Goal: Task Accomplishment & Management: Manage account settings

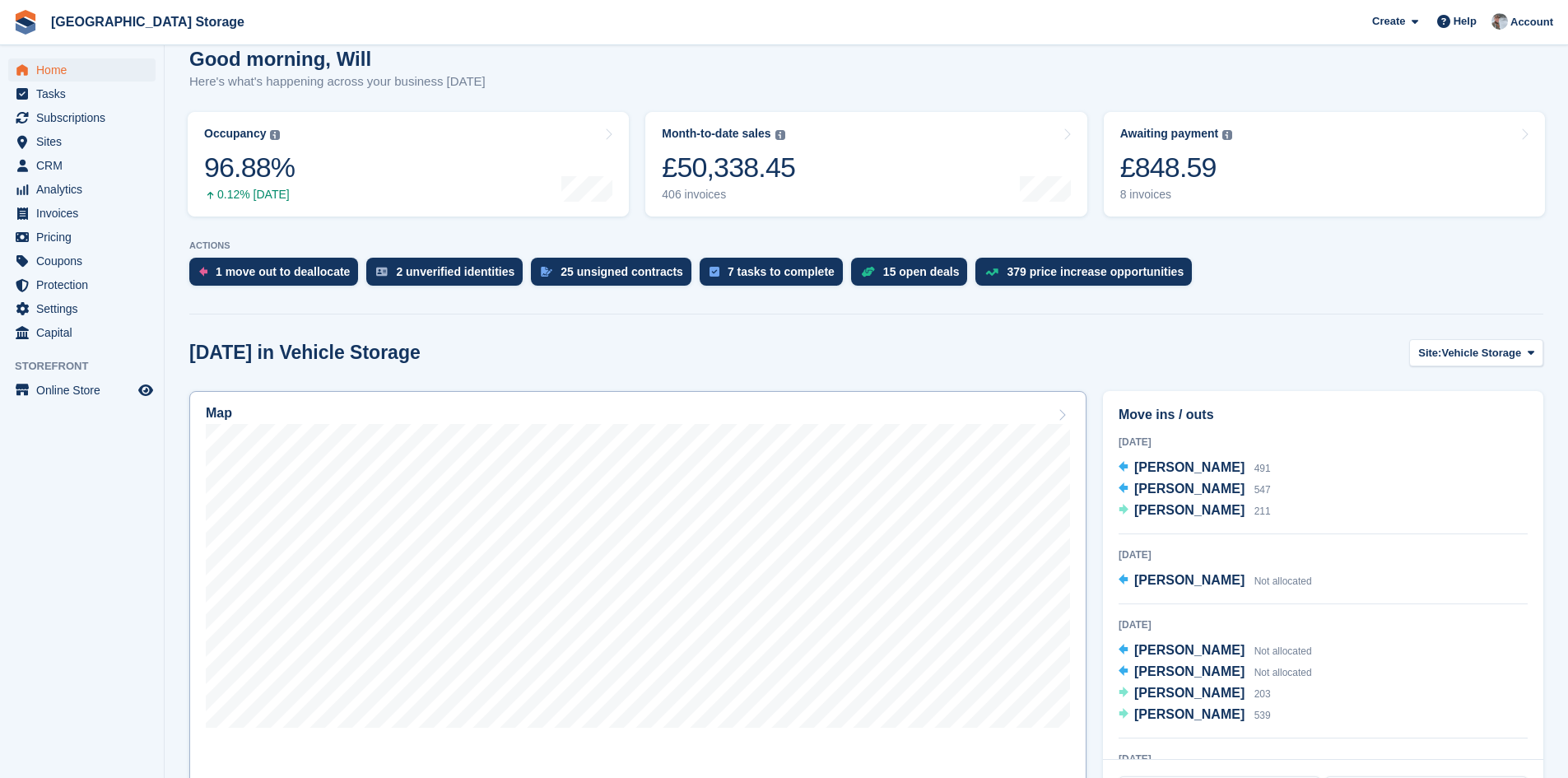
scroll to position [330, 0]
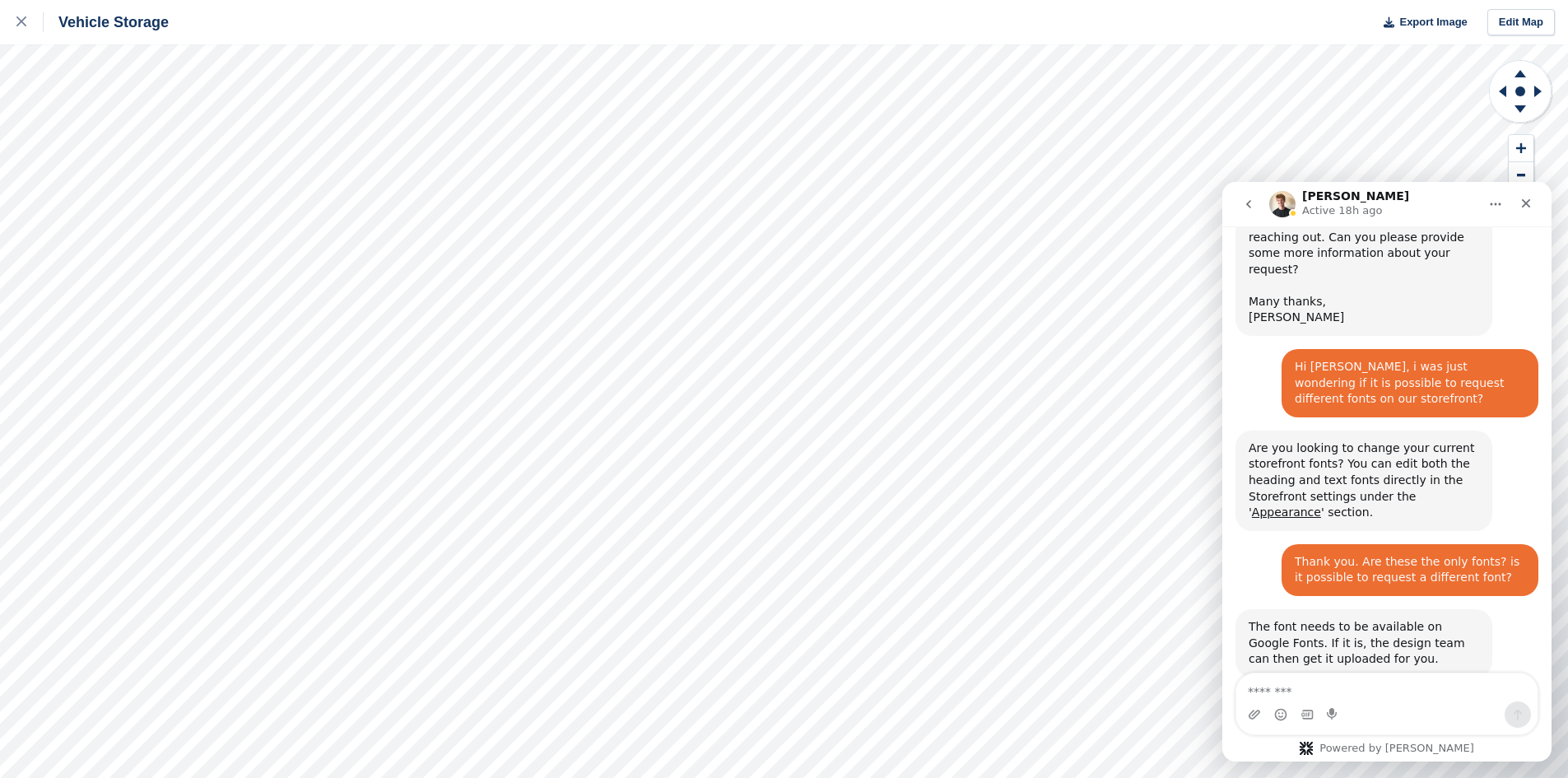
scroll to position [902, 0]
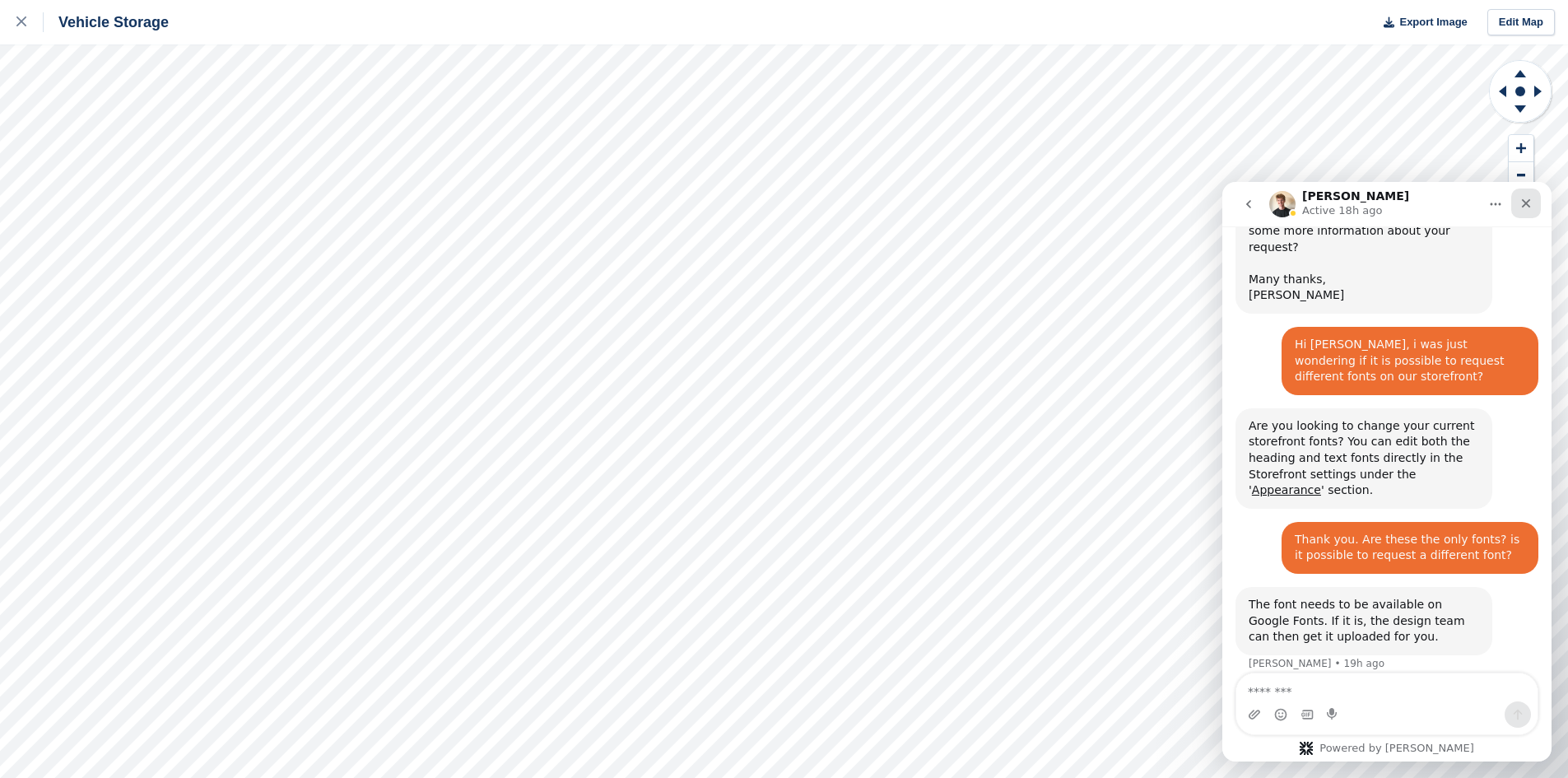
click at [1520, 200] on icon "Close" at bounding box center [1526, 202] width 13 height 13
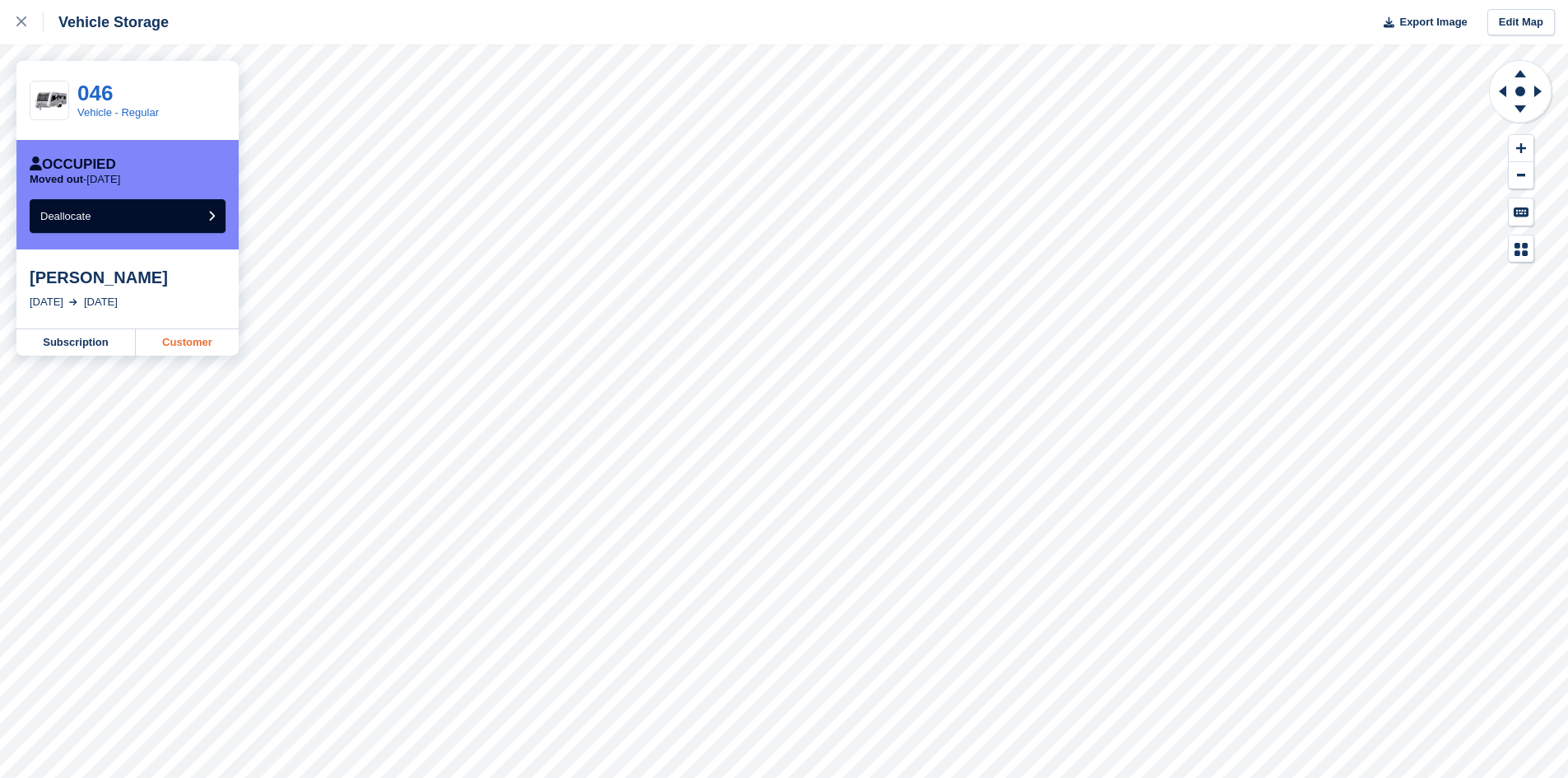
click at [176, 350] on link "Customer" at bounding box center [188, 343] width 103 height 27
click at [28, 21] on div at bounding box center [31, 23] width 28 height 20
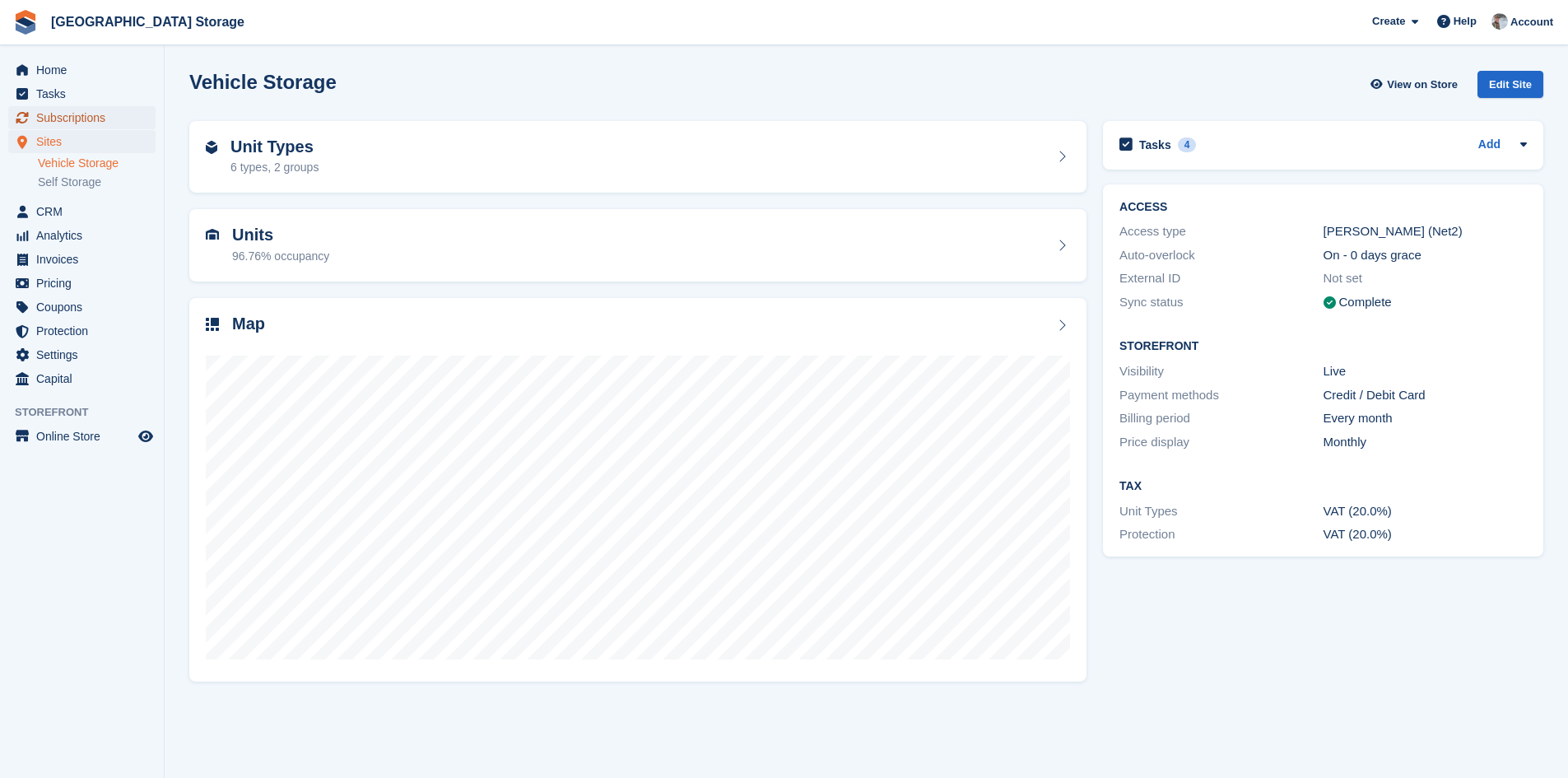
click at [94, 122] on span "Subscriptions" at bounding box center [86, 117] width 99 height 23
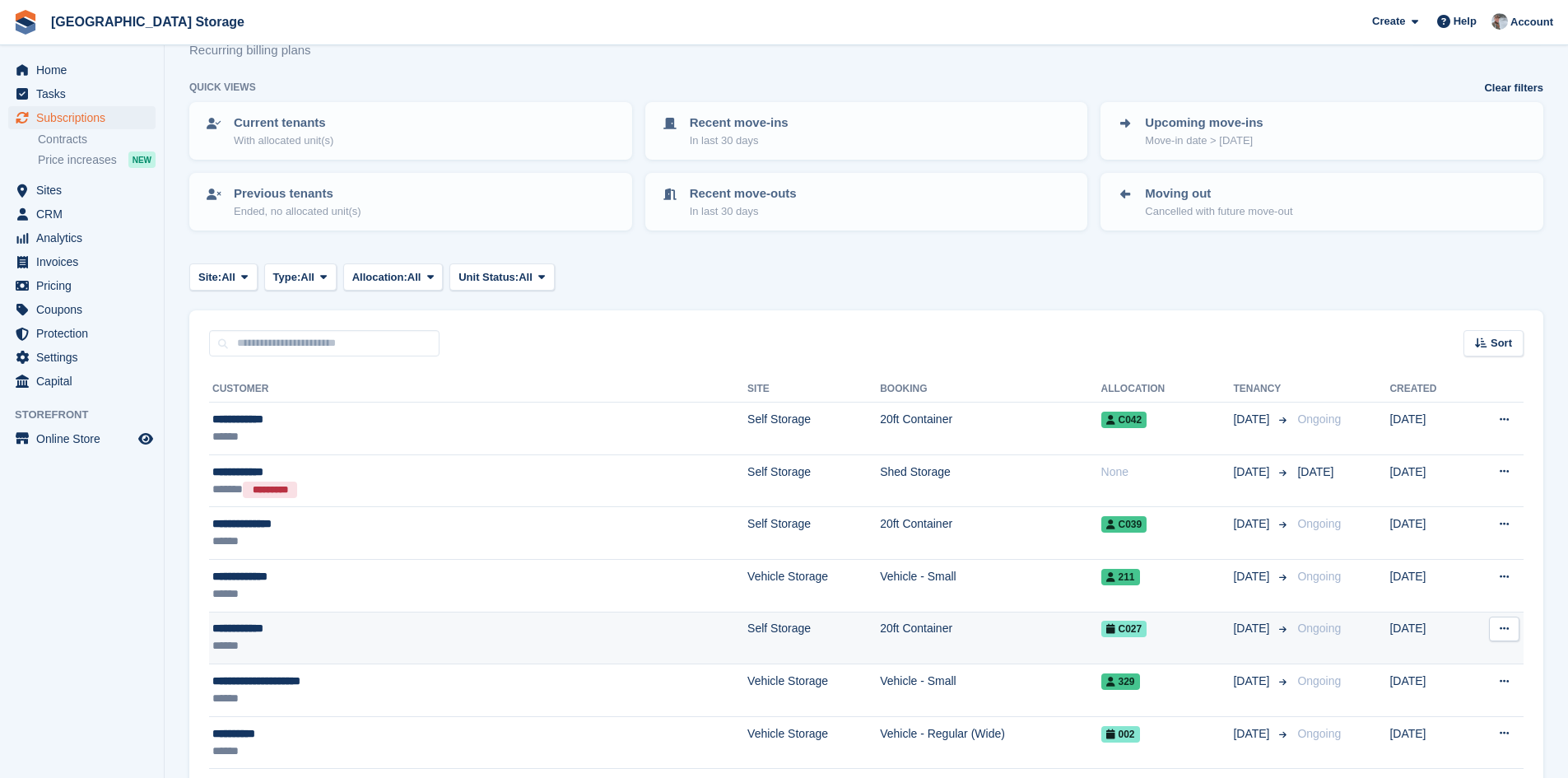
scroll to position [82, 0]
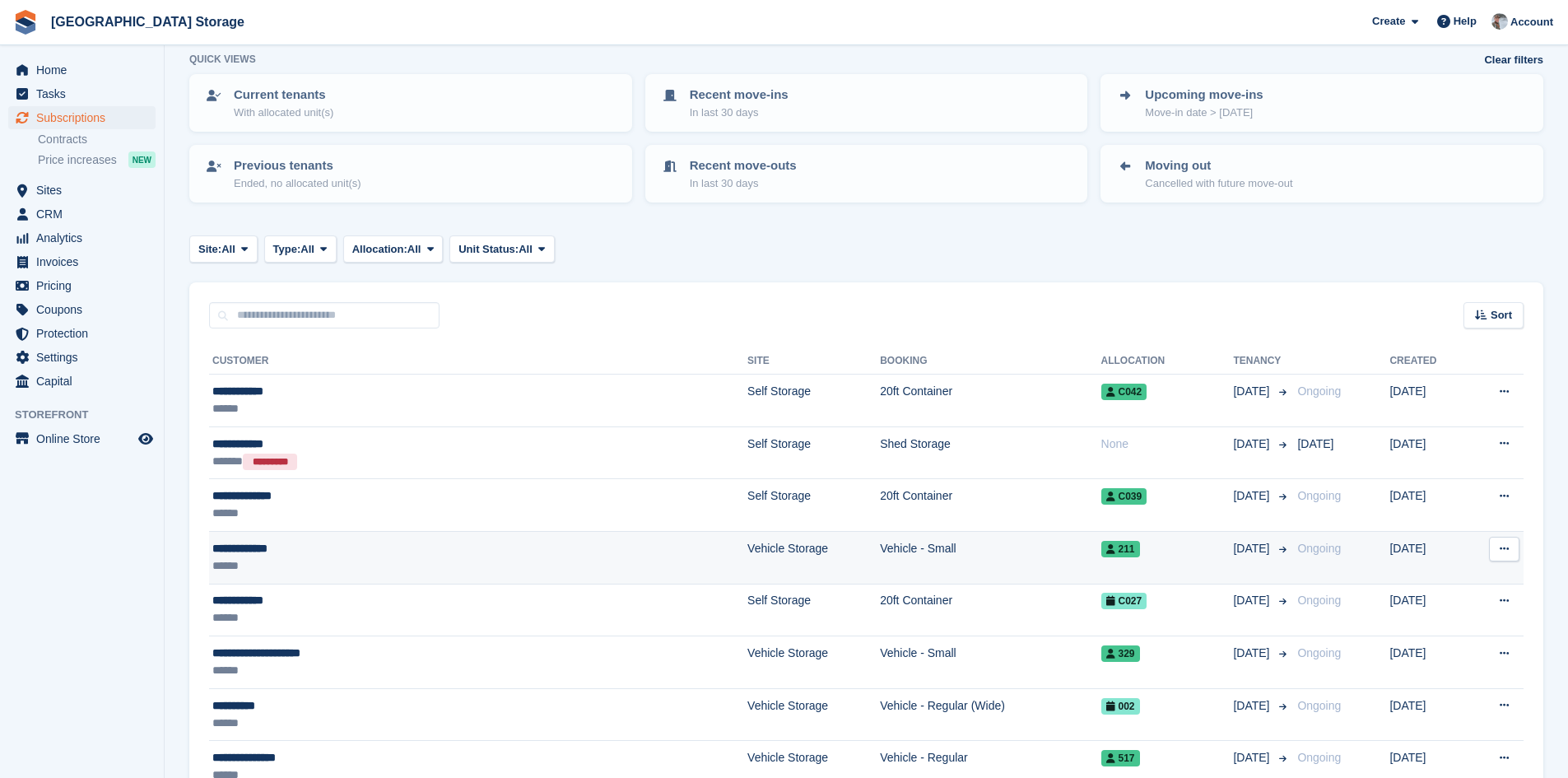
click at [376, 556] on div "**********" at bounding box center [374, 549] width 325 height 18
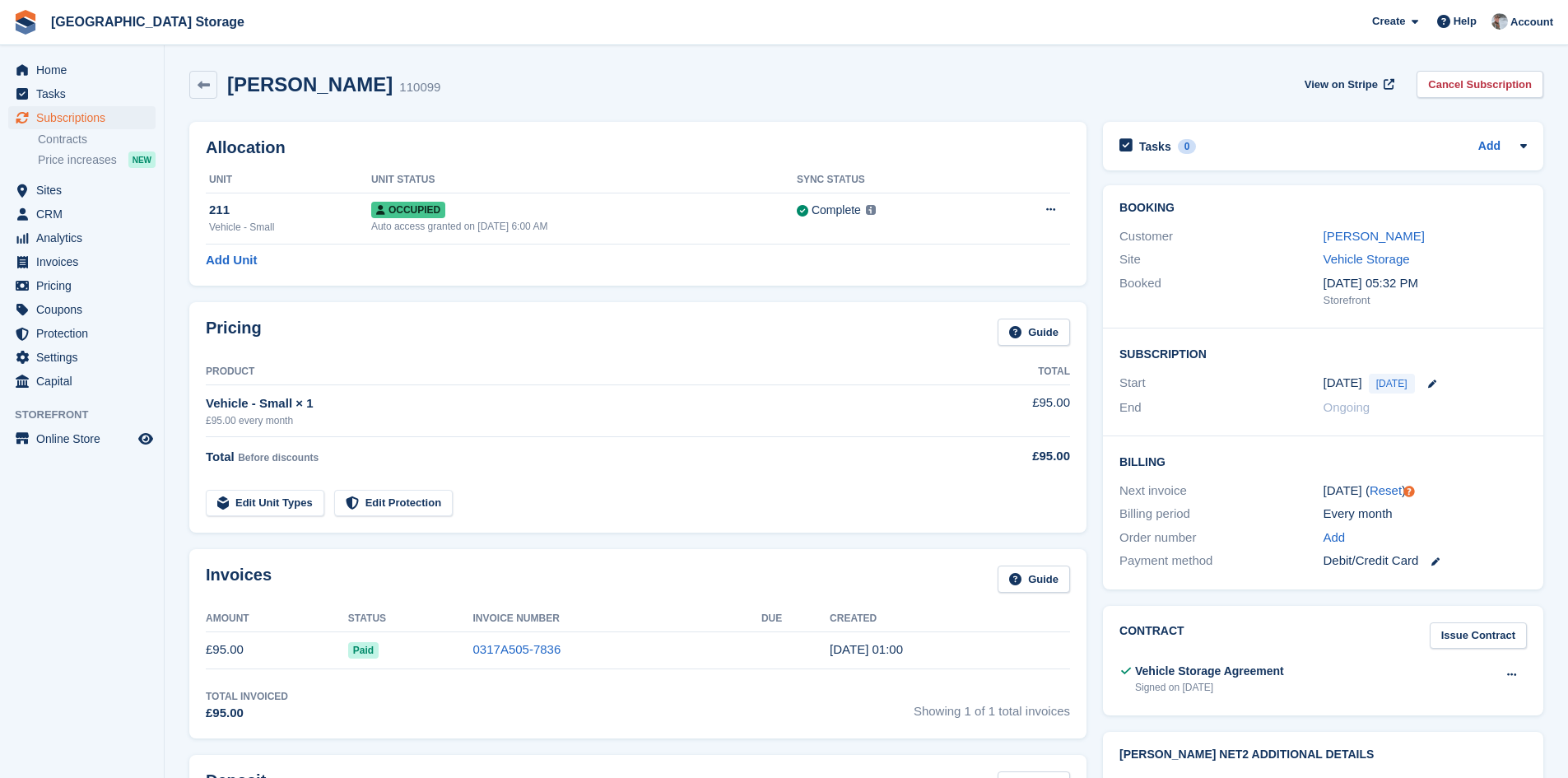
click at [634, 246] on div "Allocation Unit Unit Status Sync Status 211 Vehicle - Small Occupied Auto acces…" at bounding box center [638, 203] width 898 height 164
click at [639, 241] on td "Occupied Auto access granted on 27th Sep, 6:00 AM" at bounding box center [584, 218] width 426 height 51
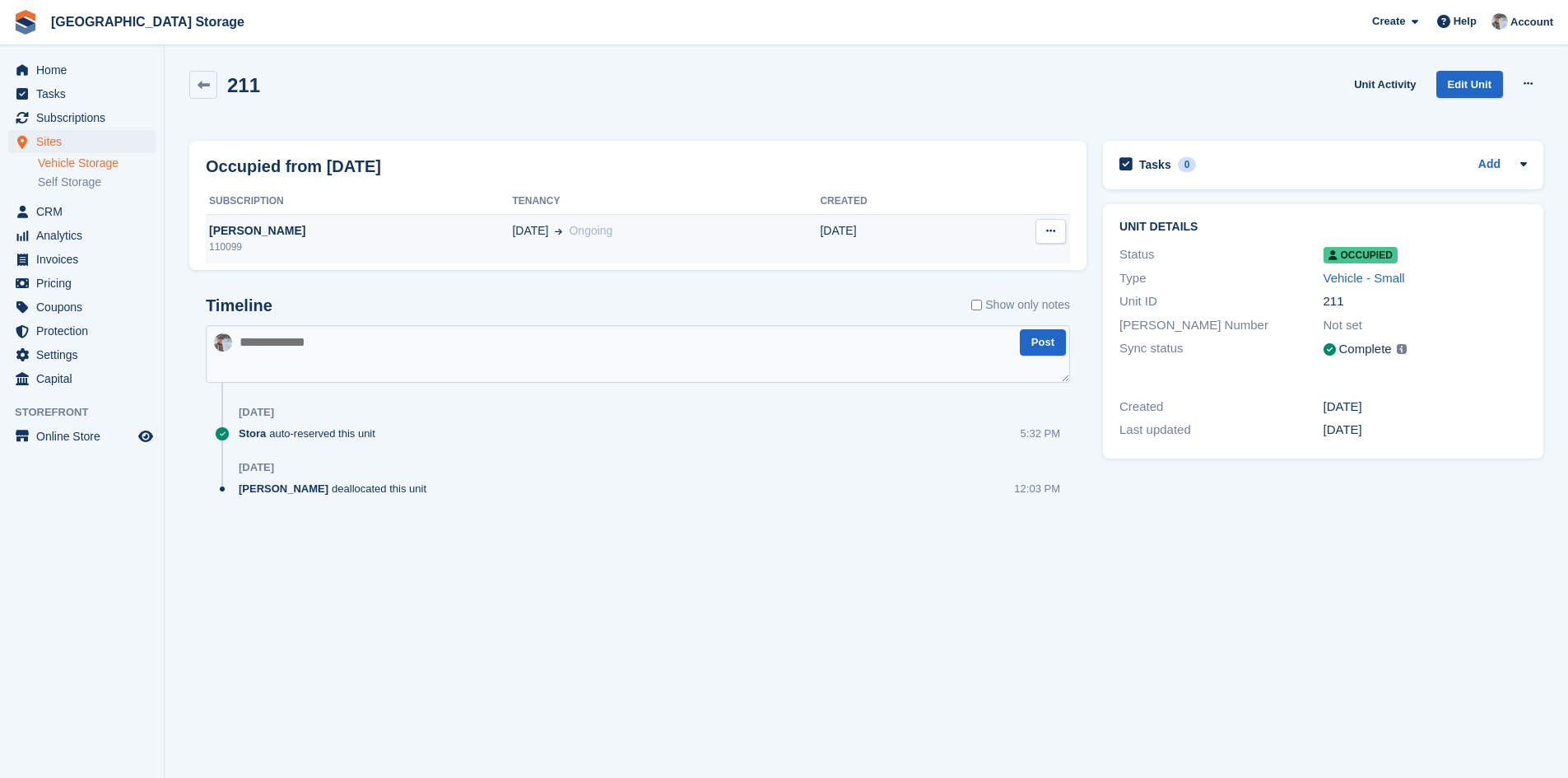
click at [612, 225] on div "27 Sep Ongoing" at bounding box center [666, 231] width 308 height 18
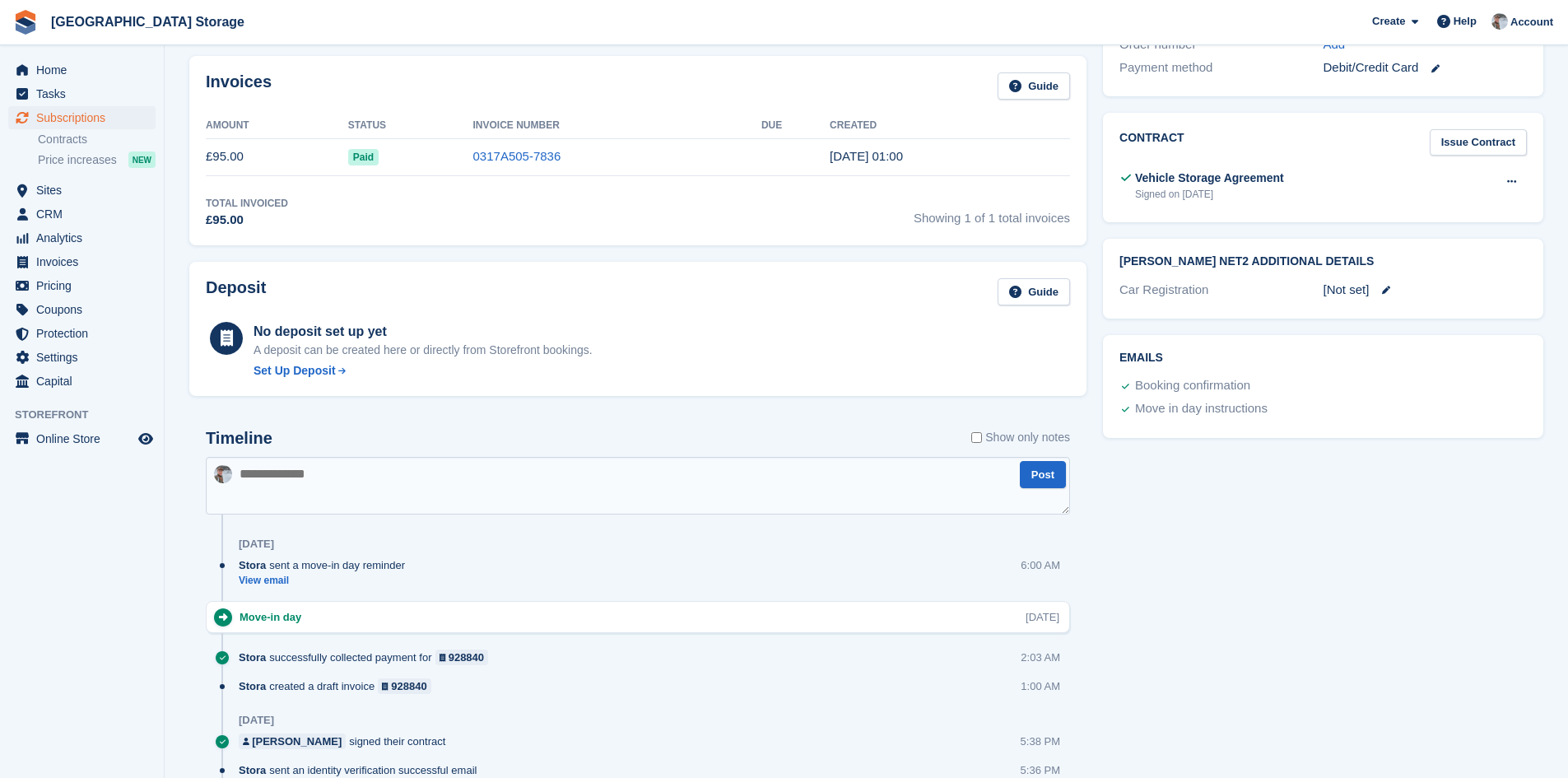
scroll to position [494, 0]
click at [1505, 180] on button at bounding box center [1512, 181] width 31 height 25
click at [1408, 229] on p "Download" at bounding box center [1448, 235] width 143 height 22
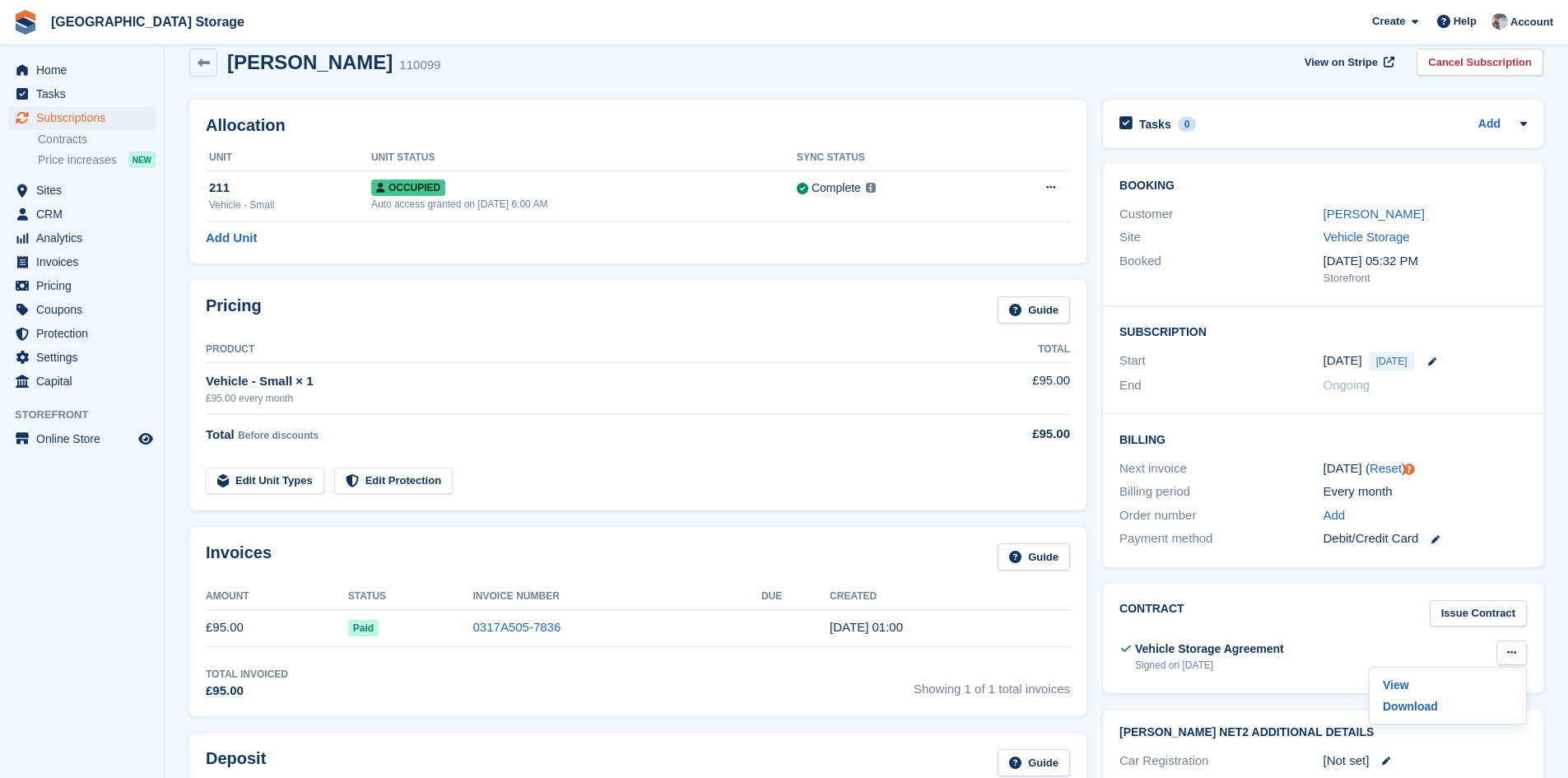
scroll to position [0, 0]
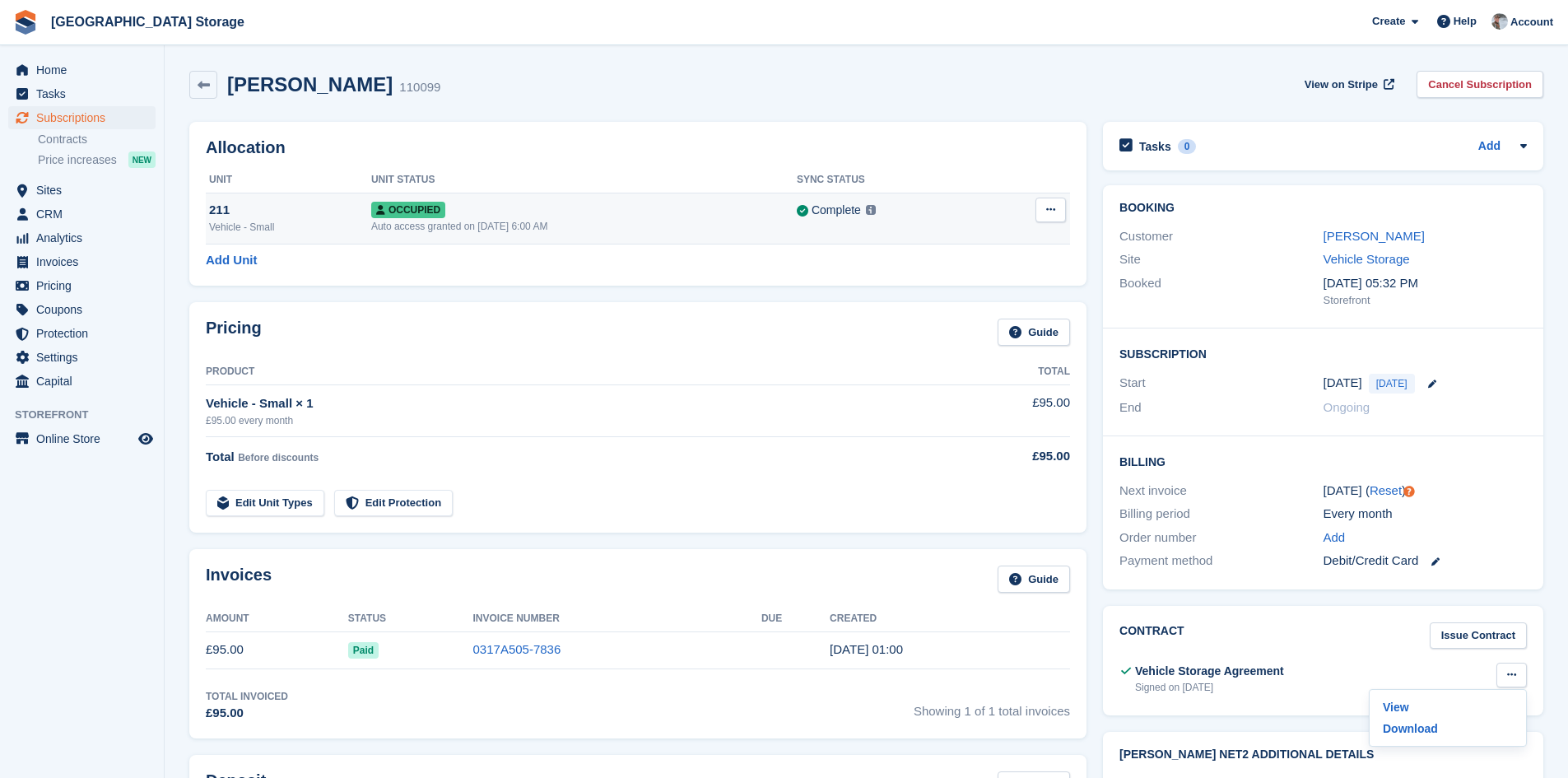
click at [478, 220] on div "Auto access granted on [DATE] 6:00 AM" at bounding box center [584, 226] width 426 height 15
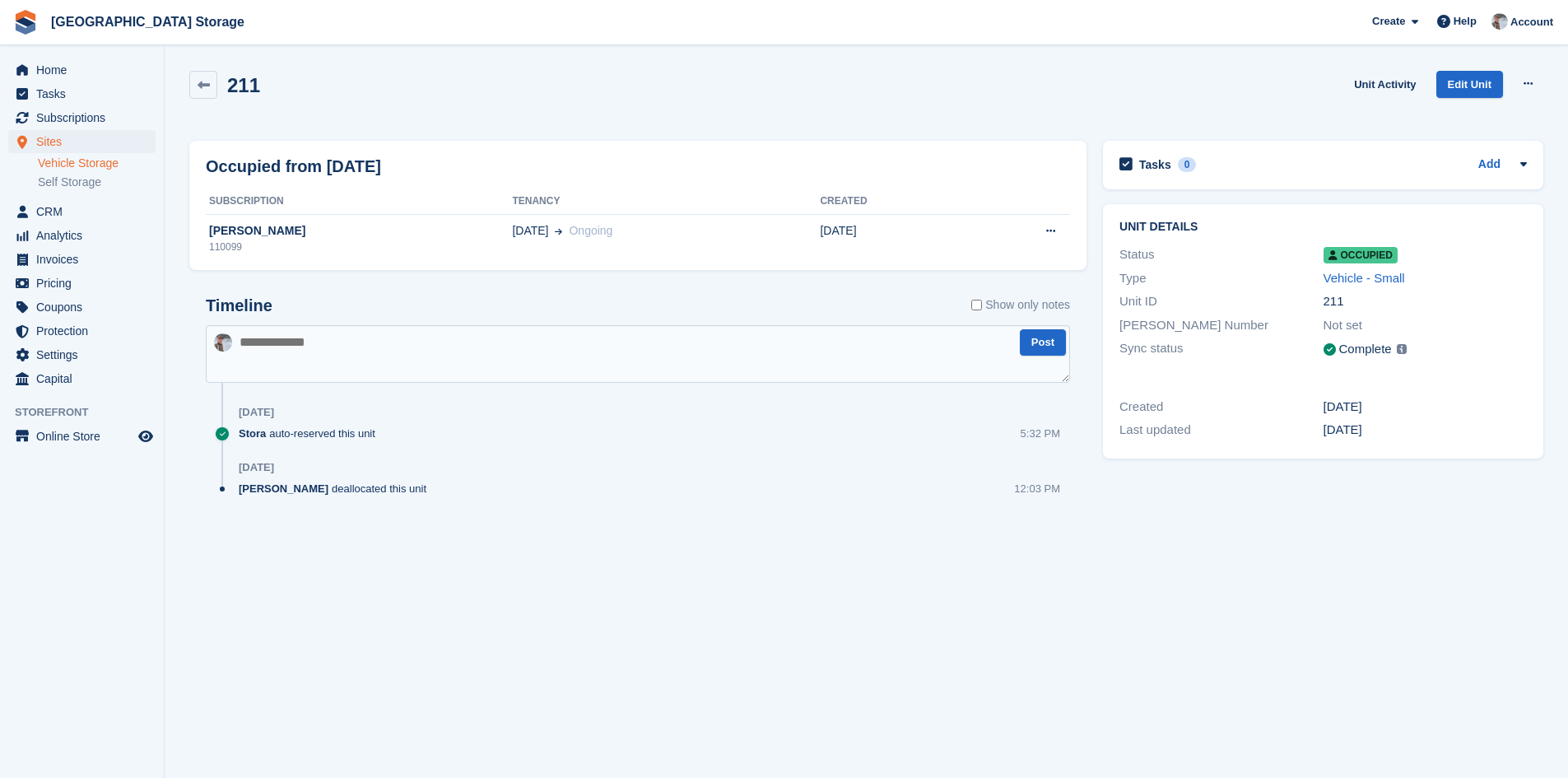
click at [512, 220] on td "[DATE] Ongoing" at bounding box center [666, 239] width 308 height 49
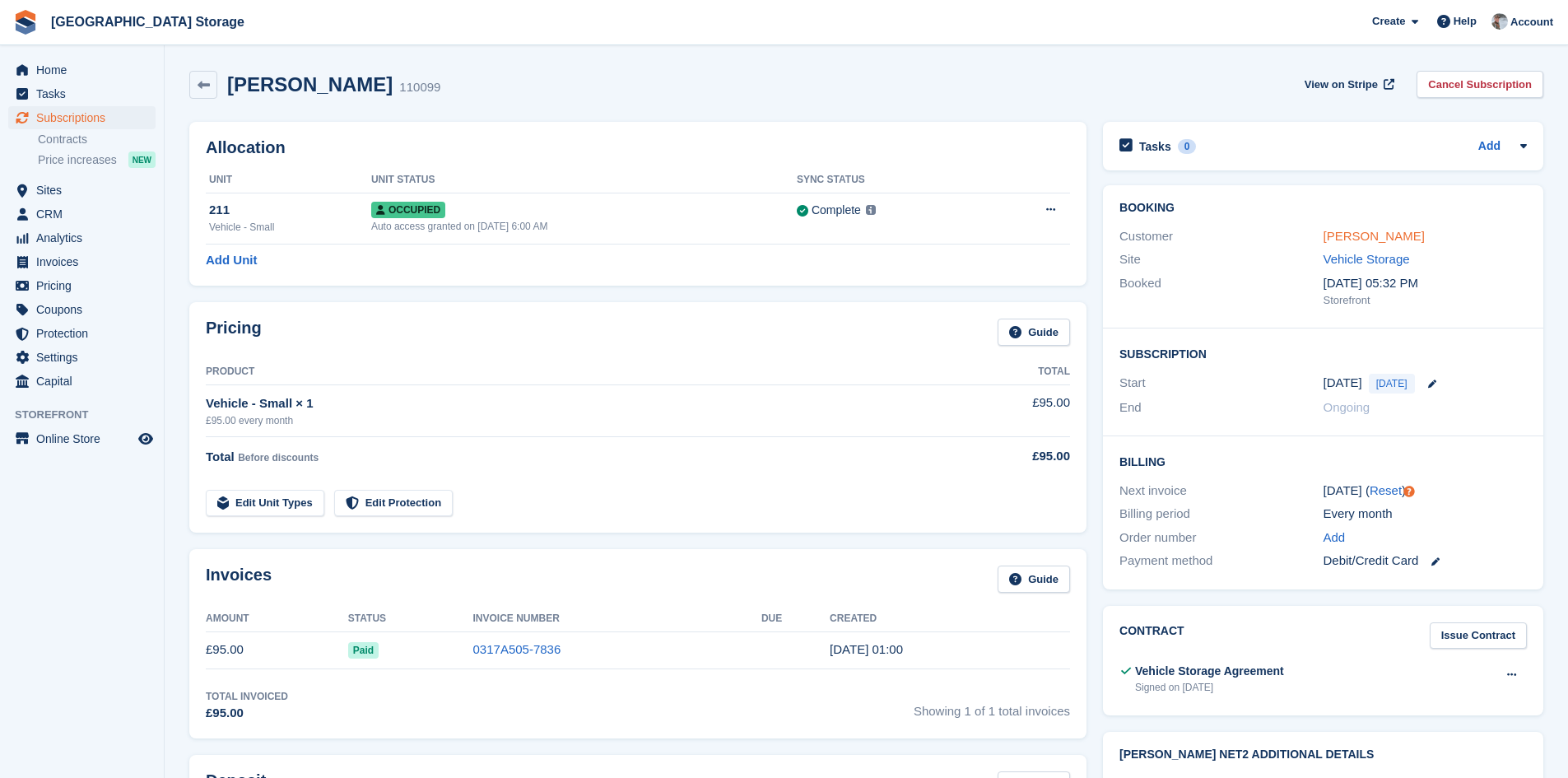
click at [1333, 233] on link "[PERSON_NAME]" at bounding box center [1374, 236] width 102 height 14
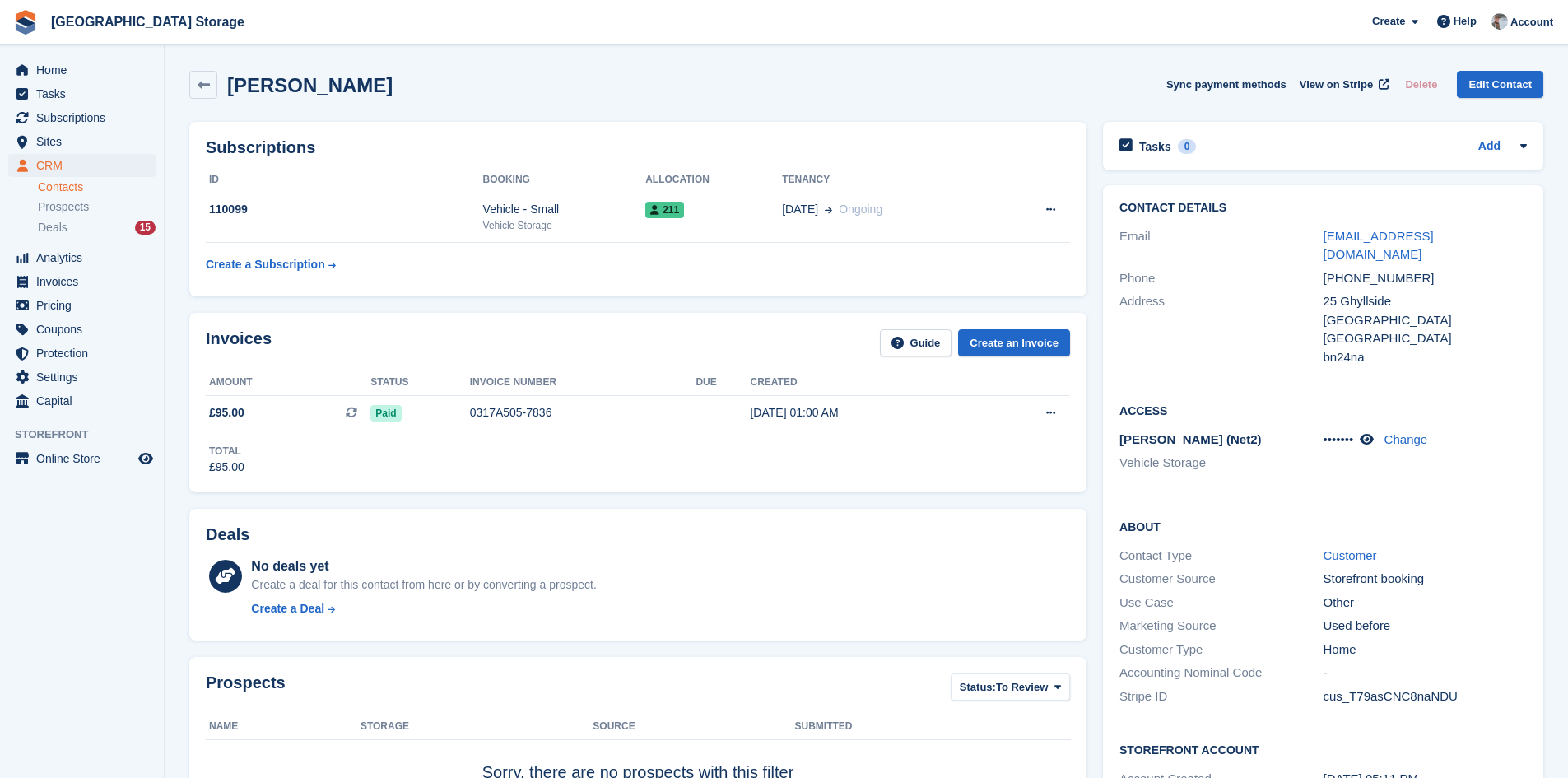
click at [1385, 430] on div "••••••• Change" at bounding box center [1426, 439] width 203 height 19
click at [1371, 433] on icon at bounding box center [1367, 439] width 14 height 13
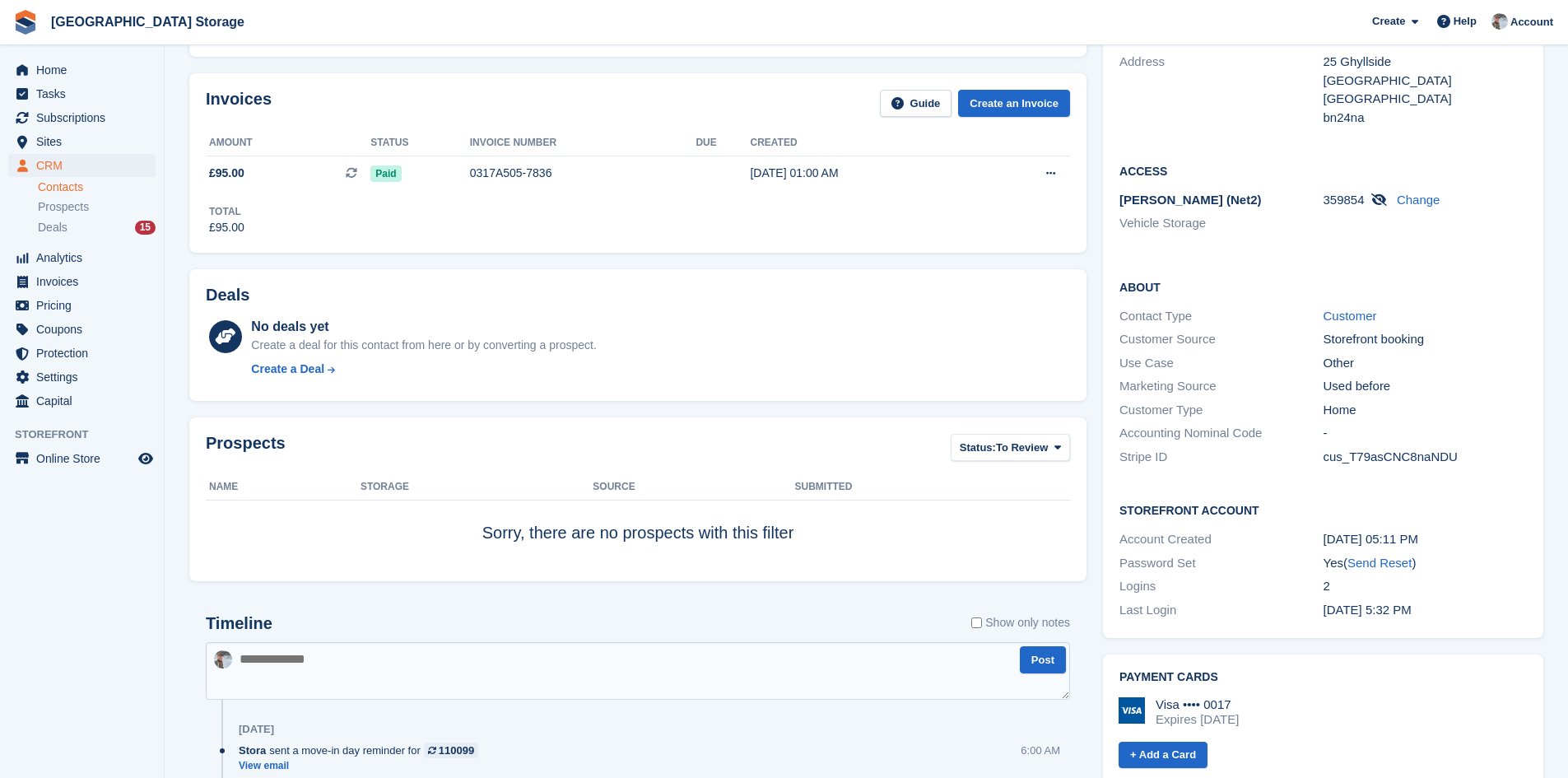
scroll to position [659, 0]
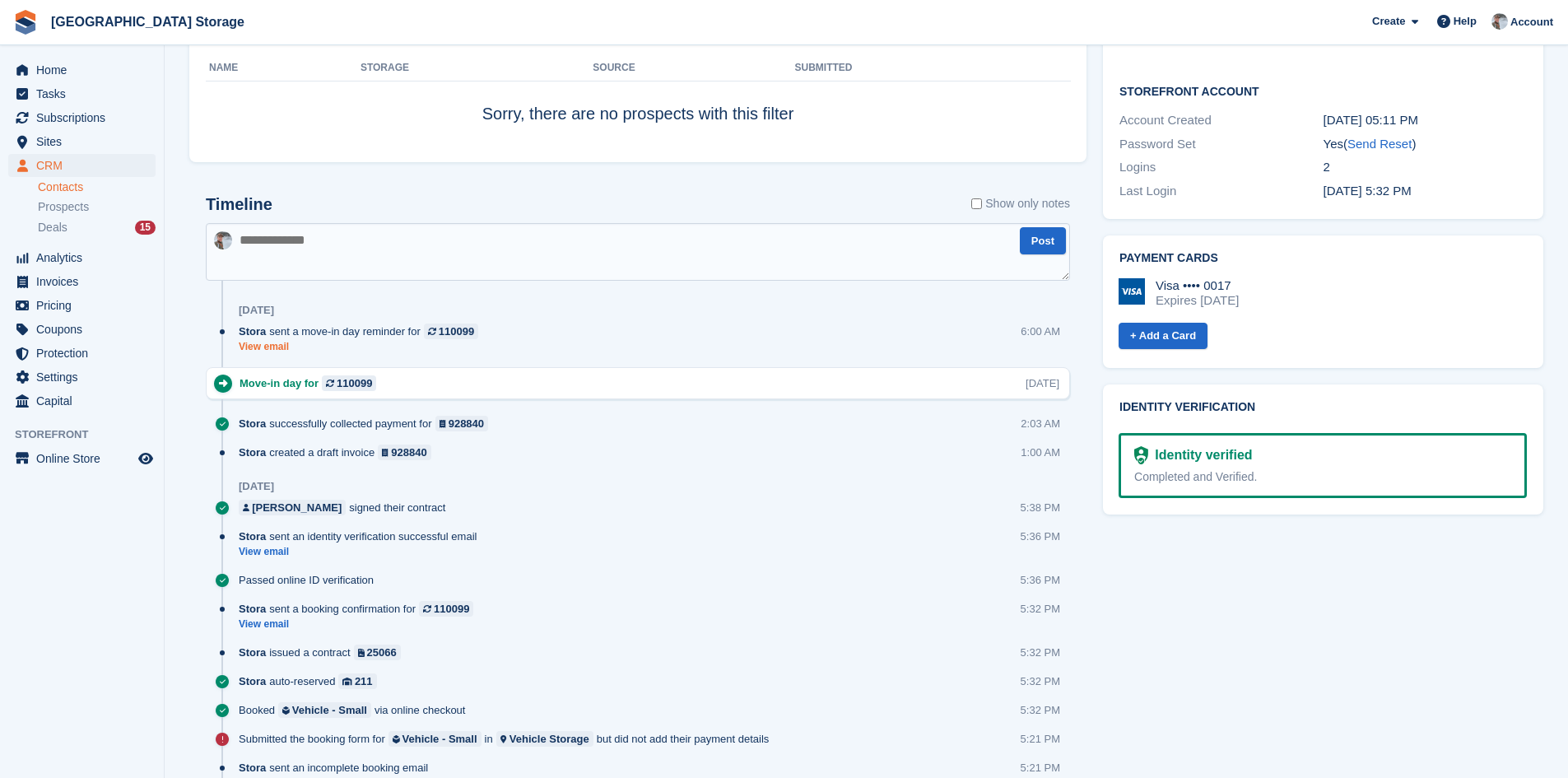
click at [265, 352] on link "View email" at bounding box center [362, 347] width 248 height 14
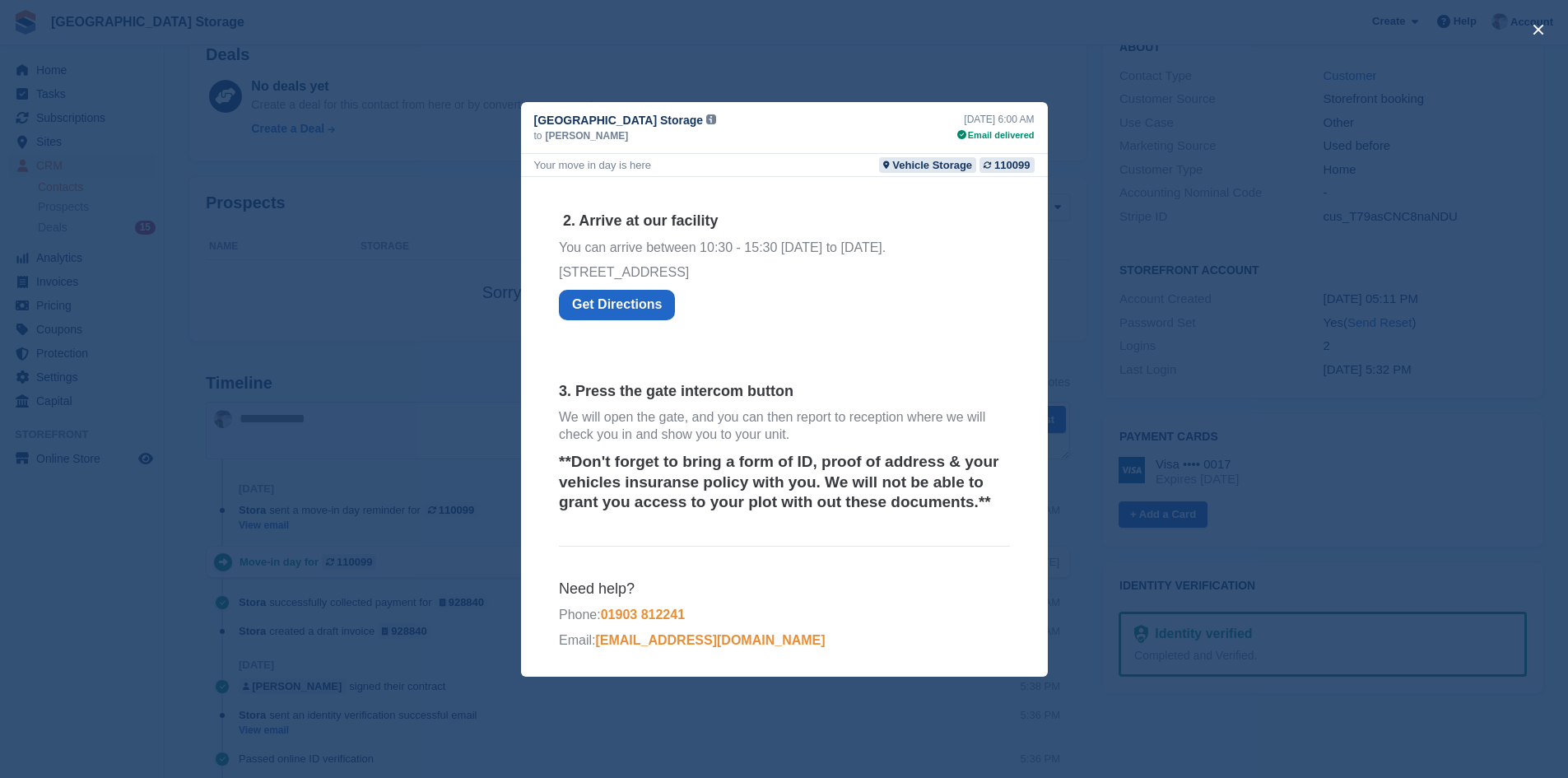
scroll to position [412, 0]
click at [1188, 197] on div "close" at bounding box center [784, 389] width 1568 height 778
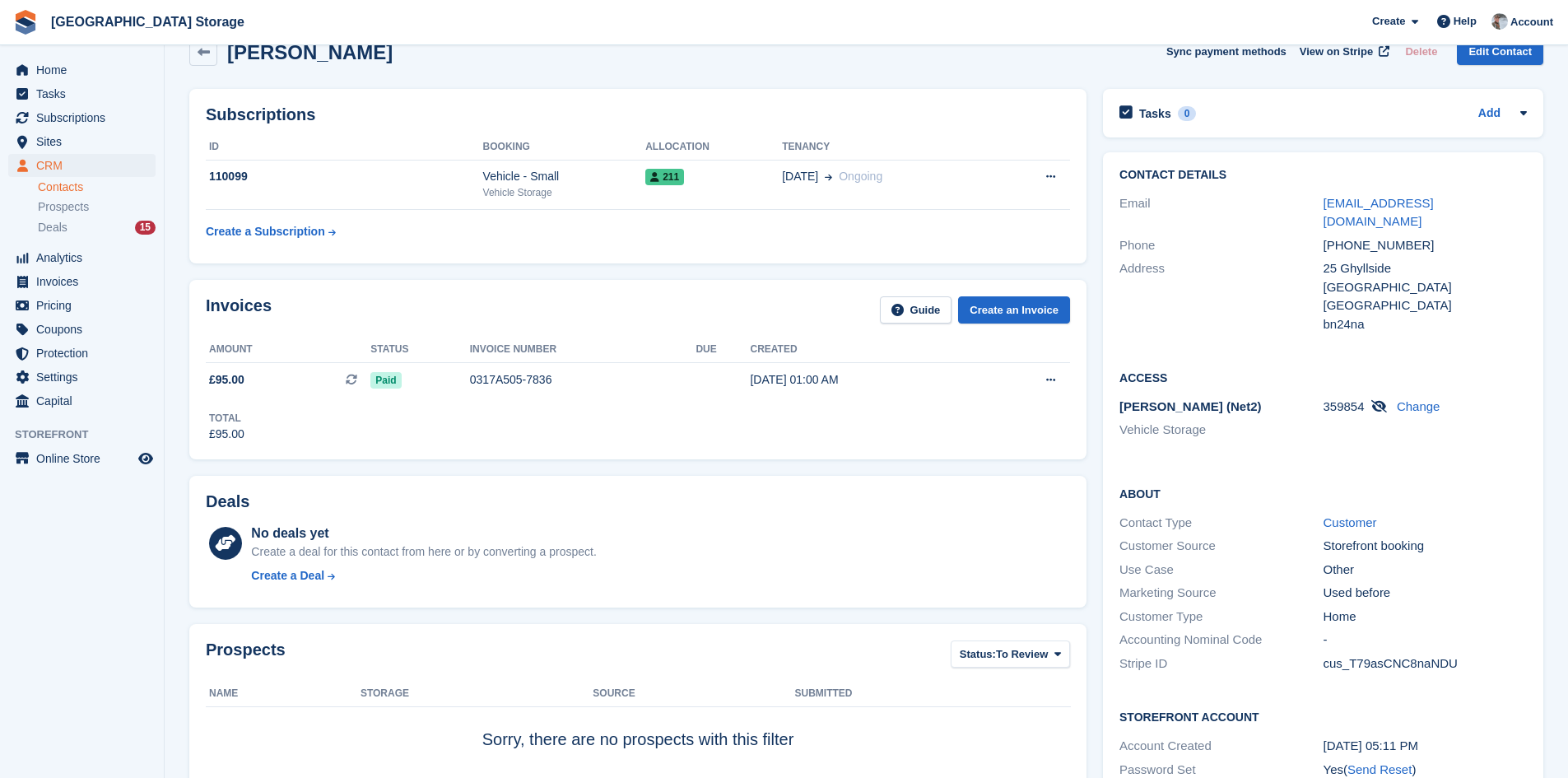
scroll to position [0, 0]
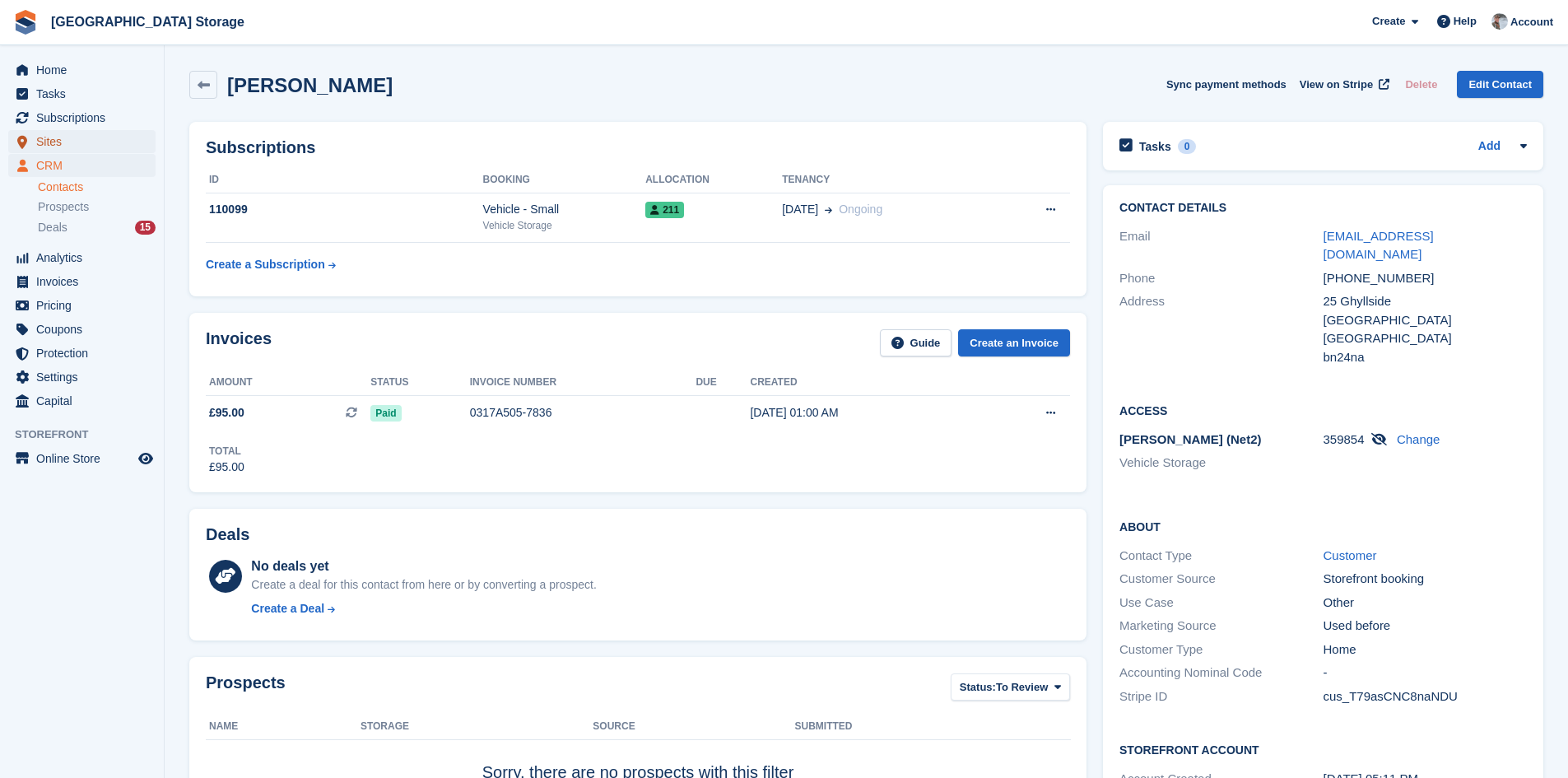
click at [77, 148] on span "Sites" at bounding box center [86, 141] width 99 height 23
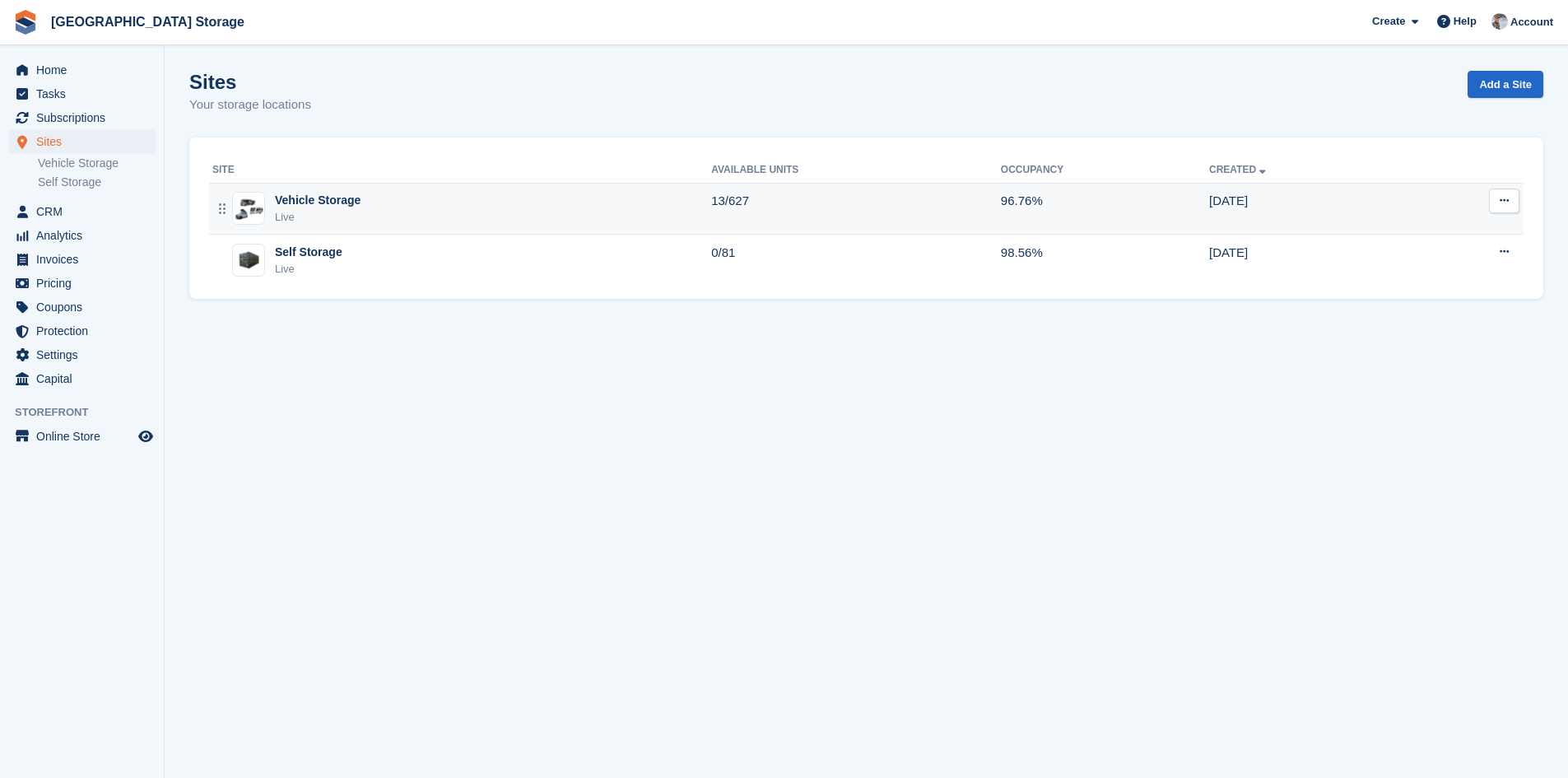
click at [503, 217] on div "Vehicle Storage Live" at bounding box center [461, 208] width 499 height 34
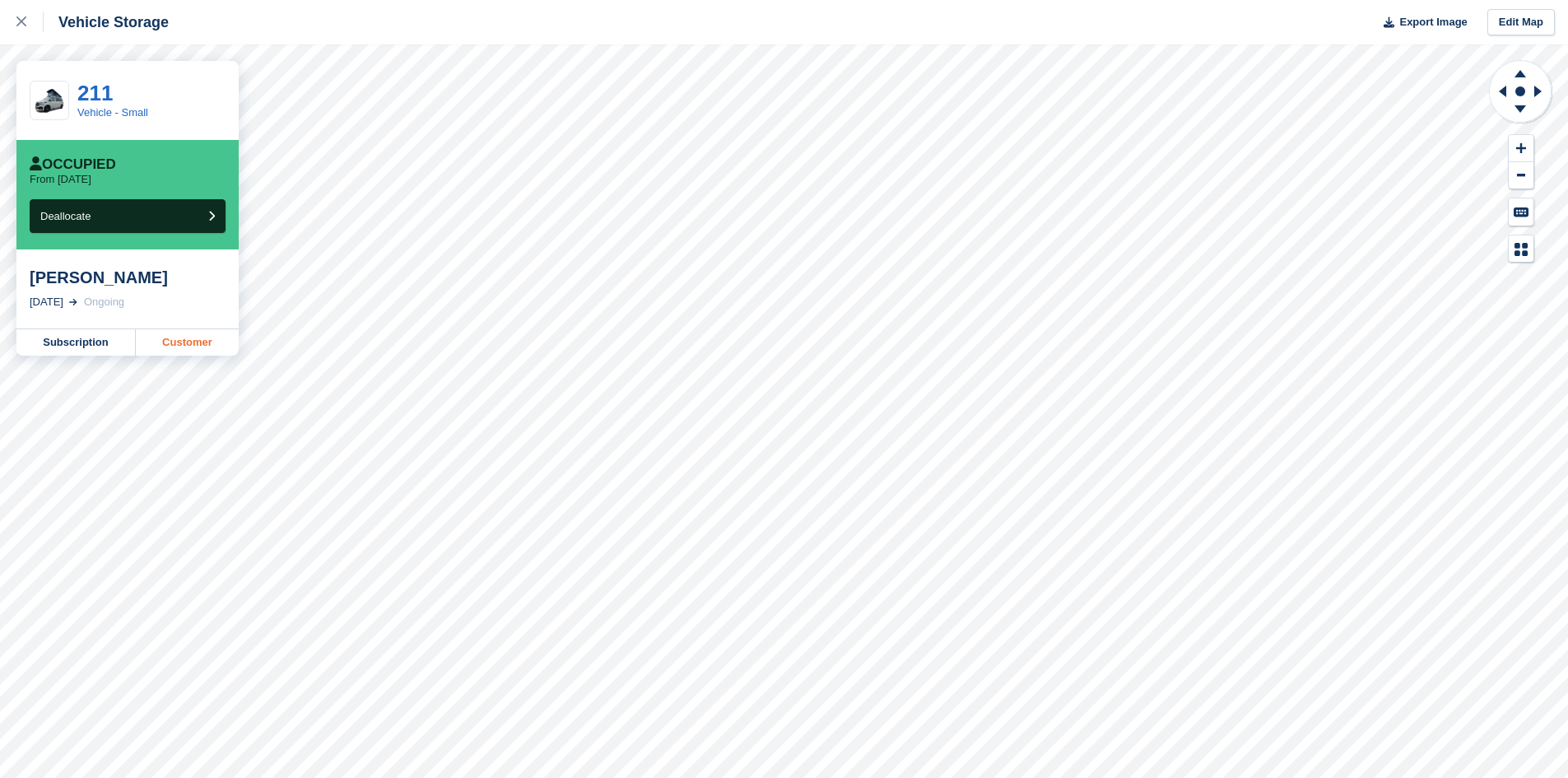
click at [197, 348] on link "Customer" at bounding box center [188, 343] width 103 height 27
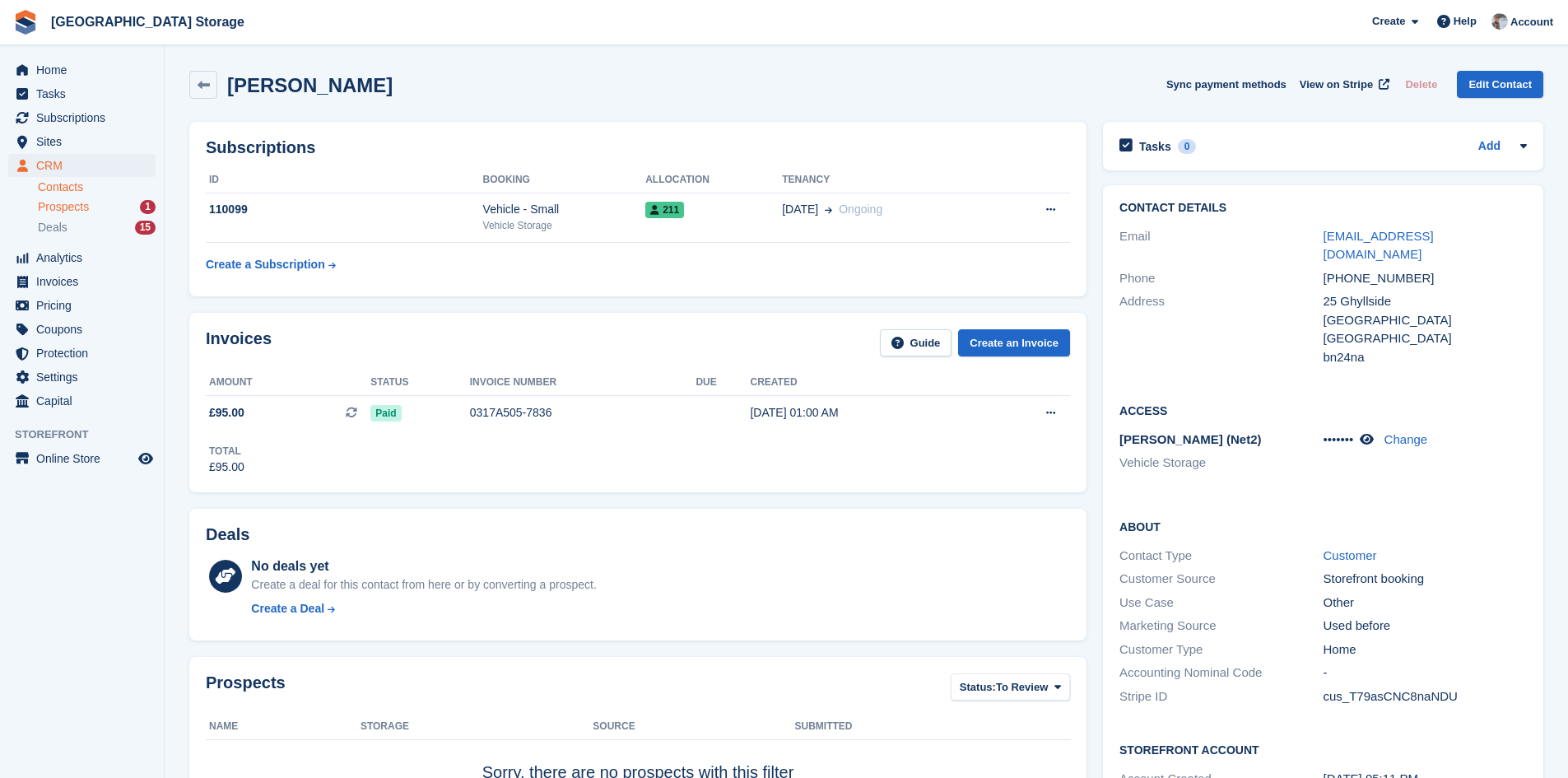
click at [99, 206] on div "Prospects 1" at bounding box center [96, 207] width 118 height 16
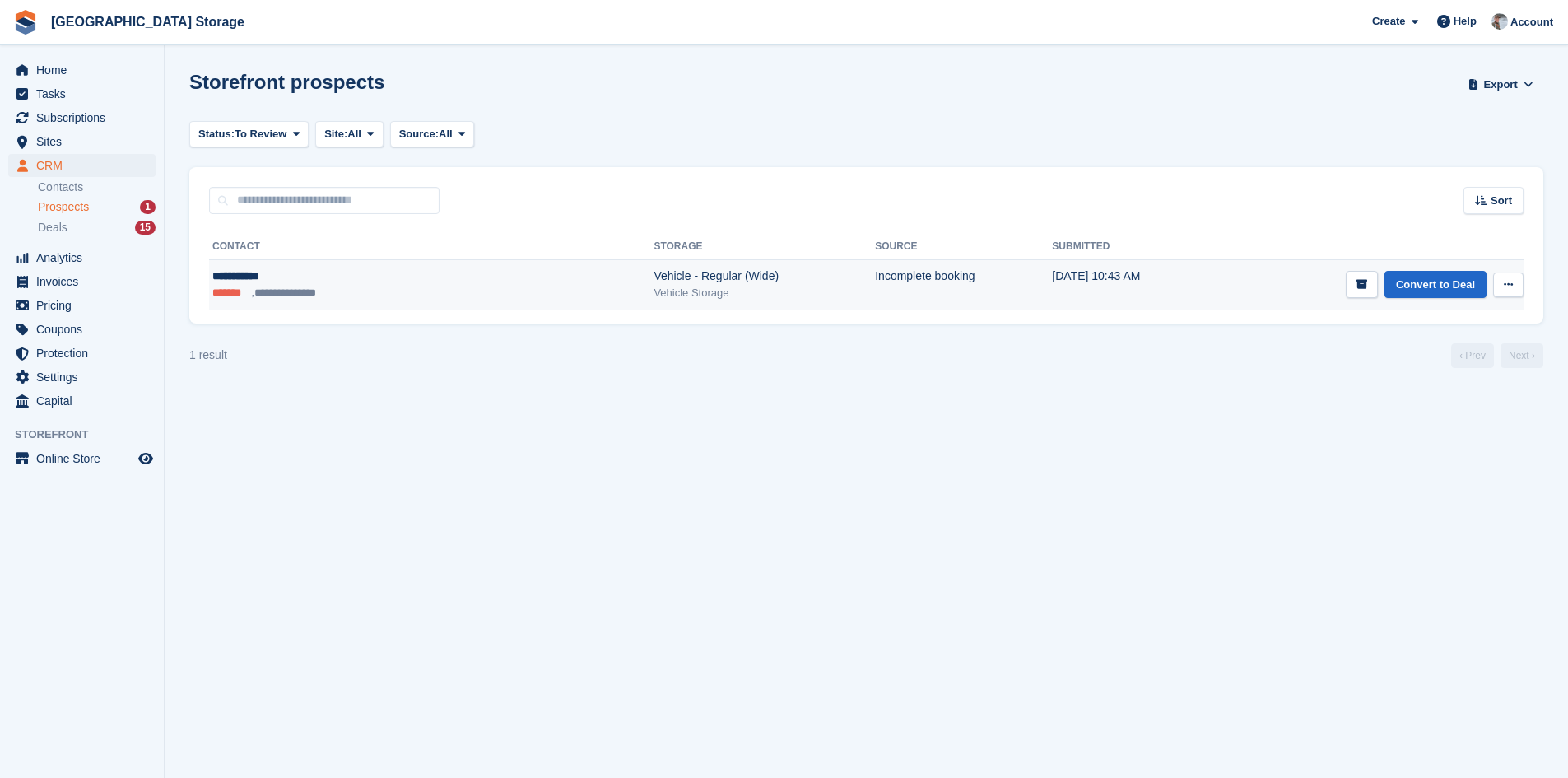
click at [391, 285] on ul "**********" at bounding box center [336, 293] width 248 height 17
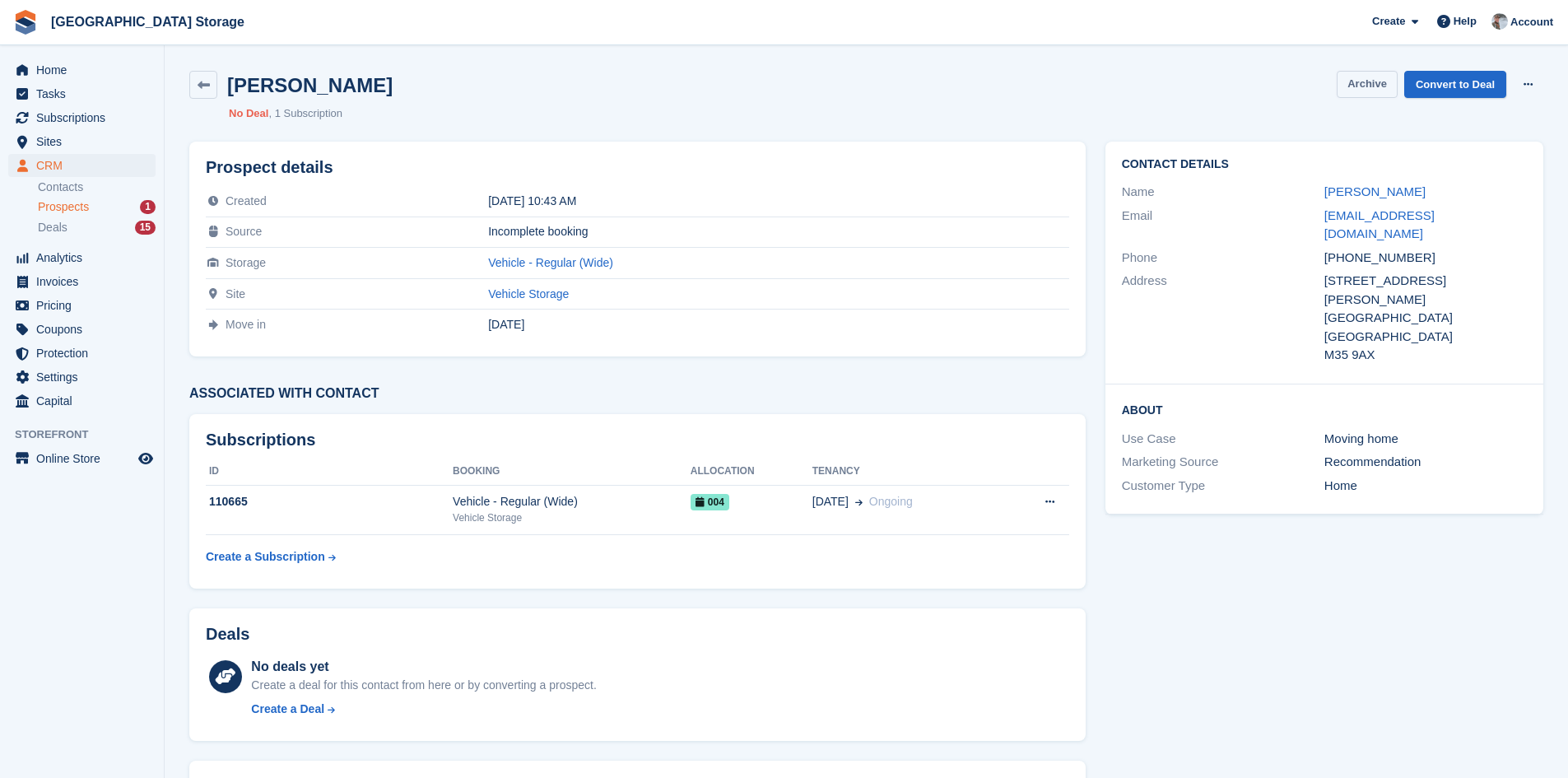
click at [1366, 87] on button "Archive" at bounding box center [1368, 85] width 61 height 28
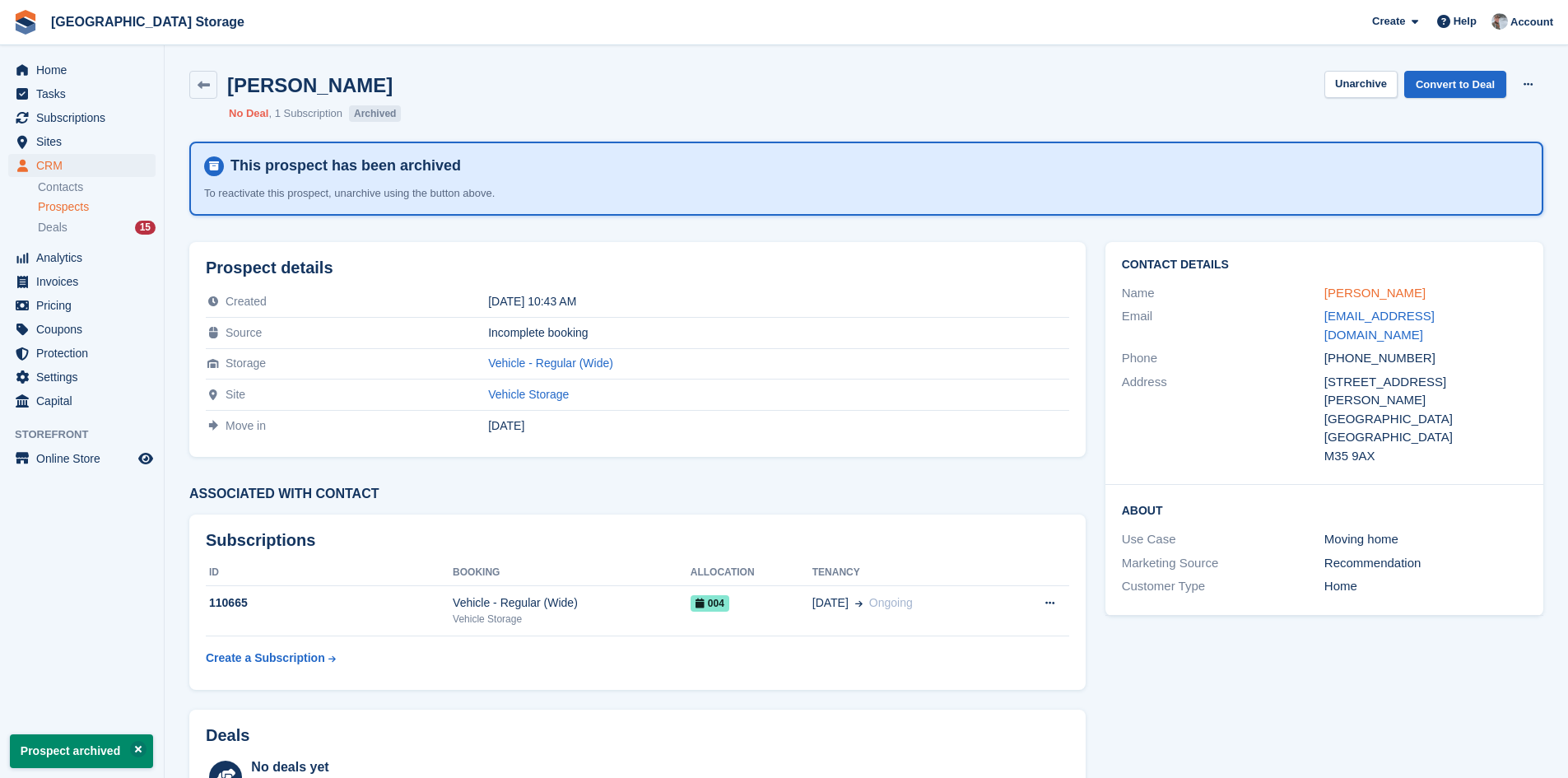
click at [1355, 294] on link "[PERSON_NAME]" at bounding box center [1375, 292] width 102 height 14
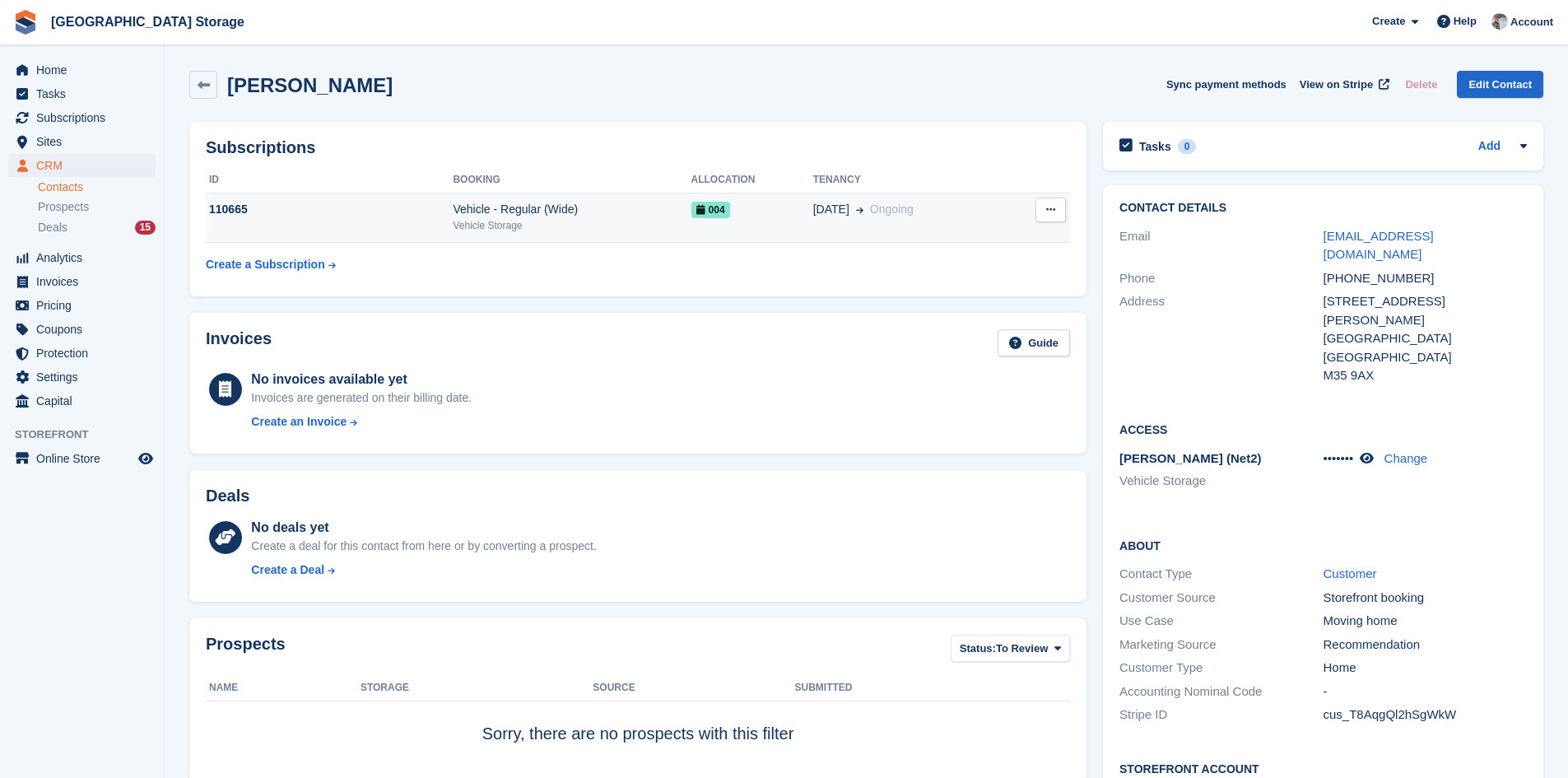
click at [750, 227] on td "004" at bounding box center [751, 217] width 121 height 50
click at [789, 227] on td "004" at bounding box center [751, 217] width 121 height 50
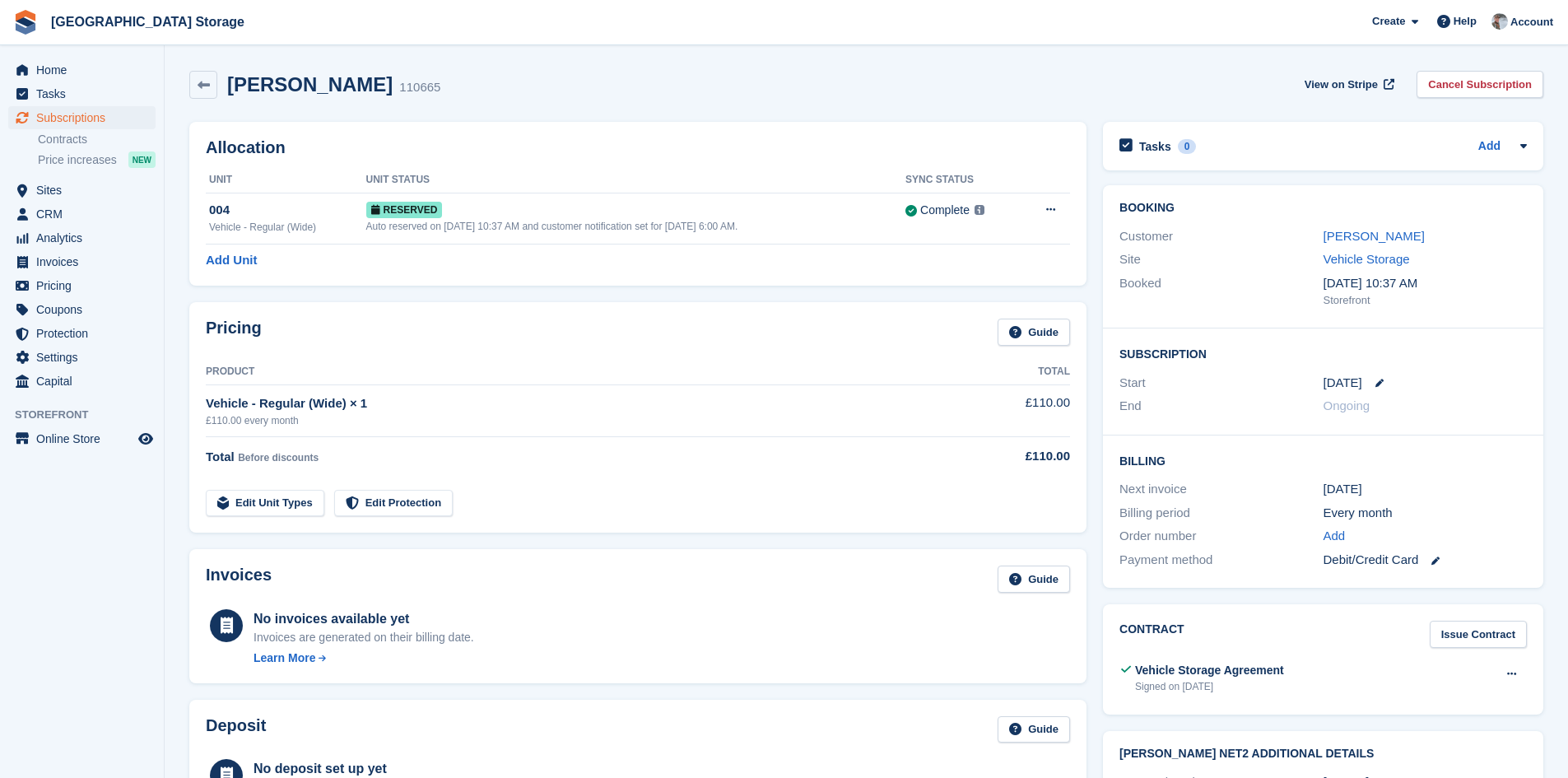
click at [461, 86] on div "[PERSON_NAME] 110665 View on Stripe Cancel Subscription" at bounding box center [867, 85] width 1355 height 28
click at [53, 118] on span "Subscriptions" at bounding box center [86, 117] width 99 height 23
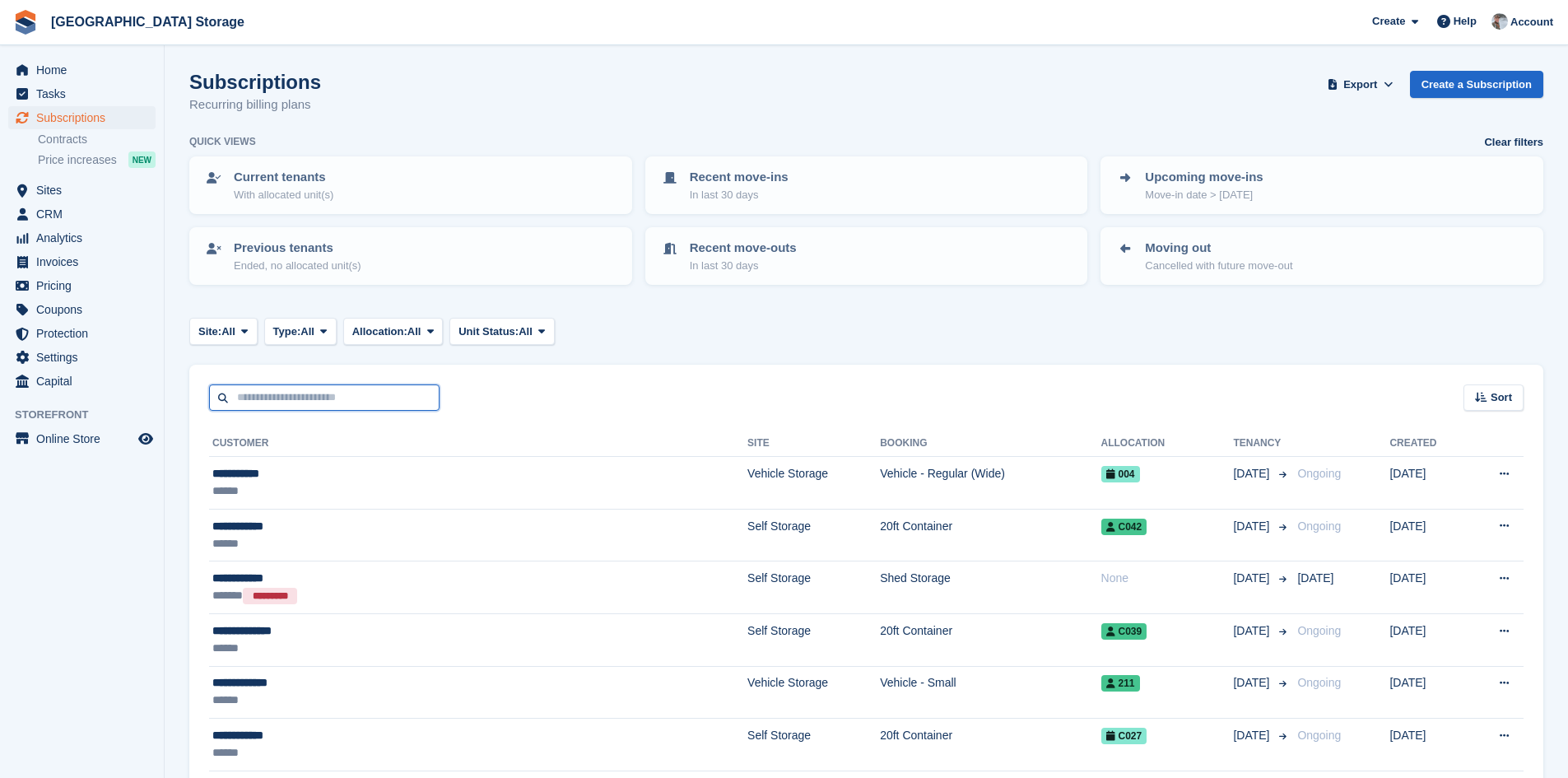
click at [245, 394] on input "text" at bounding box center [324, 398] width 230 height 28
type input "******"
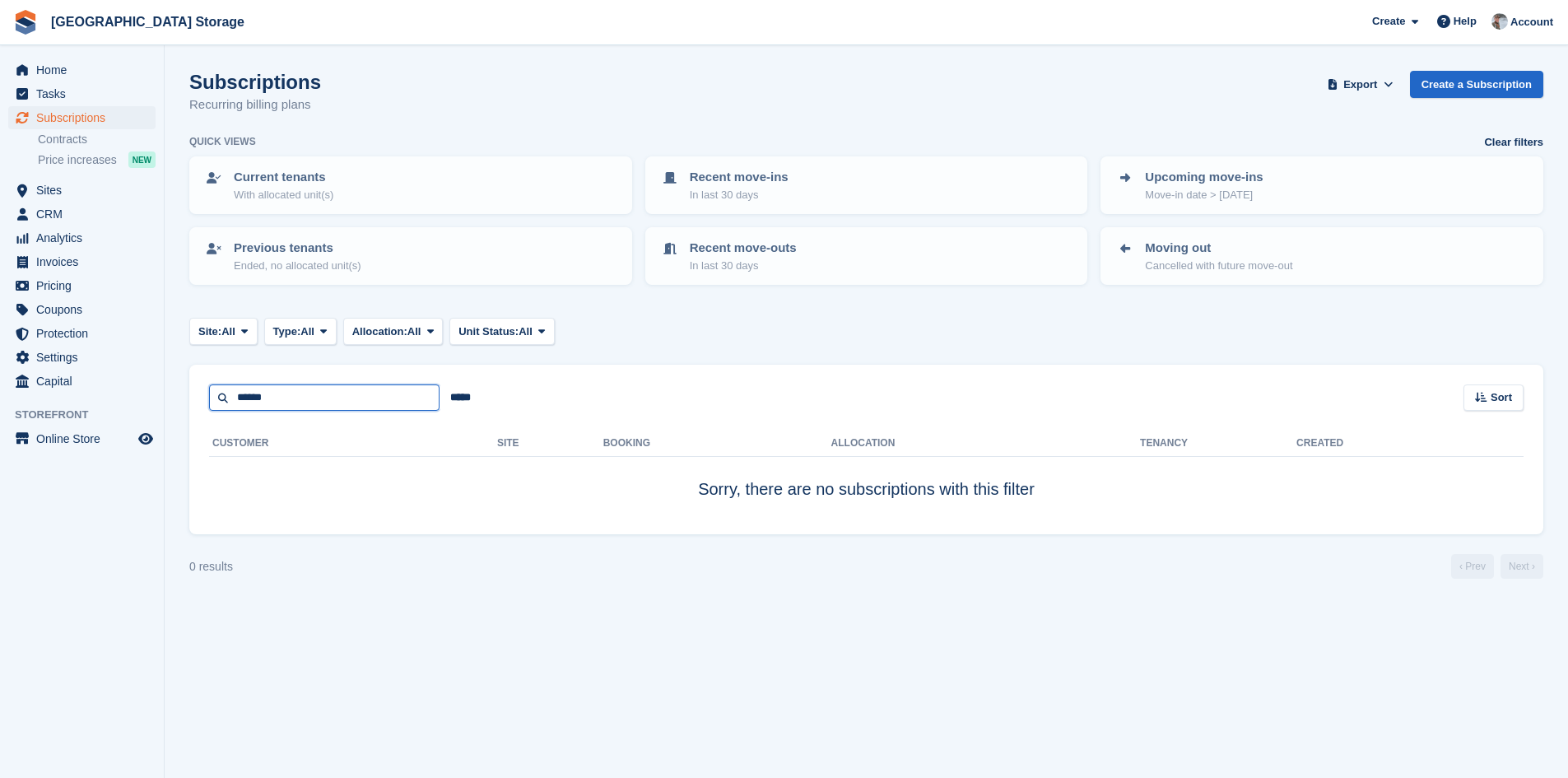
click at [300, 409] on input "******" at bounding box center [324, 398] width 230 height 28
type input "*****"
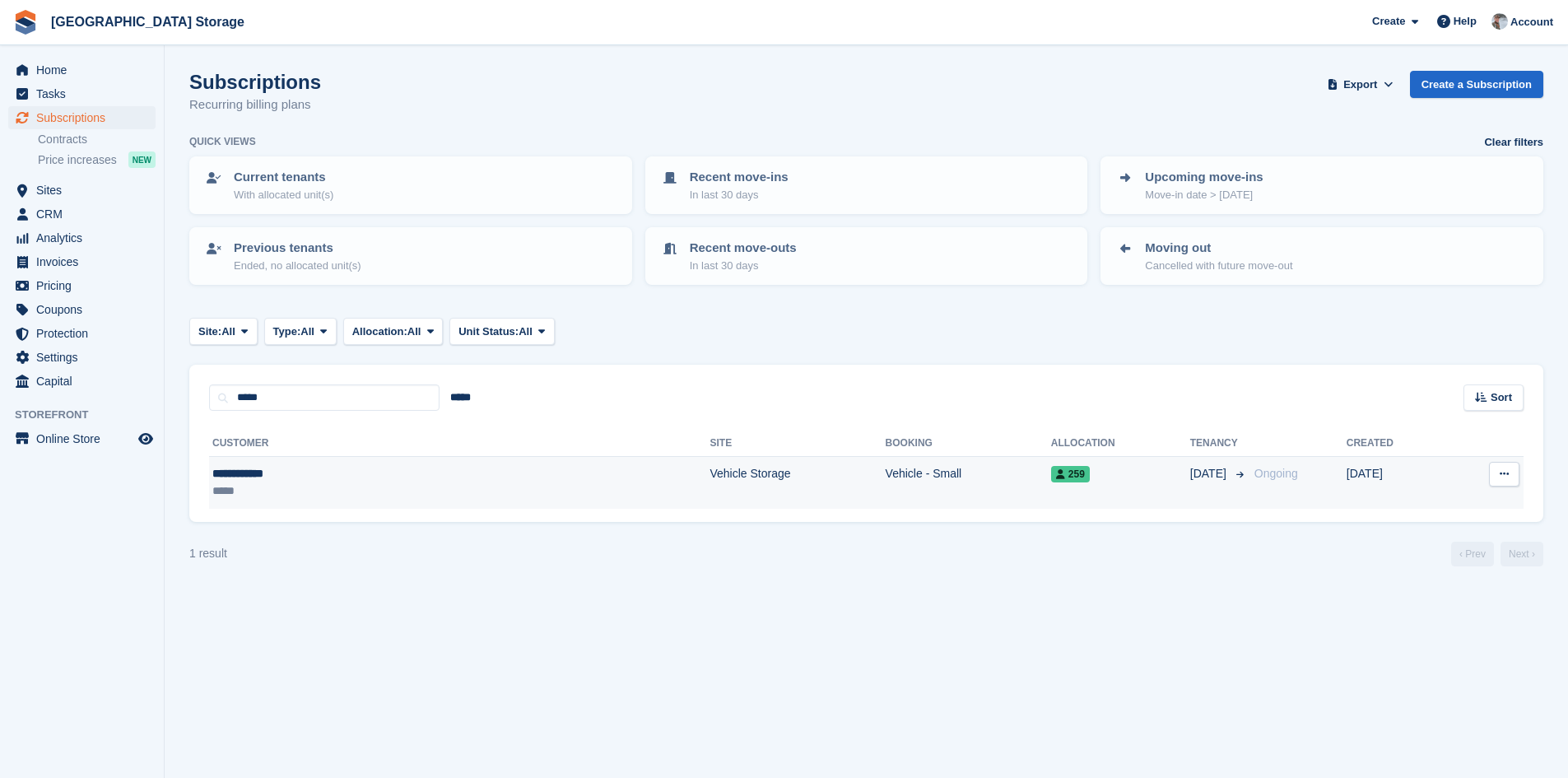
click at [324, 497] on div "*****" at bounding box center [326, 492] width 227 height 18
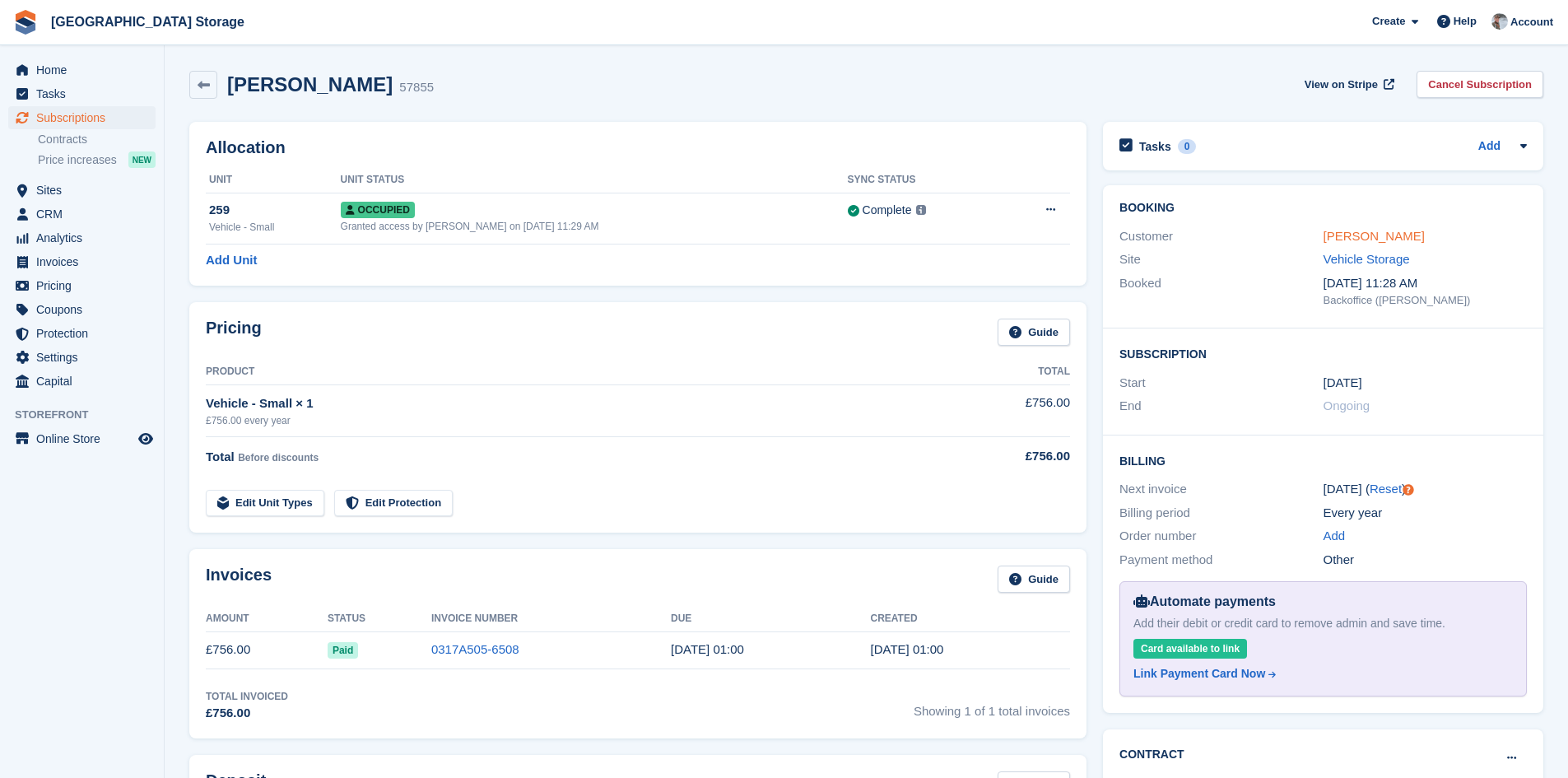
click at [1360, 237] on link "Andrew Sharp" at bounding box center [1374, 236] width 102 height 14
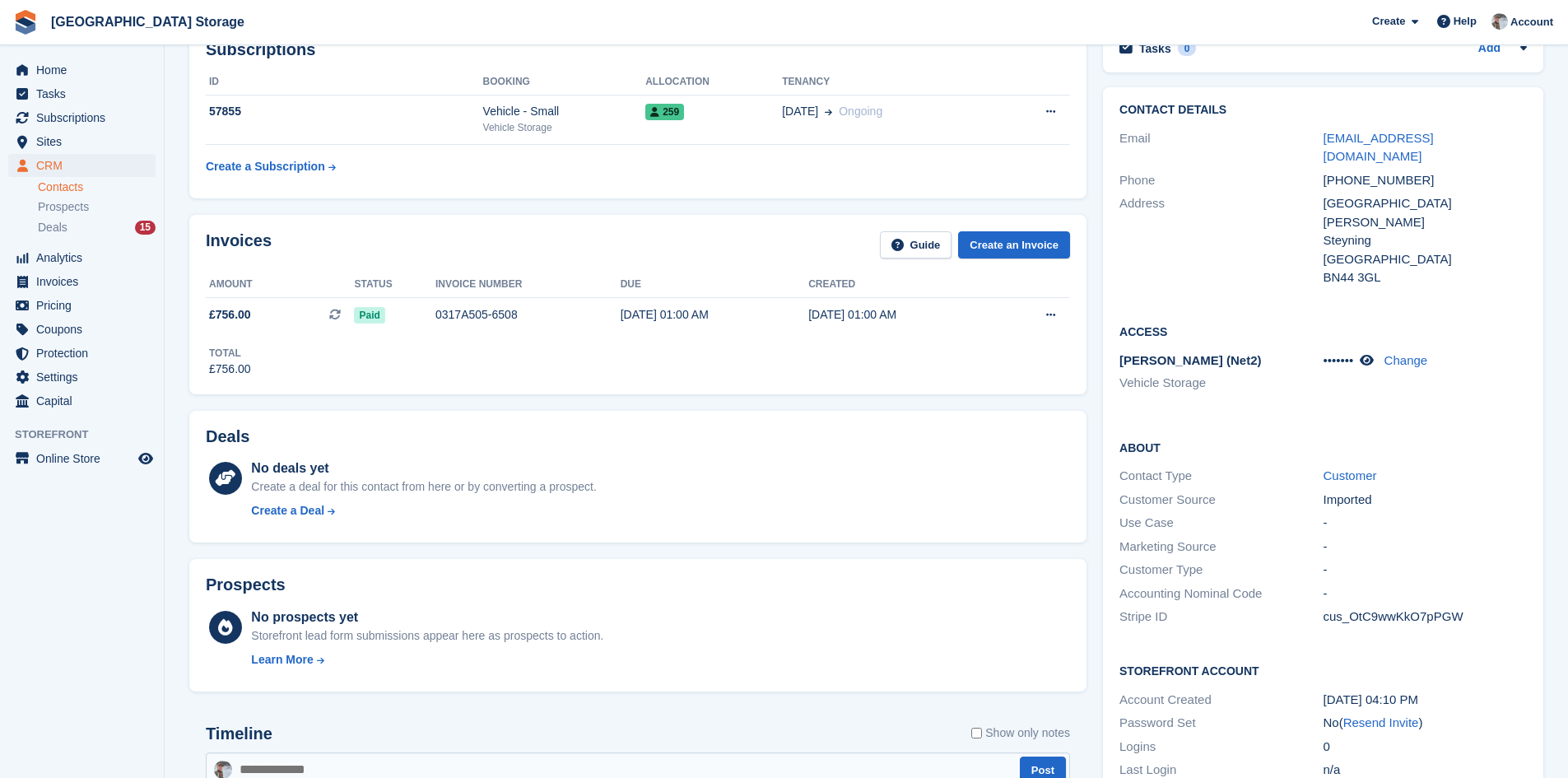
scroll to position [247, 0]
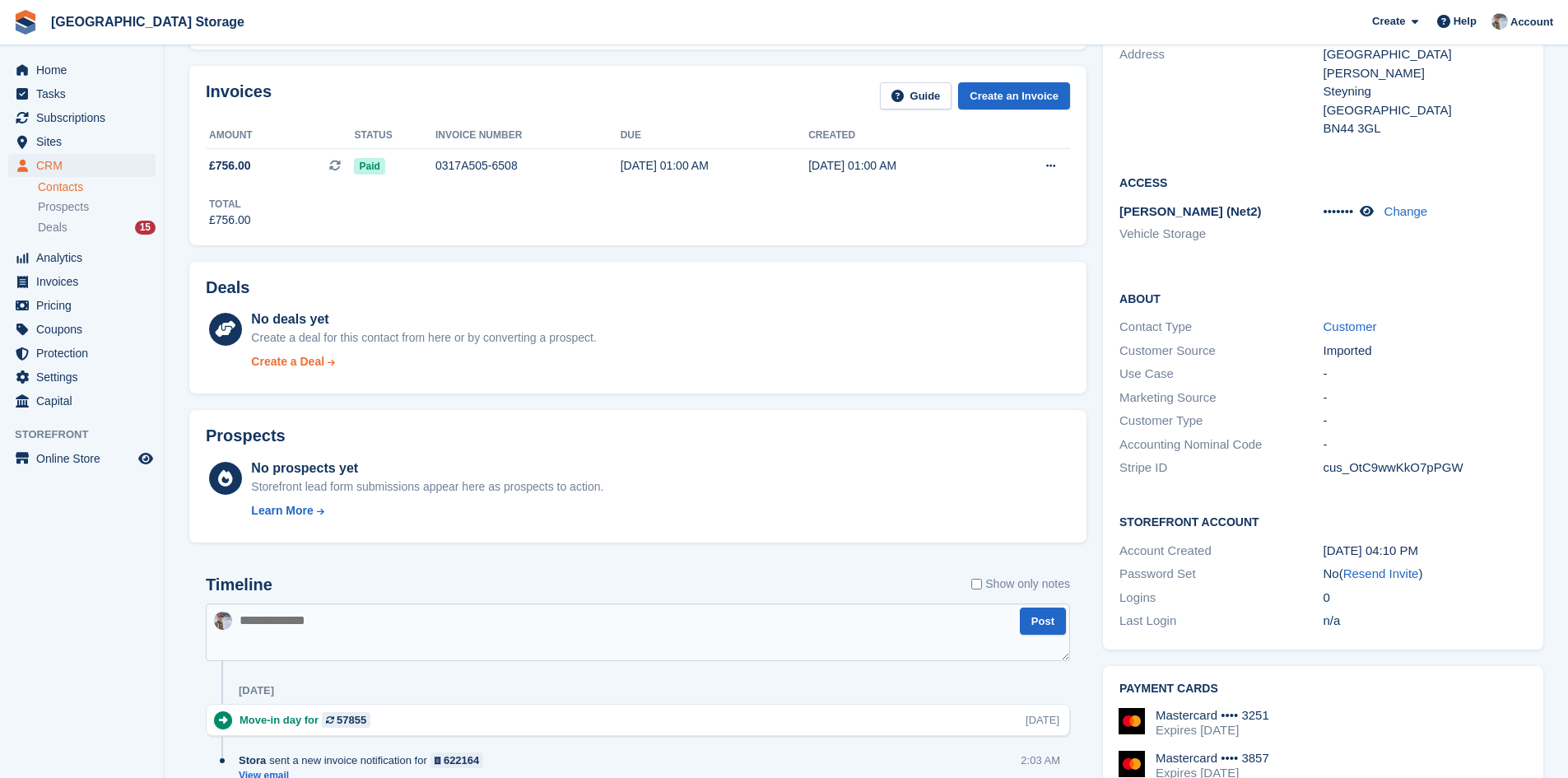
click at [306, 357] on div "Create a Deal" at bounding box center [287, 362] width 73 height 18
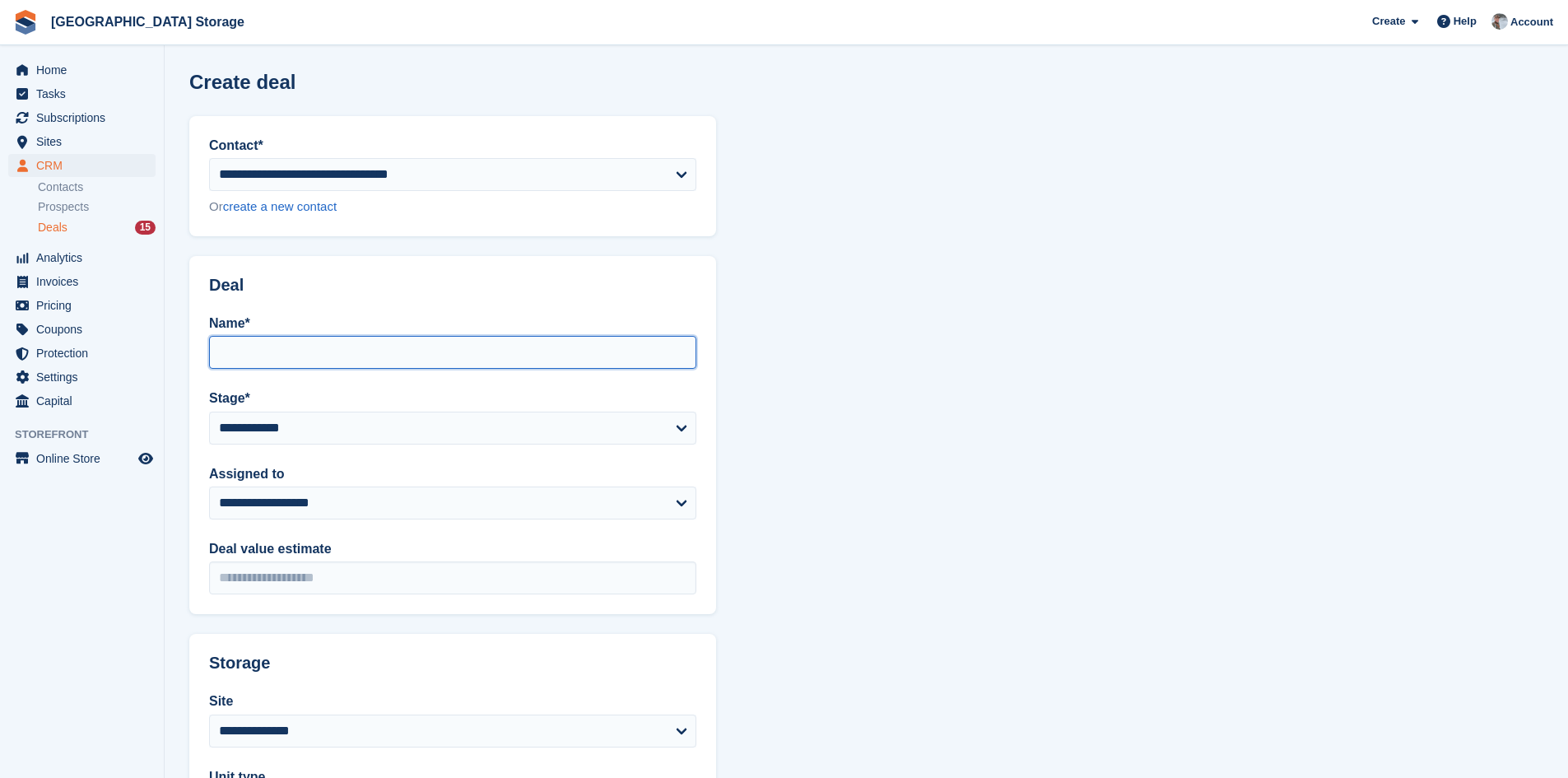
click at [288, 354] on input "Name*" at bounding box center [453, 351] width 488 height 33
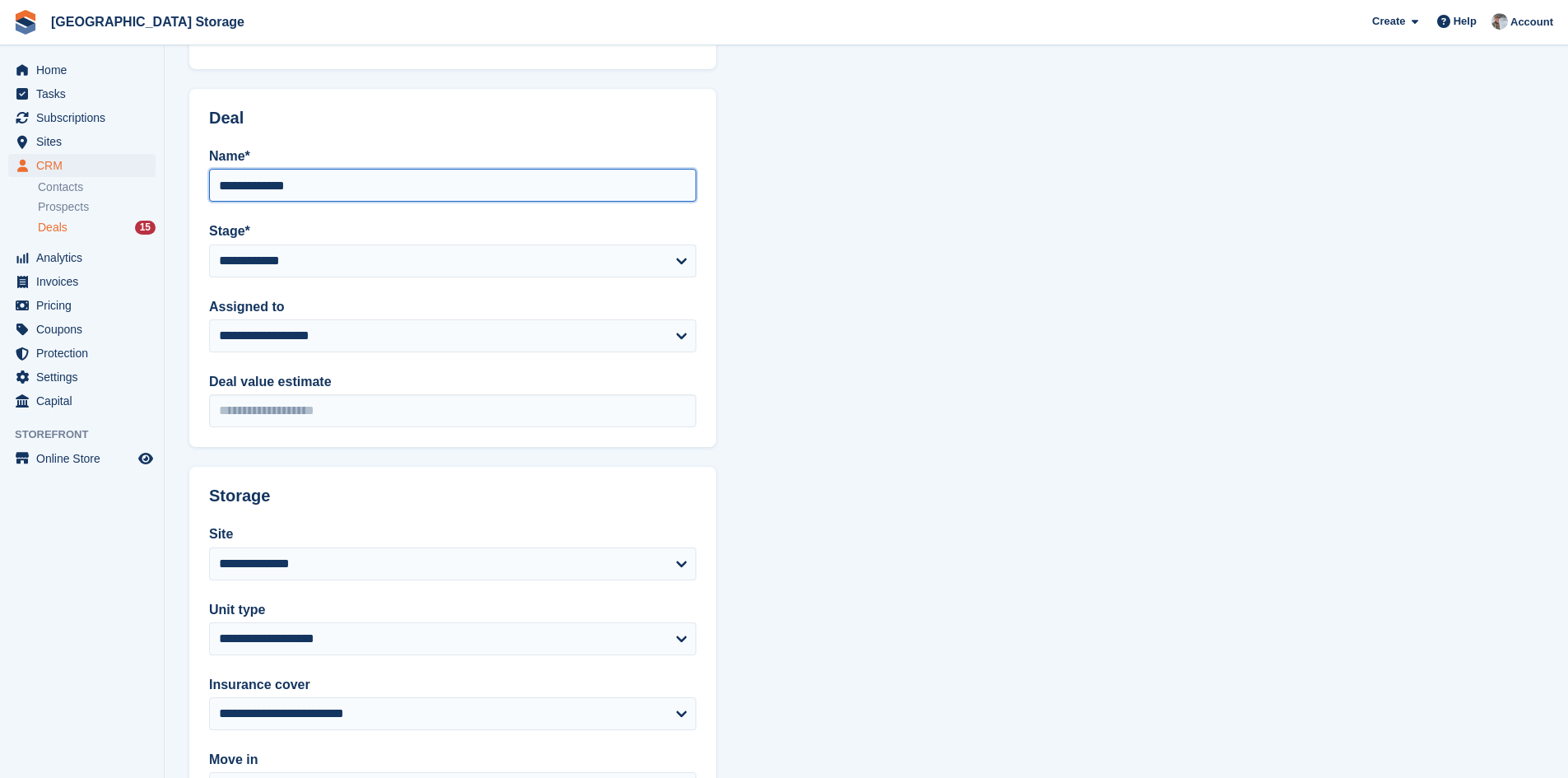
scroll to position [311, 0]
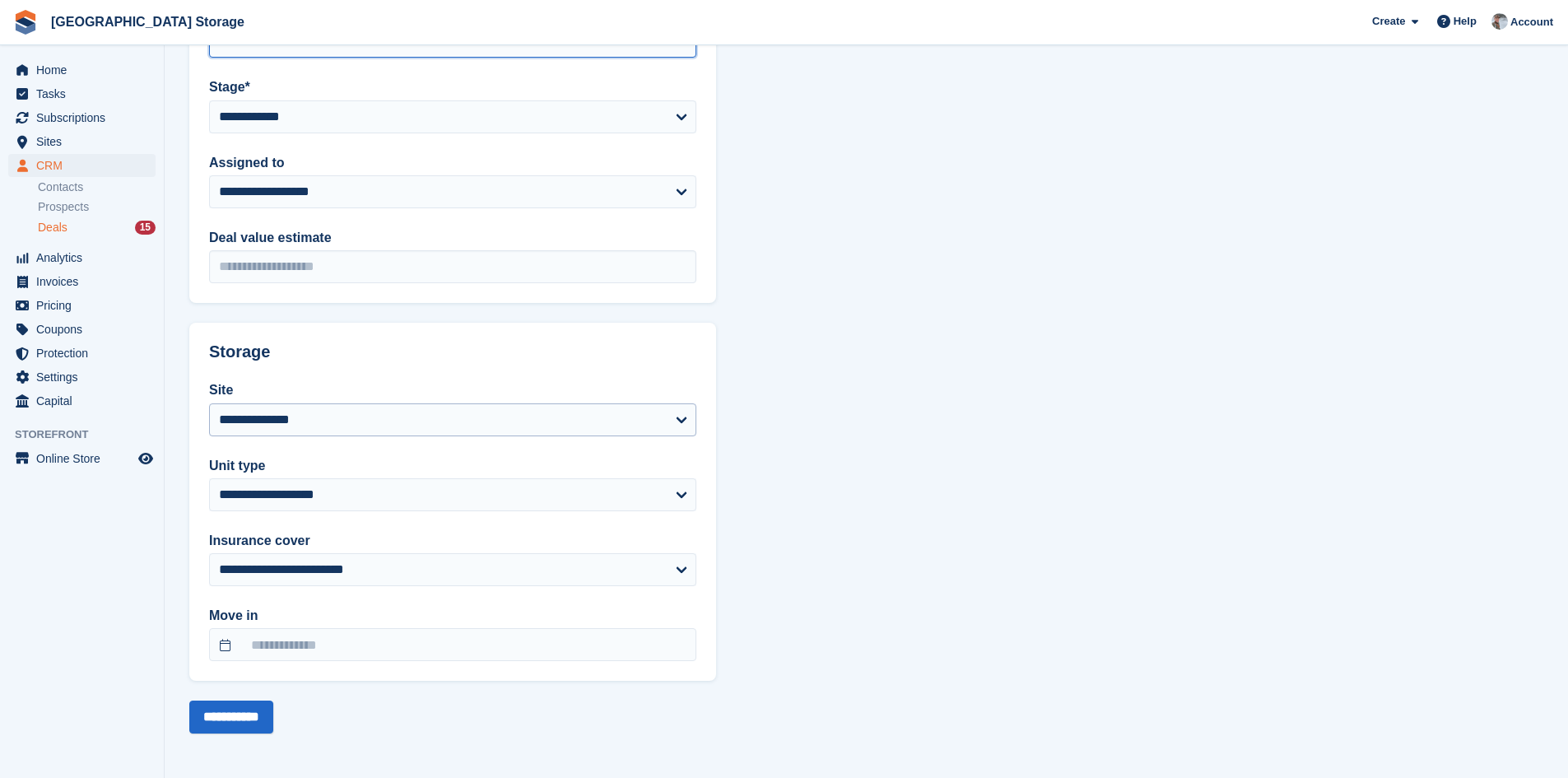
type input "**********"
click at [290, 421] on select "**********" at bounding box center [453, 420] width 488 height 33
select select "***"
click at [209, 404] on select "**********" at bounding box center [453, 420] width 488 height 33
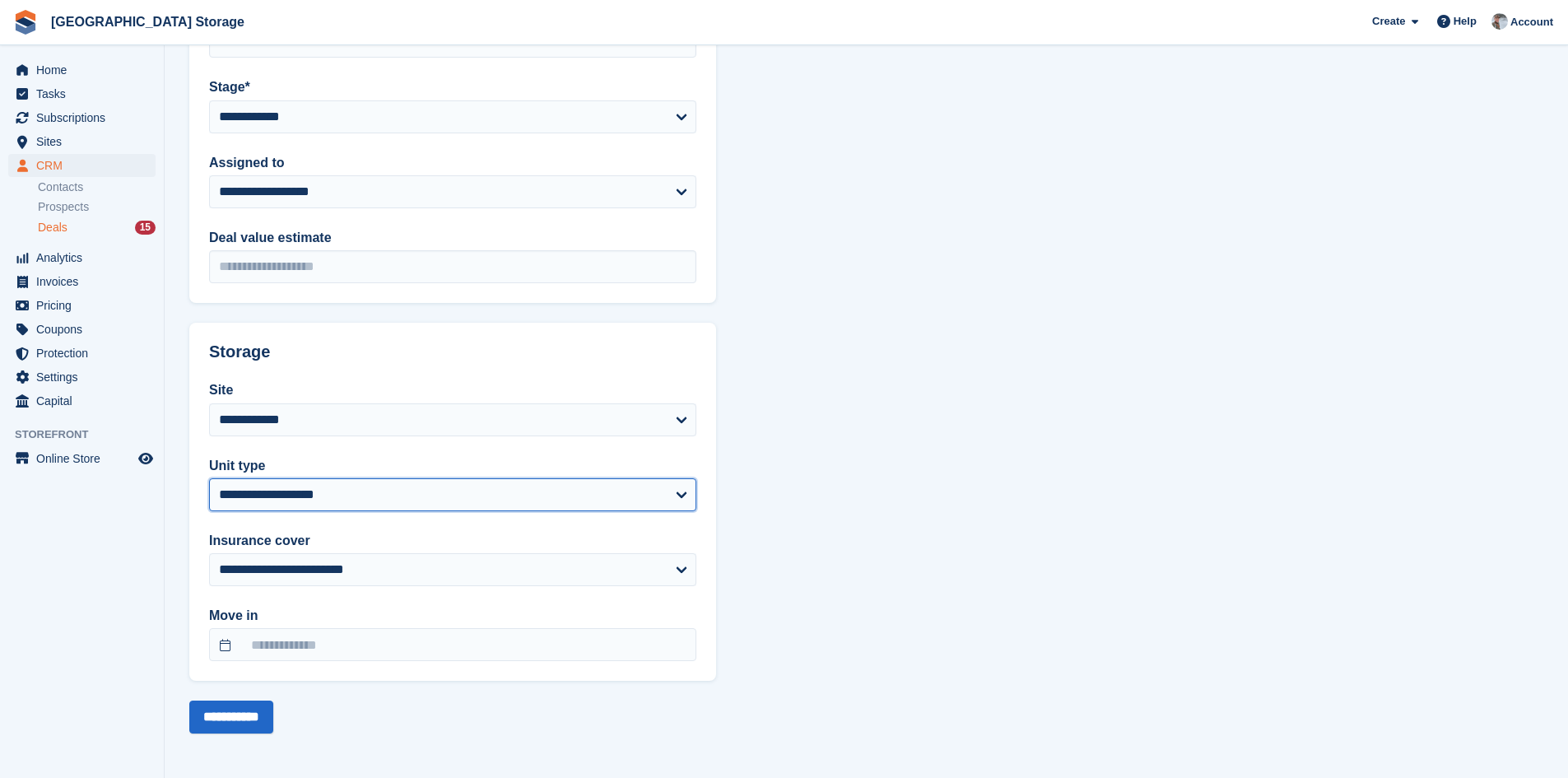
click at [279, 503] on select "**********" at bounding box center [453, 494] width 488 height 33
click at [143, 508] on aside "Home Tasks Subscriptions Subscriptions Subscriptions Contracts Price increases …" at bounding box center [82, 393] width 164 height 696
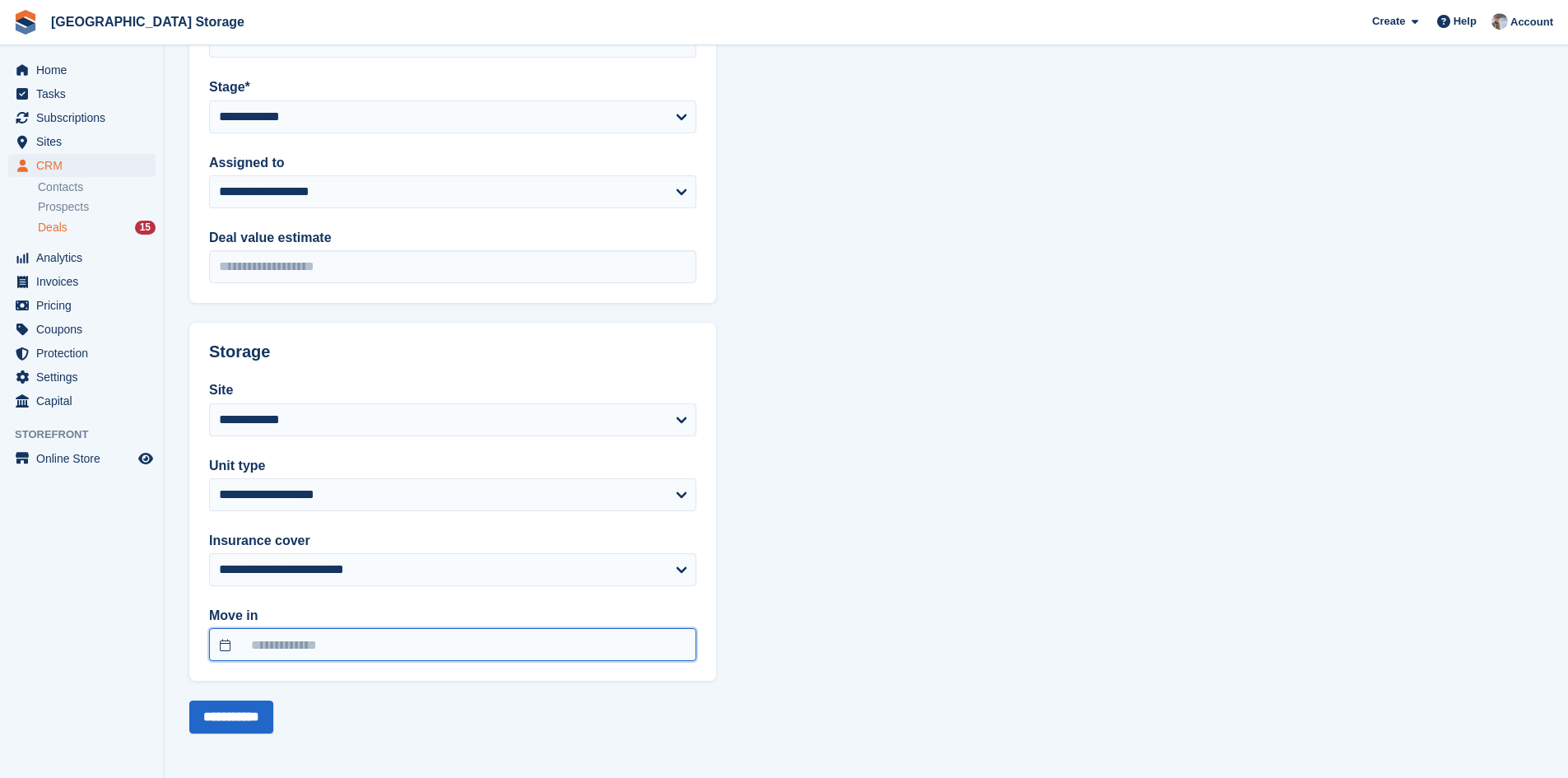
click at [264, 655] on input "text" at bounding box center [453, 644] width 488 height 33
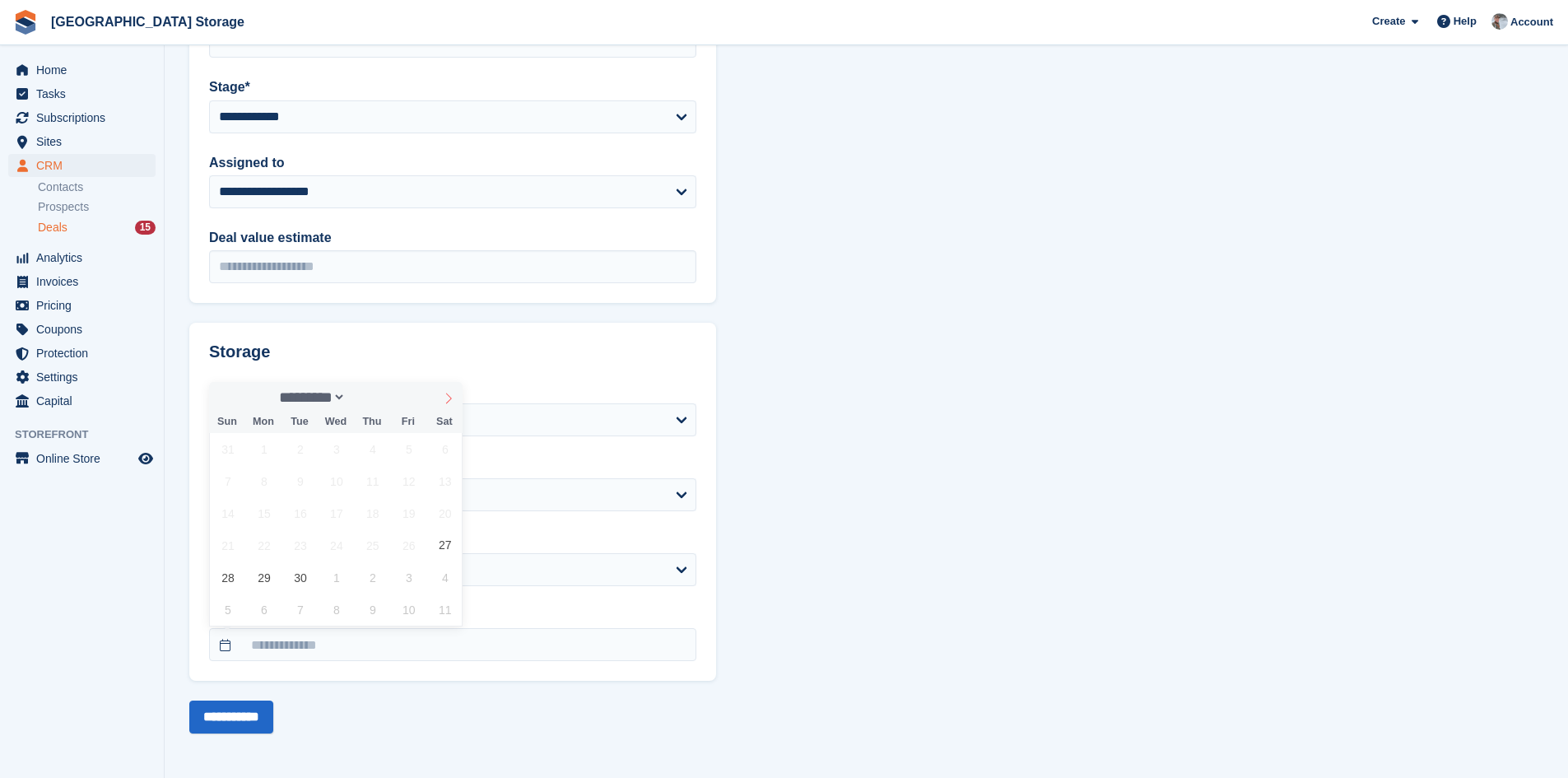
click at [443, 402] on icon at bounding box center [449, 399] width 12 height 12
select select "**"
click at [442, 449] on span "1" at bounding box center [444, 449] width 33 height 33
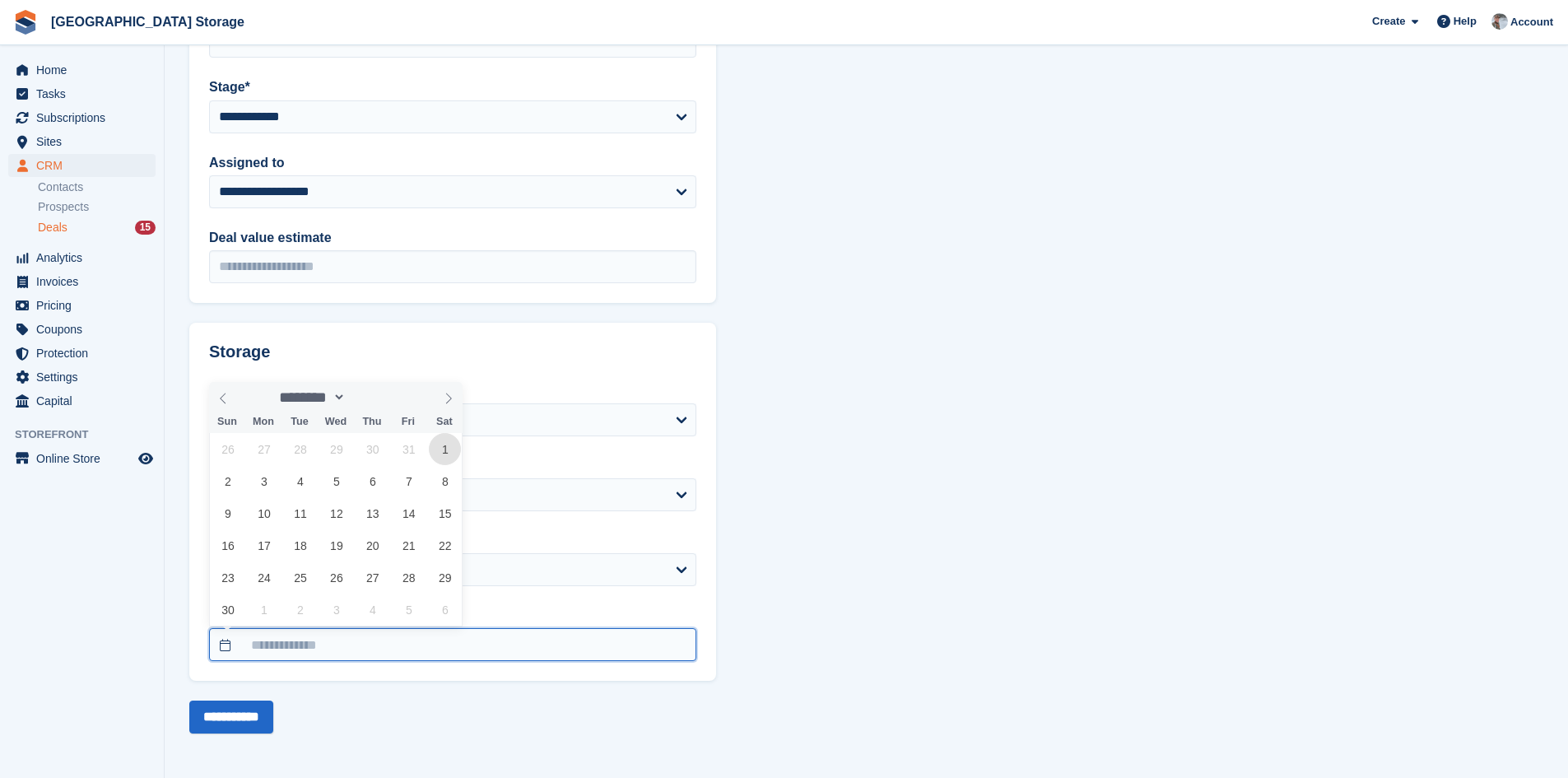
type input "**********"
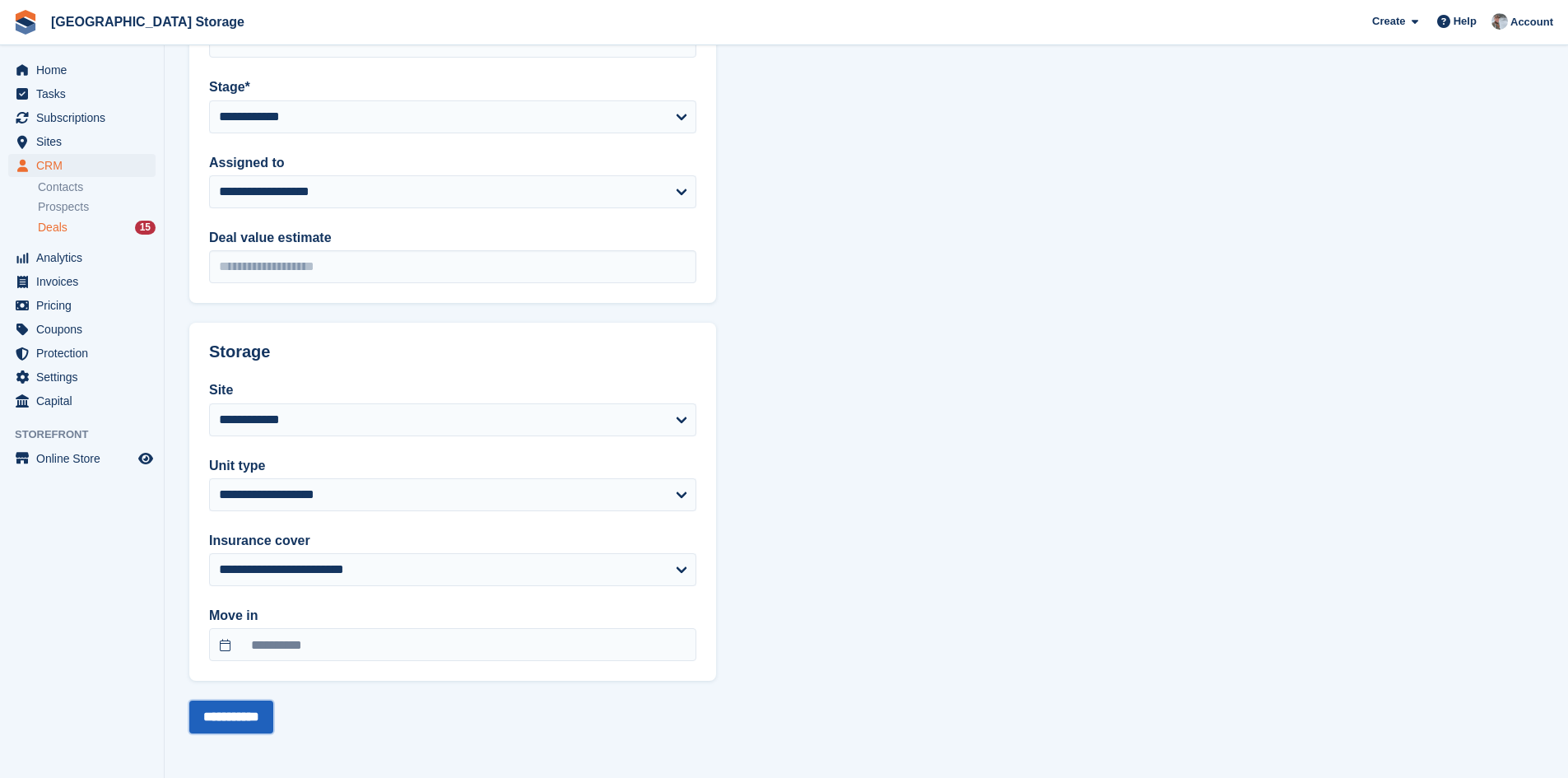
click at [207, 723] on input "**********" at bounding box center [231, 717] width 84 height 33
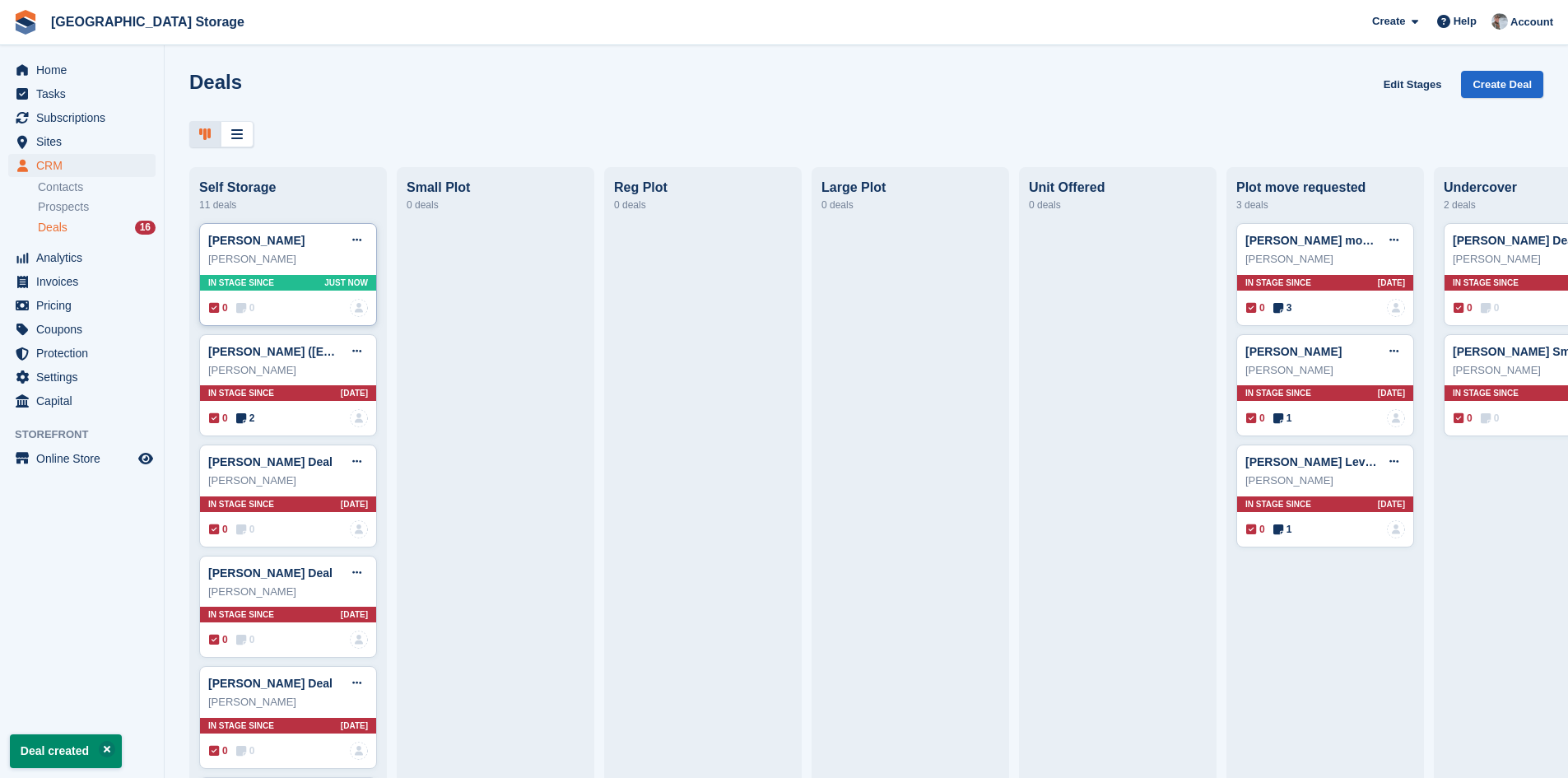
click at [250, 315] on span "0" at bounding box center [245, 307] width 19 height 15
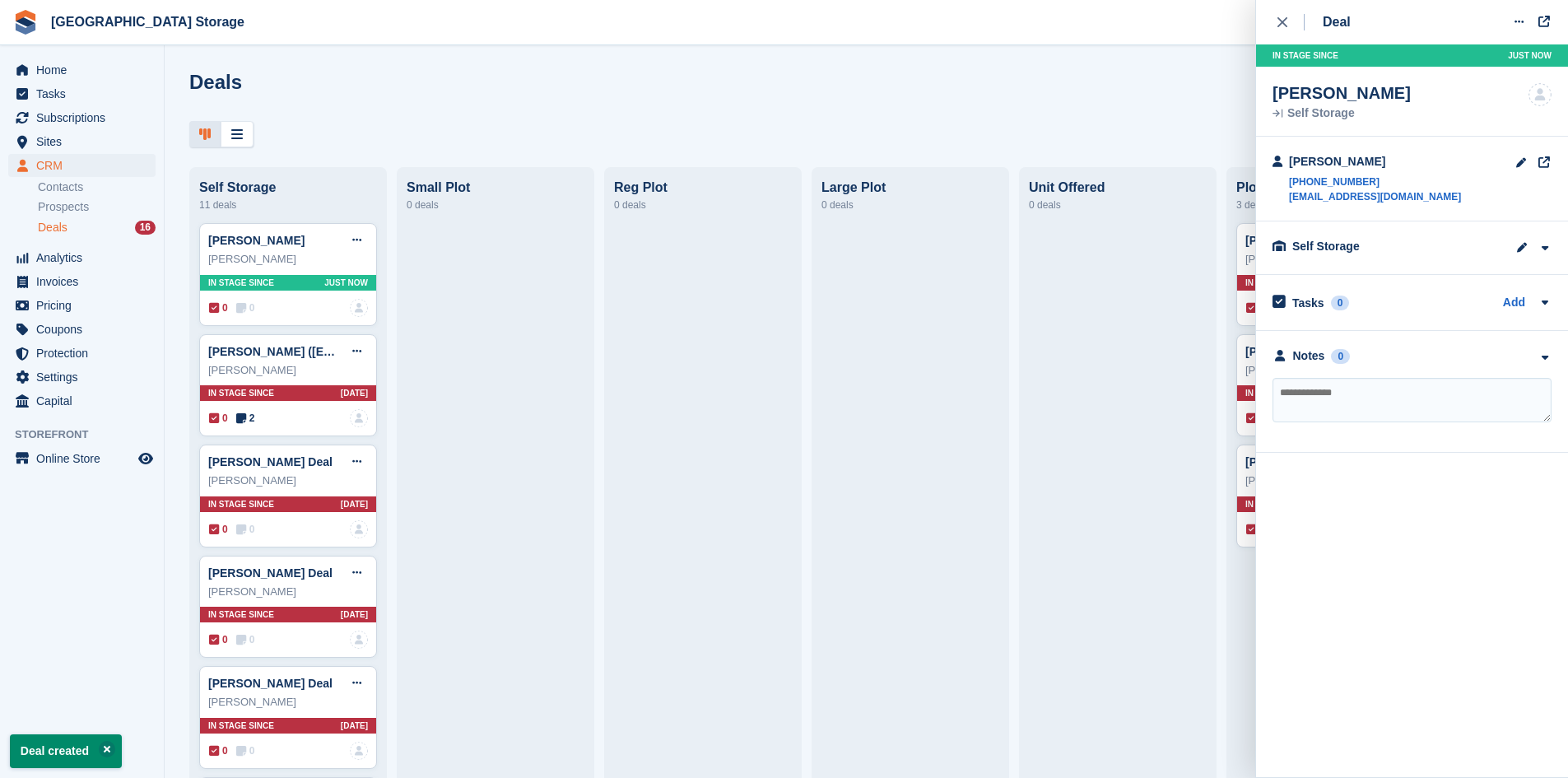
click at [1336, 369] on div "Notes 0 No notes added yet" at bounding box center [1412, 391] width 312 height 121
click at [1340, 386] on textarea at bounding box center [1412, 400] width 279 height 44
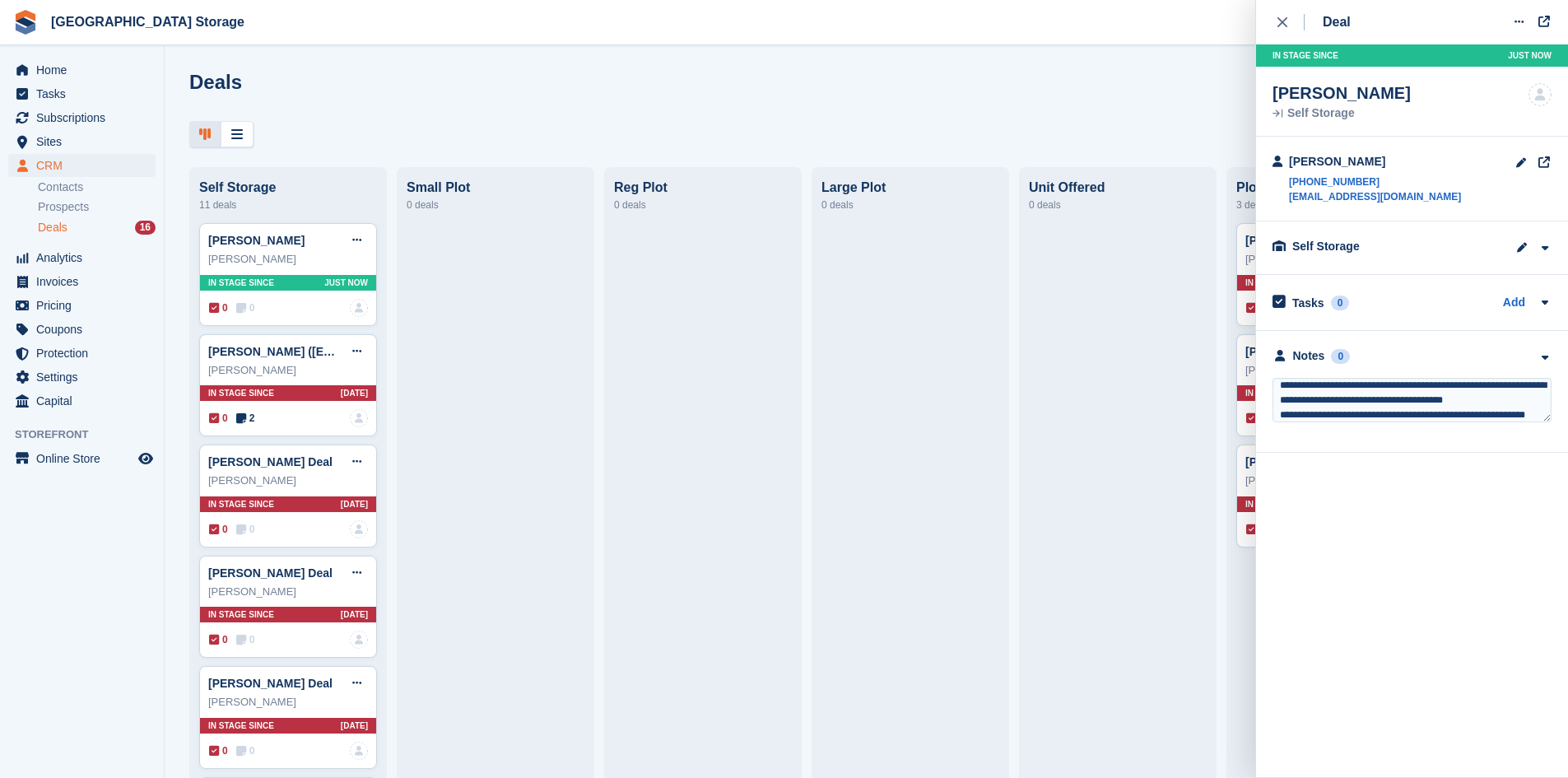
scroll to position [23, 0]
type textarea "**********"
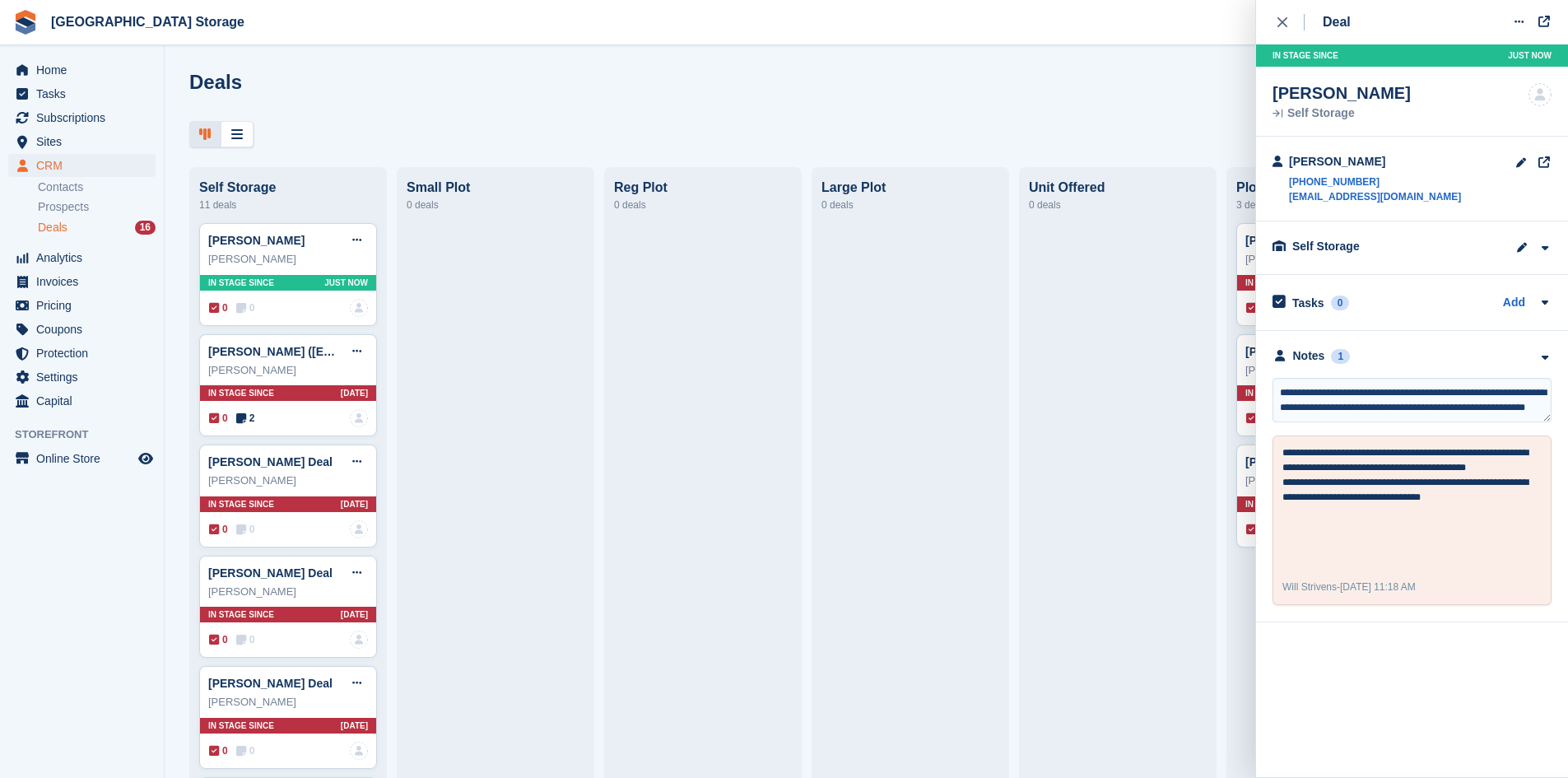
scroll to position [8, 0]
type textarea "**********"
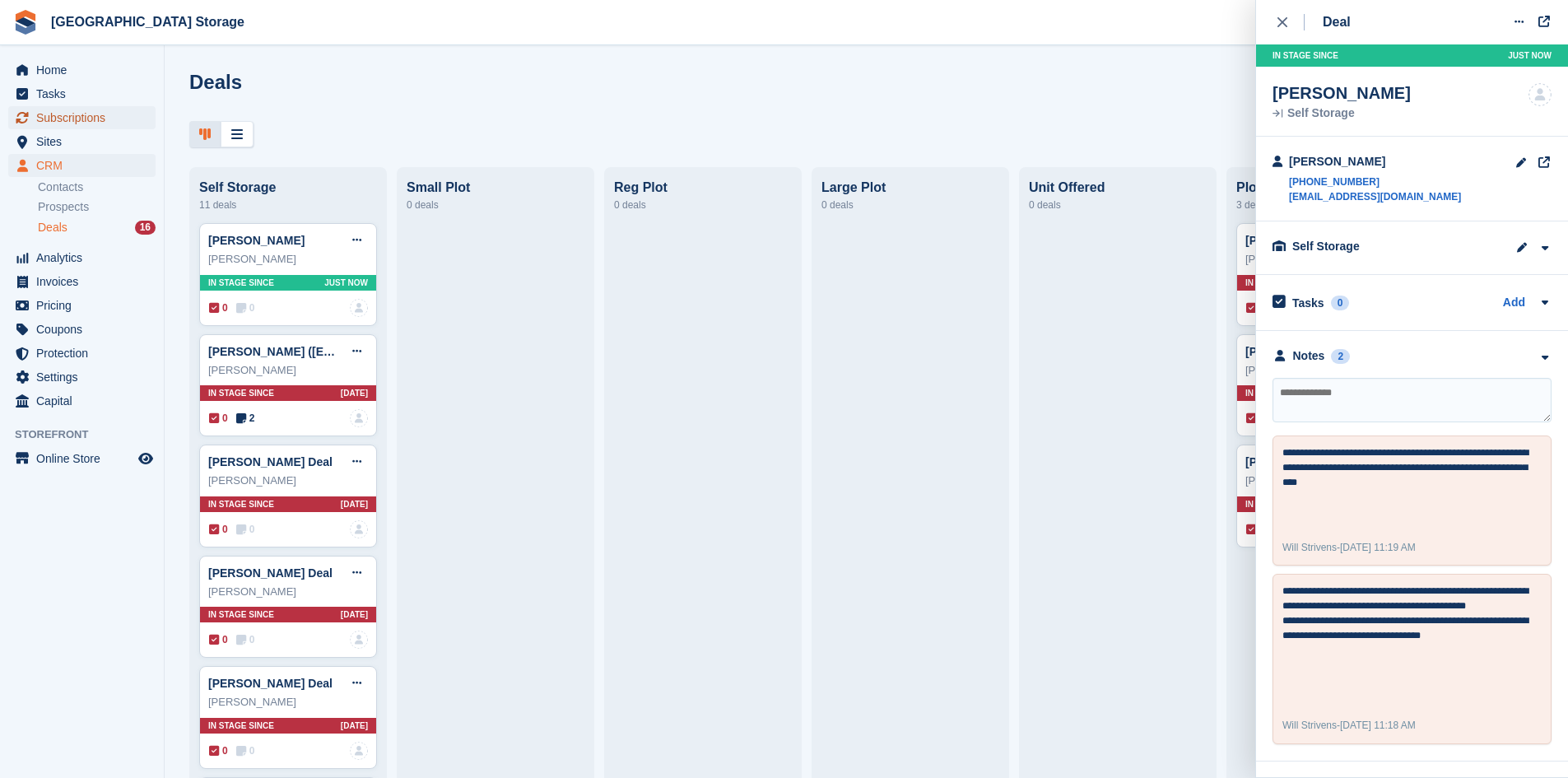
click at [76, 123] on span "Subscriptions" at bounding box center [86, 117] width 99 height 23
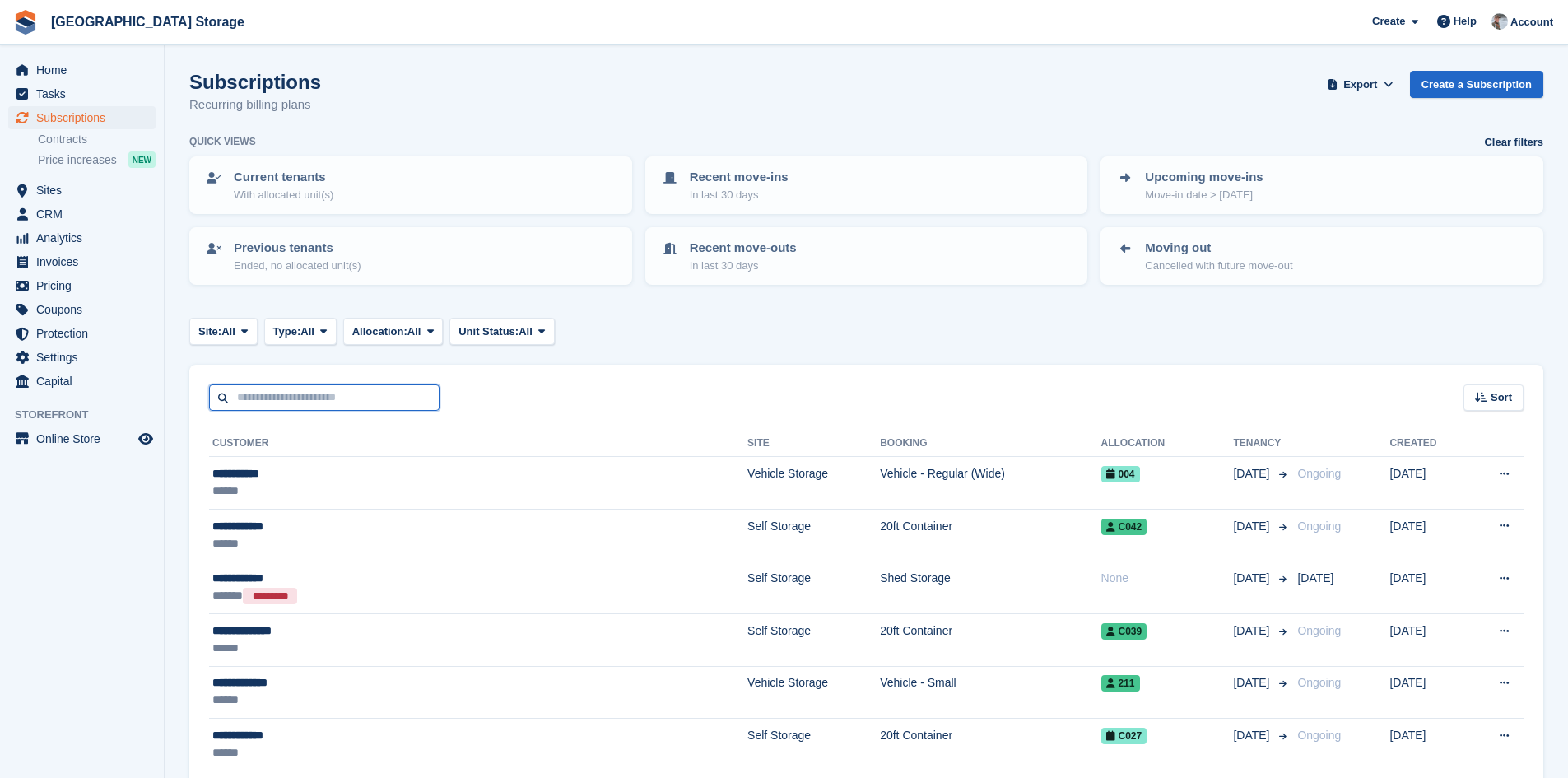
click at [313, 395] on input "text" at bounding box center [324, 398] width 230 height 28
type input "******"
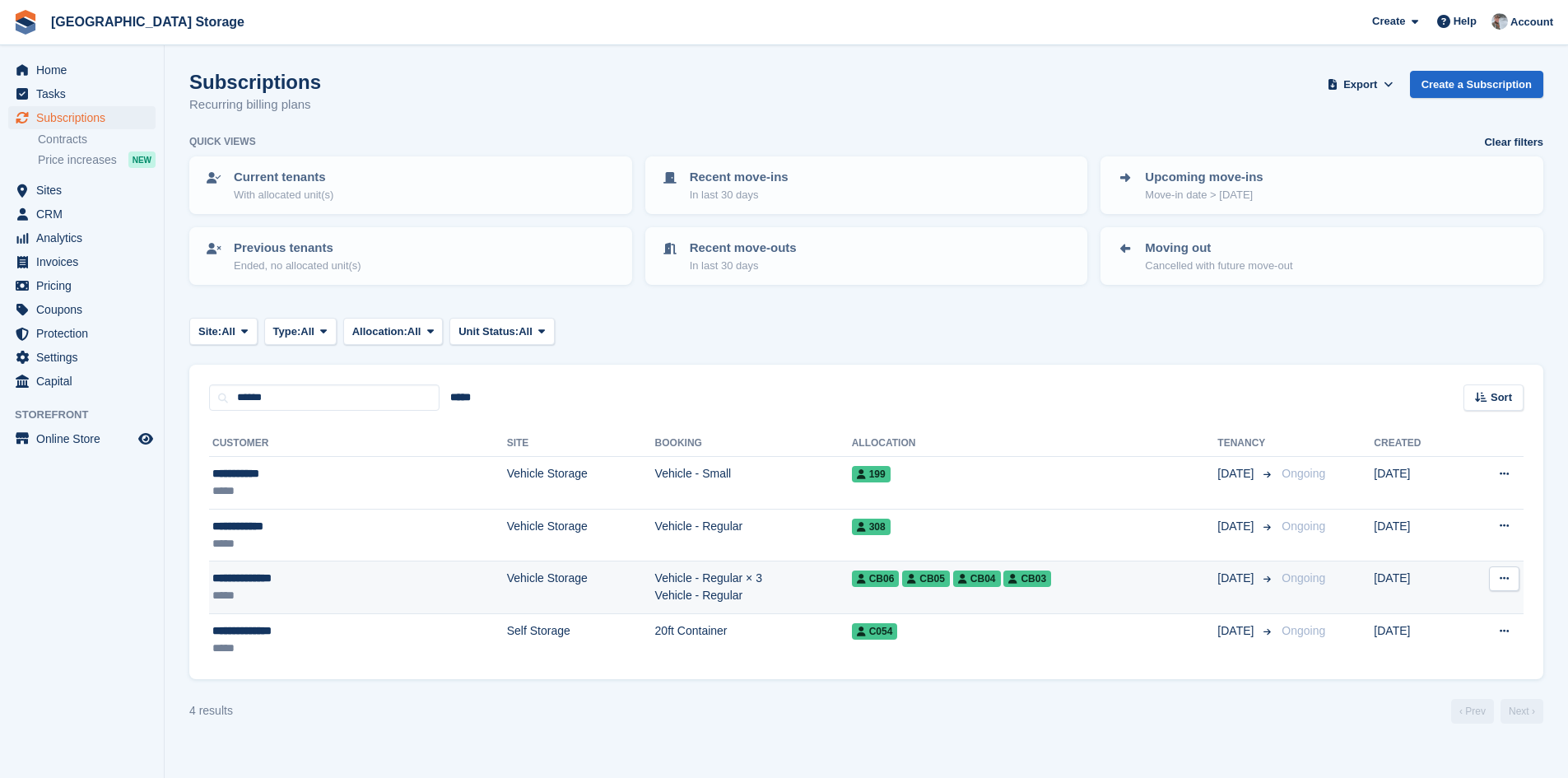
click at [279, 583] on div "**********" at bounding box center [291, 579] width 159 height 18
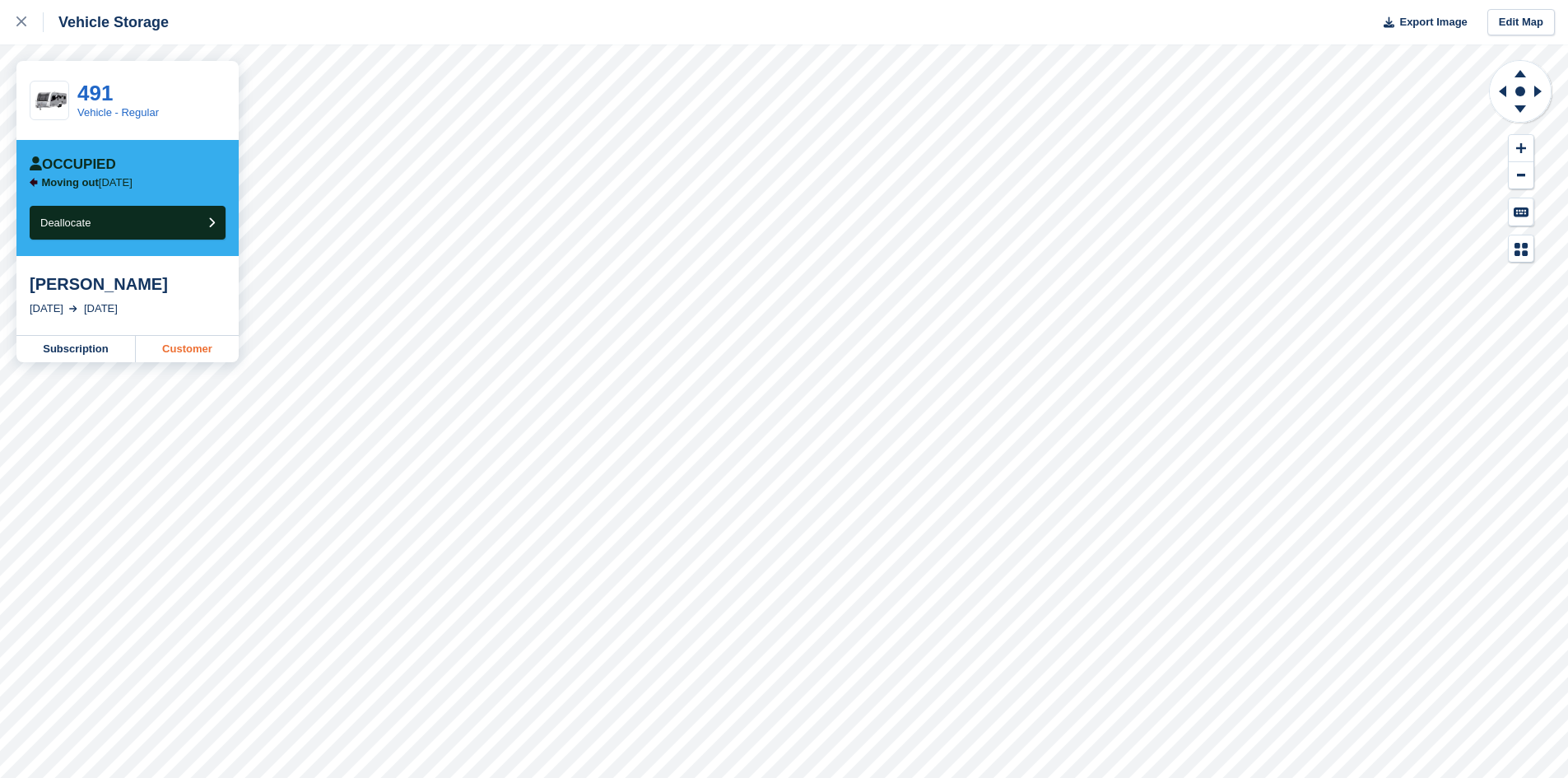
click at [167, 347] on link "Customer" at bounding box center [188, 349] width 103 height 27
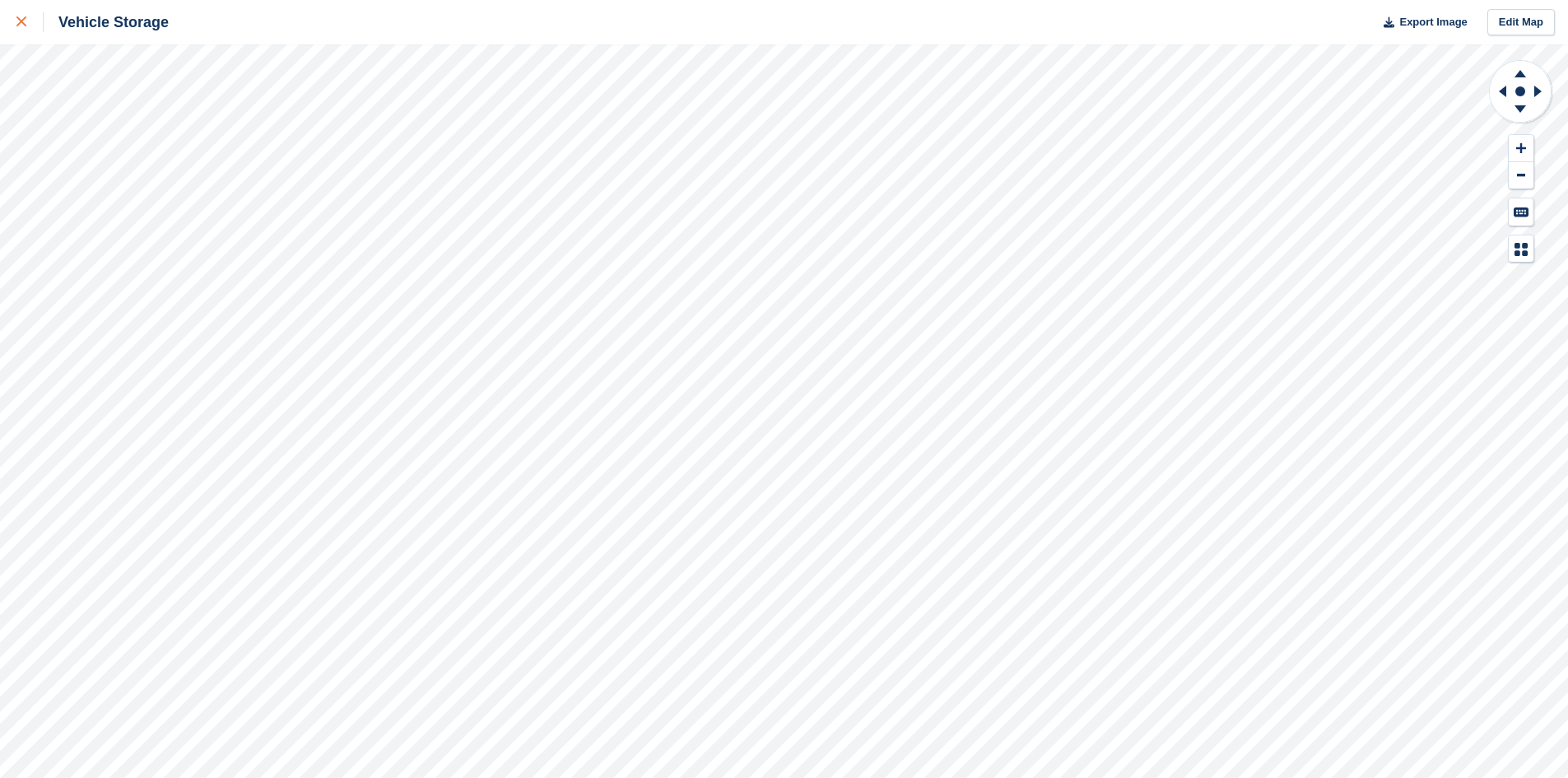
click at [19, 27] on icon at bounding box center [22, 22] width 10 height 10
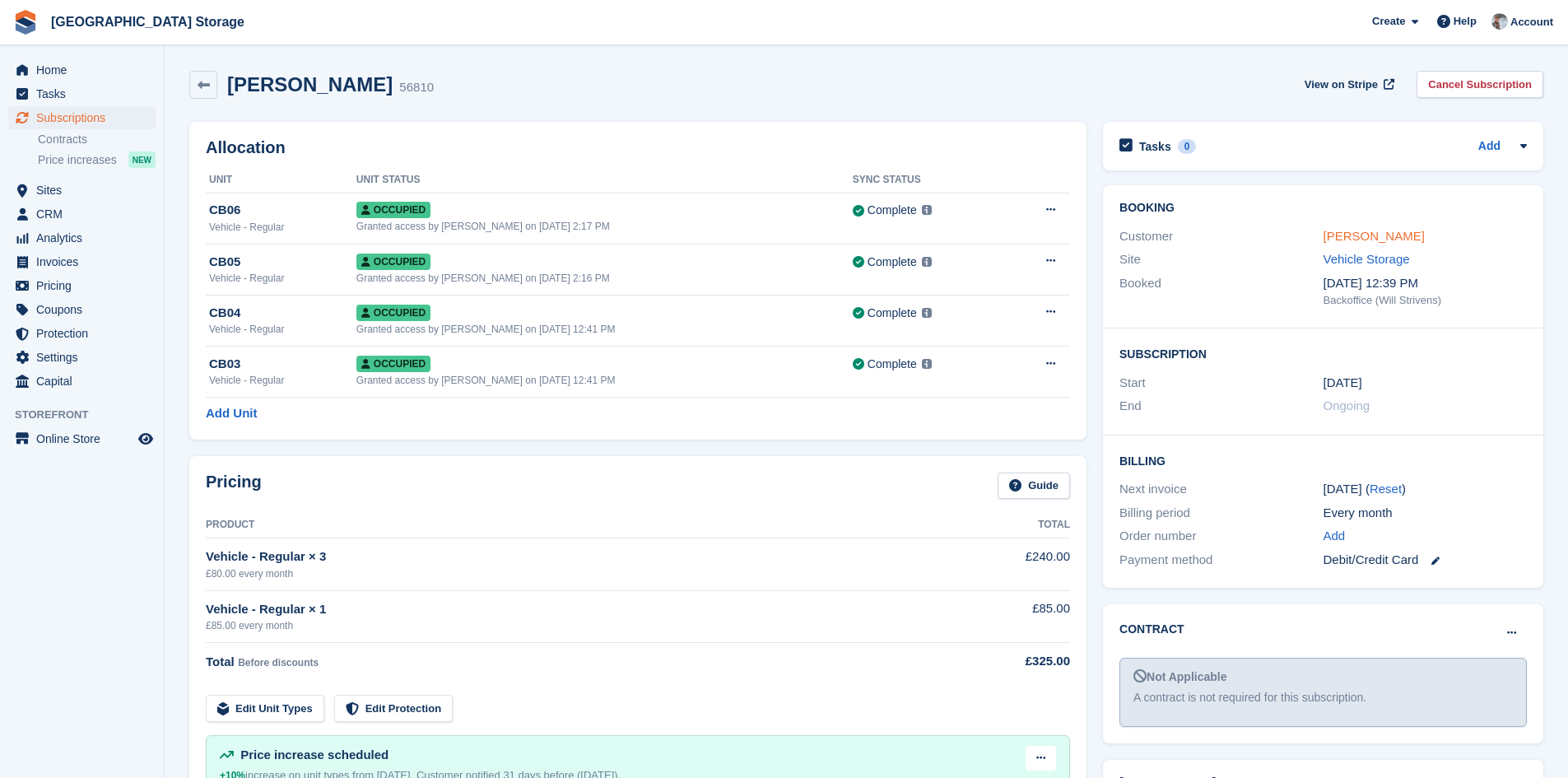
click at [1365, 236] on link "[PERSON_NAME]" at bounding box center [1374, 236] width 102 height 14
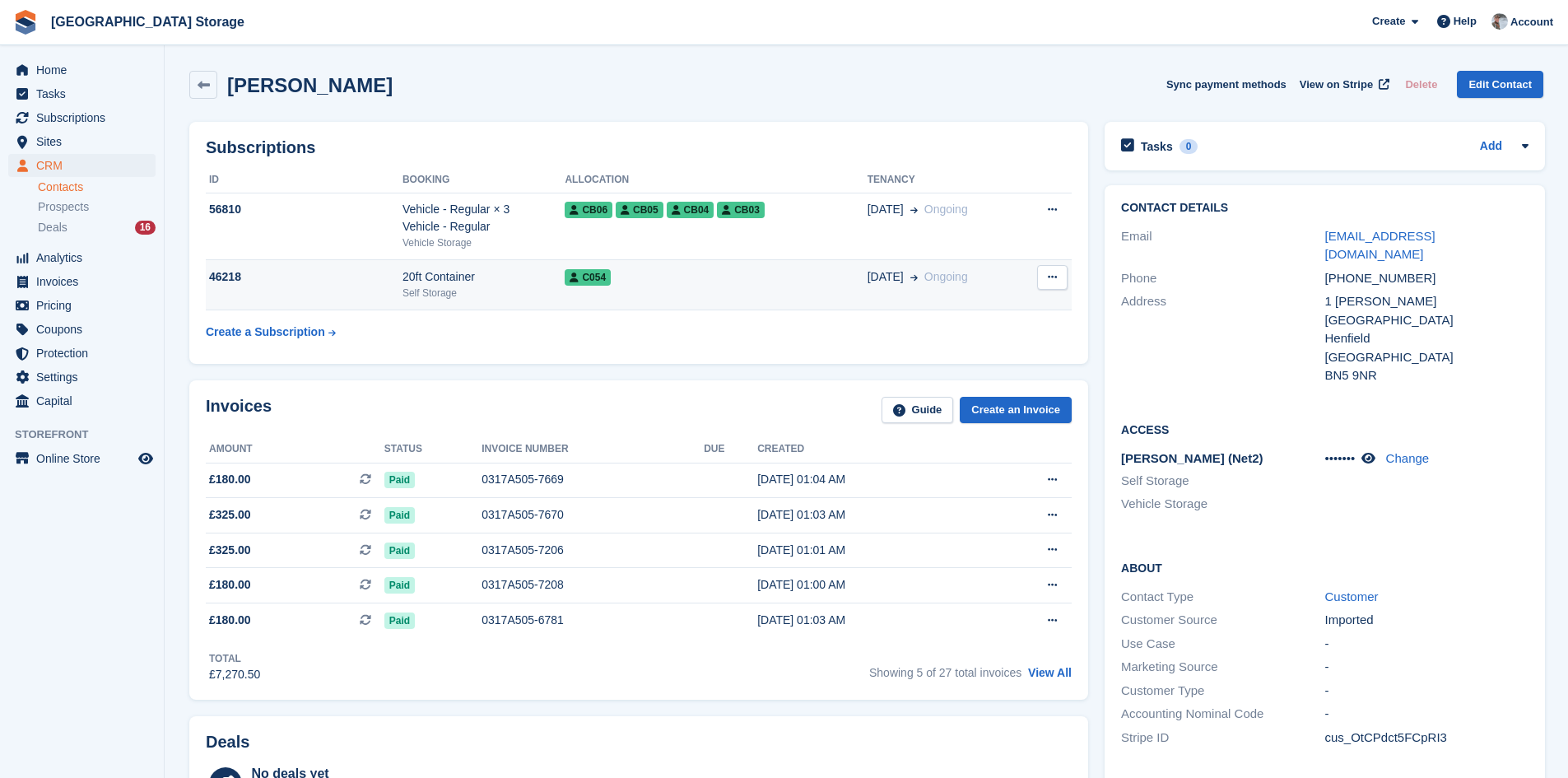
click at [711, 293] on td "C054" at bounding box center [716, 284] width 302 height 50
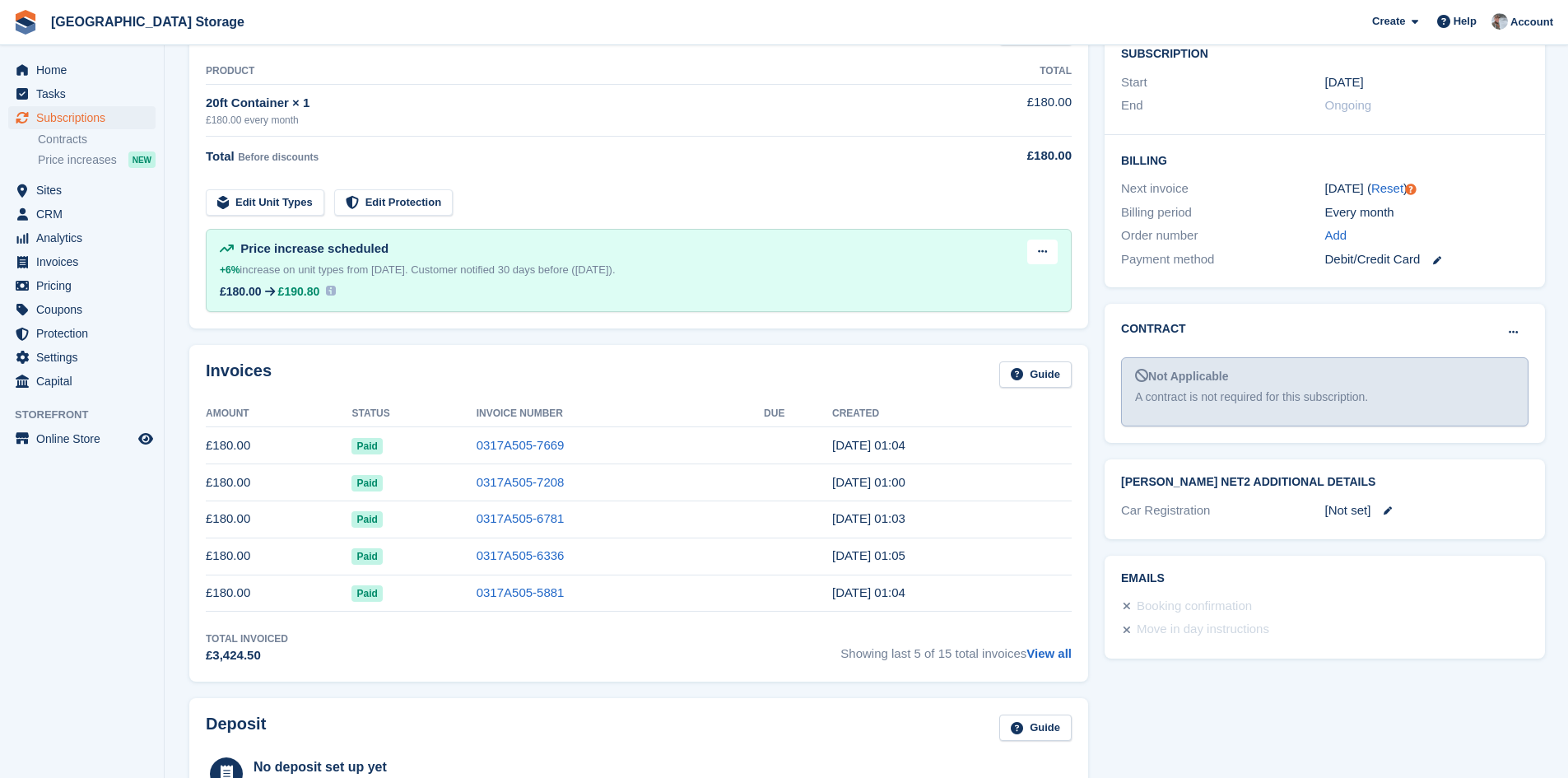
scroll to position [330, 0]
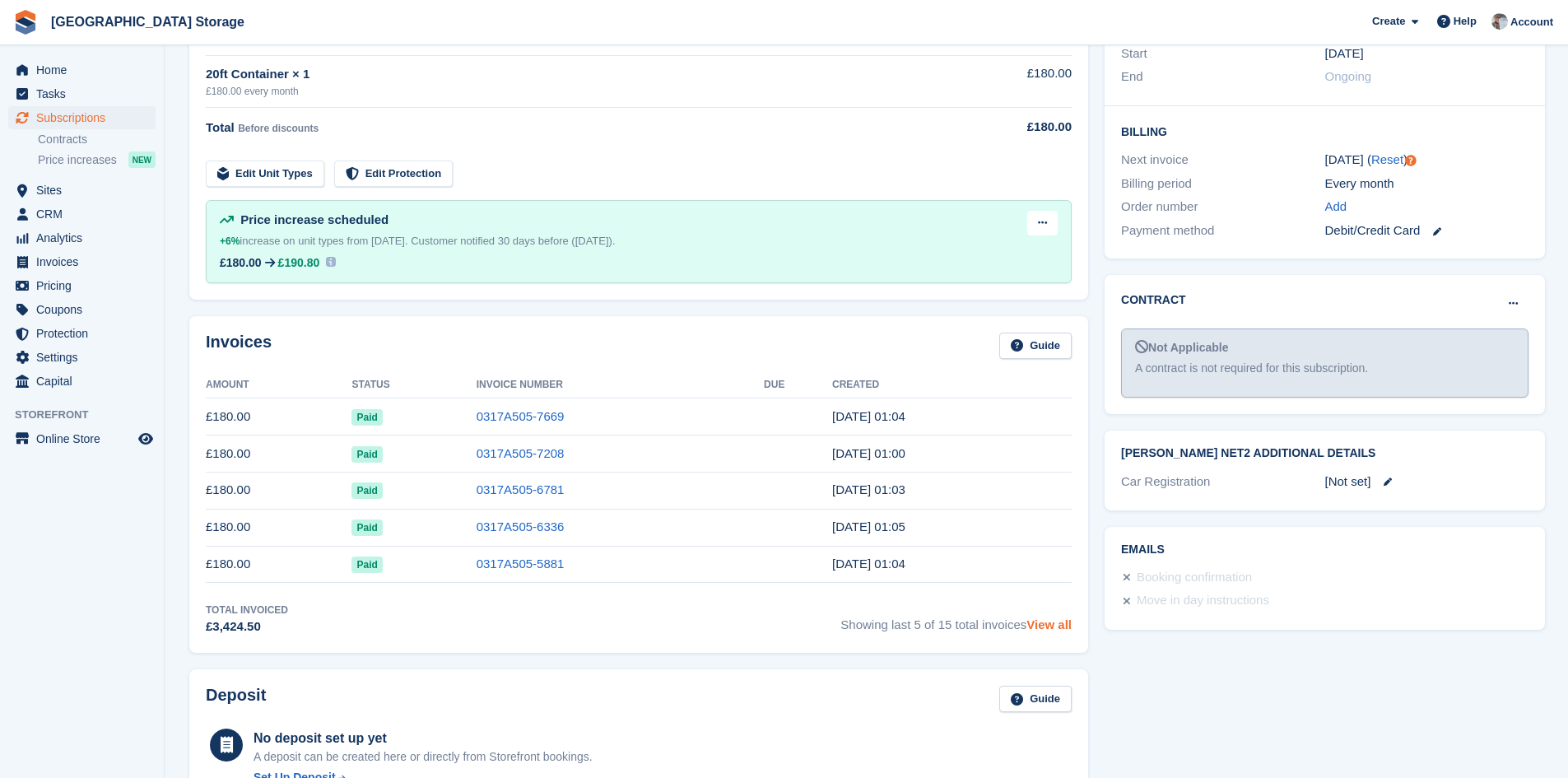
click at [1051, 623] on link "View all" at bounding box center [1050, 624] width 45 height 14
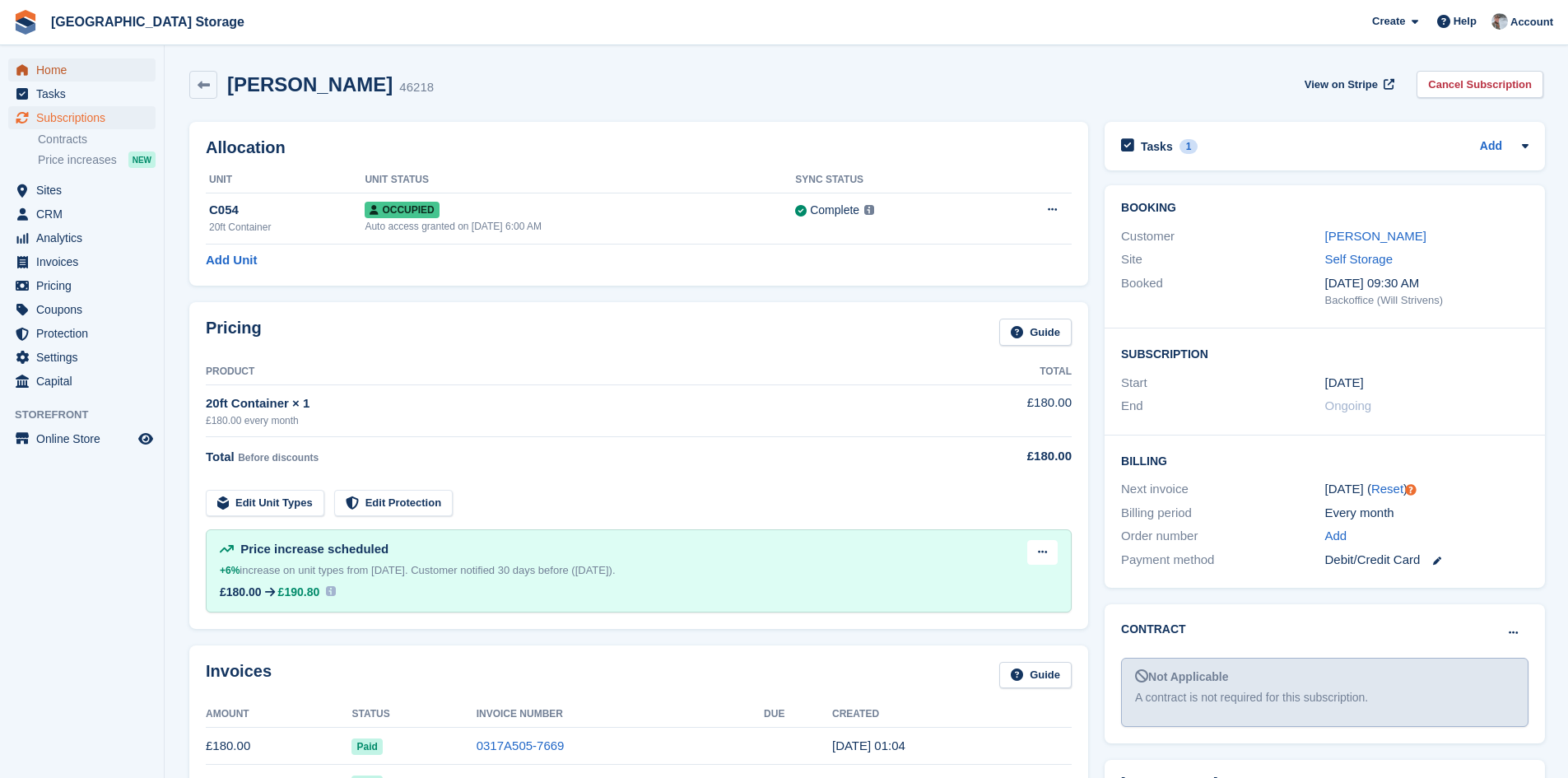
click at [121, 72] on span "Home" at bounding box center [86, 69] width 99 height 23
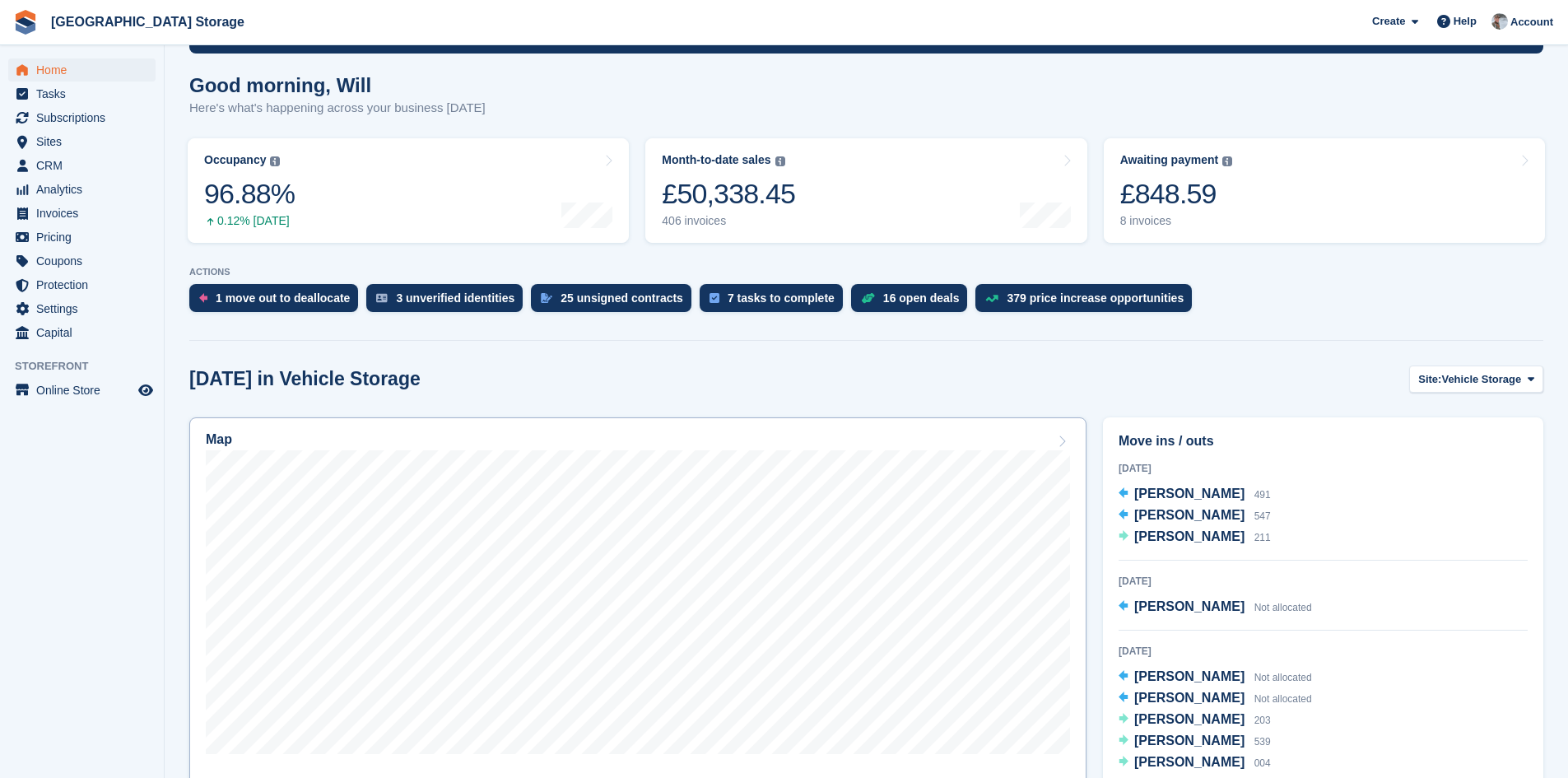
scroll to position [247, 0]
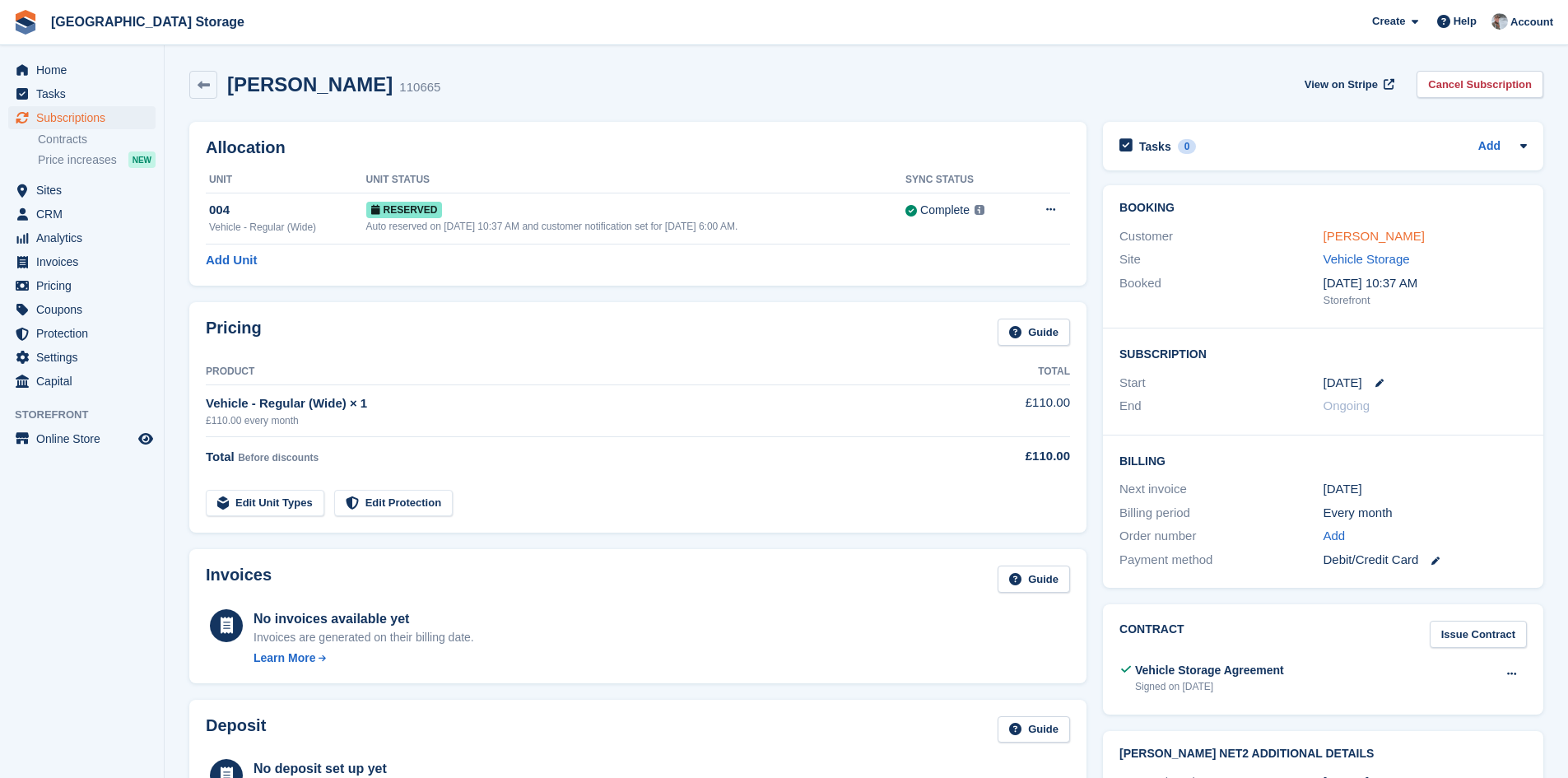
click at [1351, 230] on link "[PERSON_NAME]" at bounding box center [1374, 236] width 102 height 14
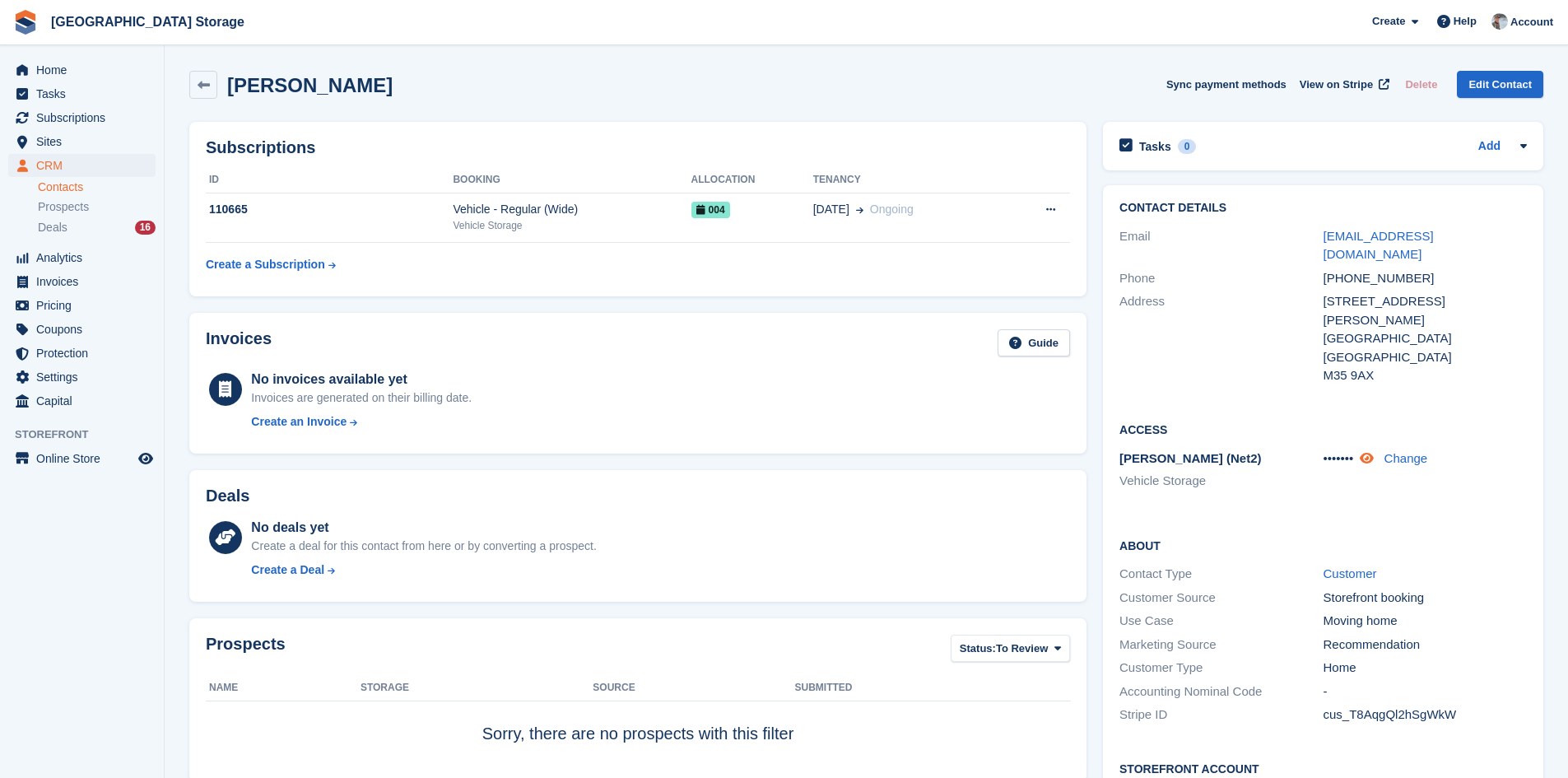
click at [1374, 452] on icon at bounding box center [1367, 458] width 14 height 13
click at [459, 111] on div "[PERSON_NAME] Sync payment methods View on Stripe Delete Edit Contact" at bounding box center [866, 88] width 1371 height 51
click at [57, 166] on span "CRM" at bounding box center [86, 165] width 99 height 23
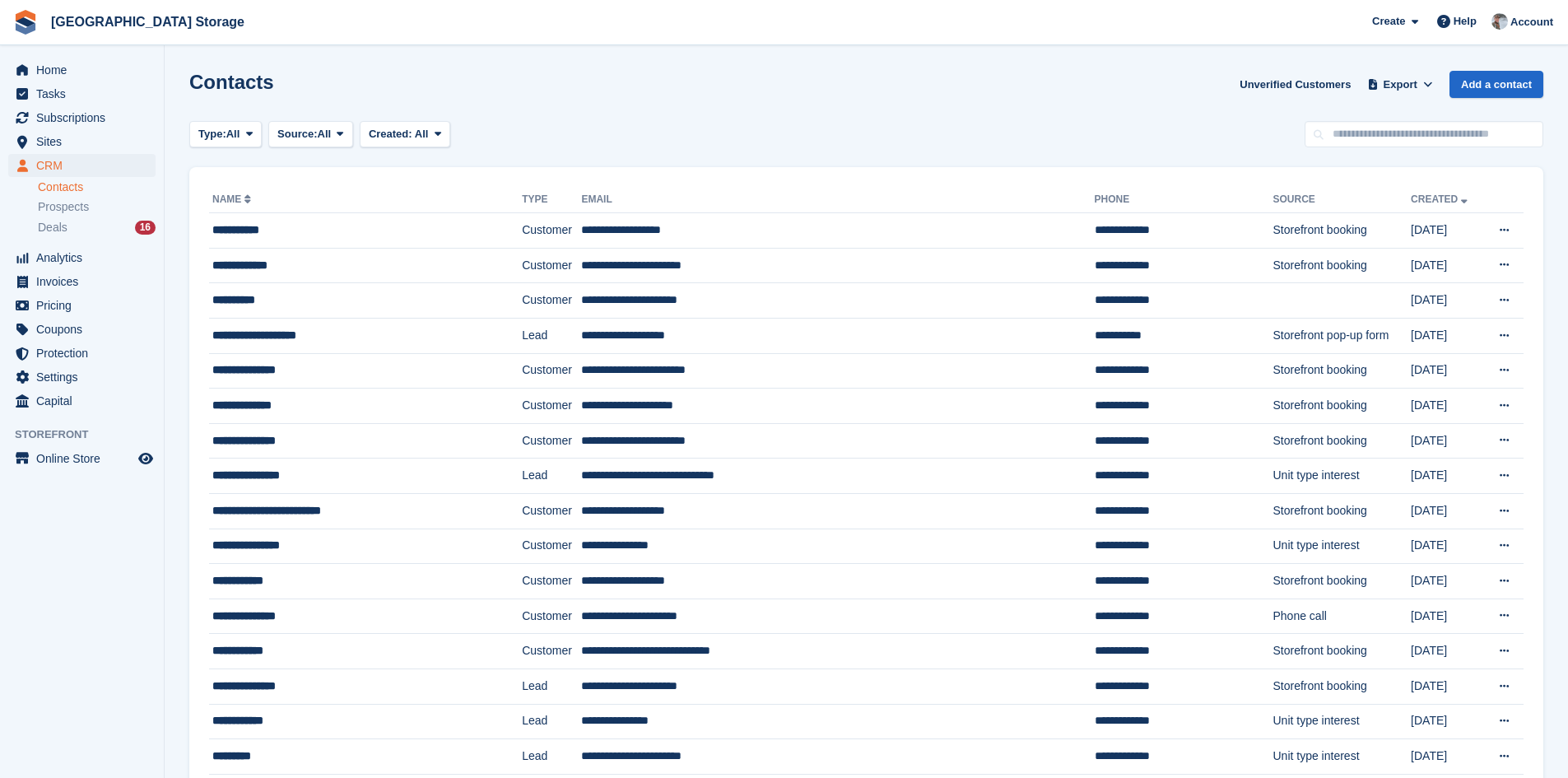
click at [88, 216] on ul "Contacts Prospects Deals 16" at bounding box center [101, 207] width 126 height 60
click at [92, 205] on div "Prospects" at bounding box center [96, 207] width 118 height 16
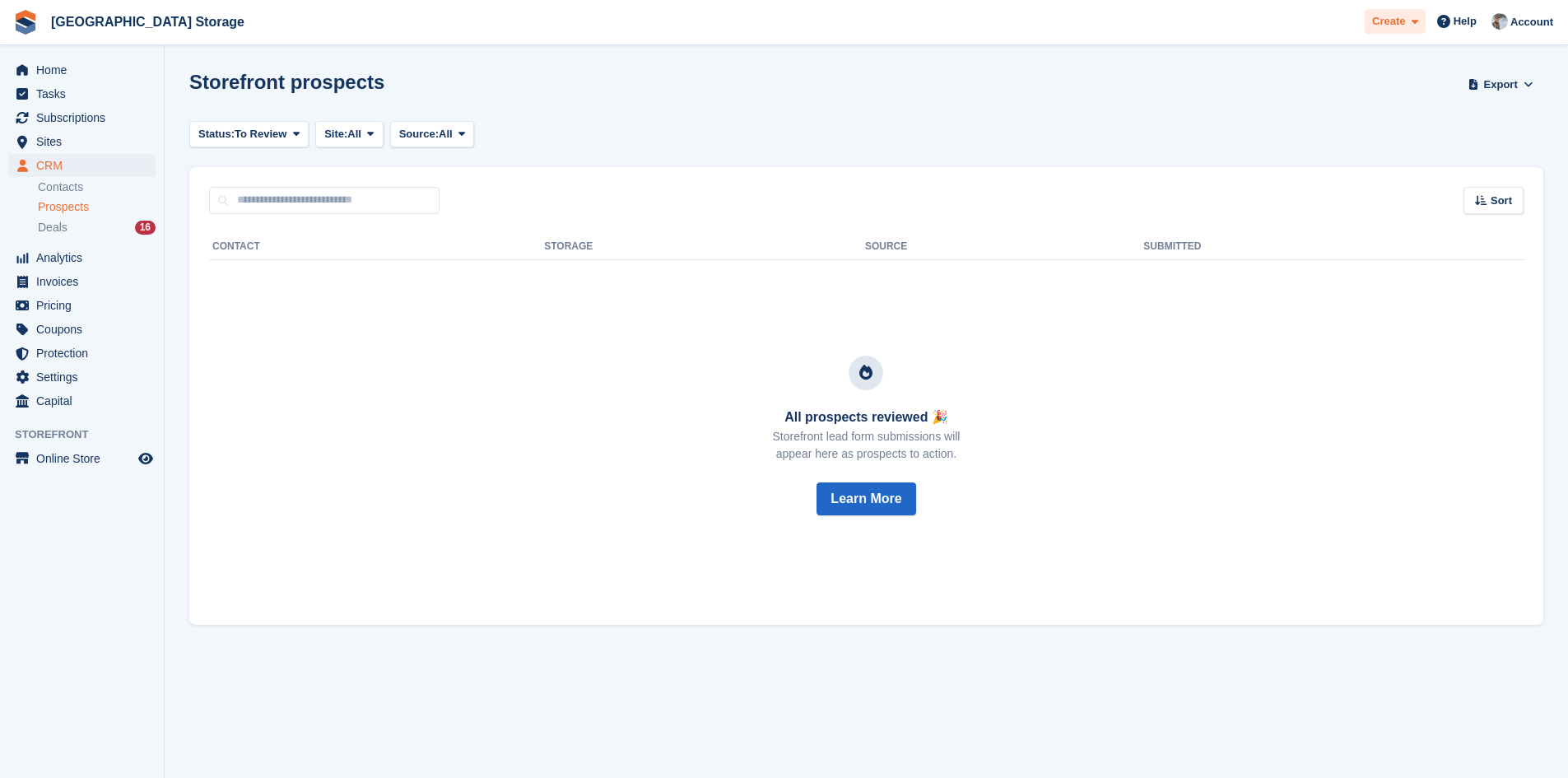
click at [1410, 28] on span at bounding box center [1411, 22] width 13 height 19
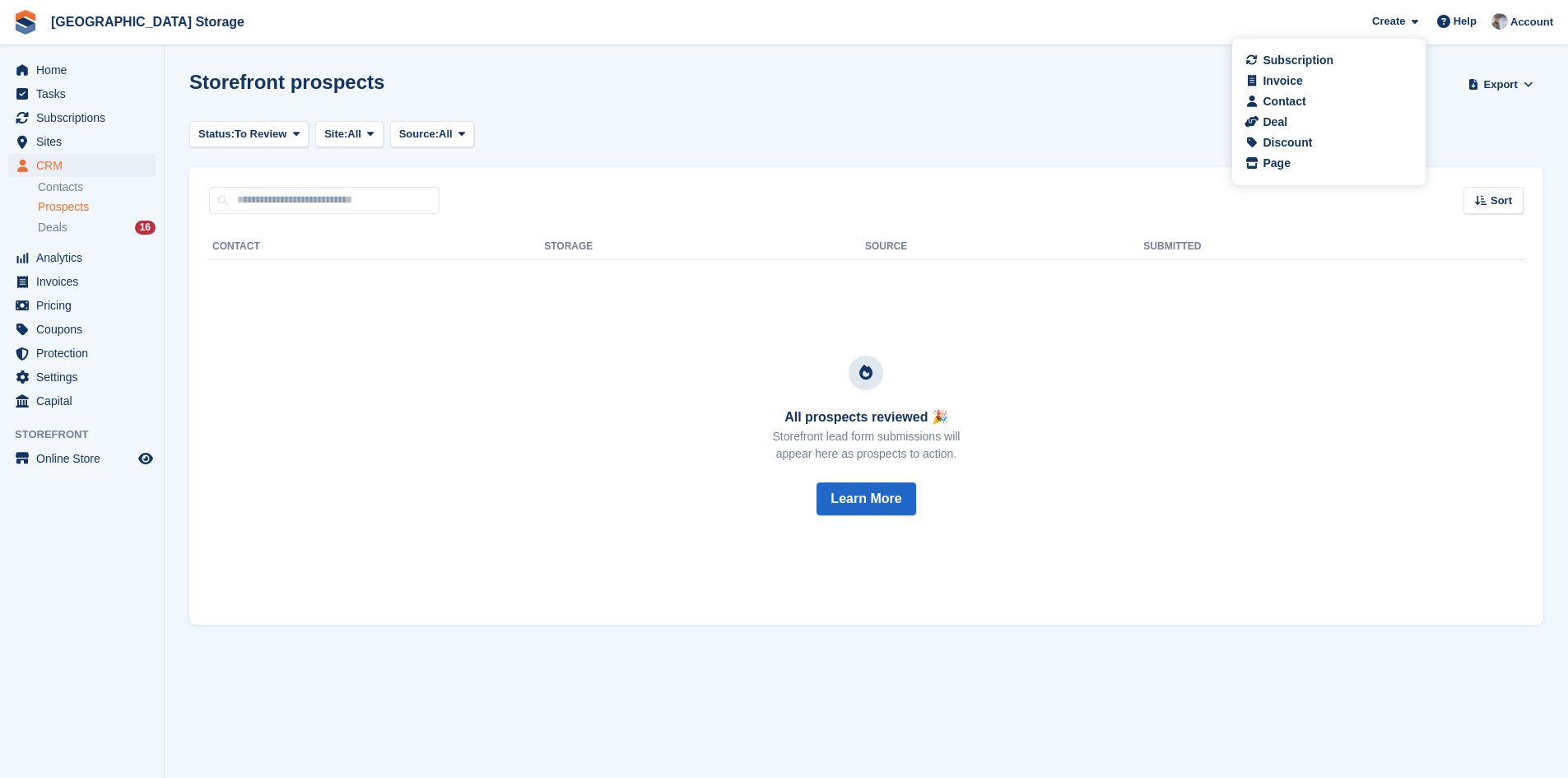
click at [1023, 118] on section "Storefront prospects Export Export Prospects Export a CSV of all Prospects whic…" at bounding box center [867, 389] width 1404 height 778
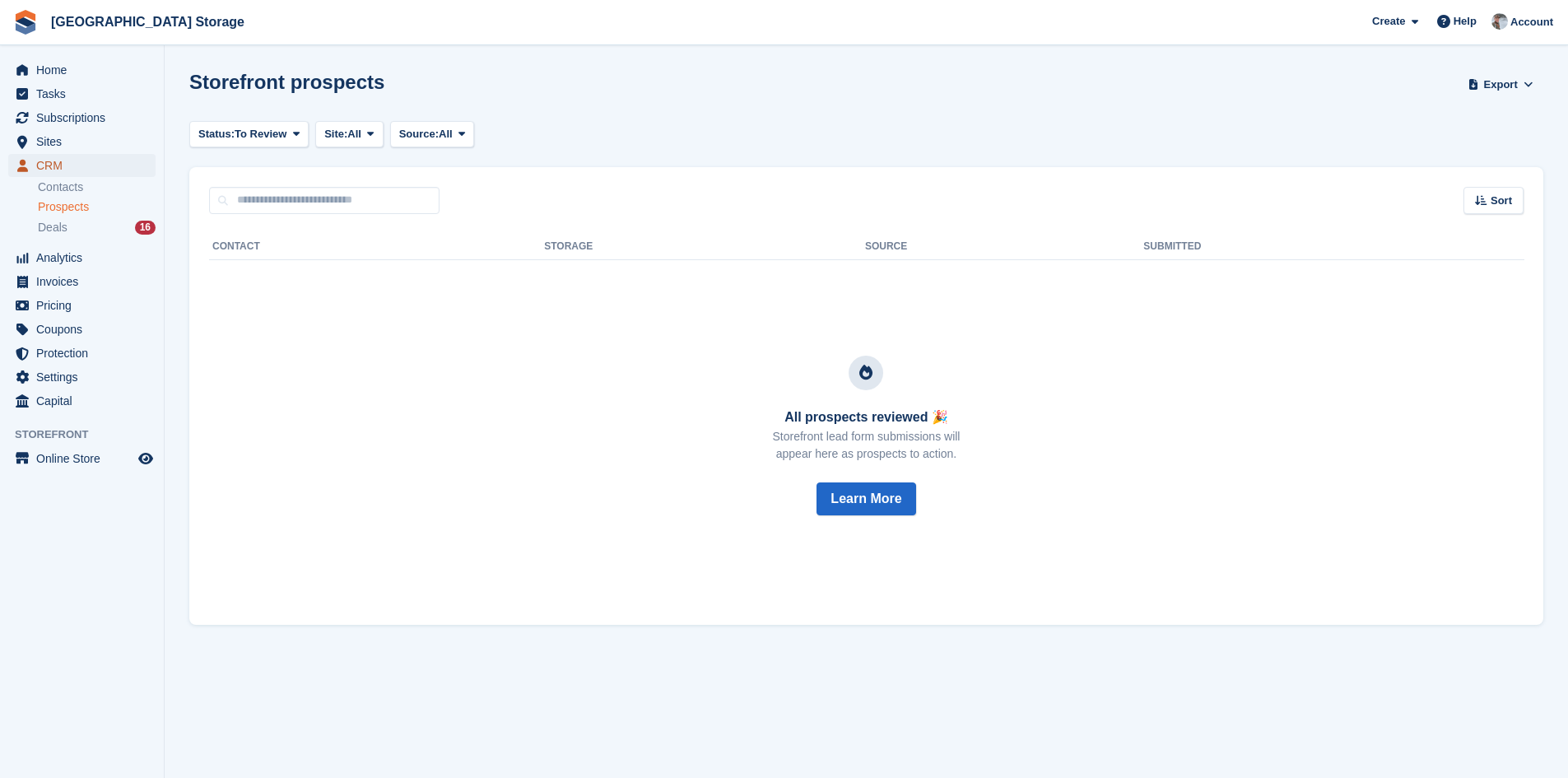
click at [51, 169] on span "CRM" at bounding box center [86, 165] width 99 height 23
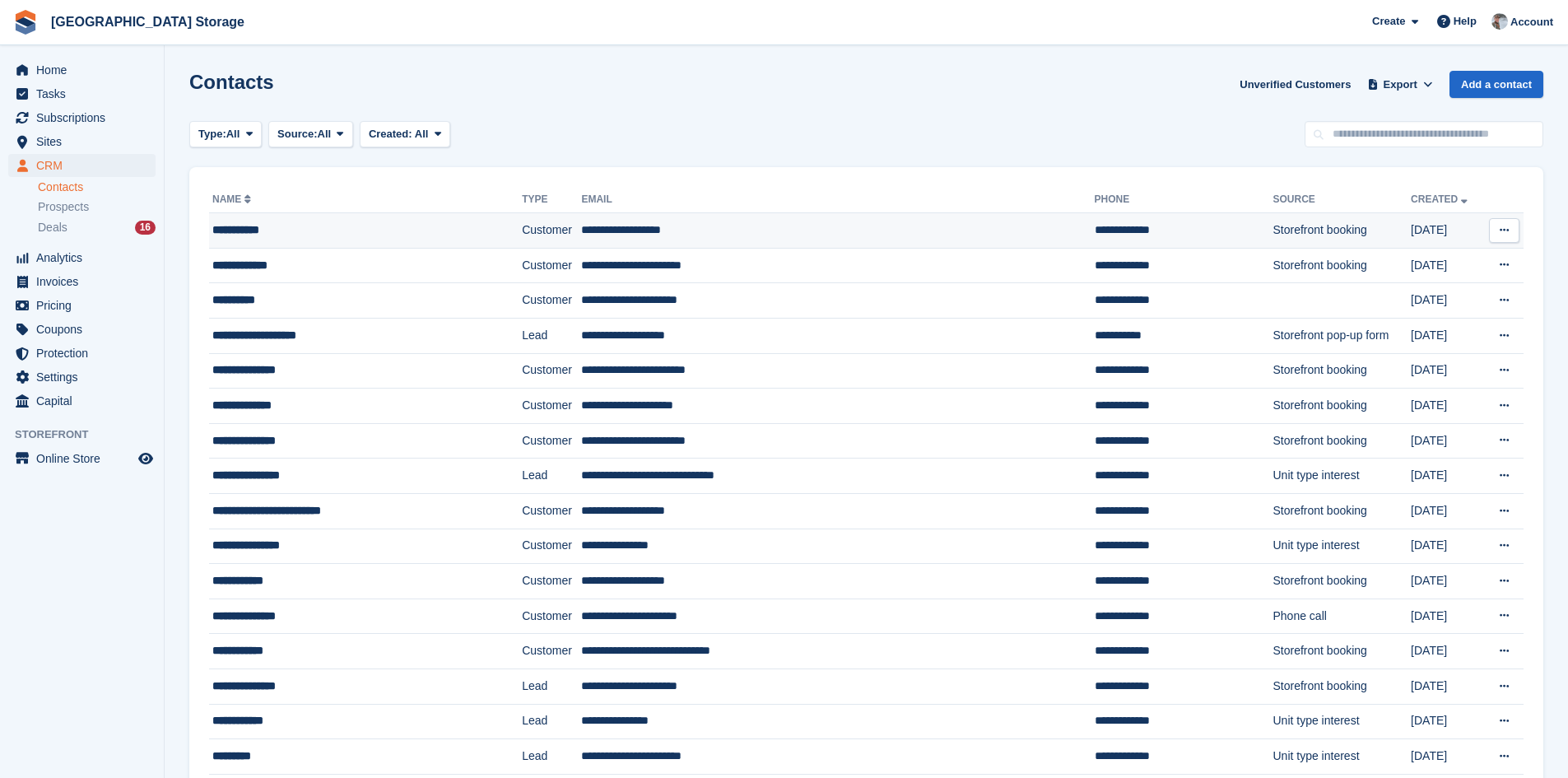
click at [244, 234] on div "**********" at bounding box center [342, 230] width 260 height 18
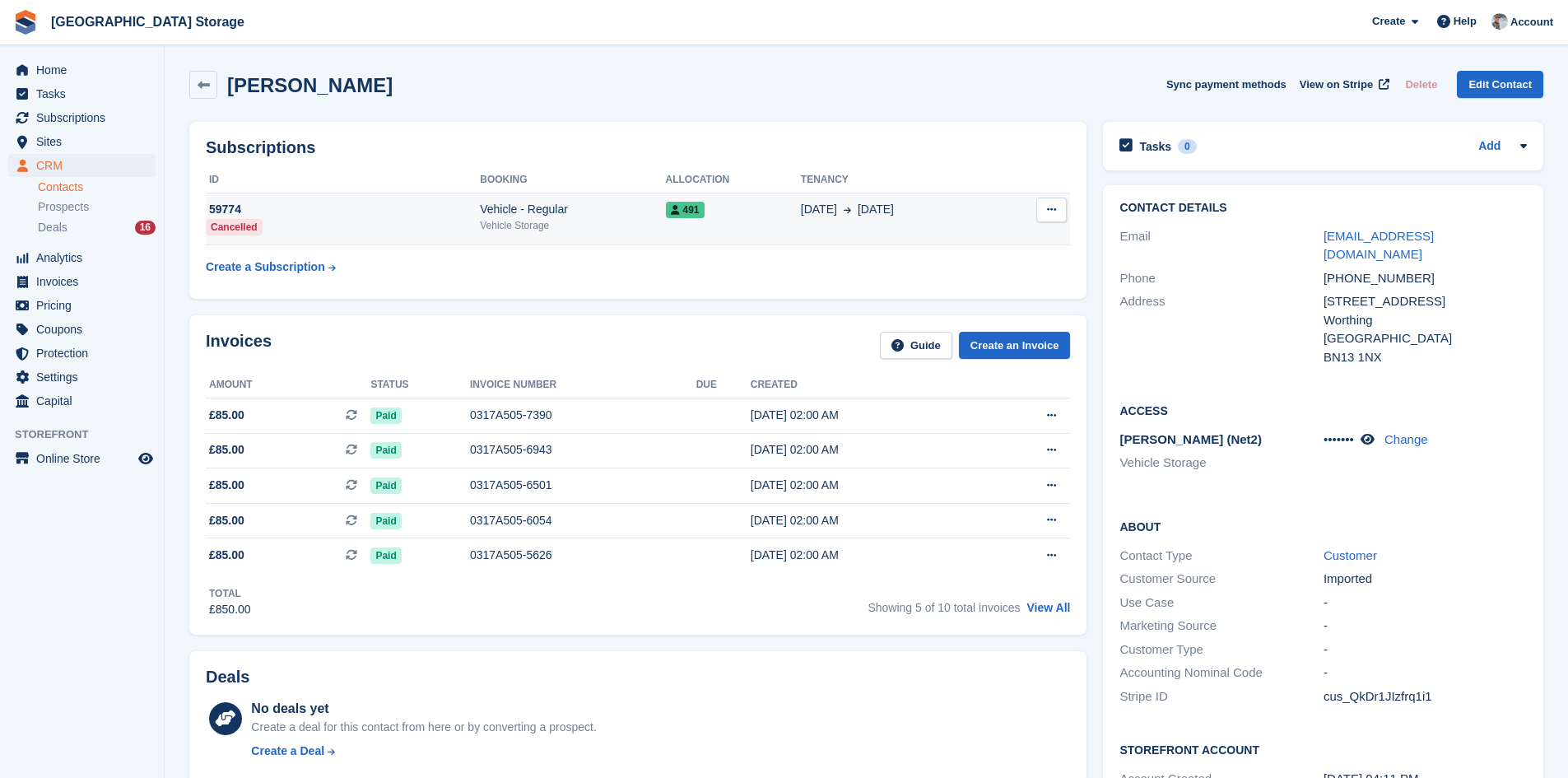
click at [627, 242] on td "Vehicle - Regular Vehicle Storage" at bounding box center [573, 218] width 186 height 52
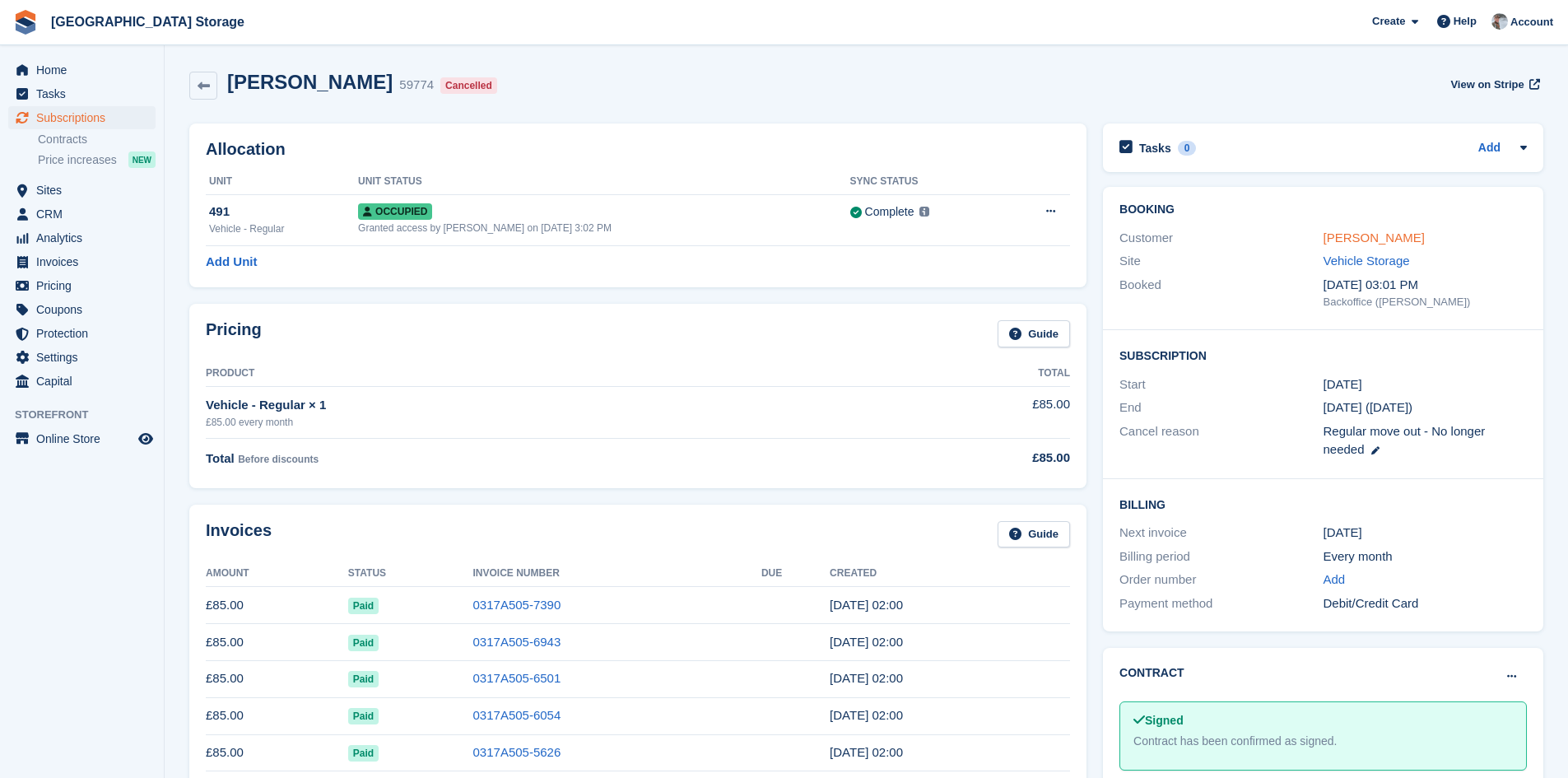
click at [1332, 233] on link "[PERSON_NAME]" at bounding box center [1374, 237] width 102 height 14
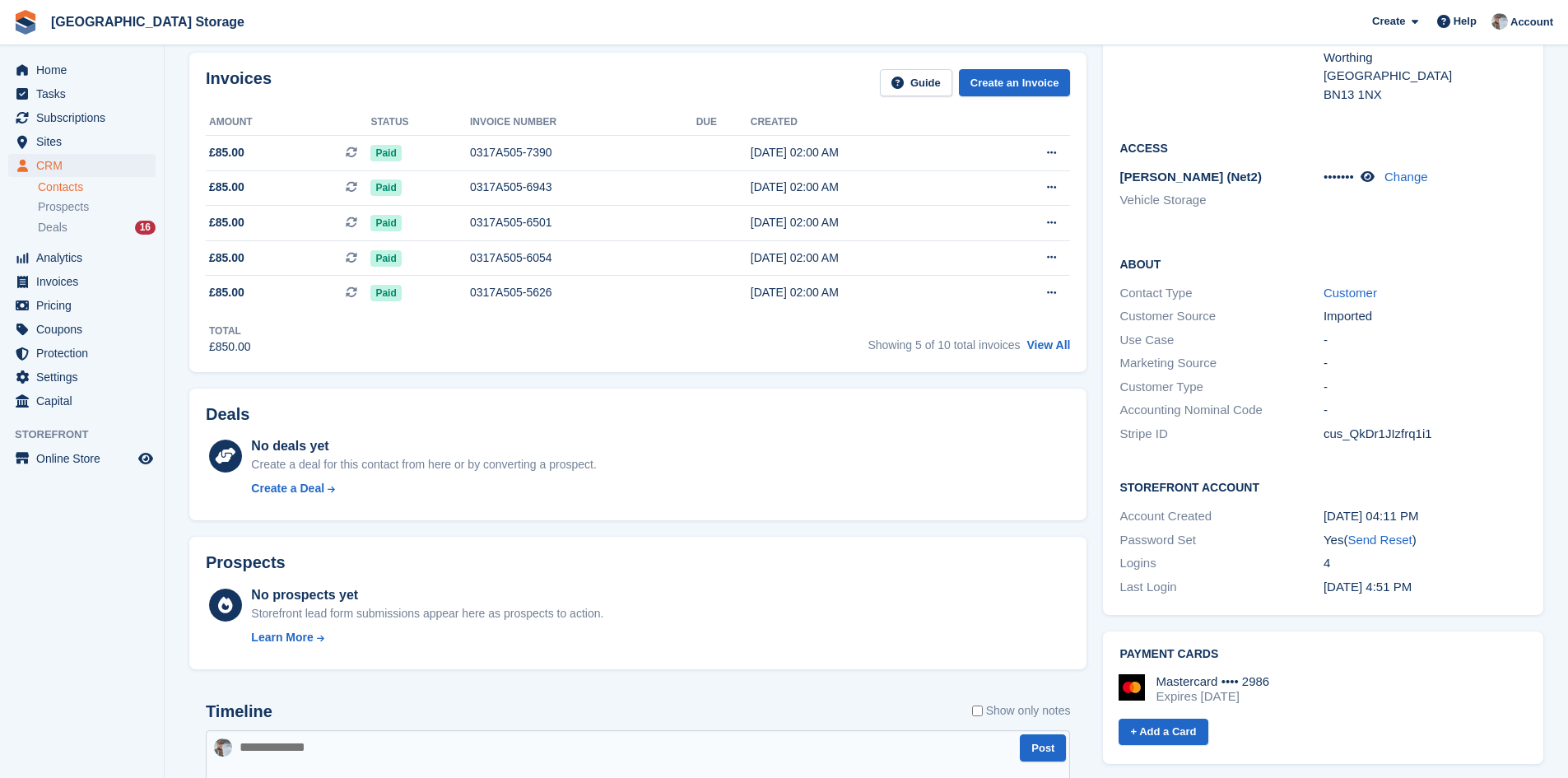
scroll to position [659, 0]
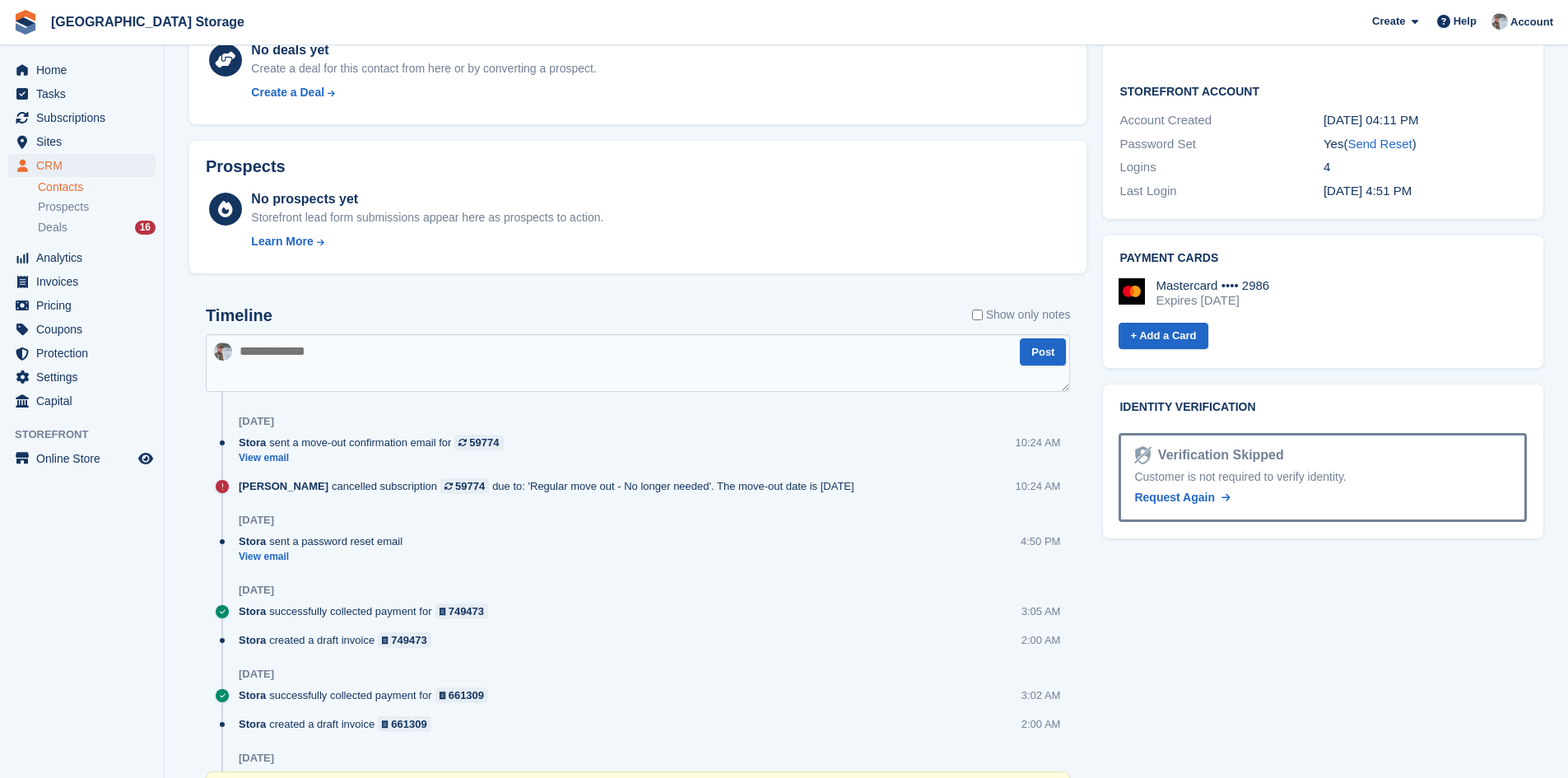
click at [537, 351] on textarea at bounding box center [638, 363] width 865 height 57
click at [648, 352] on textarea "**********" at bounding box center [638, 363] width 865 height 57
type textarea "**********"
click at [1038, 349] on button "Post" at bounding box center [1043, 352] width 46 height 28
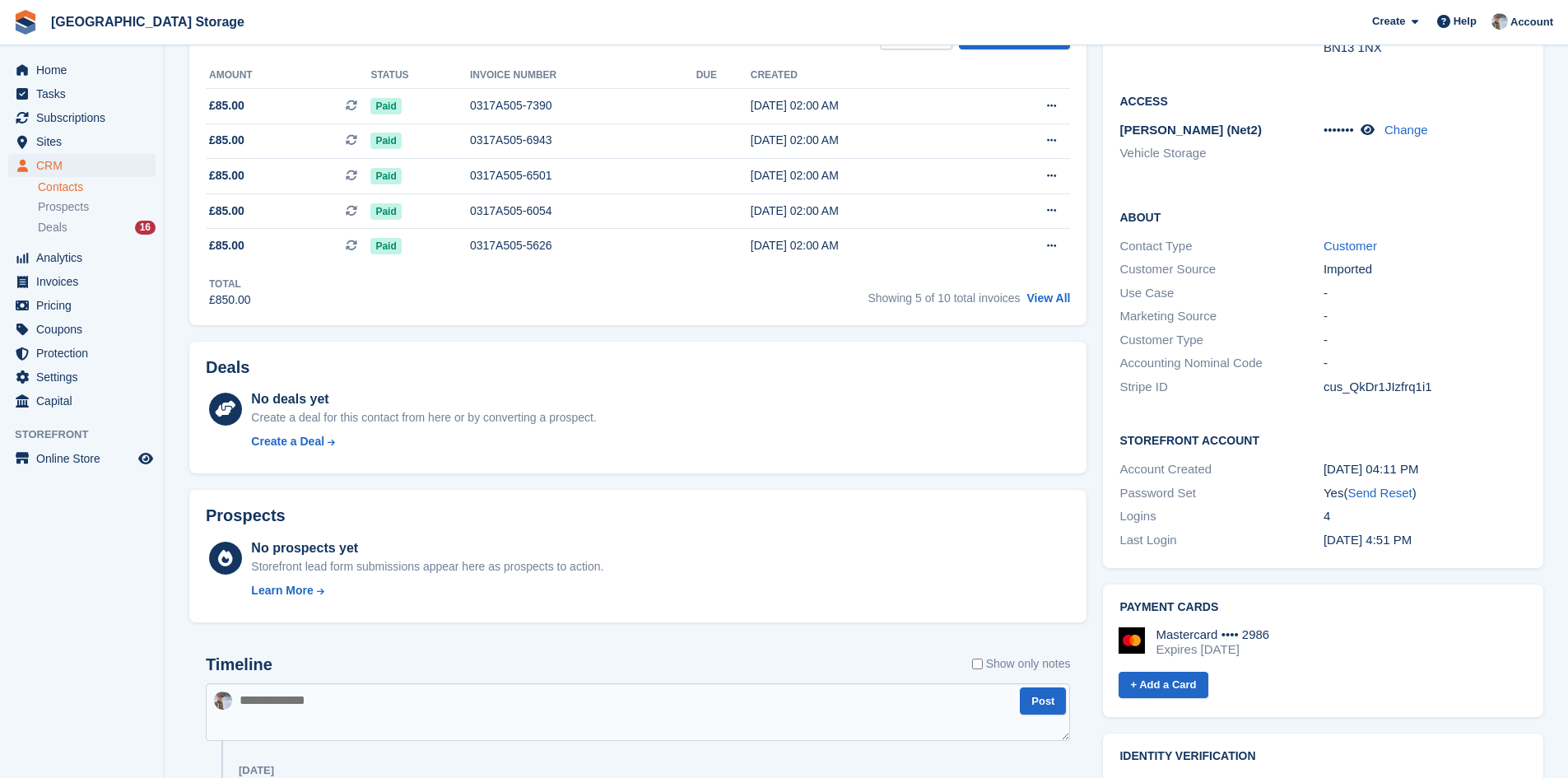
scroll to position [0, 0]
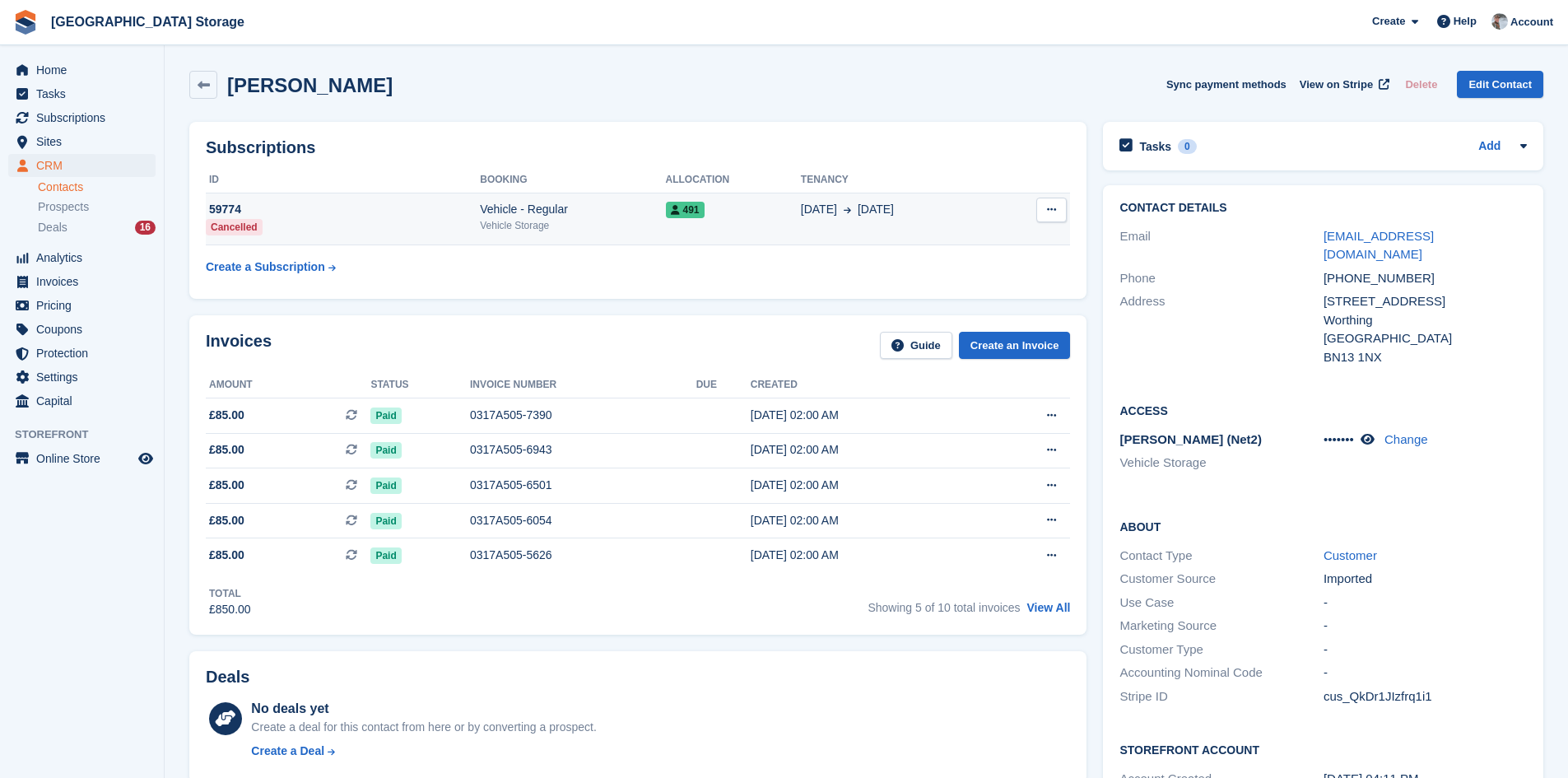
click at [1048, 209] on icon at bounding box center [1052, 209] width 9 height 11
click at [656, 228] on div "Vehicle Storage" at bounding box center [573, 225] width 186 height 15
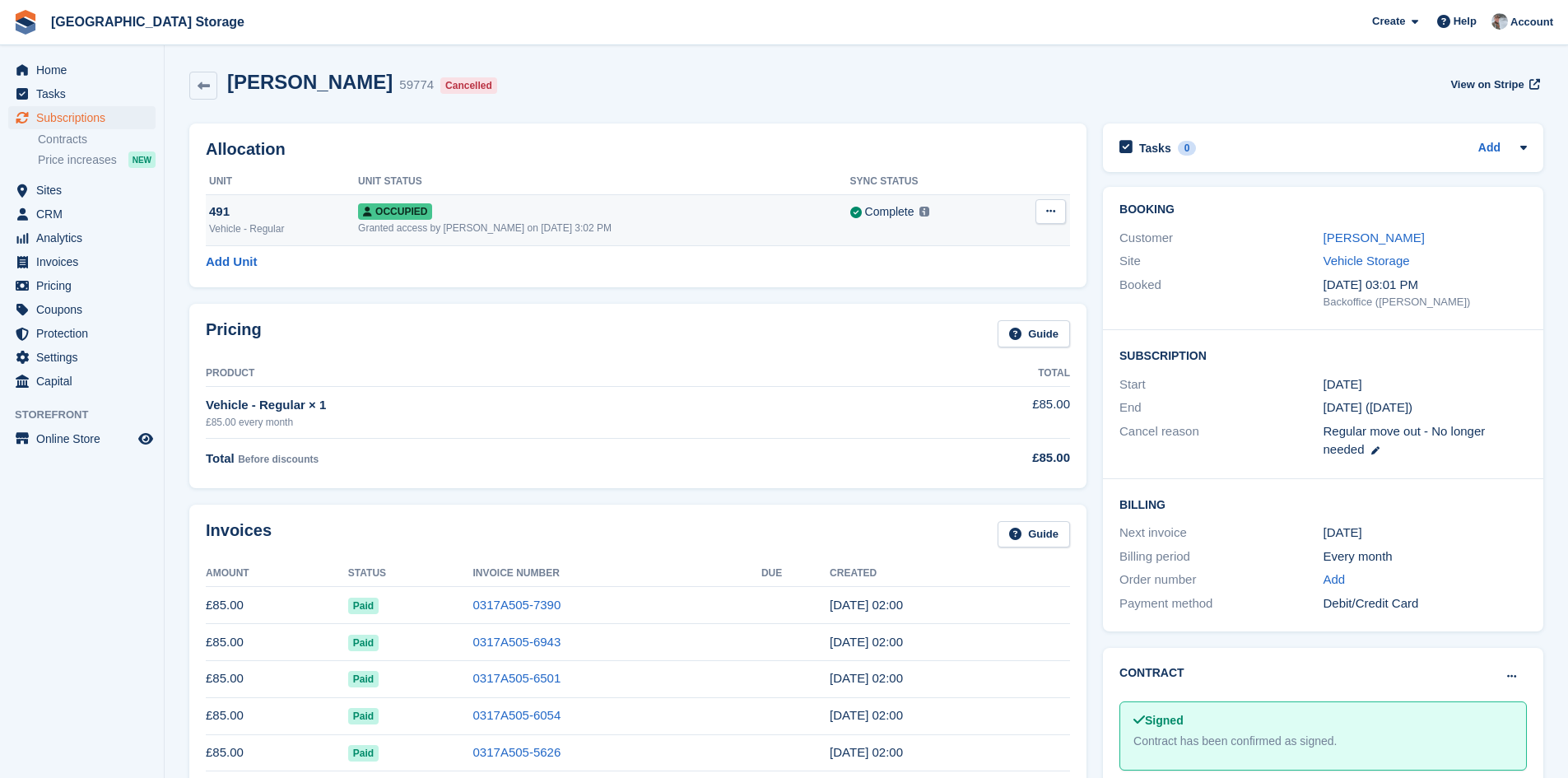
click at [1047, 216] on icon at bounding box center [1051, 210] width 9 height 11
click at [955, 295] on p "Deallocate" at bounding box center [986, 301] width 143 height 22
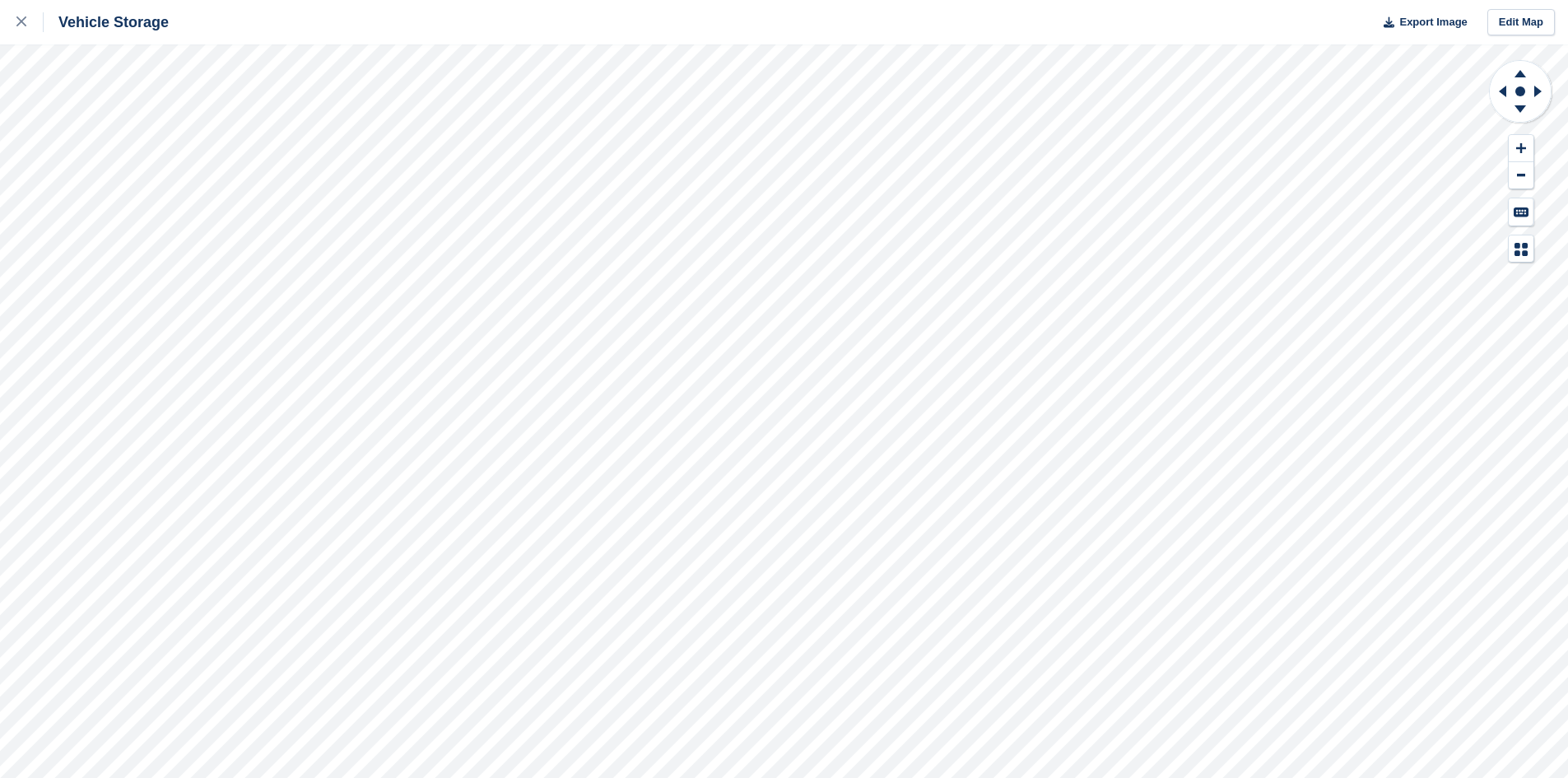
click at [1054, 777] on html "Vehicle Storage Export Image Edit Map" at bounding box center [784, 389] width 1568 height 778
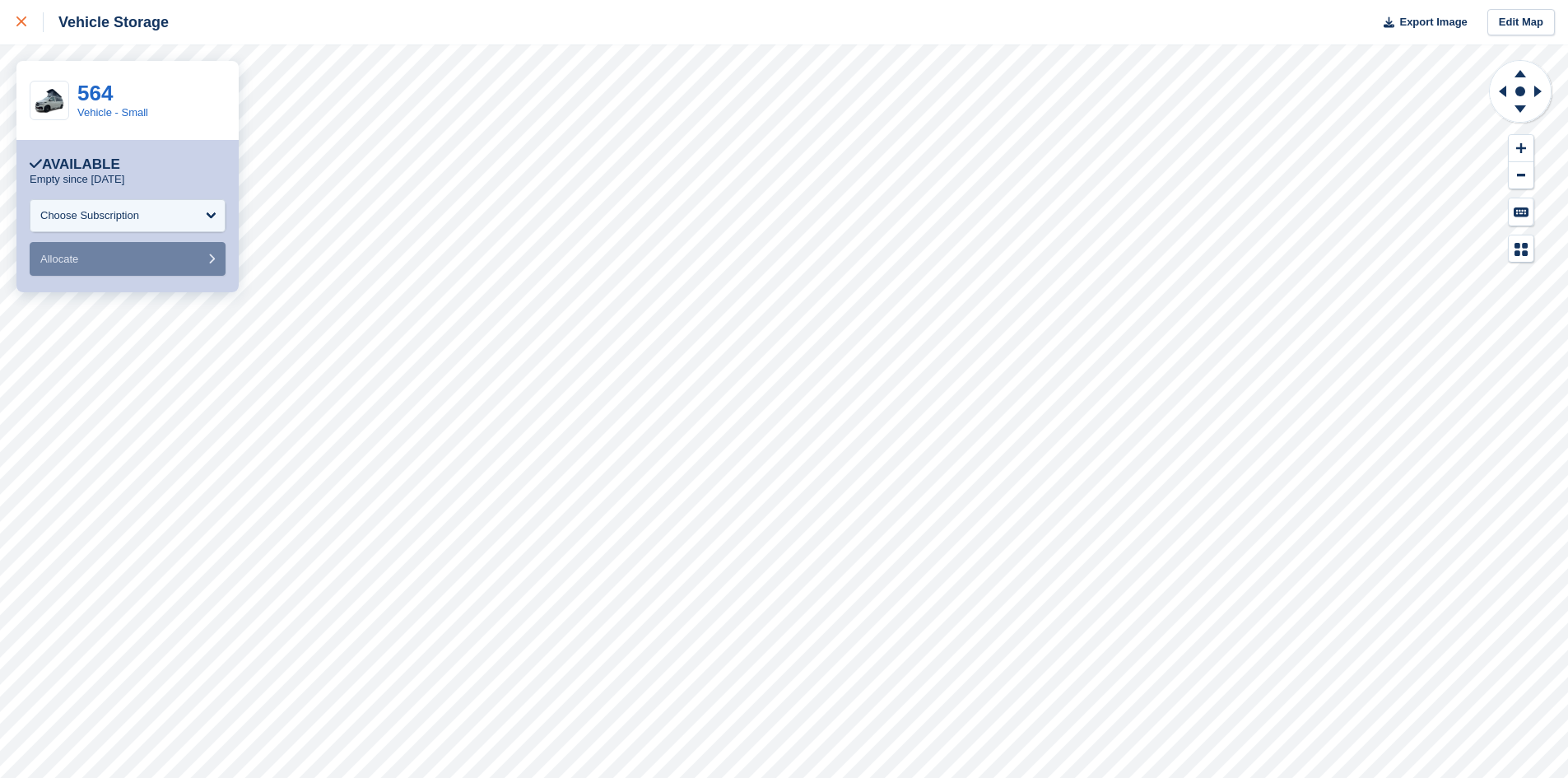
click at [19, 21] on icon at bounding box center [22, 22] width 10 height 10
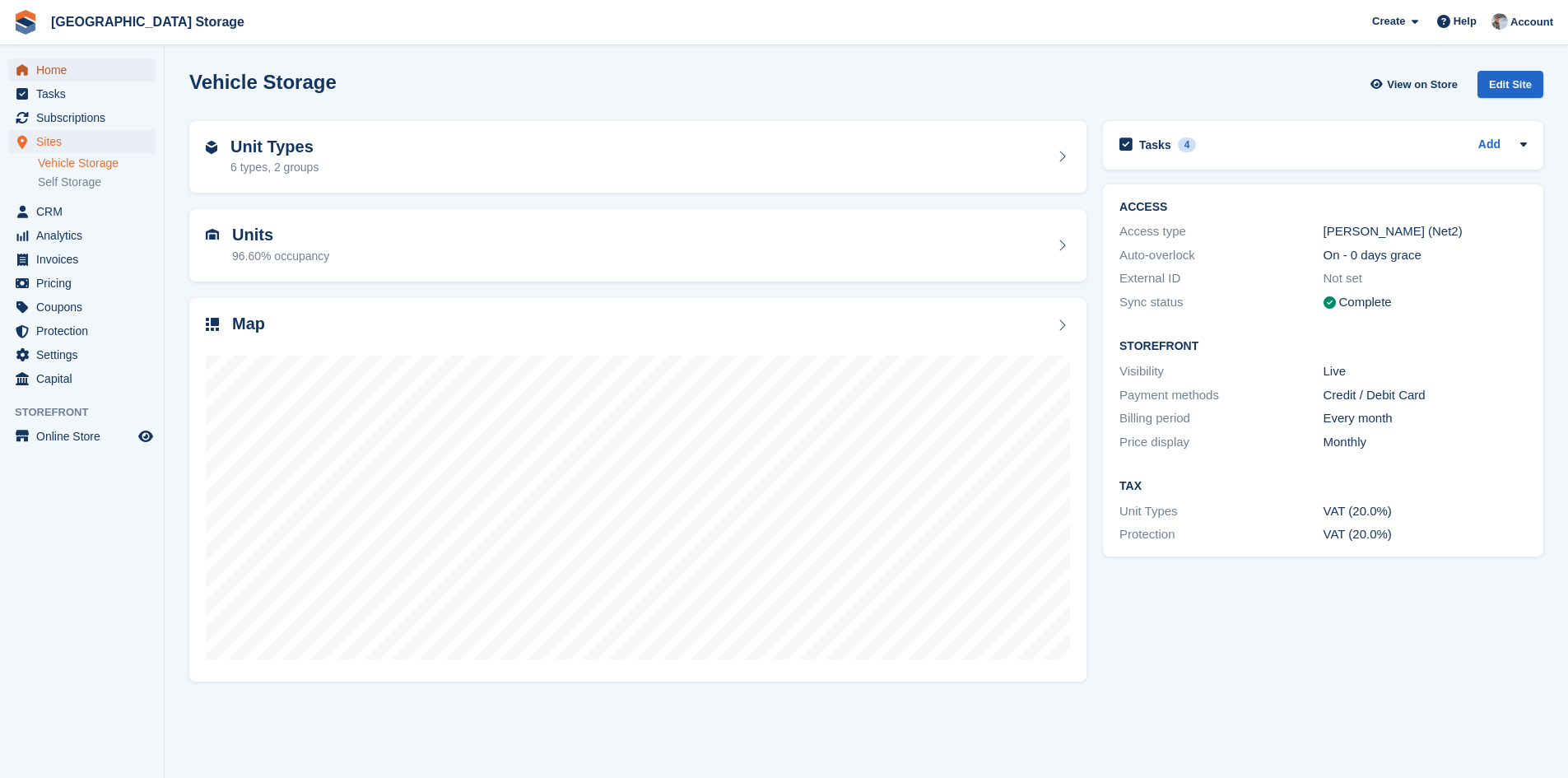
click at [37, 75] on span "Home" at bounding box center [86, 69] width 99 height 23
click at [62, 60] on span "Home" at bounding box center [86, 69] width 99 height 23
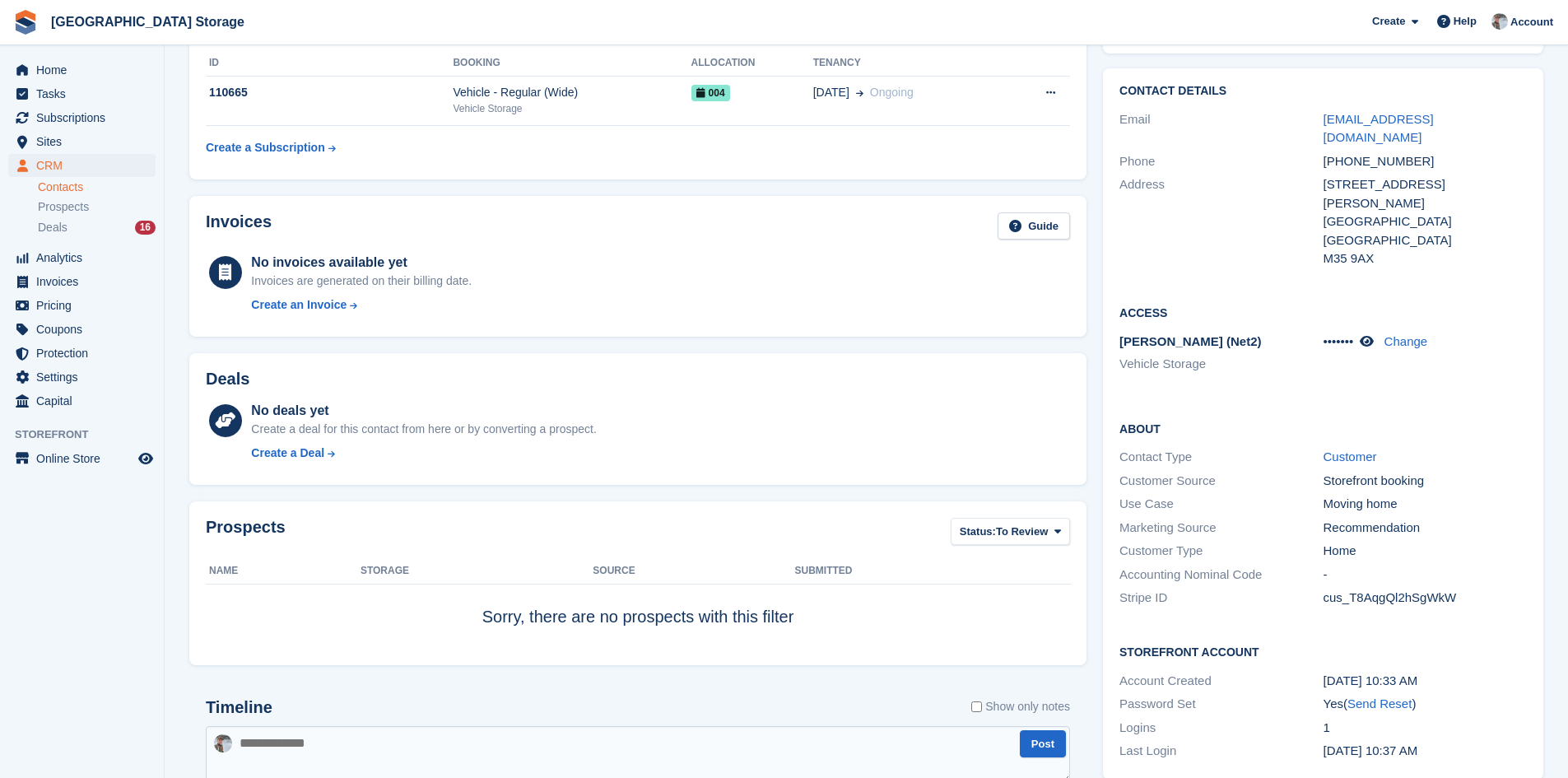
scroll to position [165, 0]
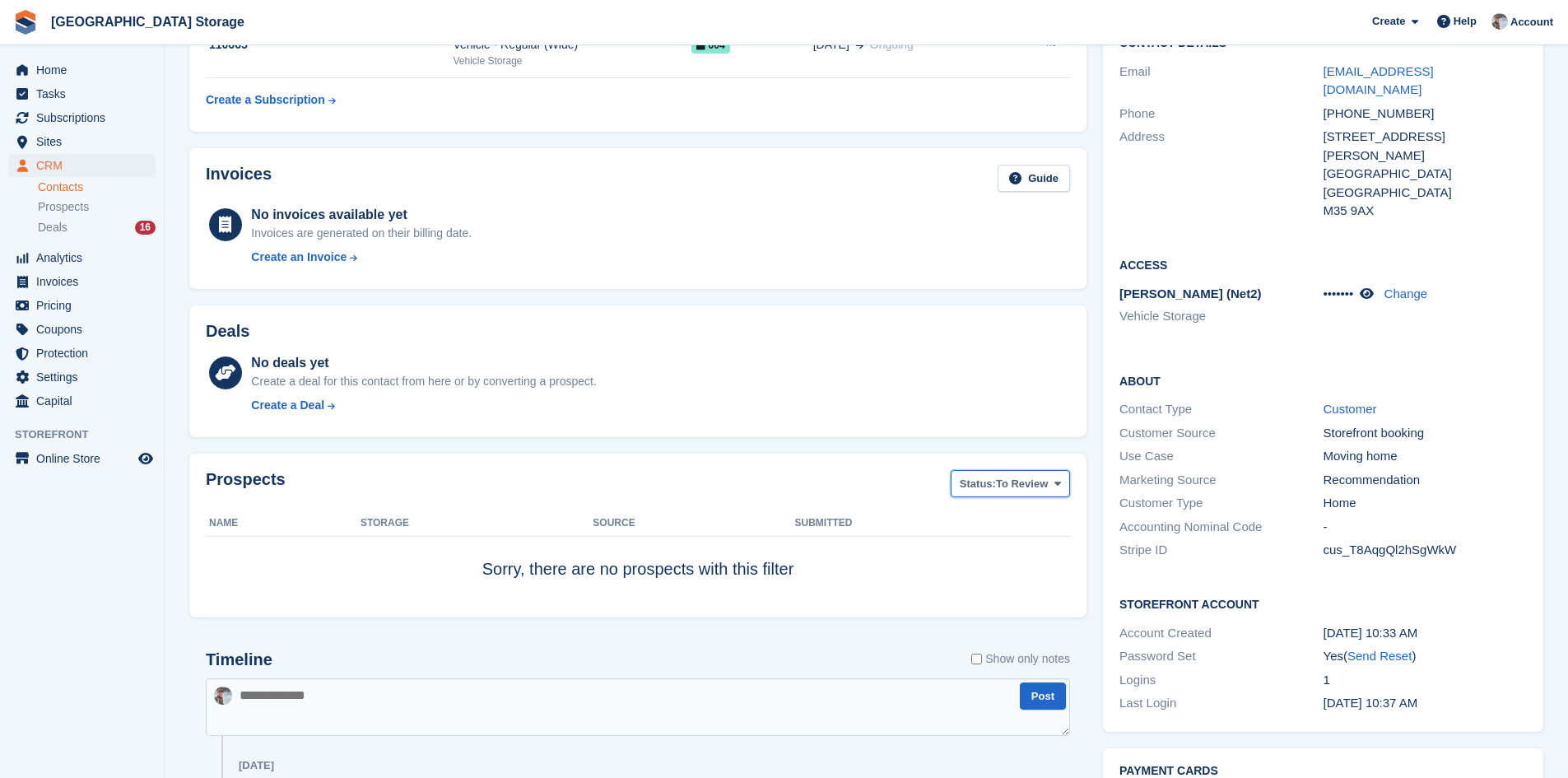
click at [1052, 491] on button "Status: To Review" at bounding box center [1010, 484] width 119 height 28
click at [738, 491] on div "Prospects Status: To Review All Archived To Review" at bounding box center [638, 489] width 865 height 38
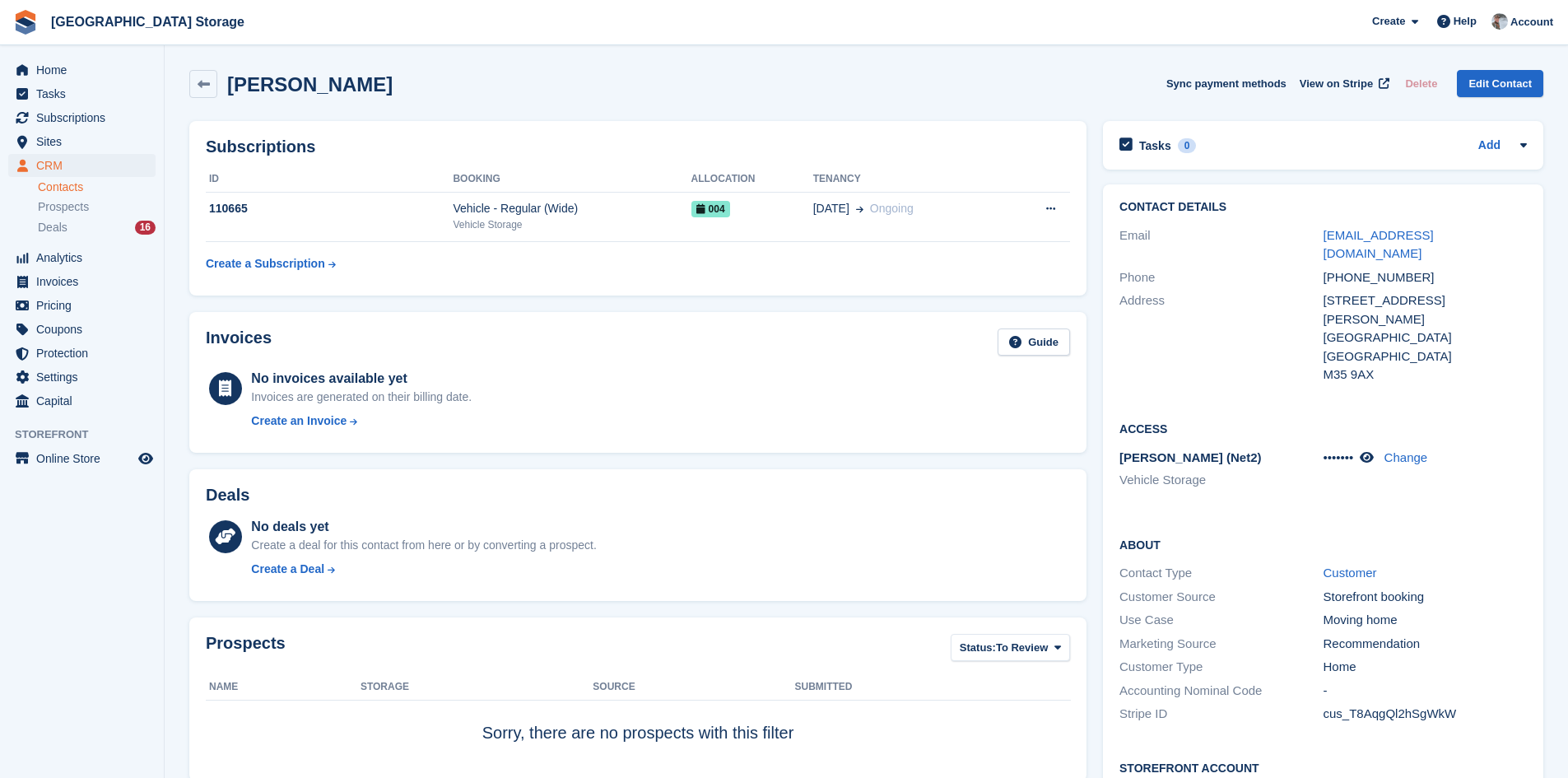
scroll to position [0, 0]
click at [77, 77] on span "Home" at bounding box center [86, 69] width 99 height 23
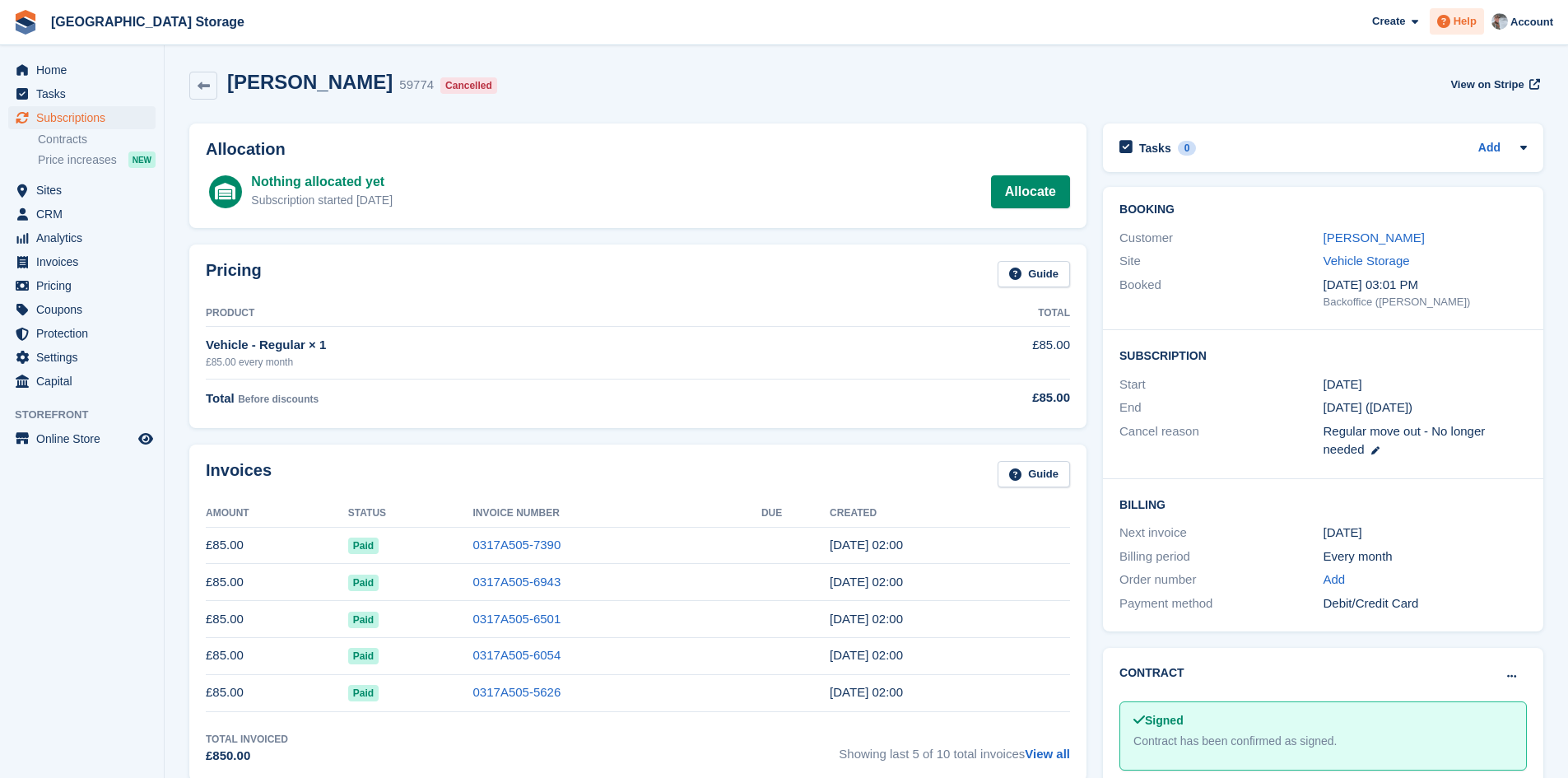
click at [1471, 22] on span "Help" at bounding box center [1465, 21] width 23 height 17
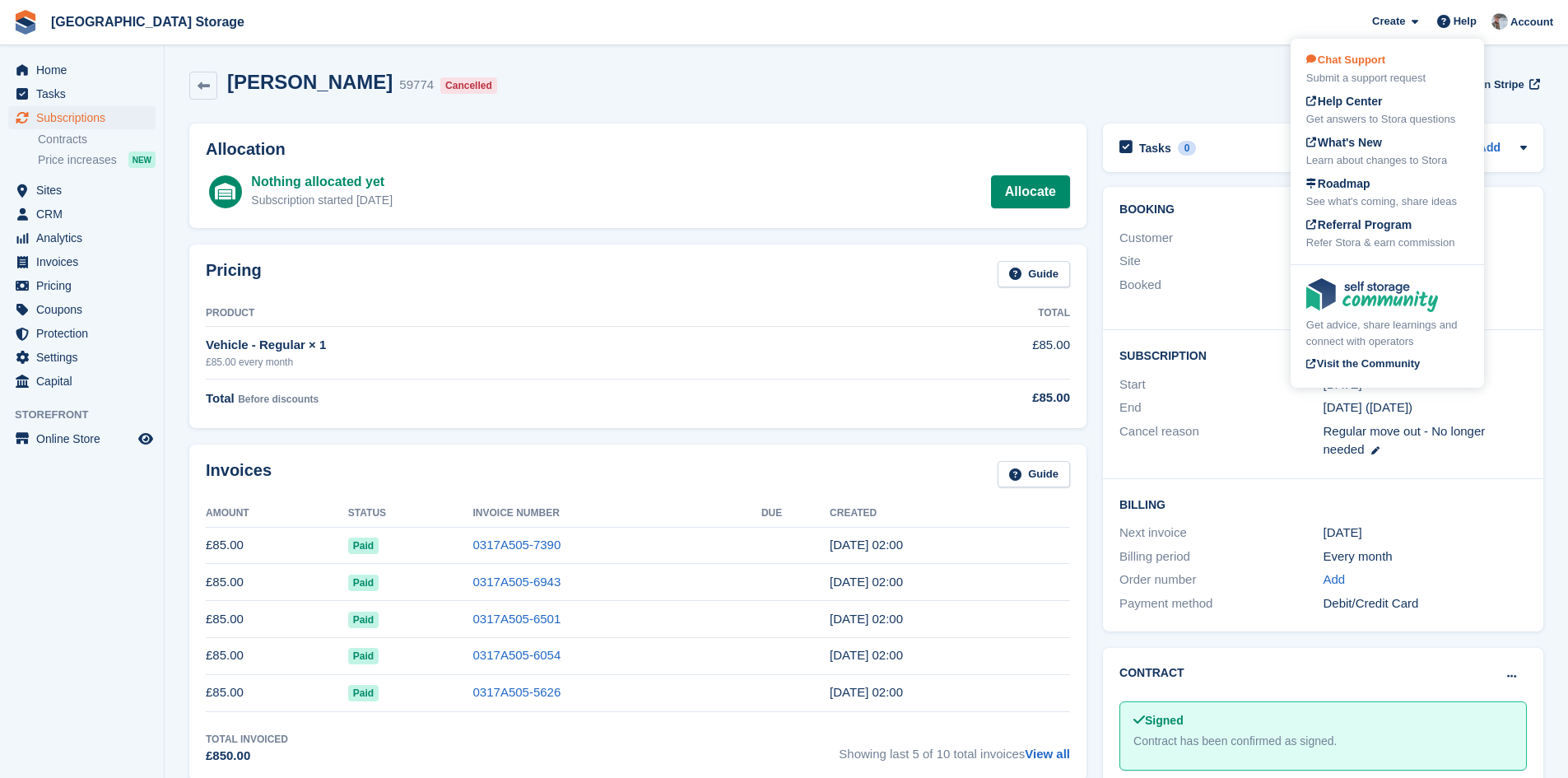
click at [1402, 60] on div "Chat Support Submit a support request" at bounding box center [1387, 69] width 162 height 35
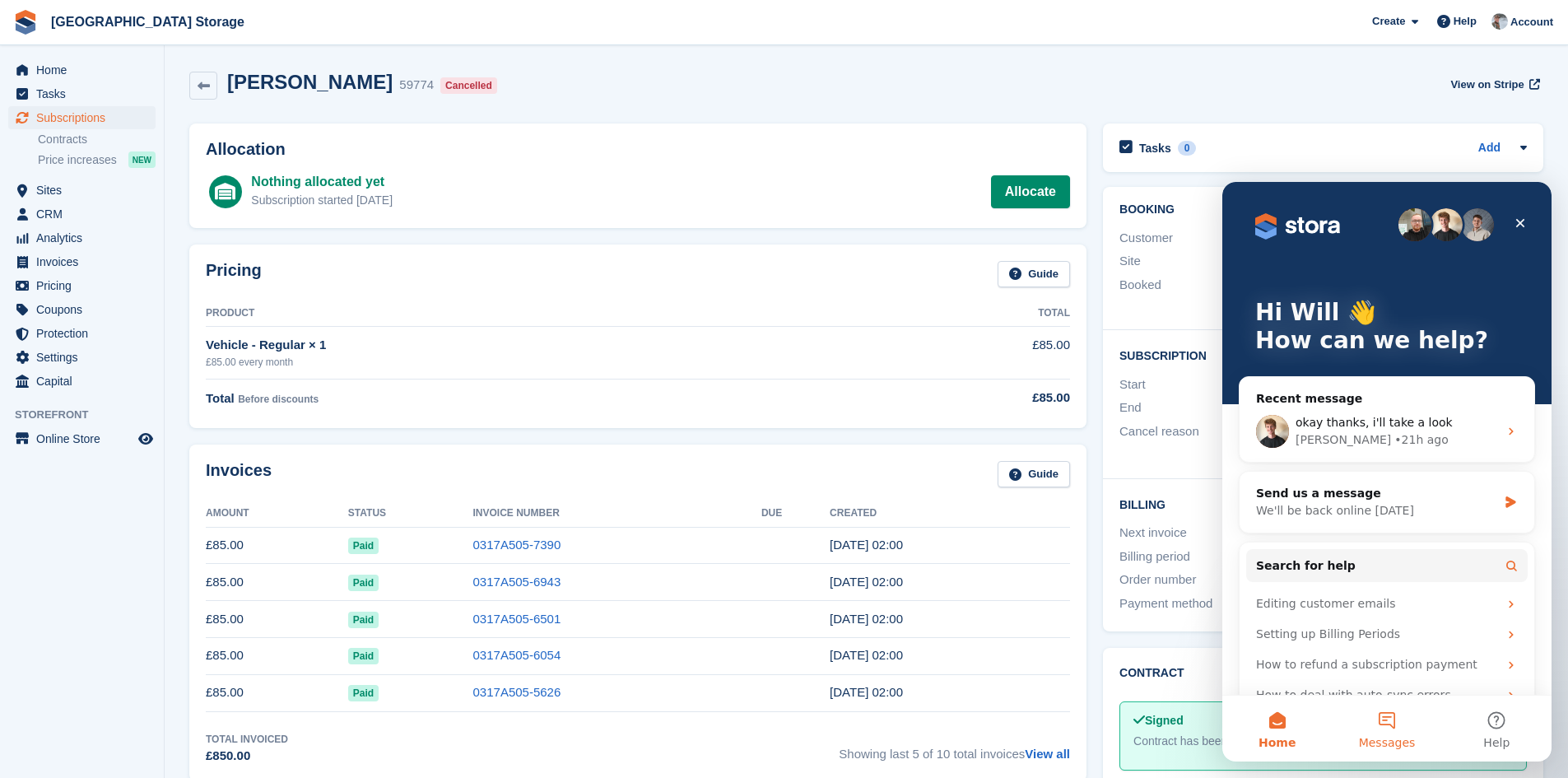
click at [1412, 725] on button "Messages" at bounding box center [1386, 729] width 110 height 66
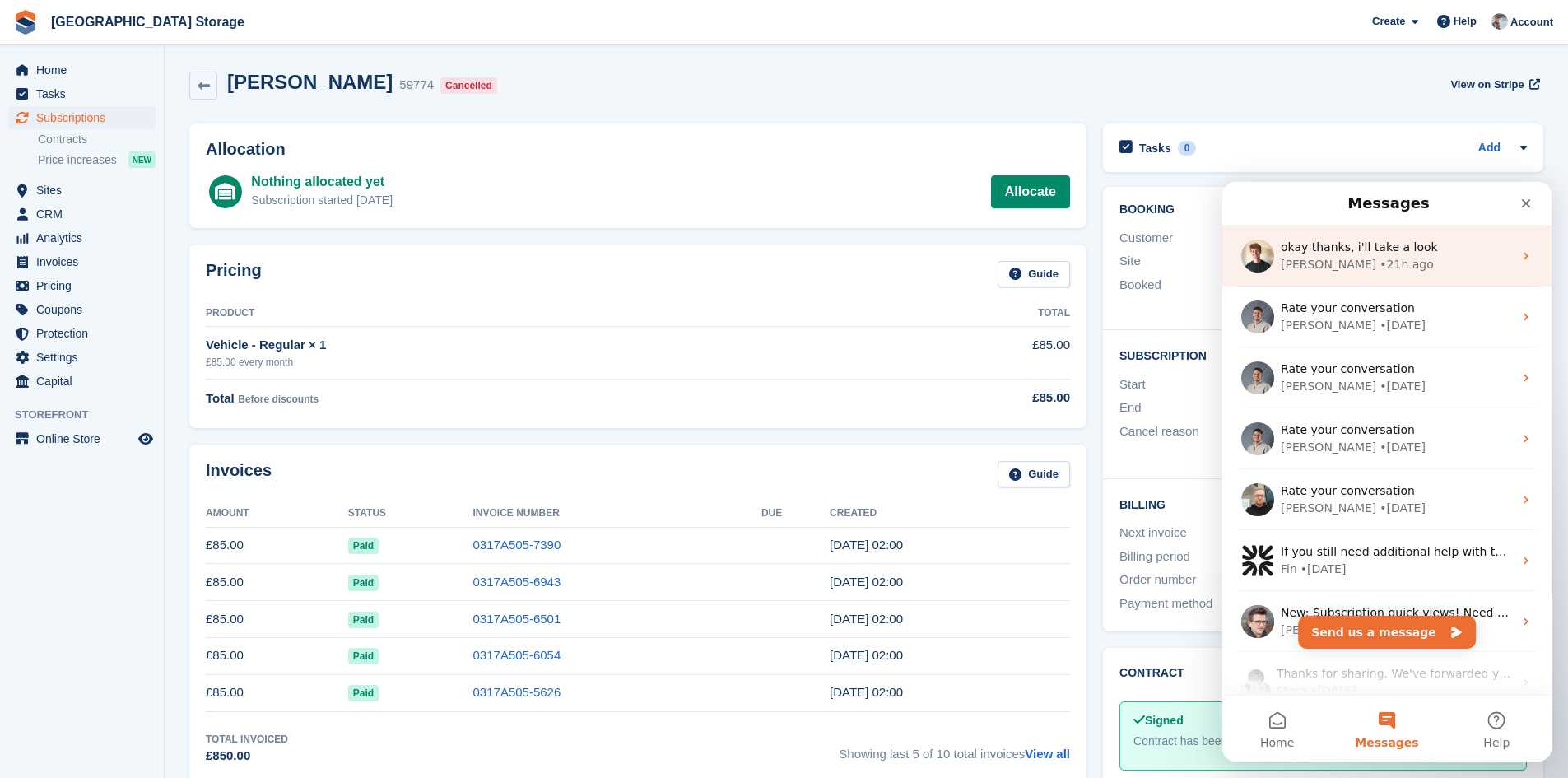
click at [1416, 253] on span "okay thanks, i'll take a look" at bounding box center [1359, 246] width 157 height 13
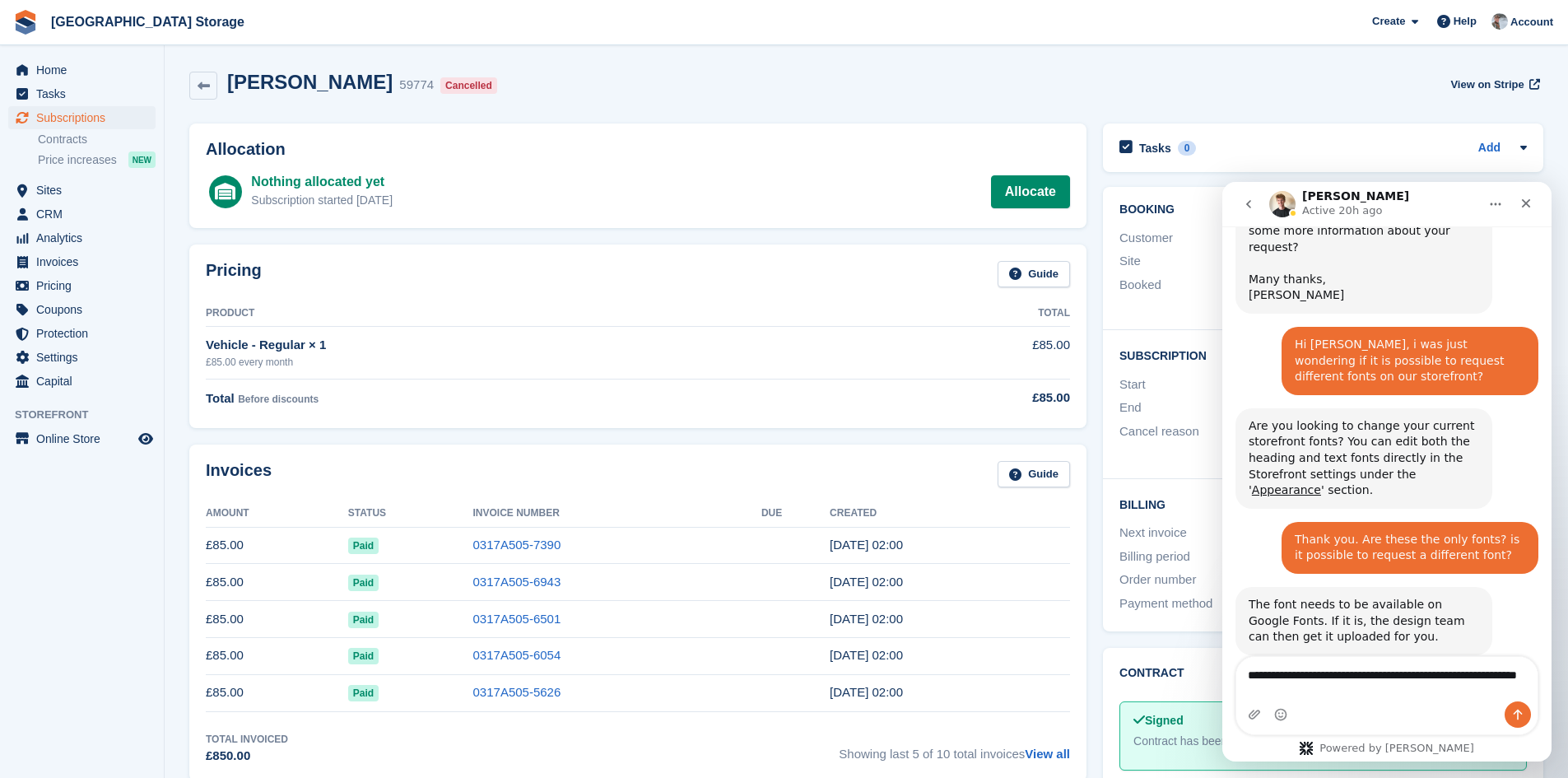
scroll to position [919, 0]
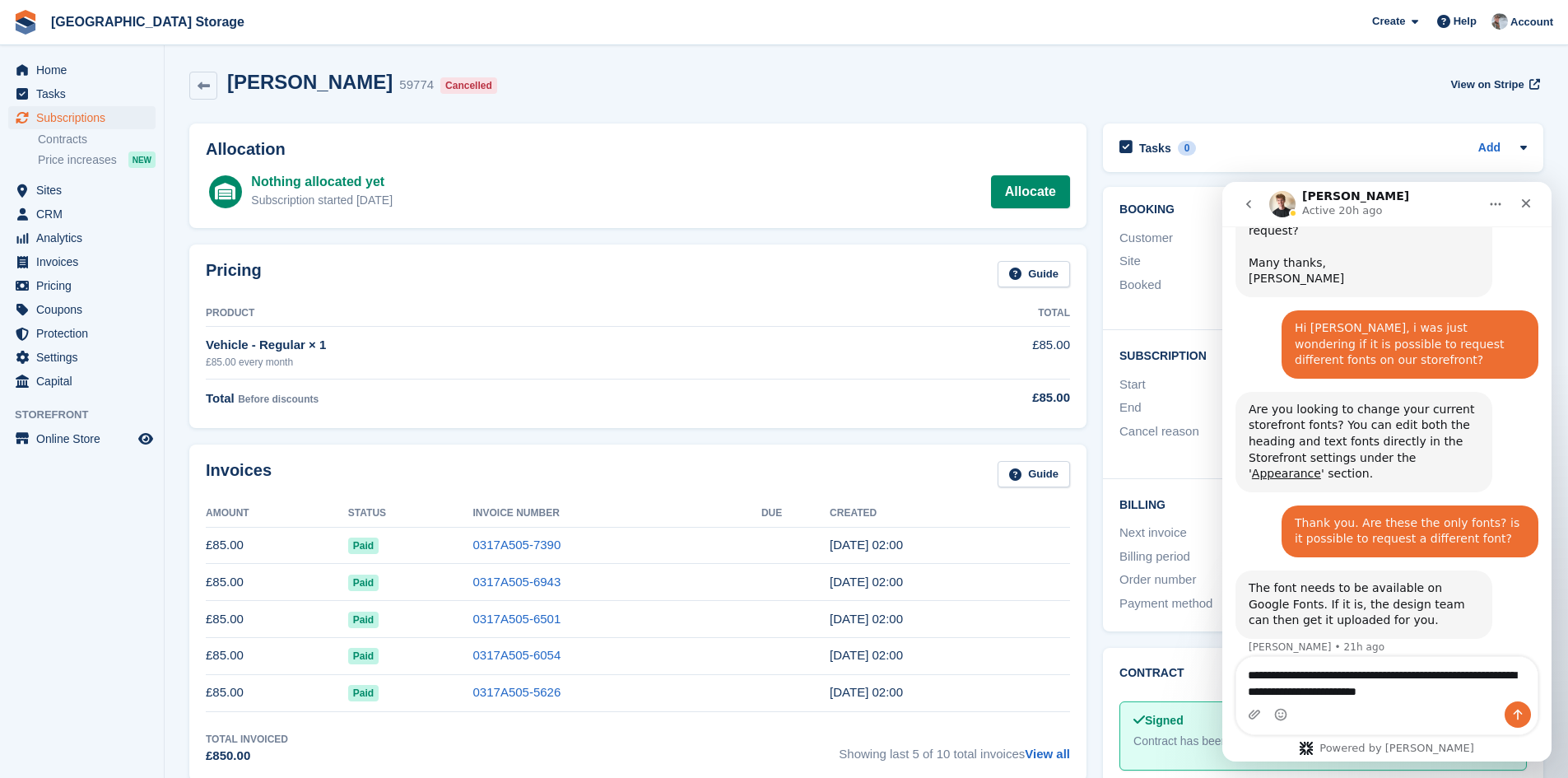
type textarea "**********"
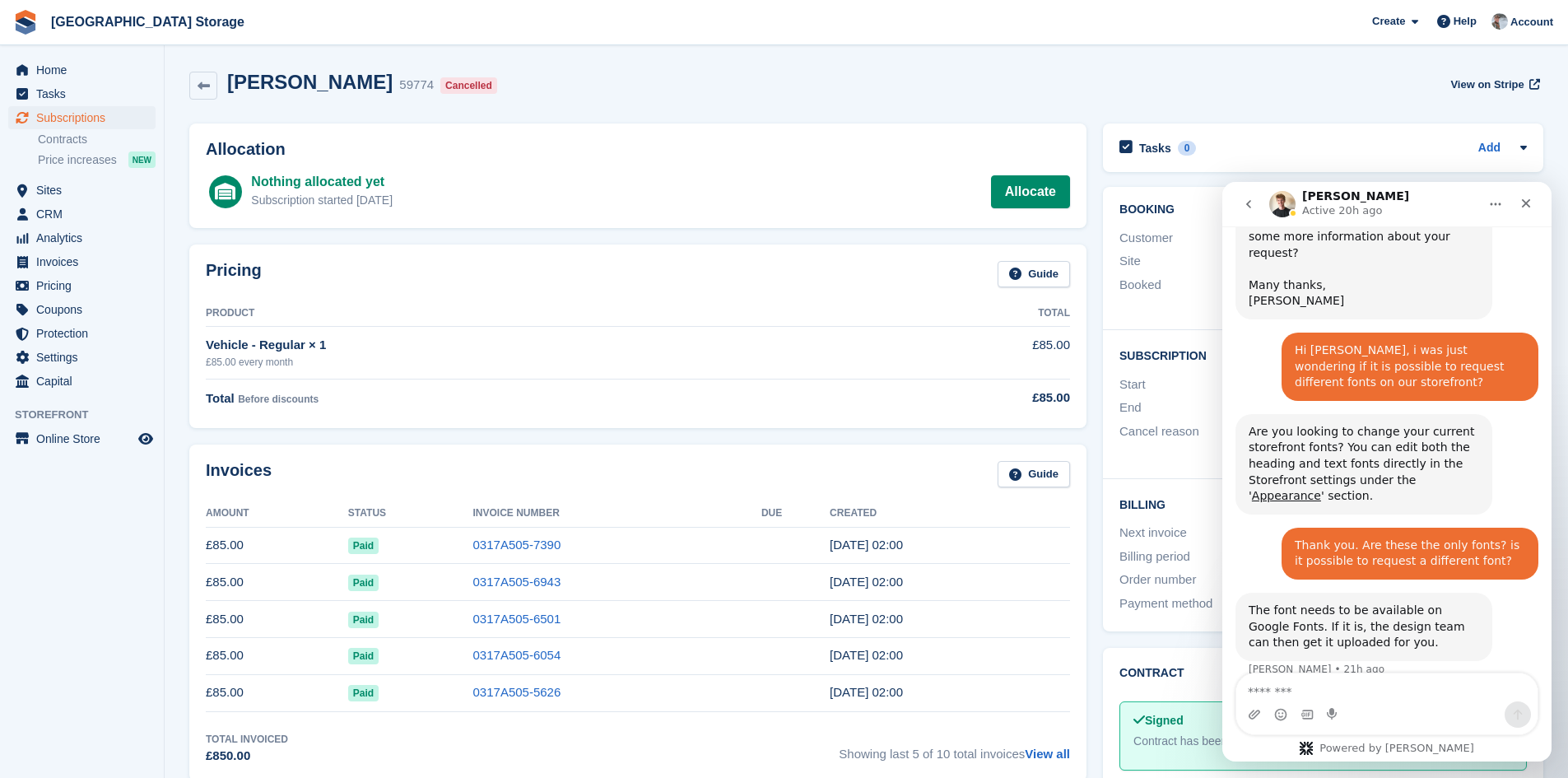
scroll to position [1012, 0]
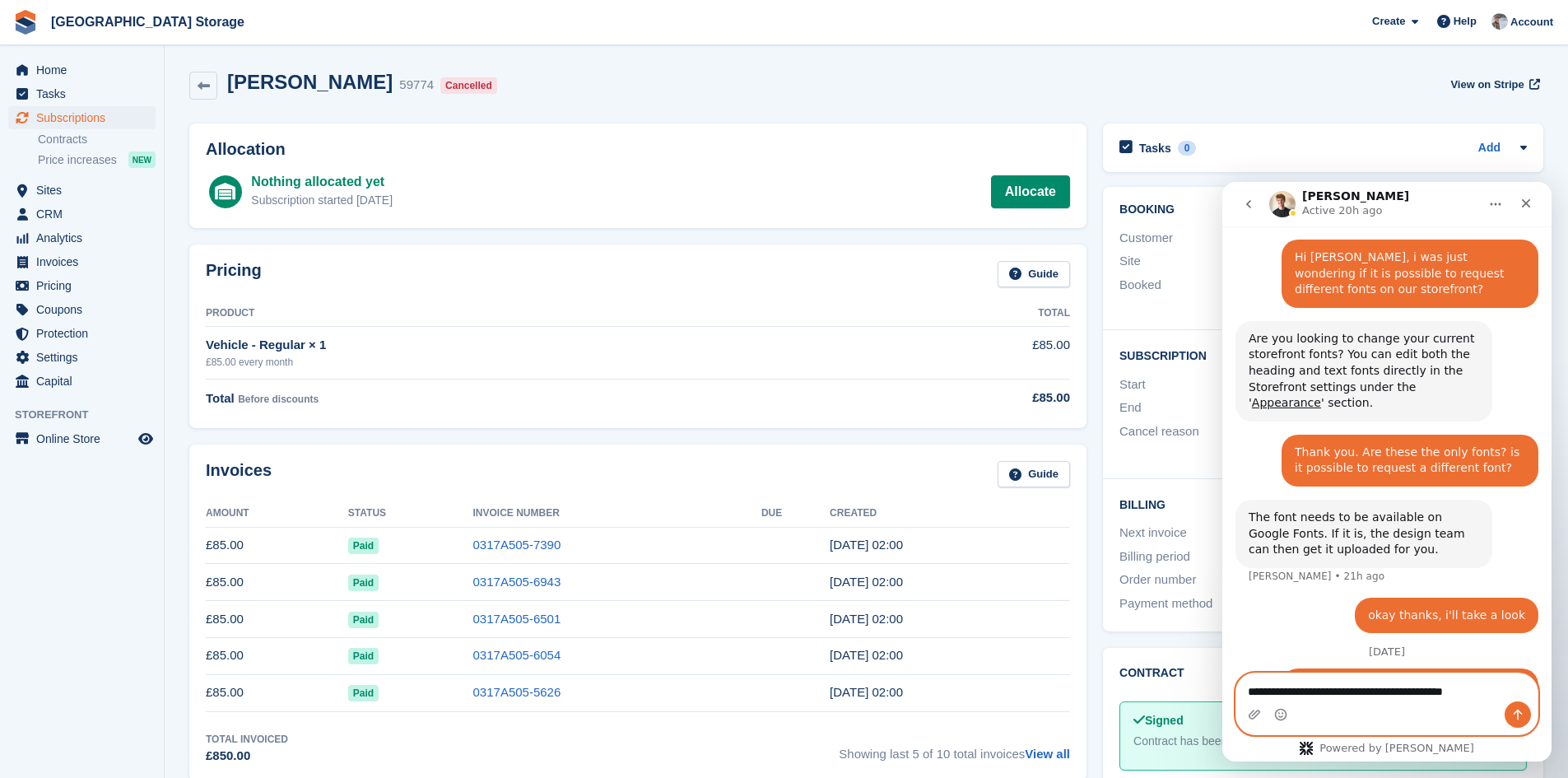
type textarea "**********"
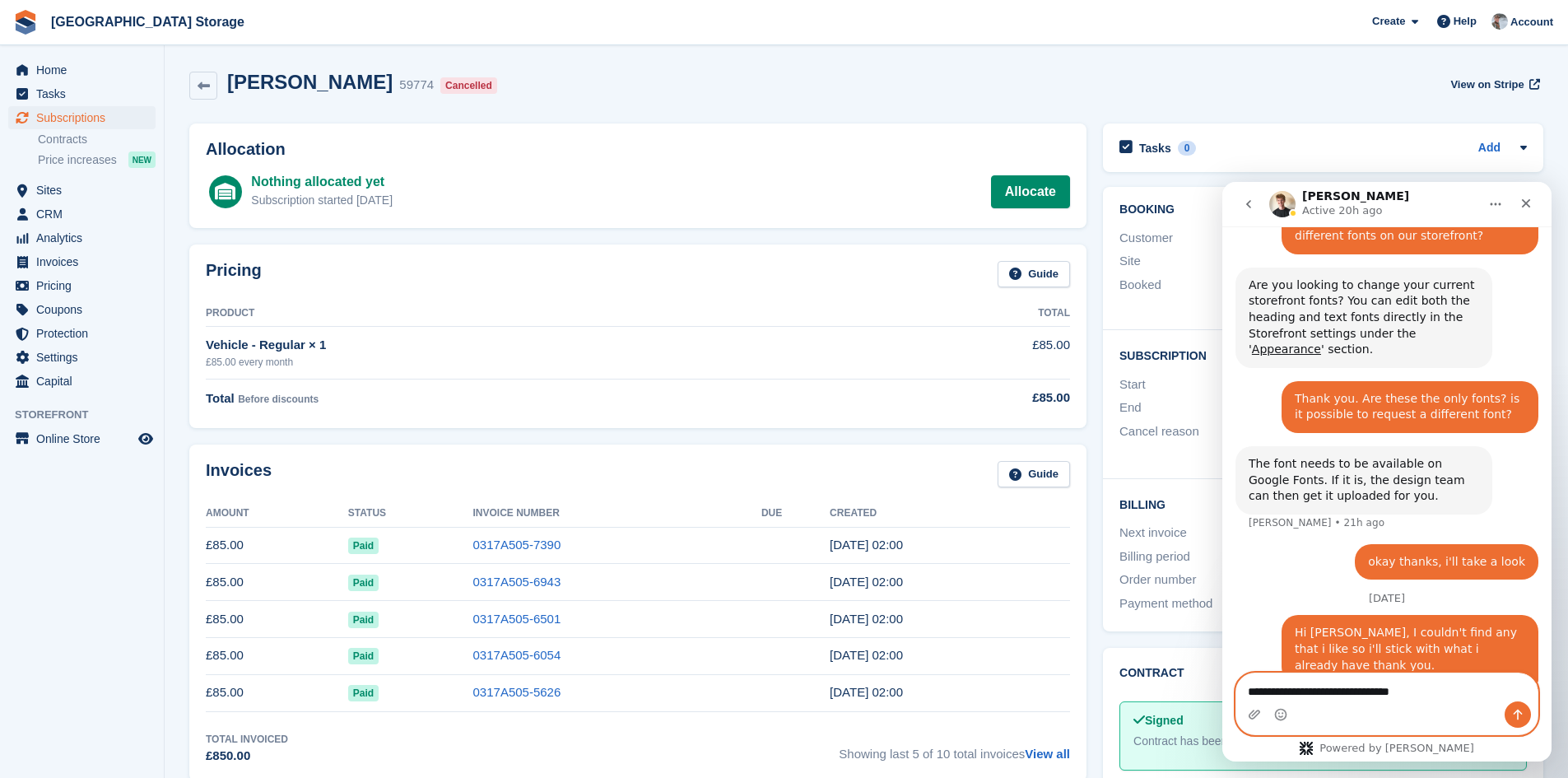
type textarea "**********"
click at [1525, 203] on icon "Close" at bounding box center [1526, 202] width 13 height 13
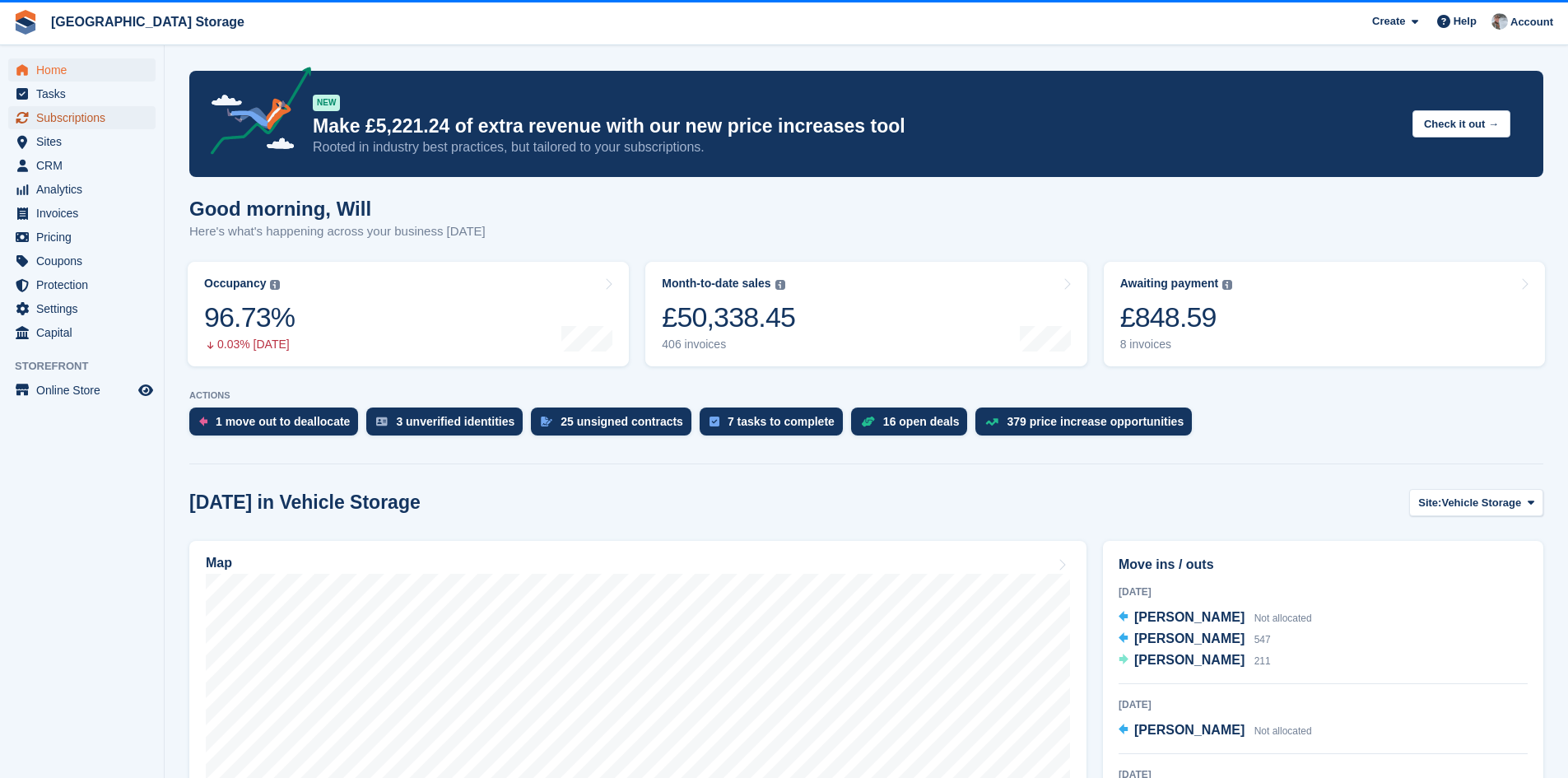
click at [74, 110] on span "Subscriptions" at bounding box center [86, 117] width 99 height 23
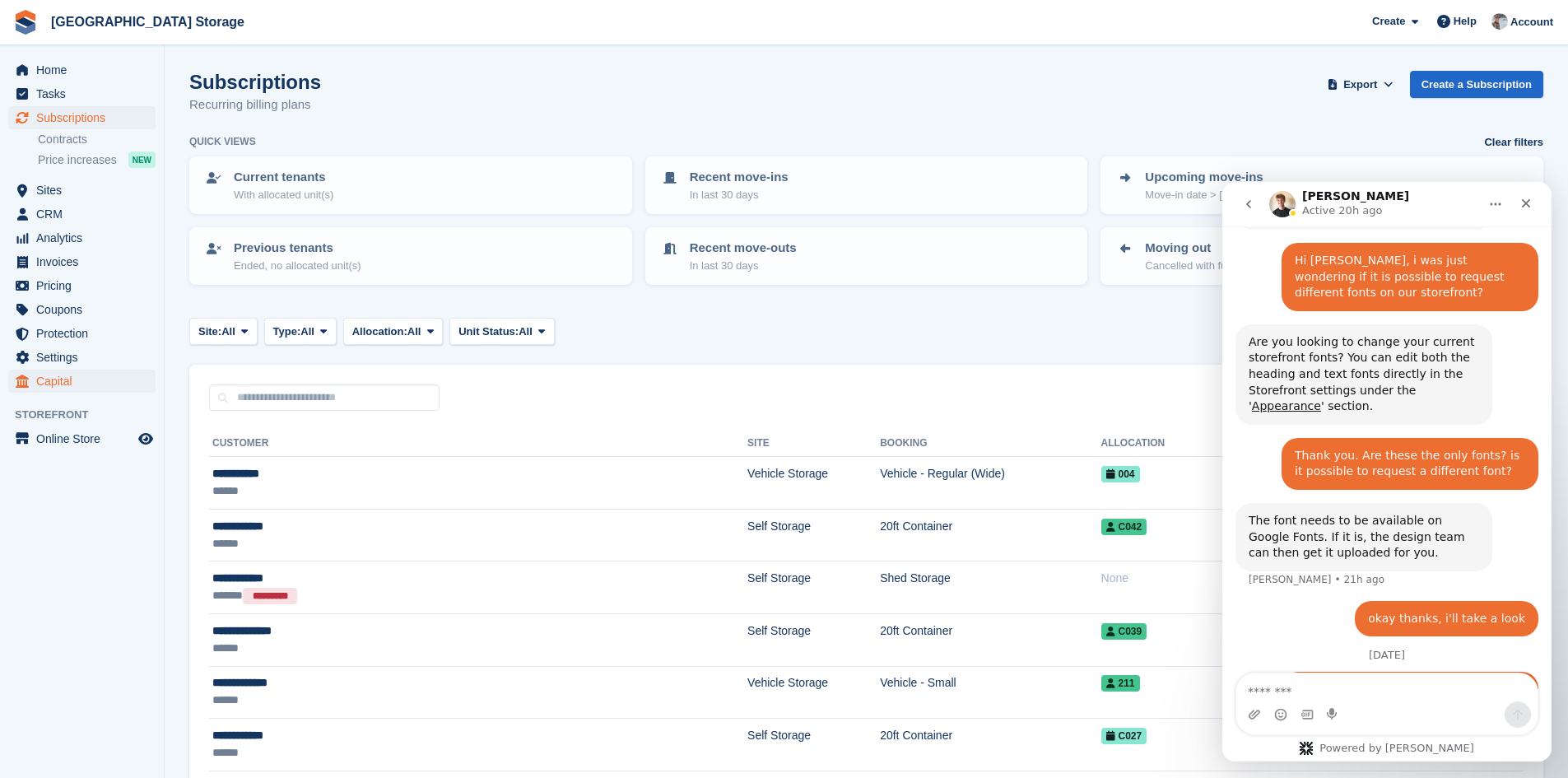
scroll to position [1012, 0]
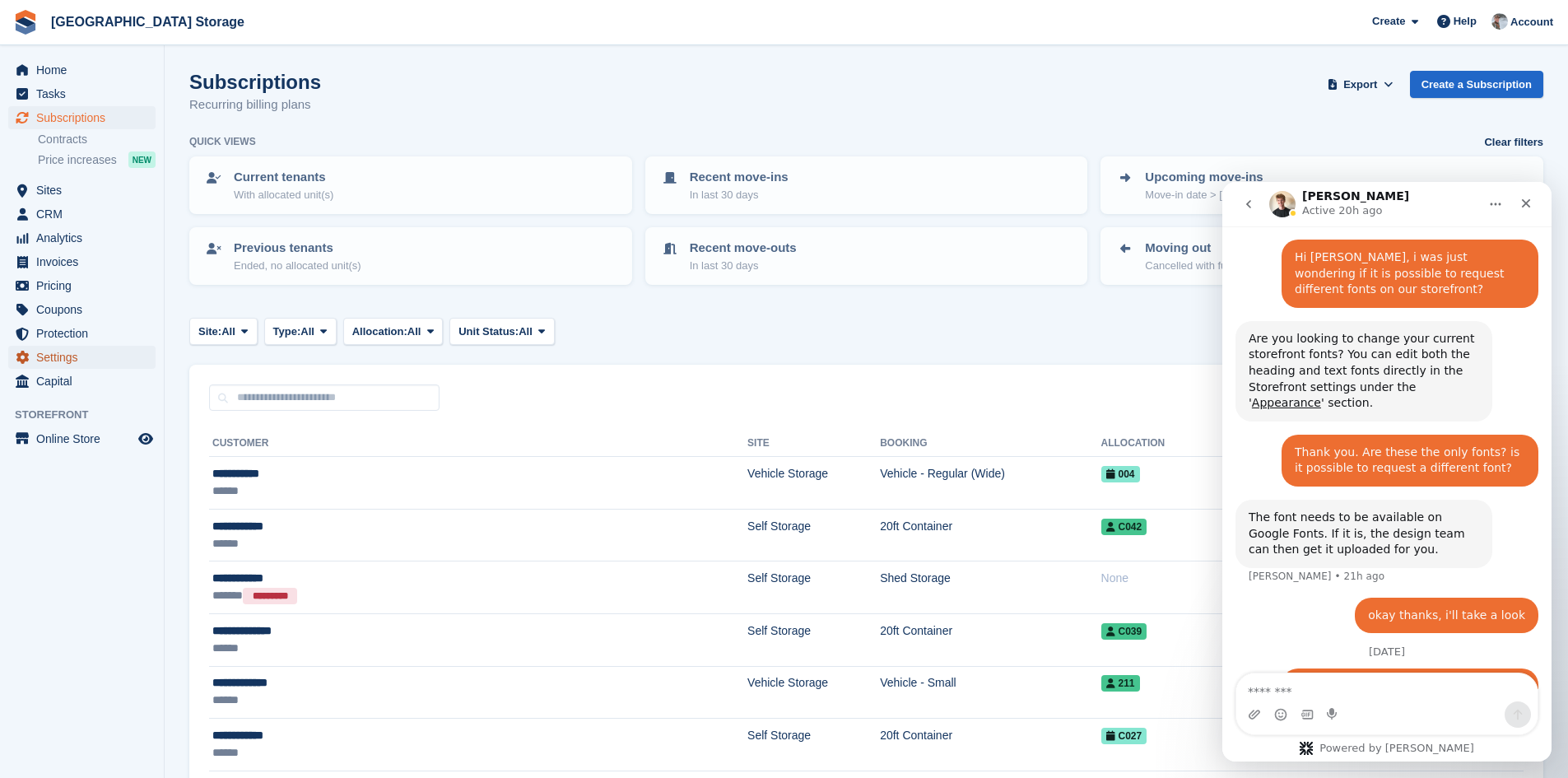
click at [61, 357] on span "Settings" at bounding box center [86, 356] width 99 height 23
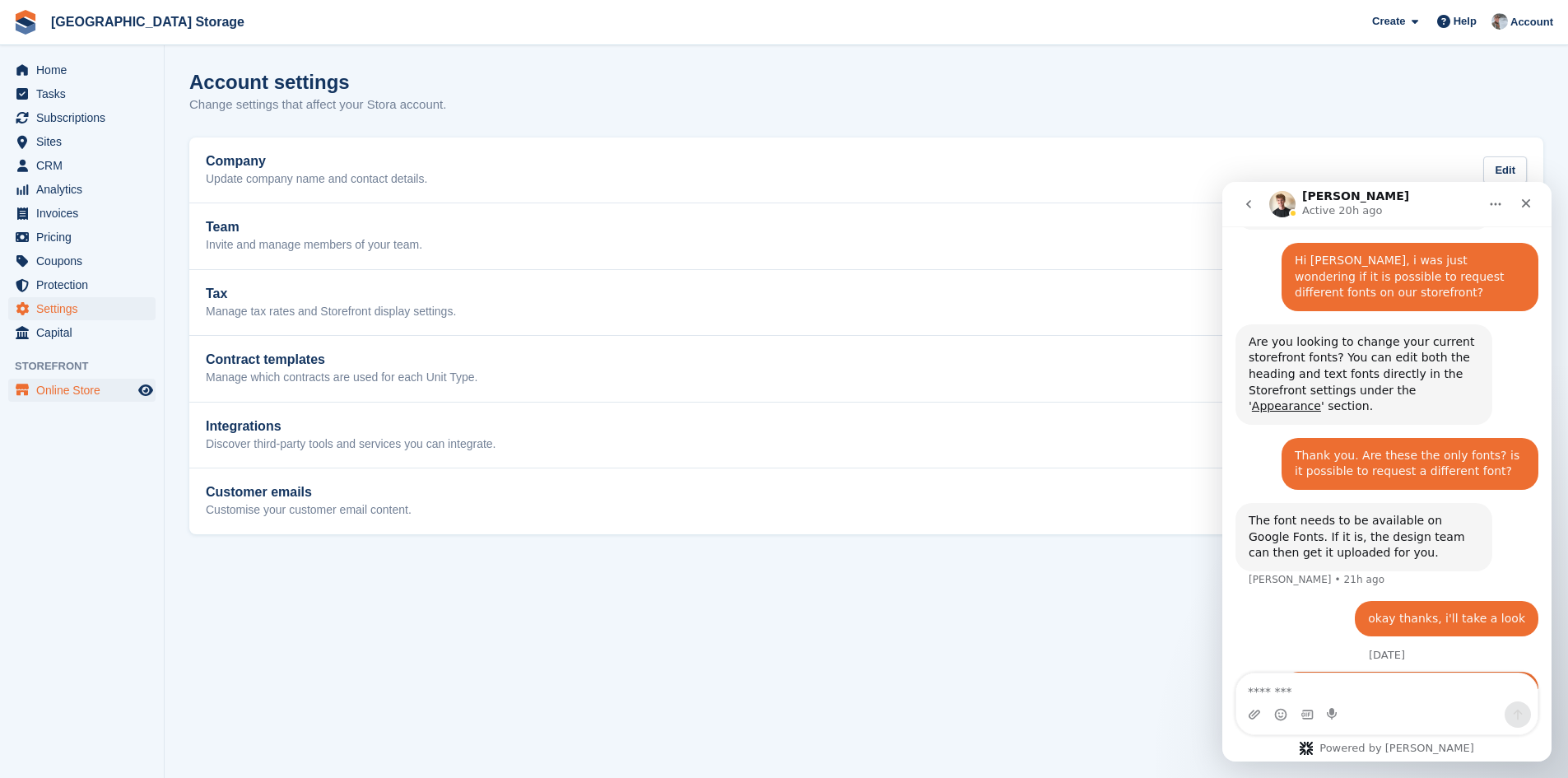
scroll to position [1012, 0]
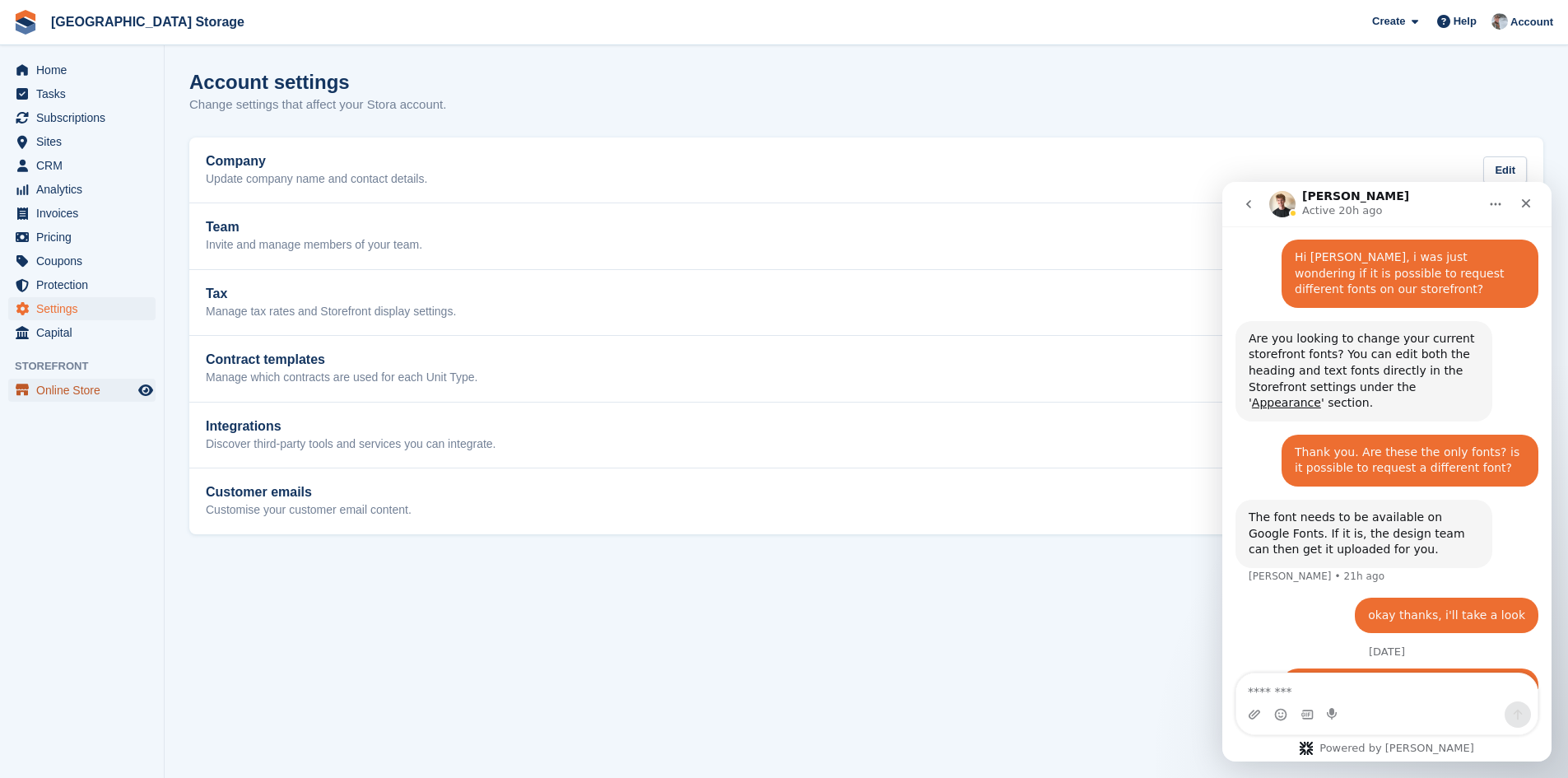
click at [68, 385] on span "Online Store" at bounding box center [86, 390] width 99 height 23
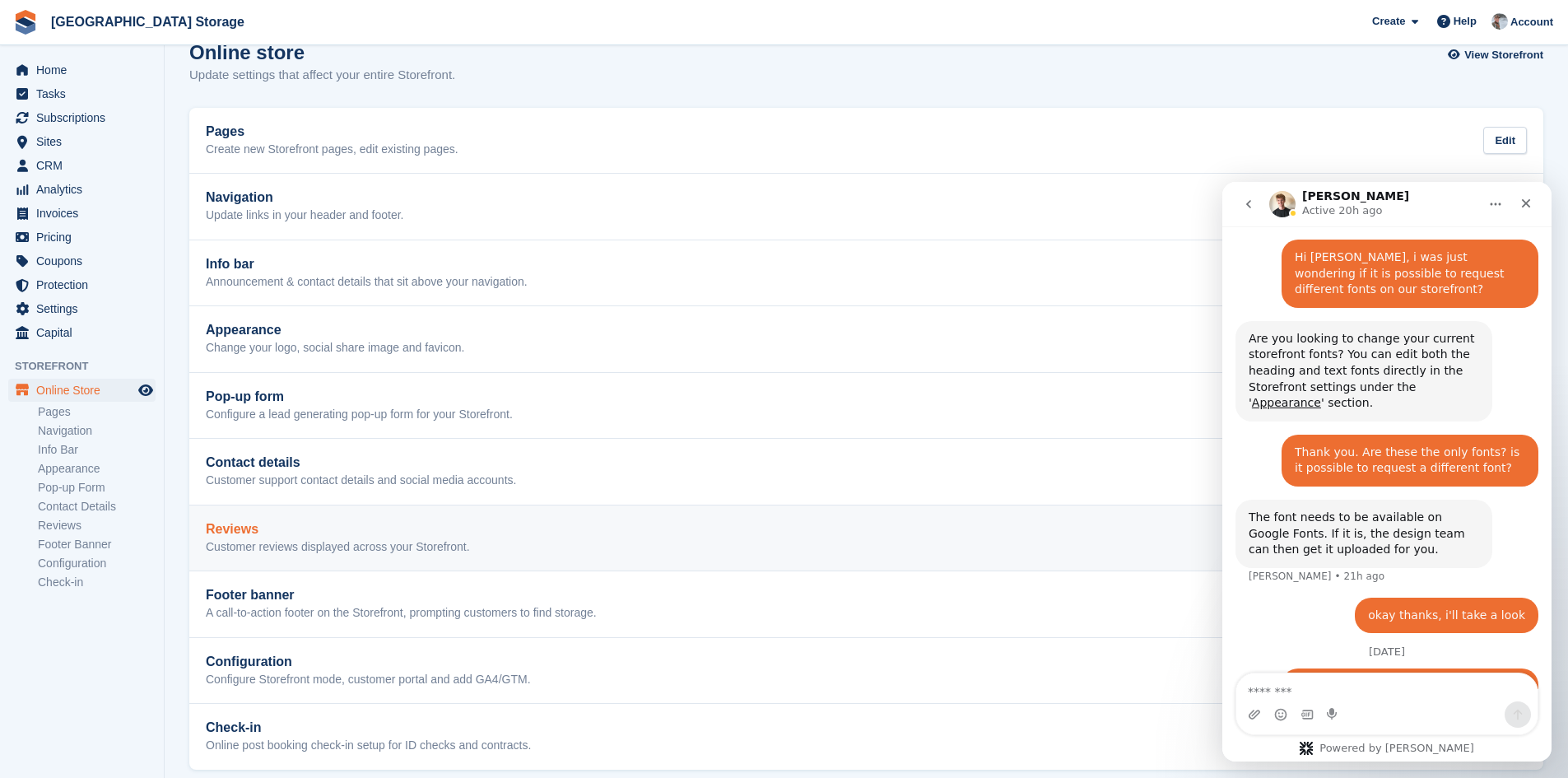
scroll to position [46, 0]
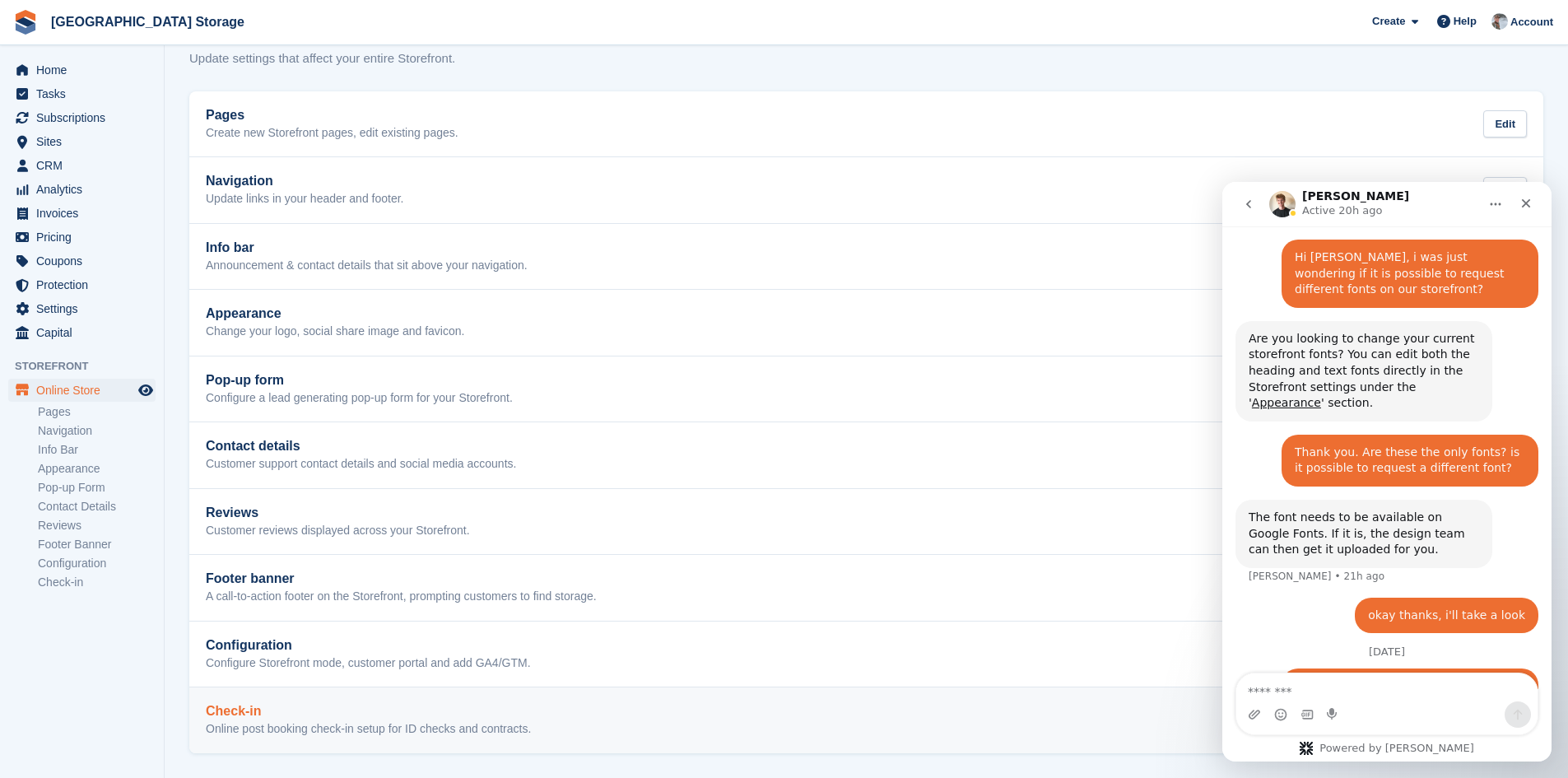
click at [289, 731] on p "Online post booking check-in setup for ID checks and contracts." at bounding box center [367, 729] width 325 height 15
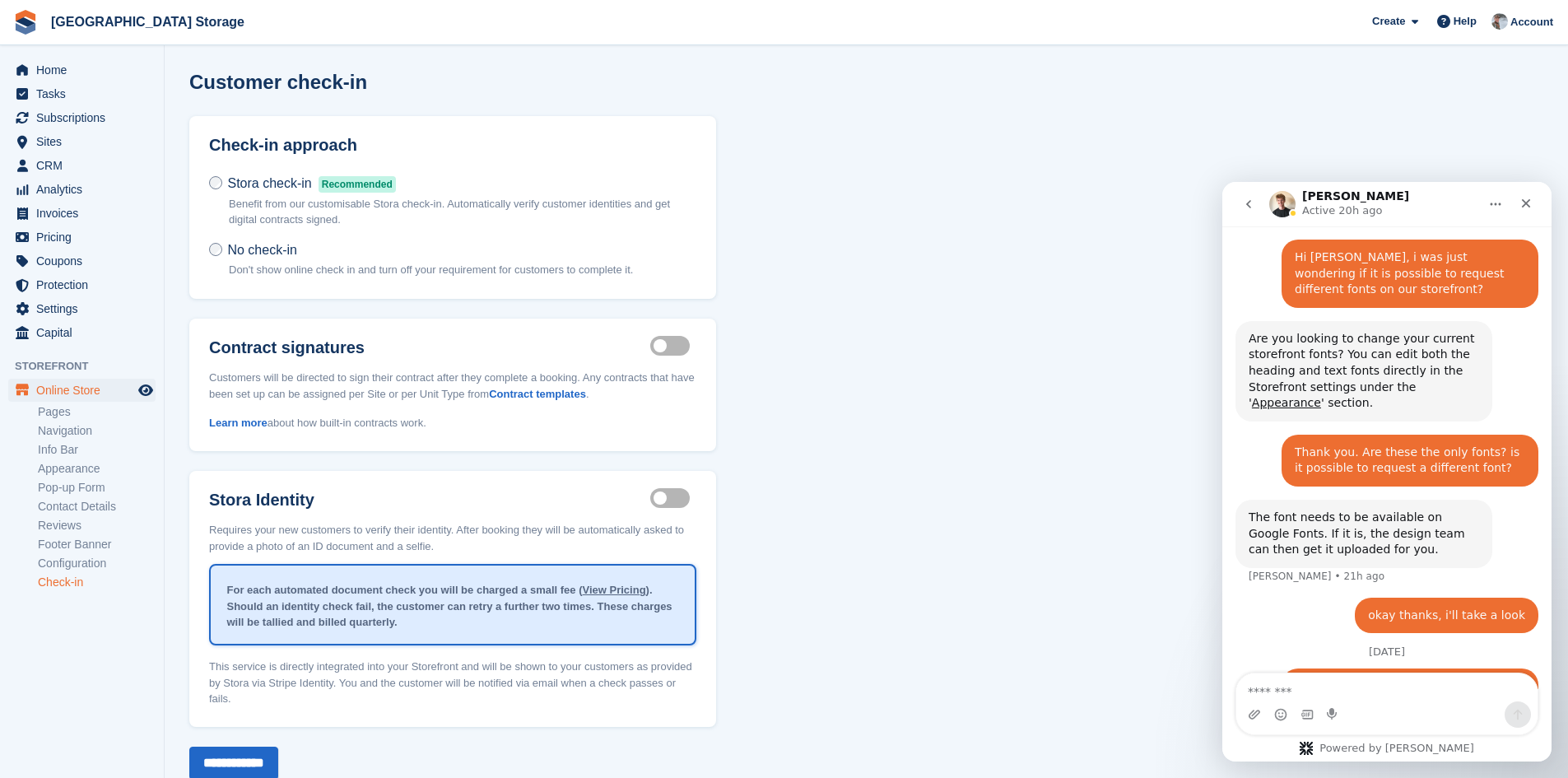
scroll to position [28, 0]
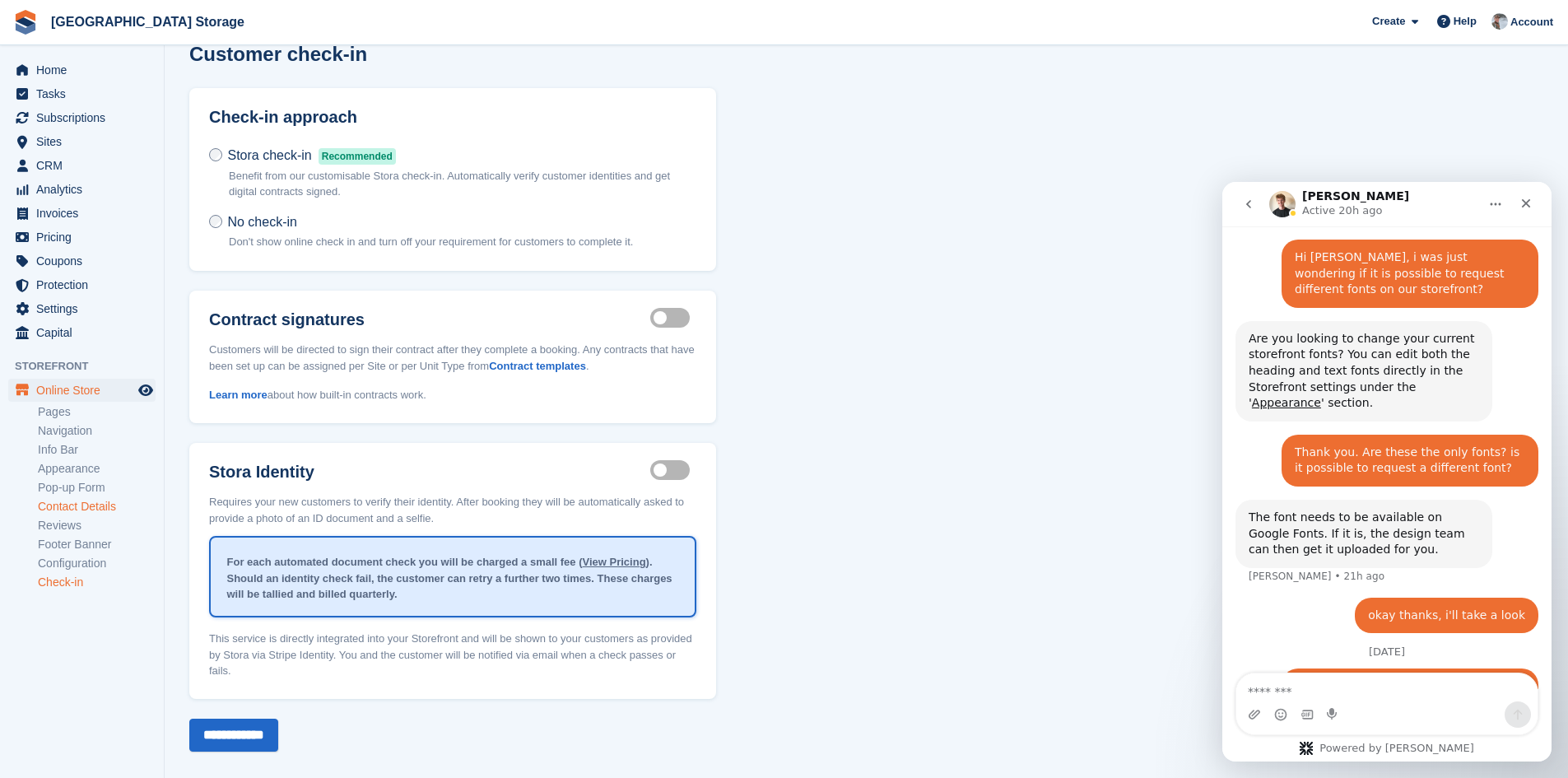
click at [85, 507] on link "Contact Details" at bounding box center [96, 506] width 118 height 16
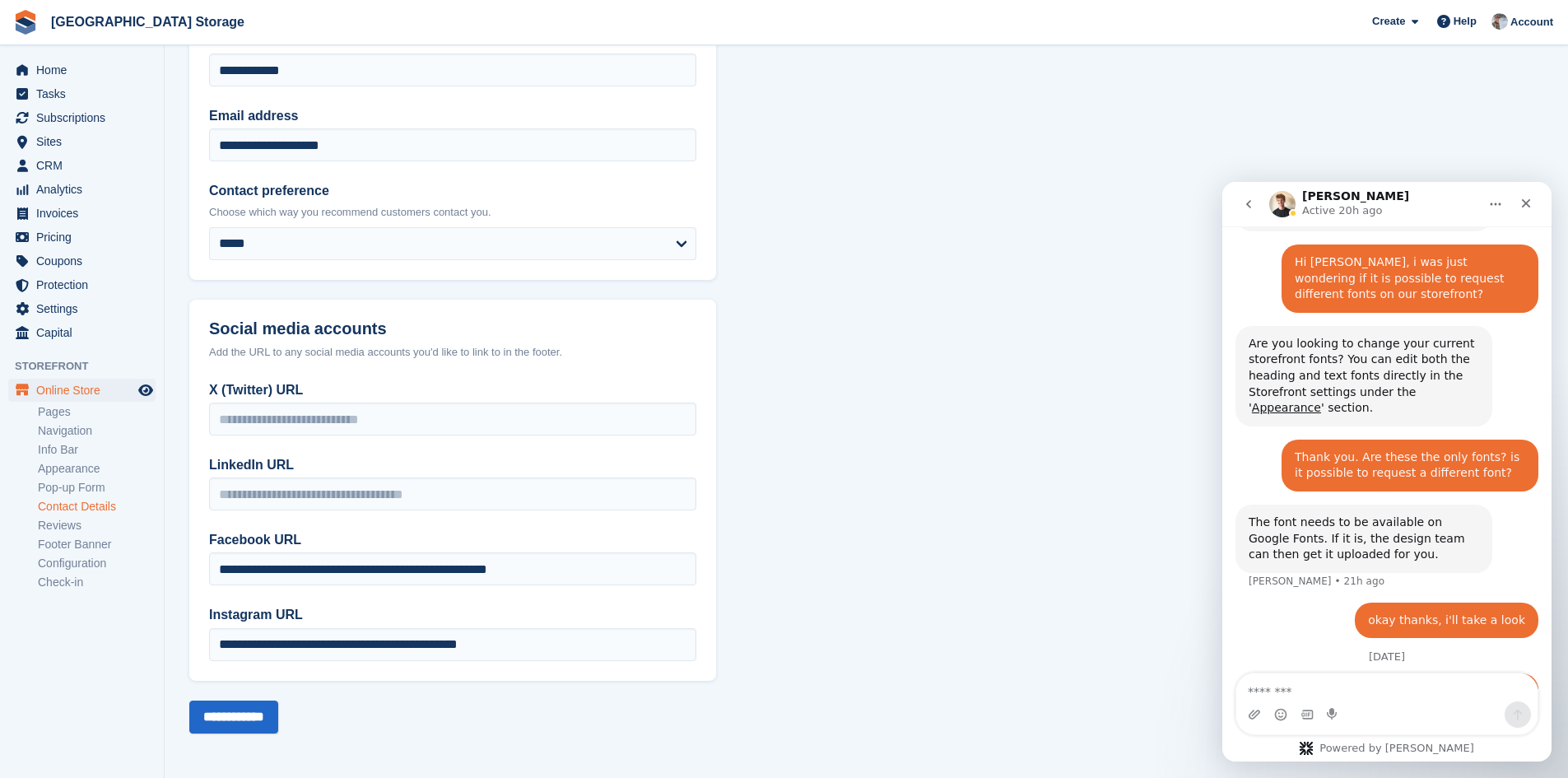
scroll to position [1012, 0]
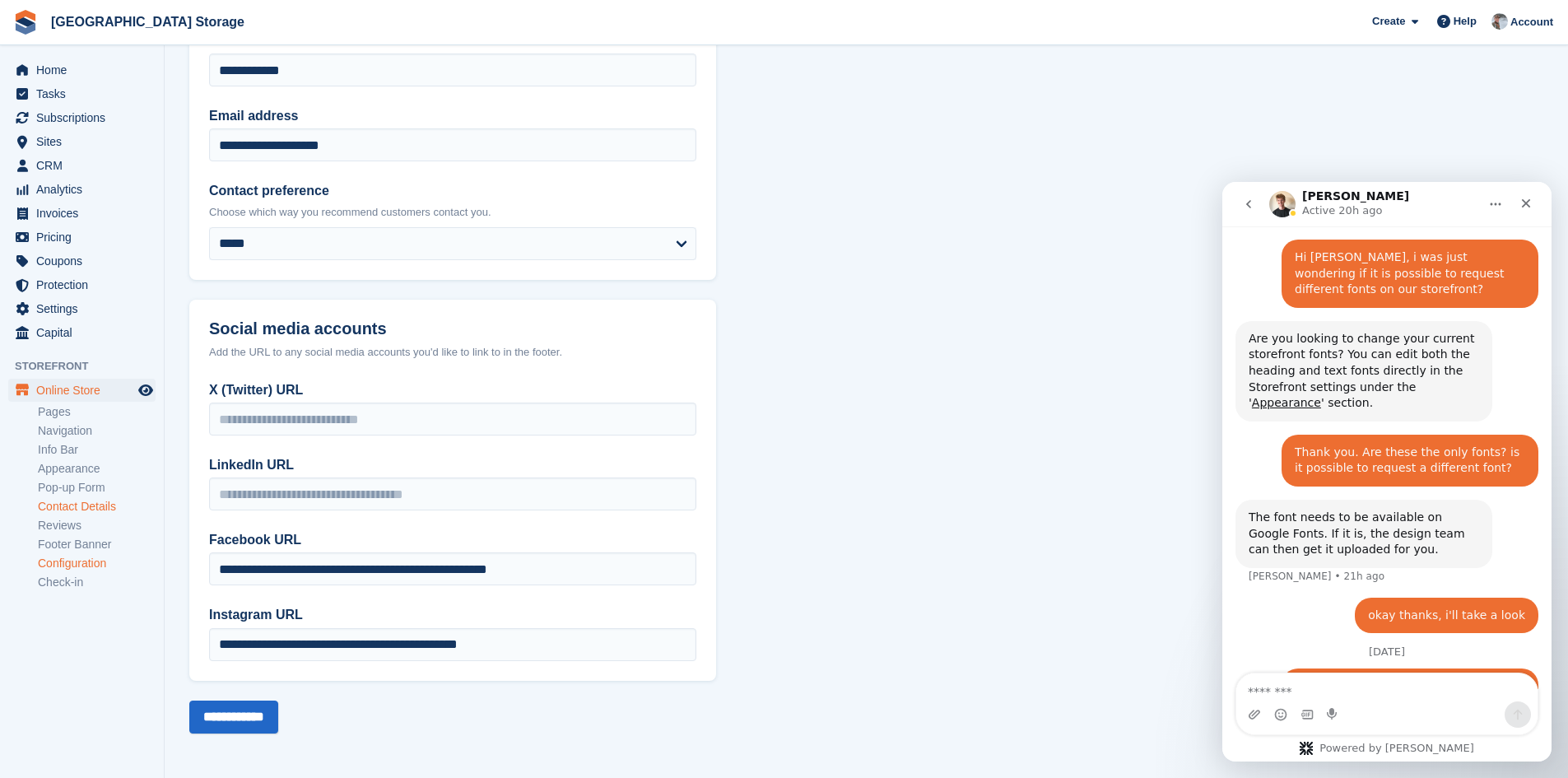
click at [72, 565] on link "Configuration" at bounding box center [96, 564] width 118 height 16
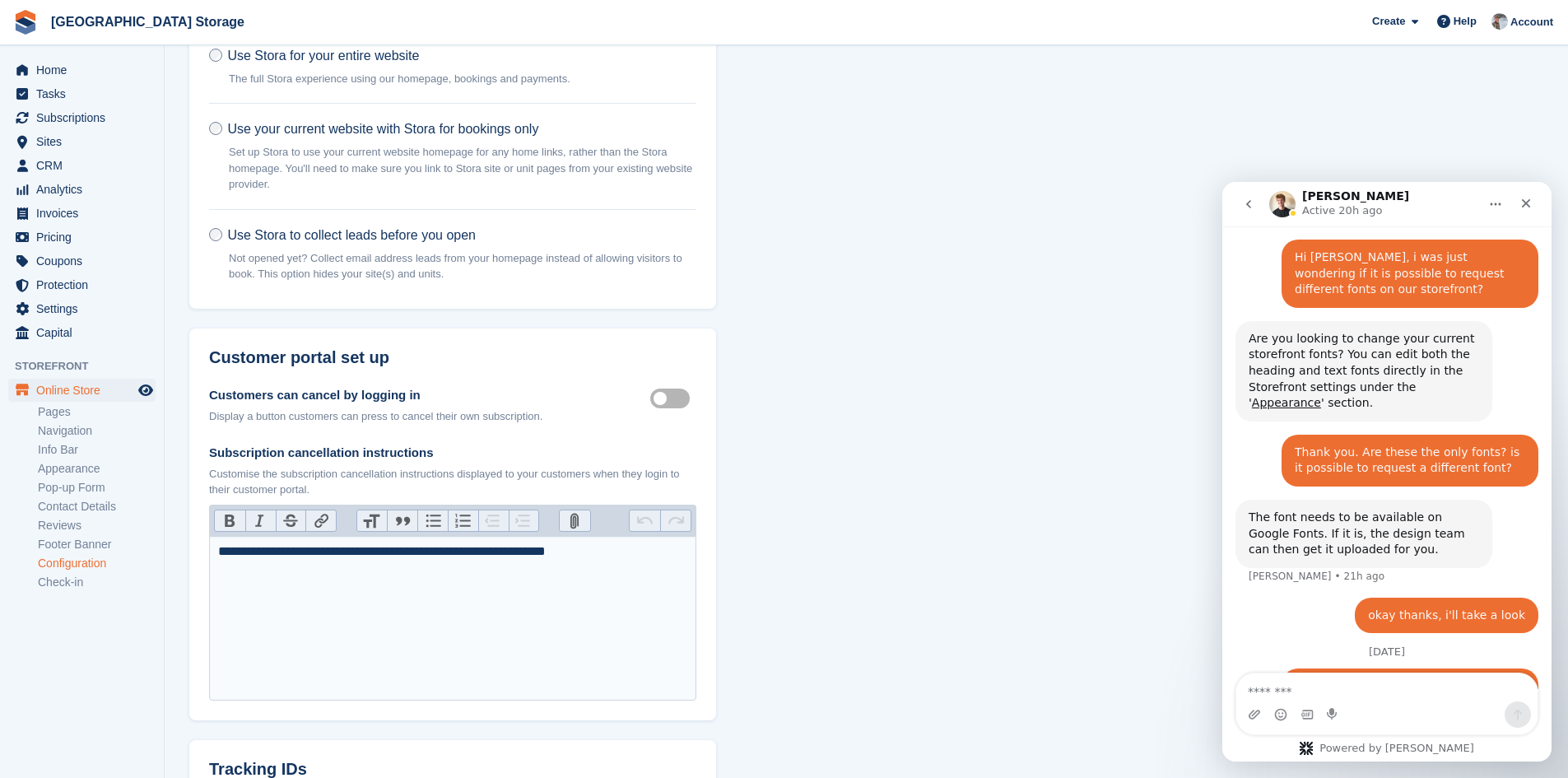
scroll to position [126, 0]
click at [72, 581] on link "Check-in" at bounding box center [96, 583] width 118 height 16
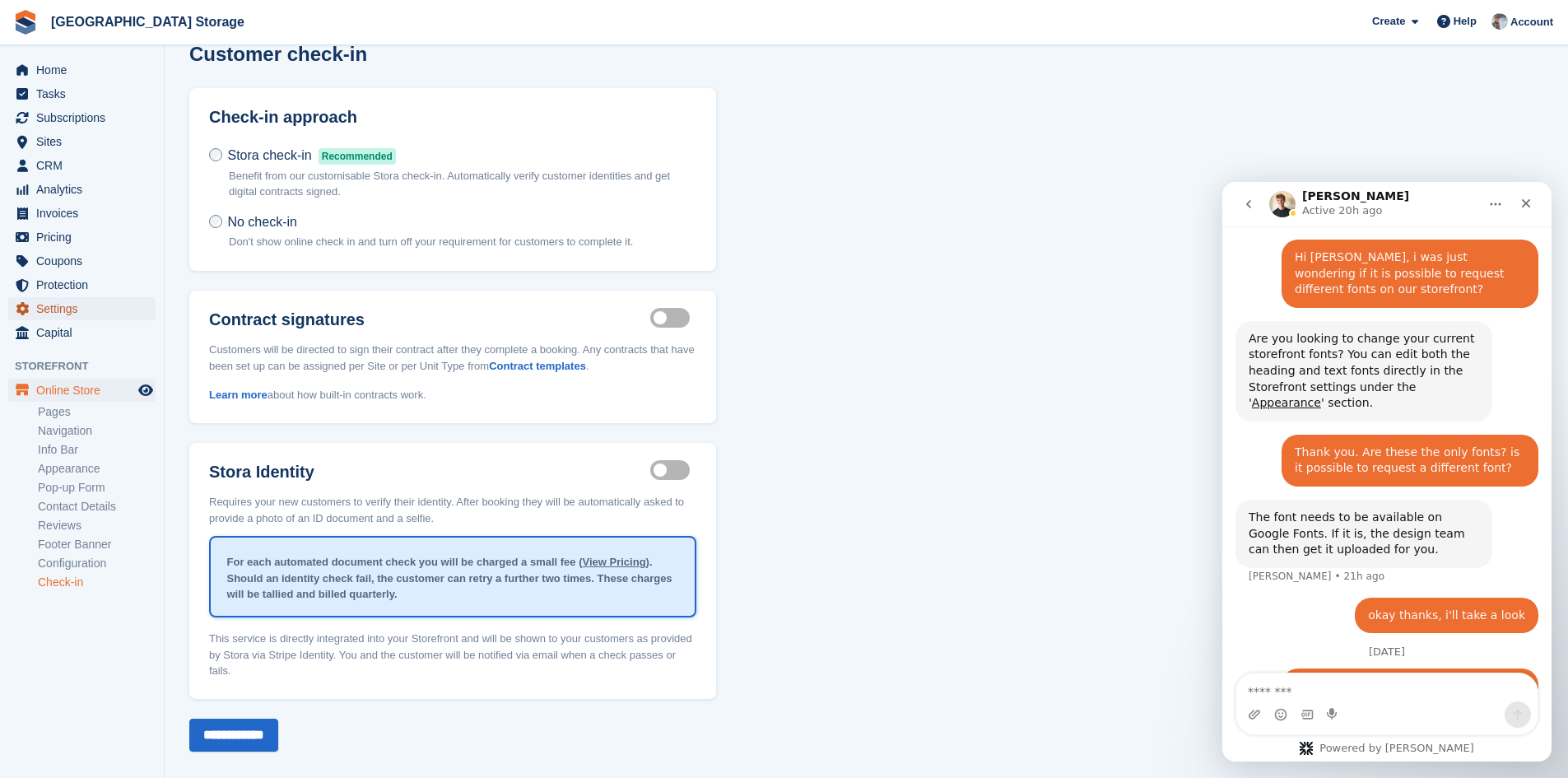
click at [72, 312] on span "Settings" at bounding box center [86, 308] width 99 height 23
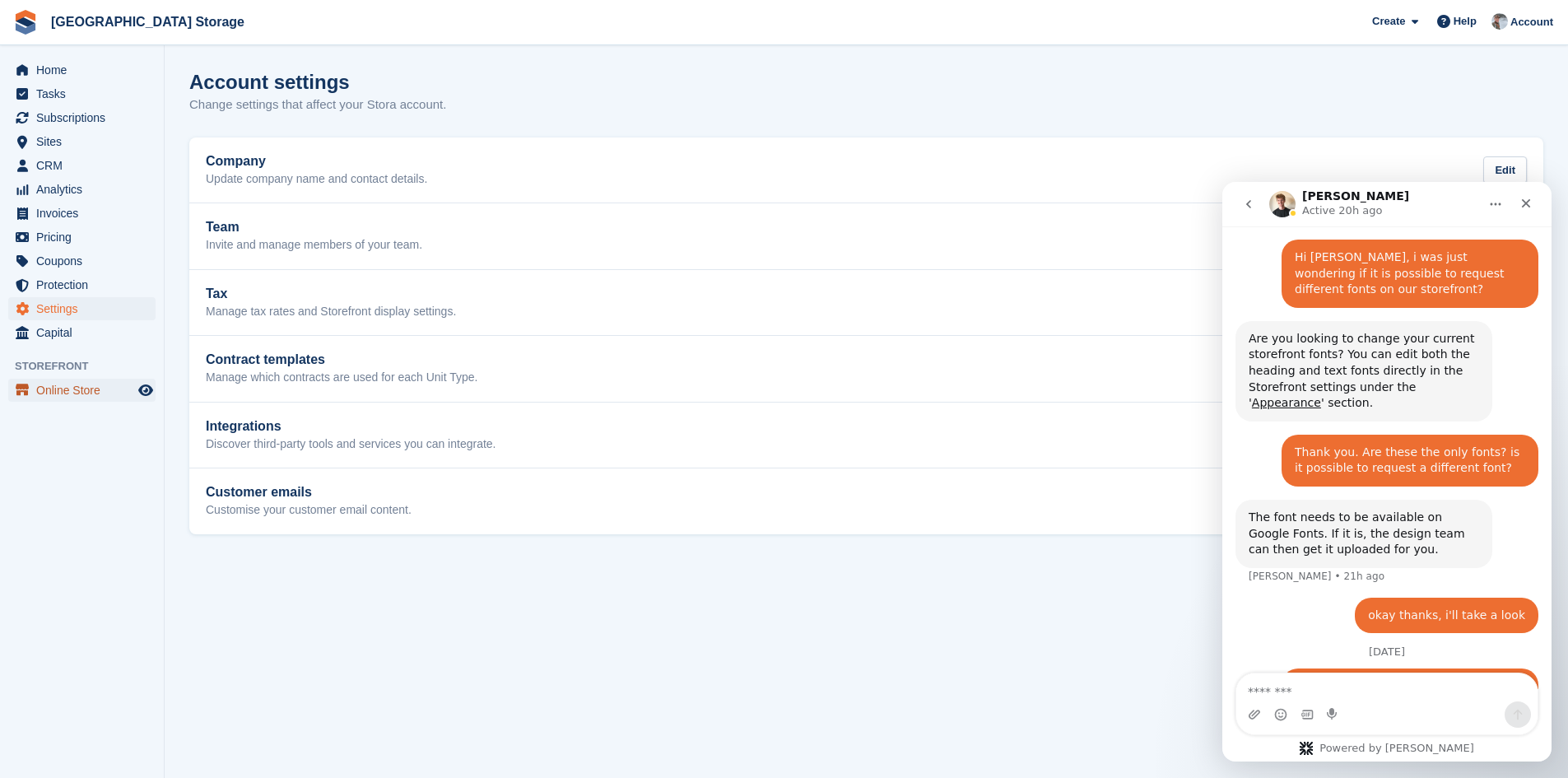
click at [66, 389] on span "Online Store" at bounding box center [86, 390] width 99 height 23
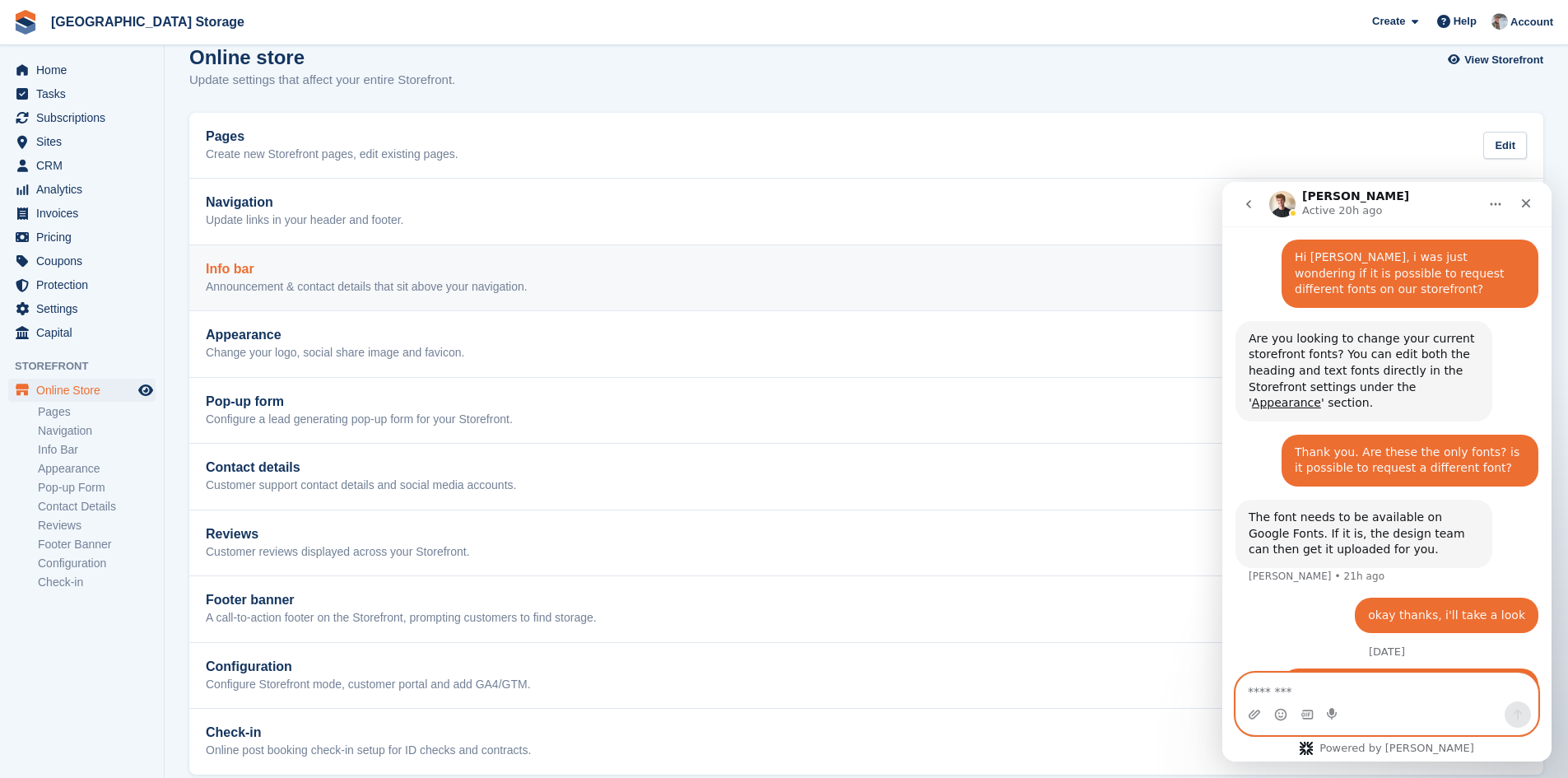
scroll to position [46, 0]
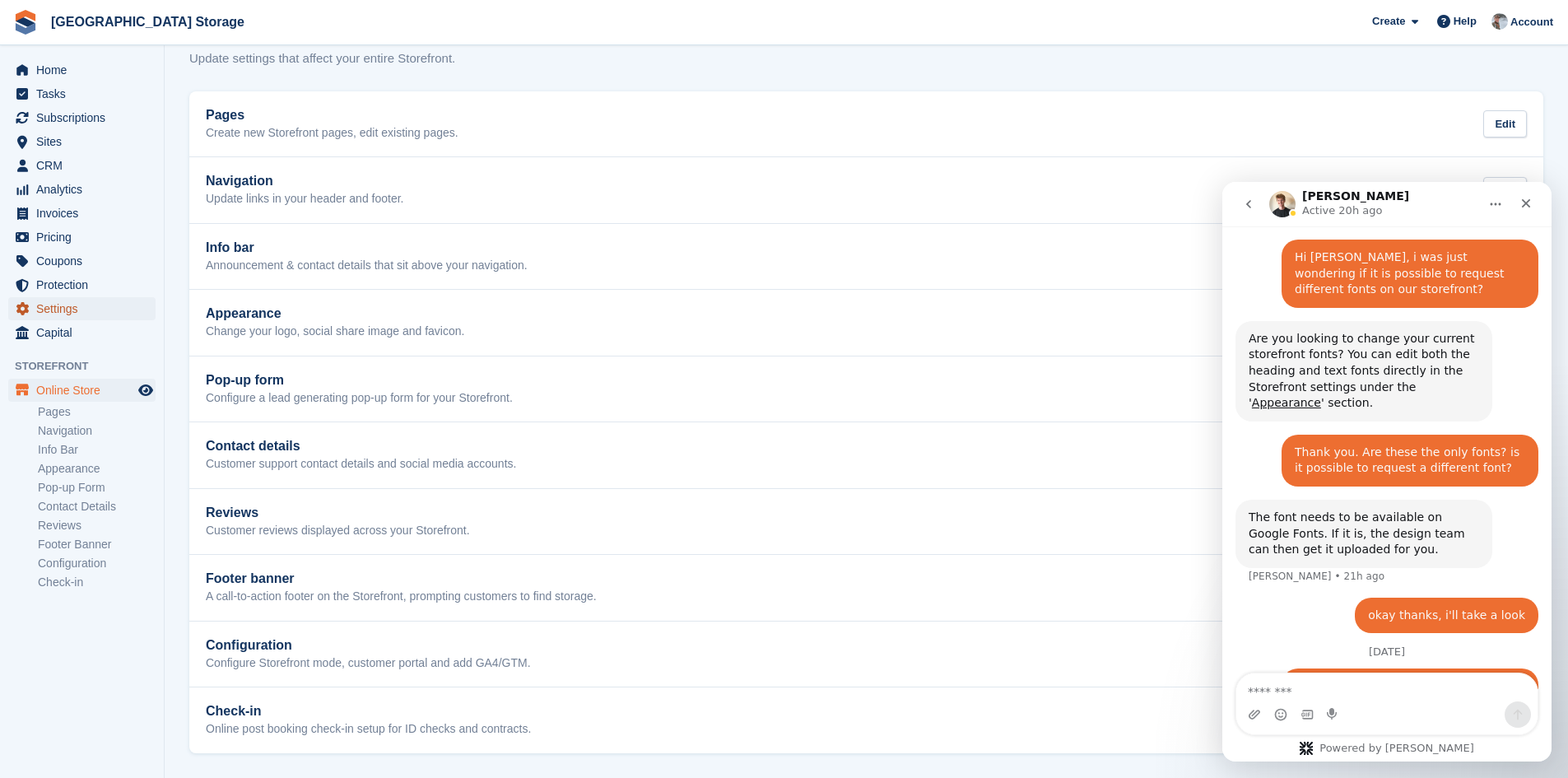
click at [60, 315] on span "Settings" at bounding box center [86, 308] width 99 height 23
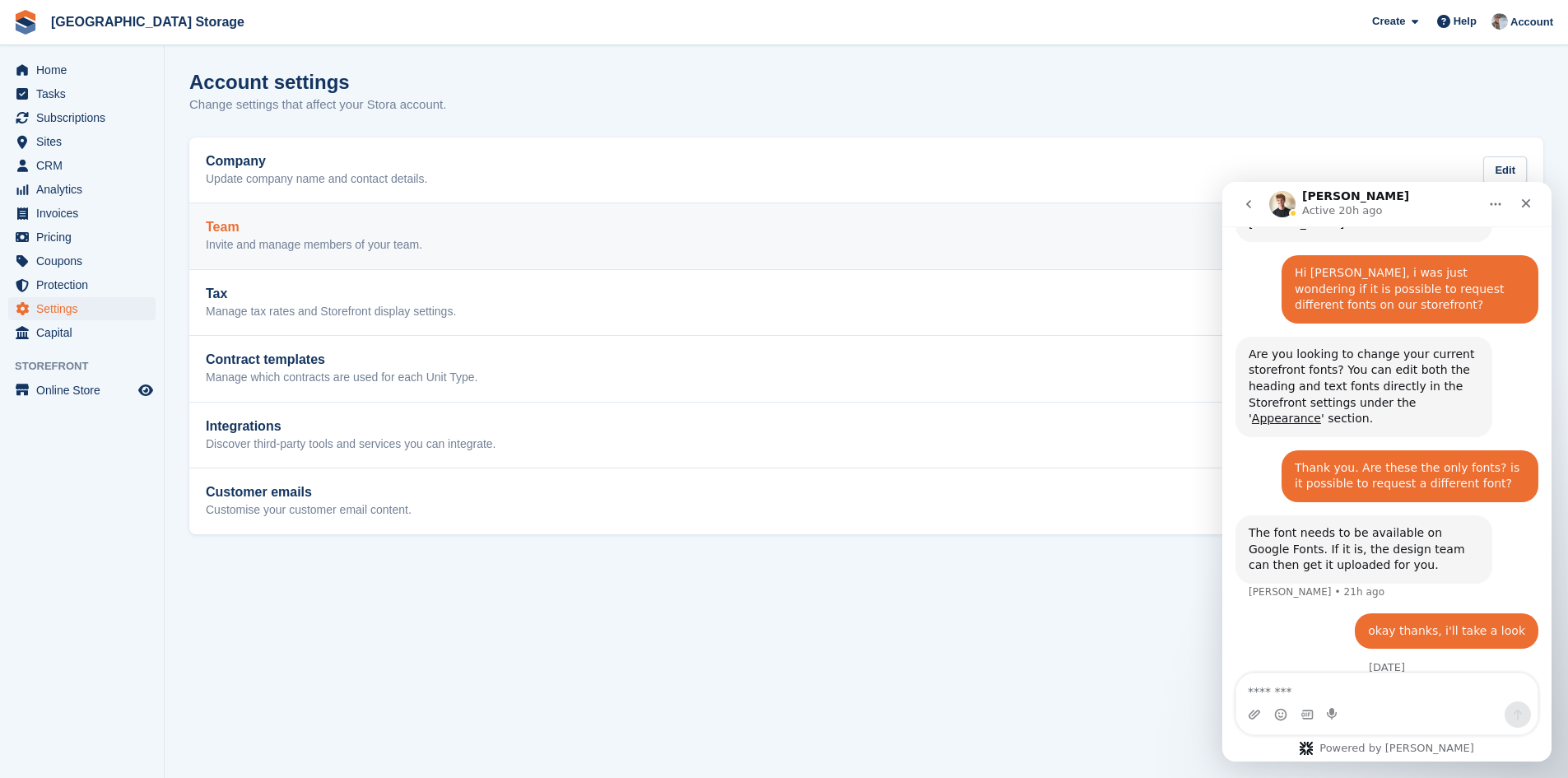
scroll to position [1012, 0]
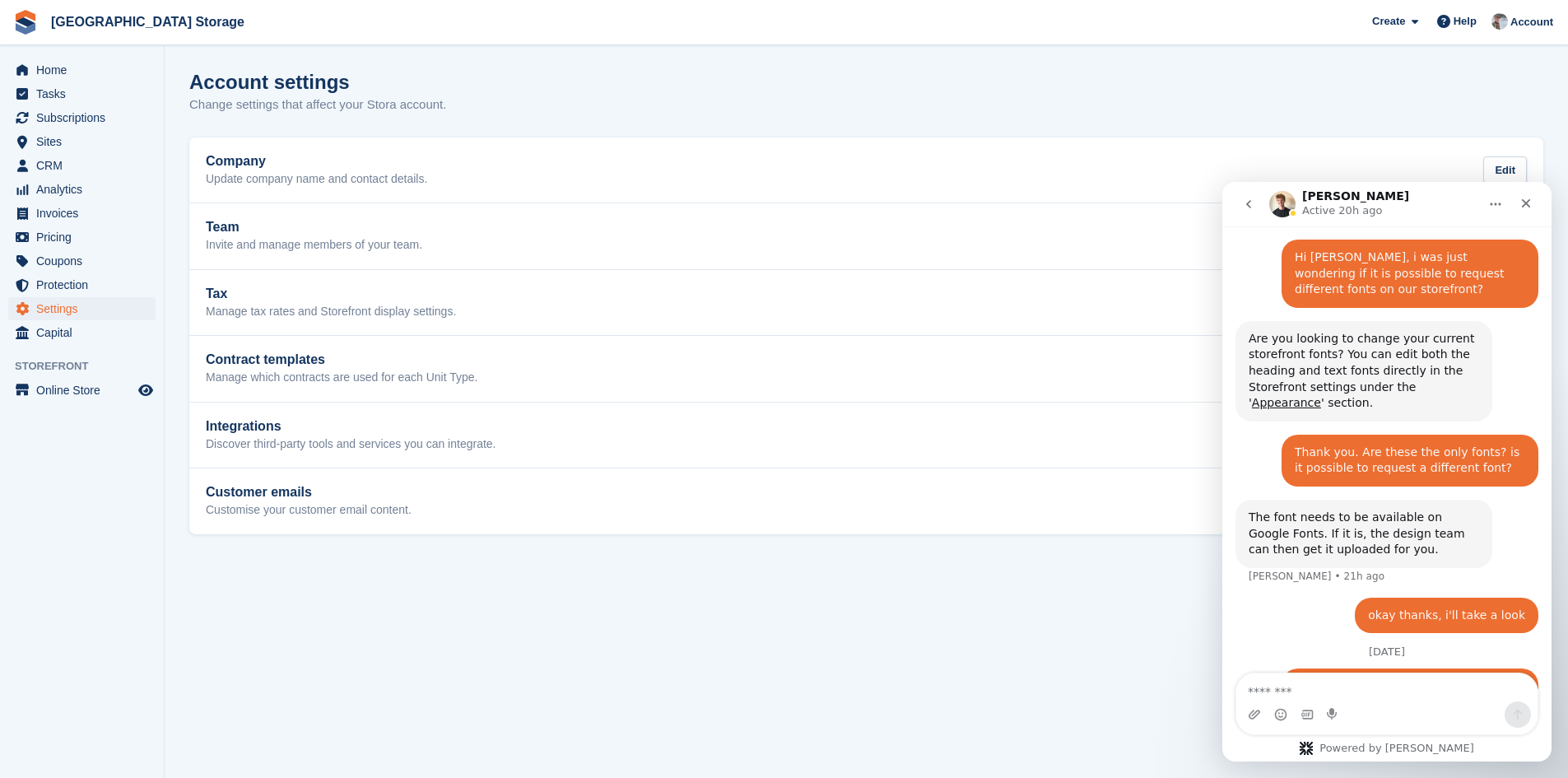
click at [1367, 695] on textarea "Message…" at bounding box center [1386, 687] width 301 height 28
click at [67, 393] on span "Online Store" at bounding box center [86, 390] width 99 height 23
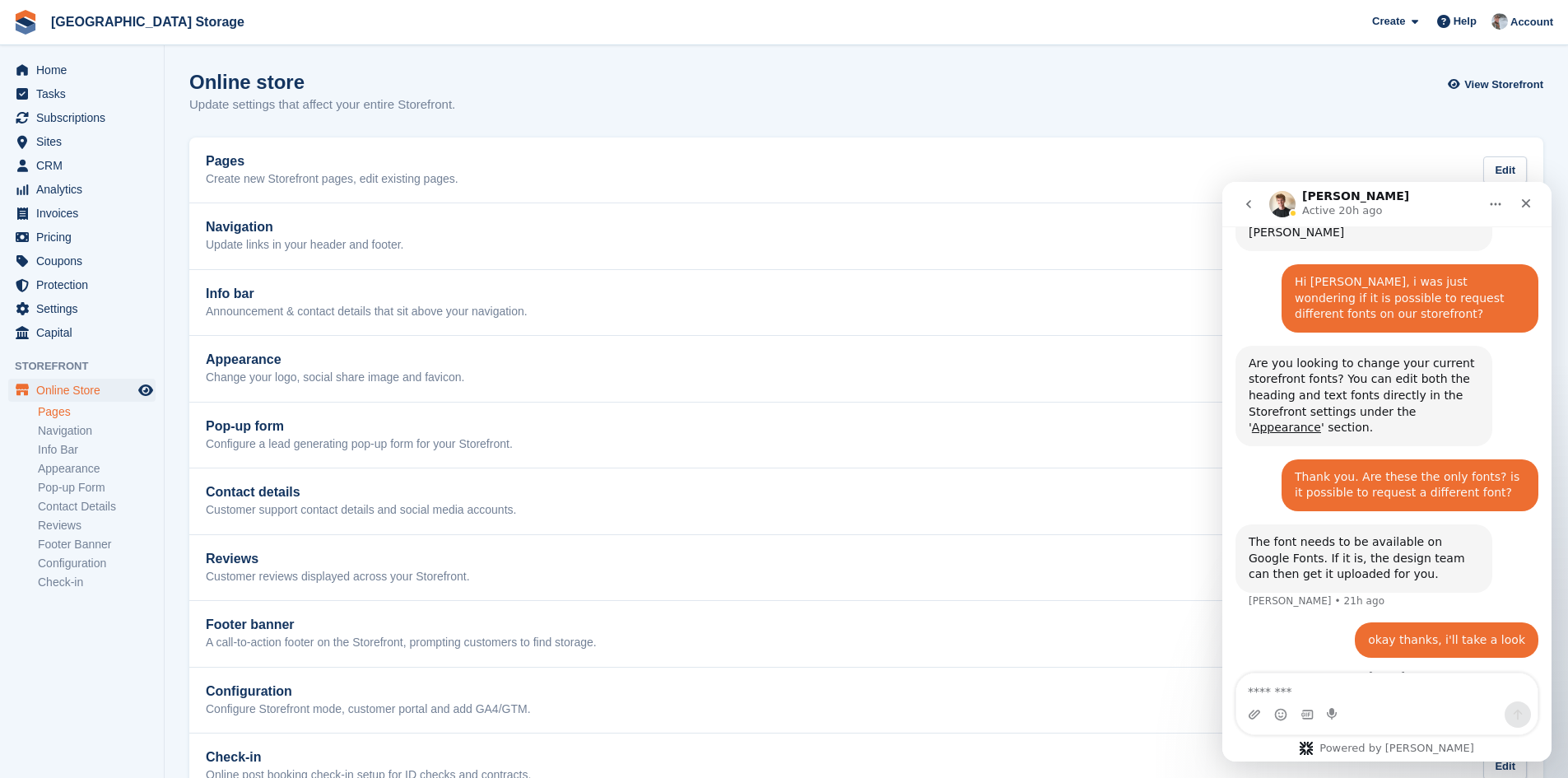
scroll to position [1012, 0]
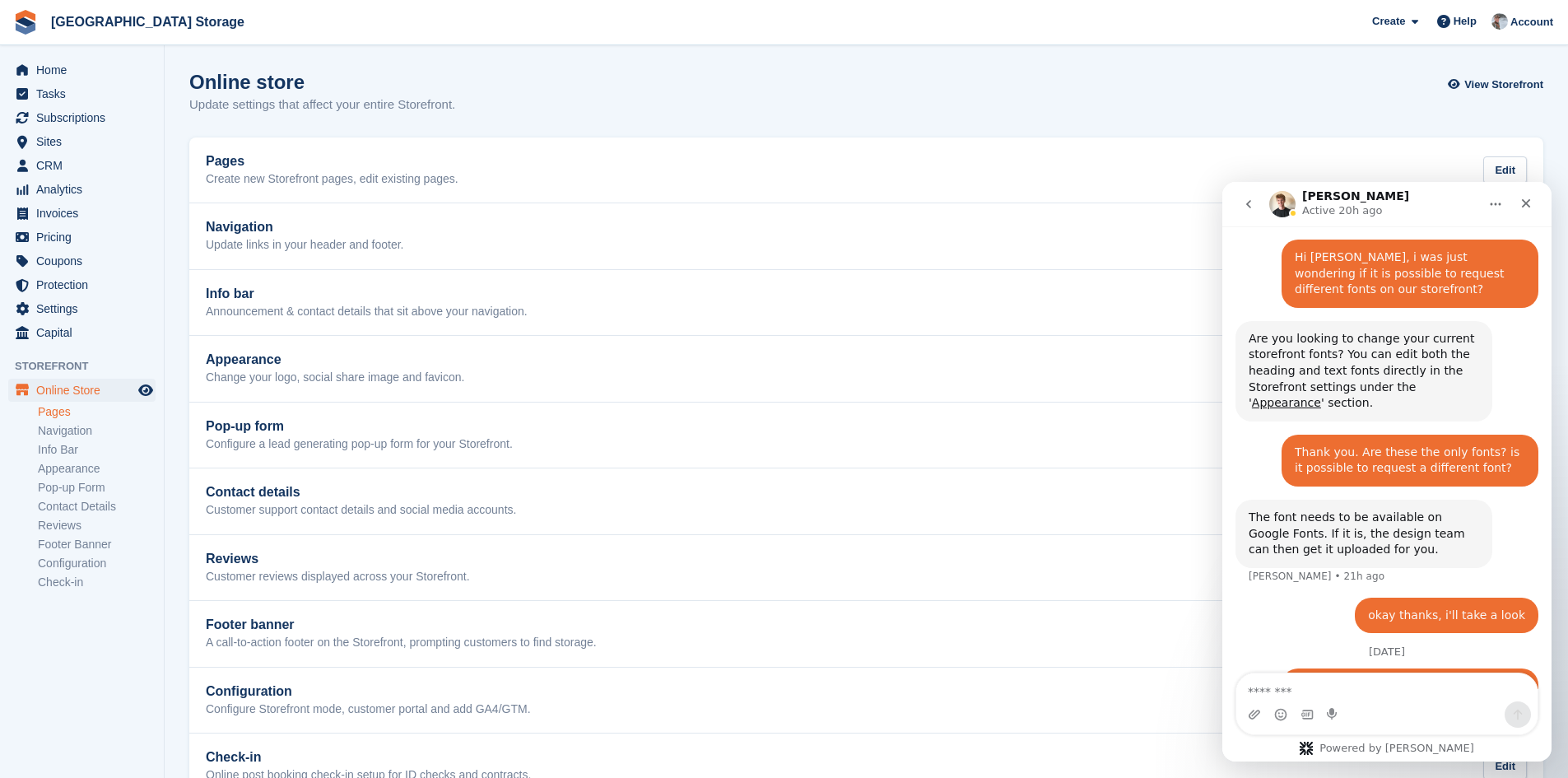
click at [72, 408] on link "Pages" at bounding box center [96, 412] width 118 height 16
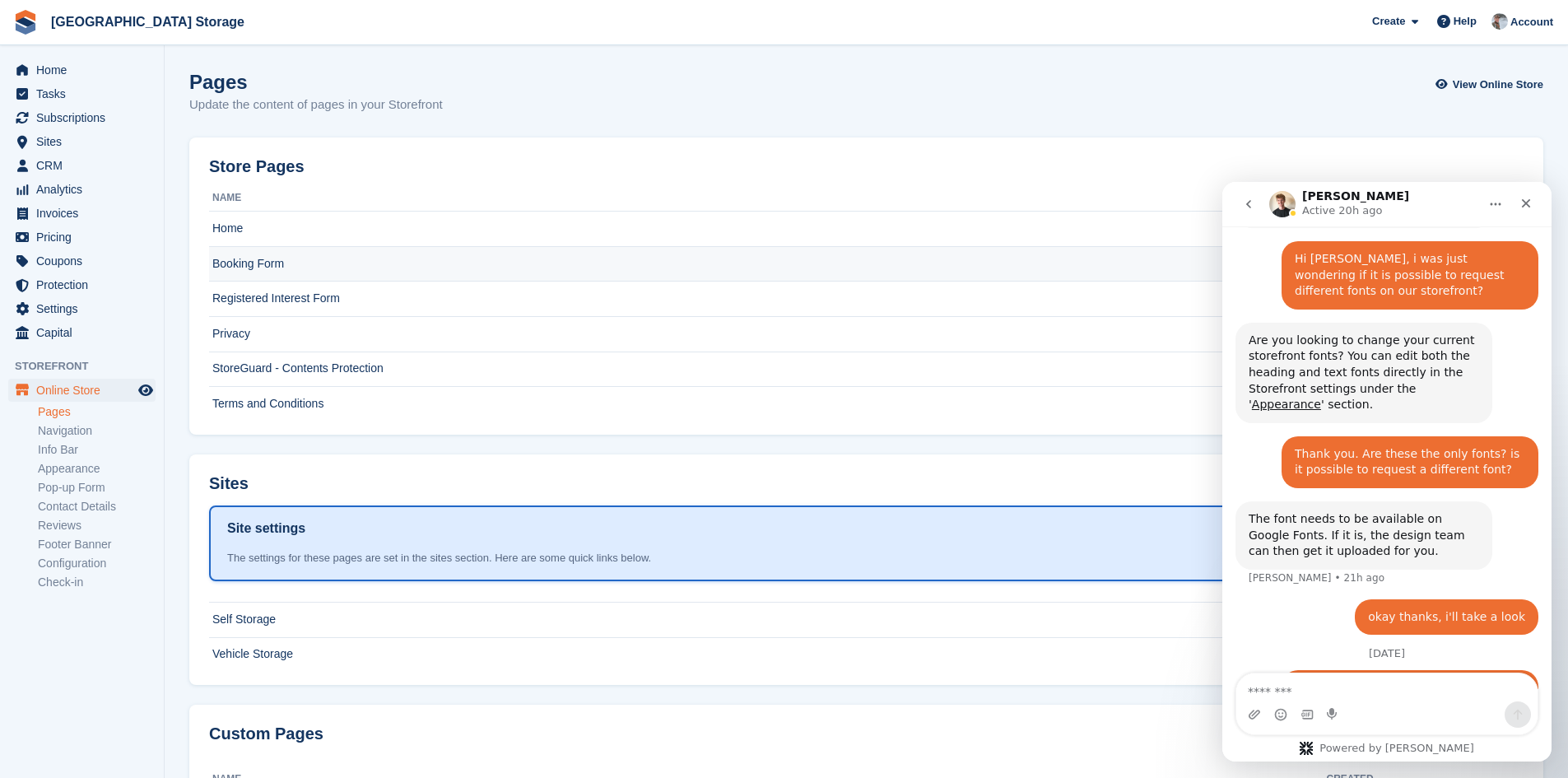
scroll to position [1012, 0]
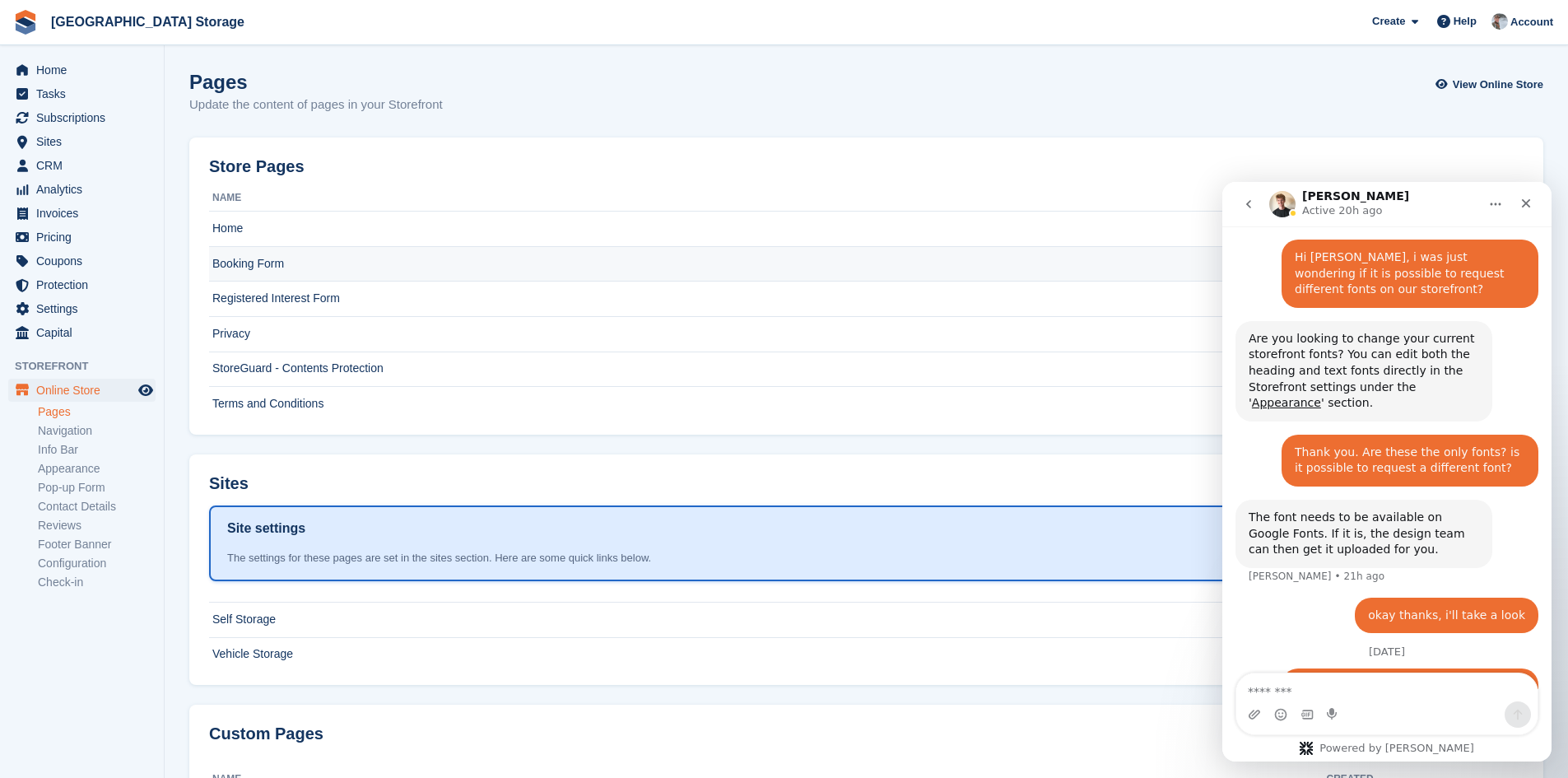
click at [327, 268] on td "Booking Form" at bounding box center [833, 264] width 1249 height 36
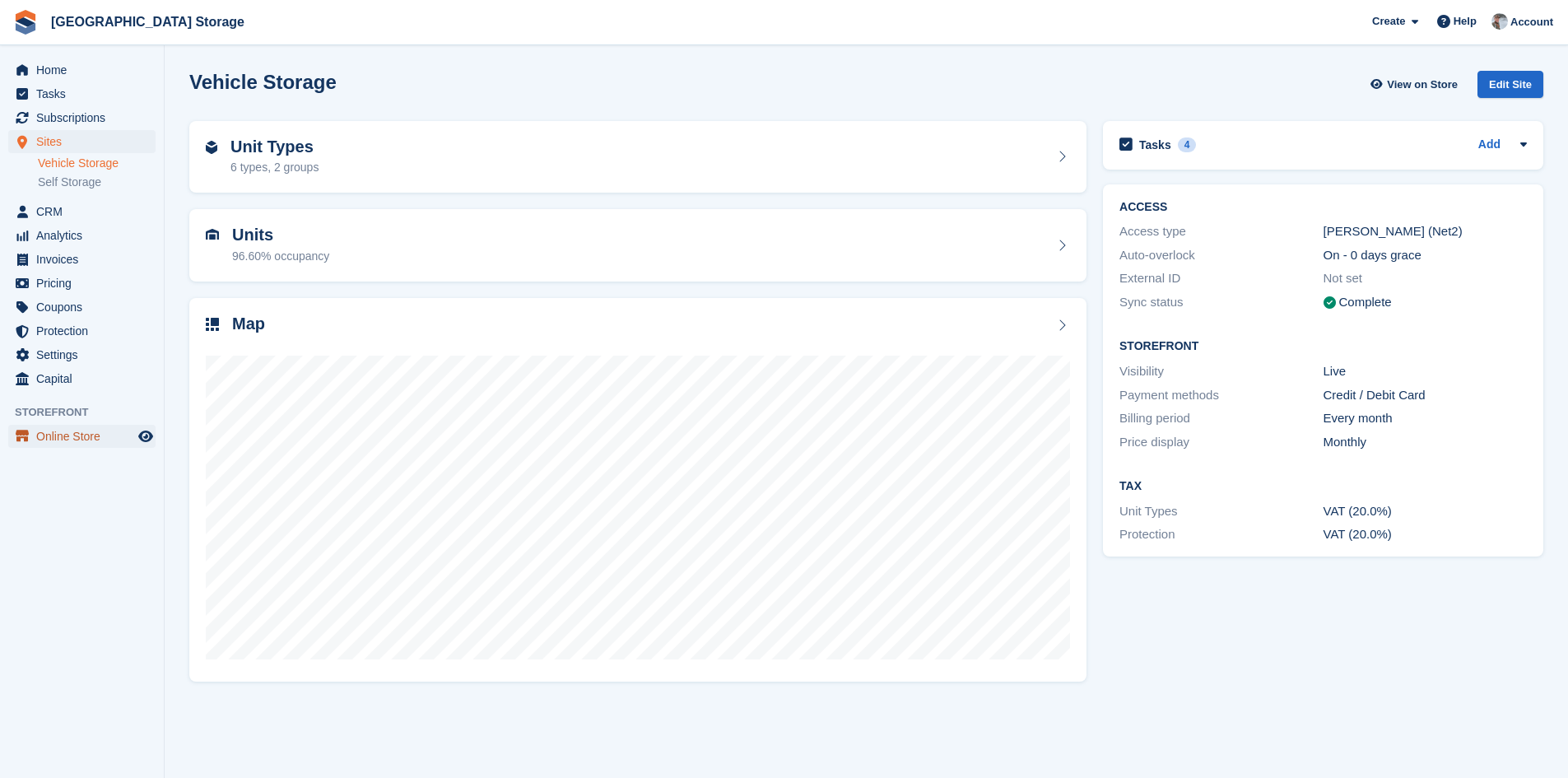
click at [71, 442] on span "Online Store" at bounding box center [86, 435] width 99 height 23
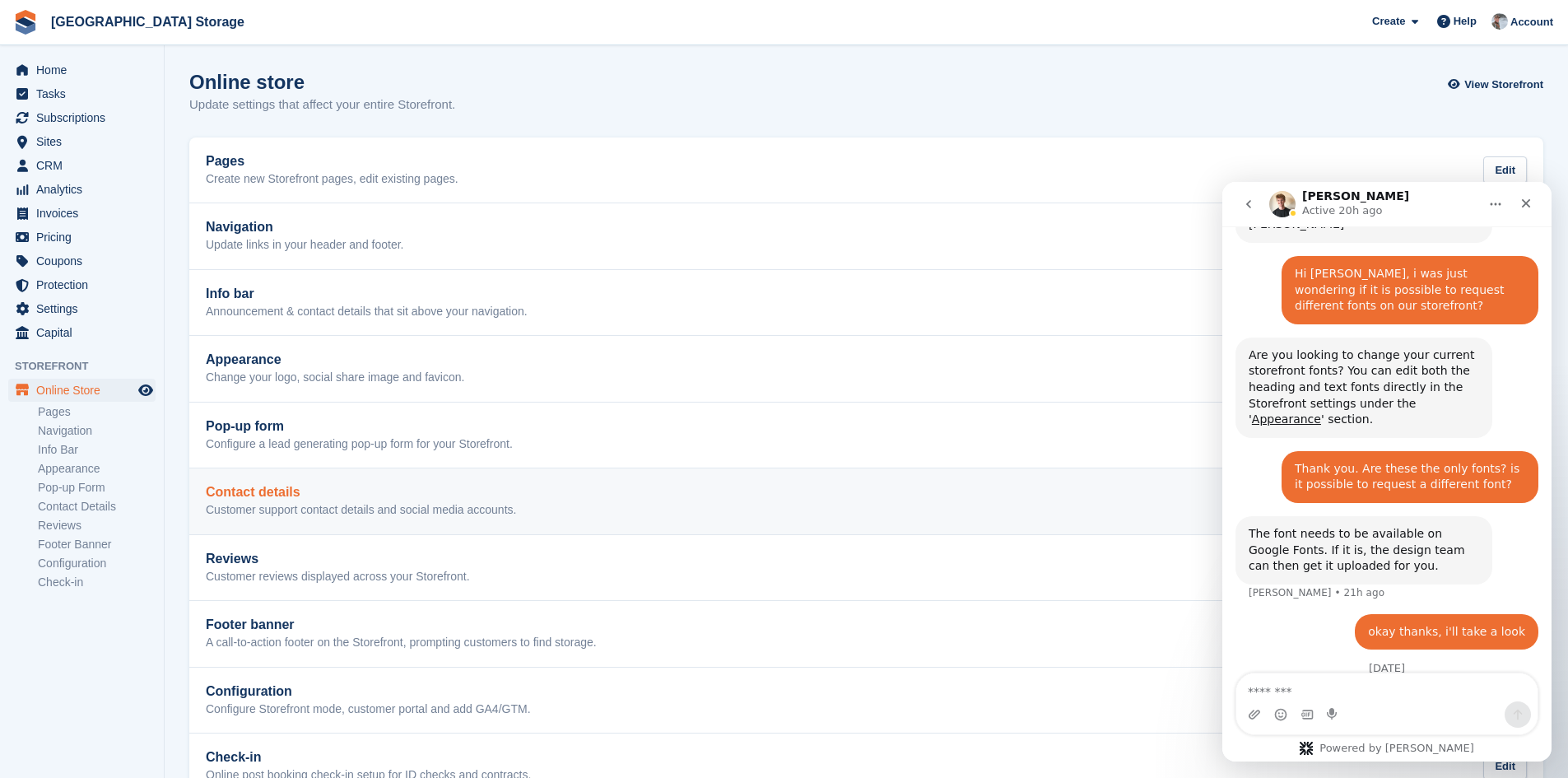
scroll to position [1012, 0]
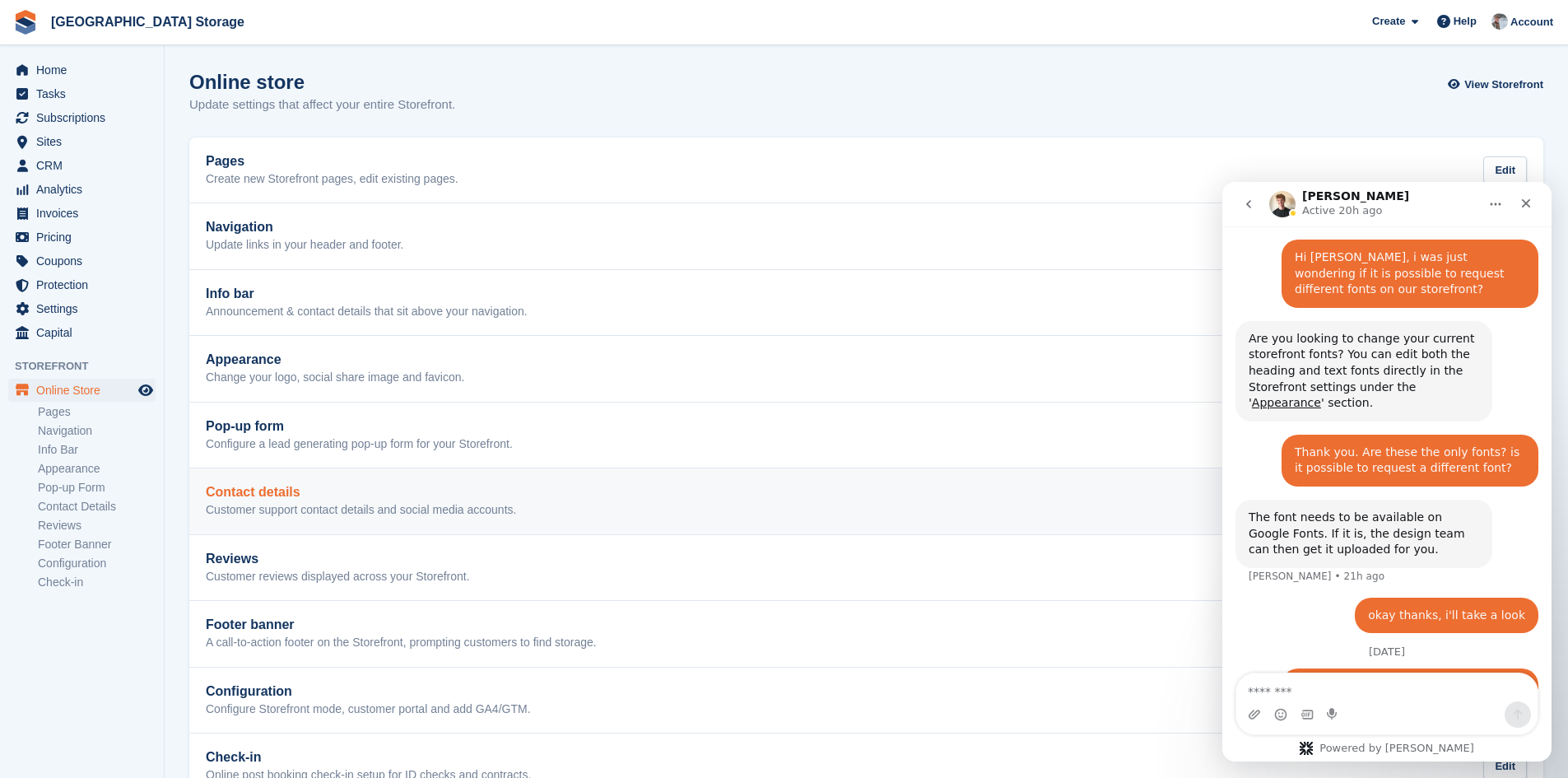
click at [335, 521] on link "Contact details Customer support contact details and social media accounts. Edit" at bounding box center [867, 501] width 1355 height 66
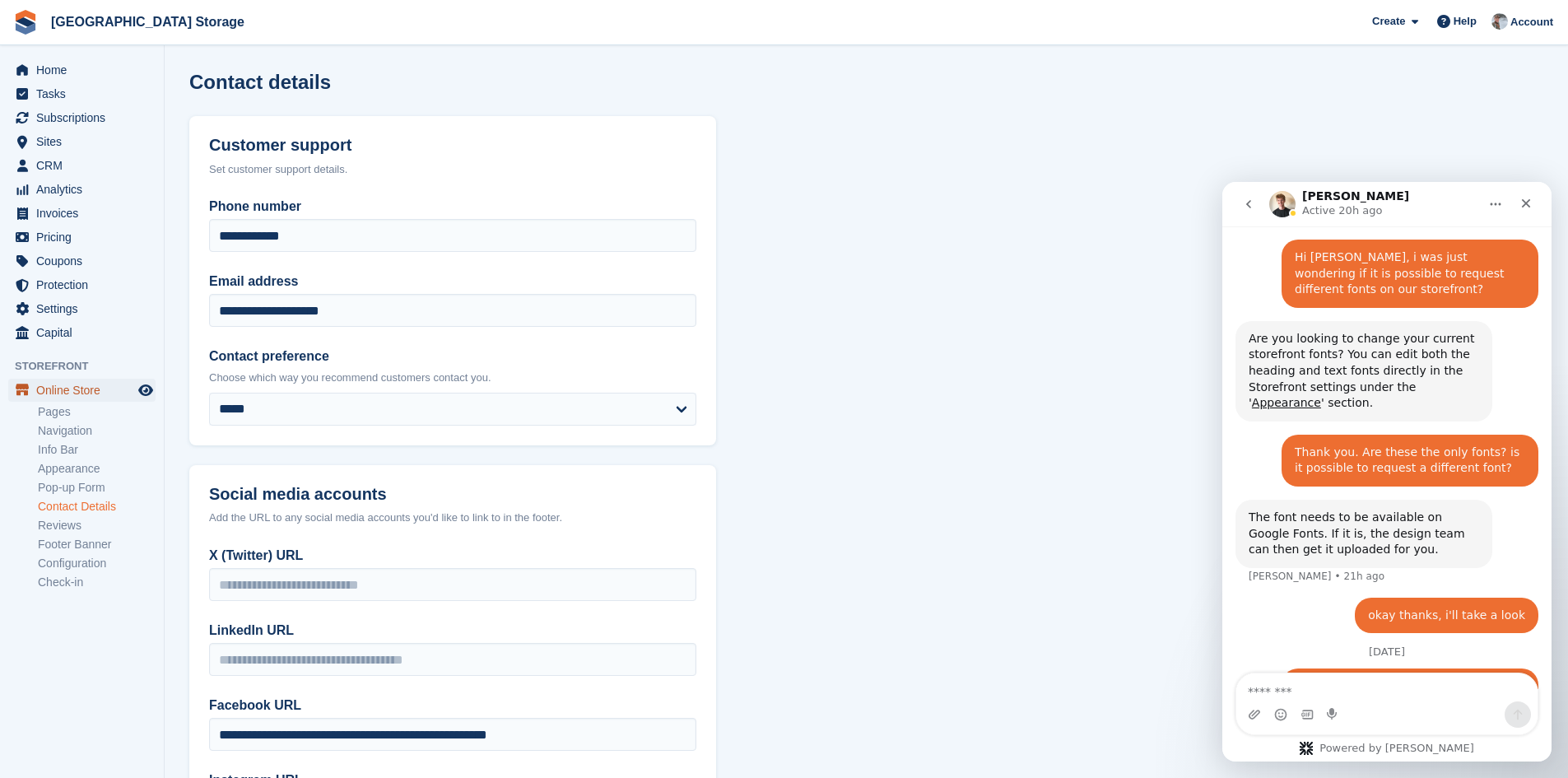
click at [67, 390] on span "Online Store" at bounding box center [86, 390] width 99 height 23
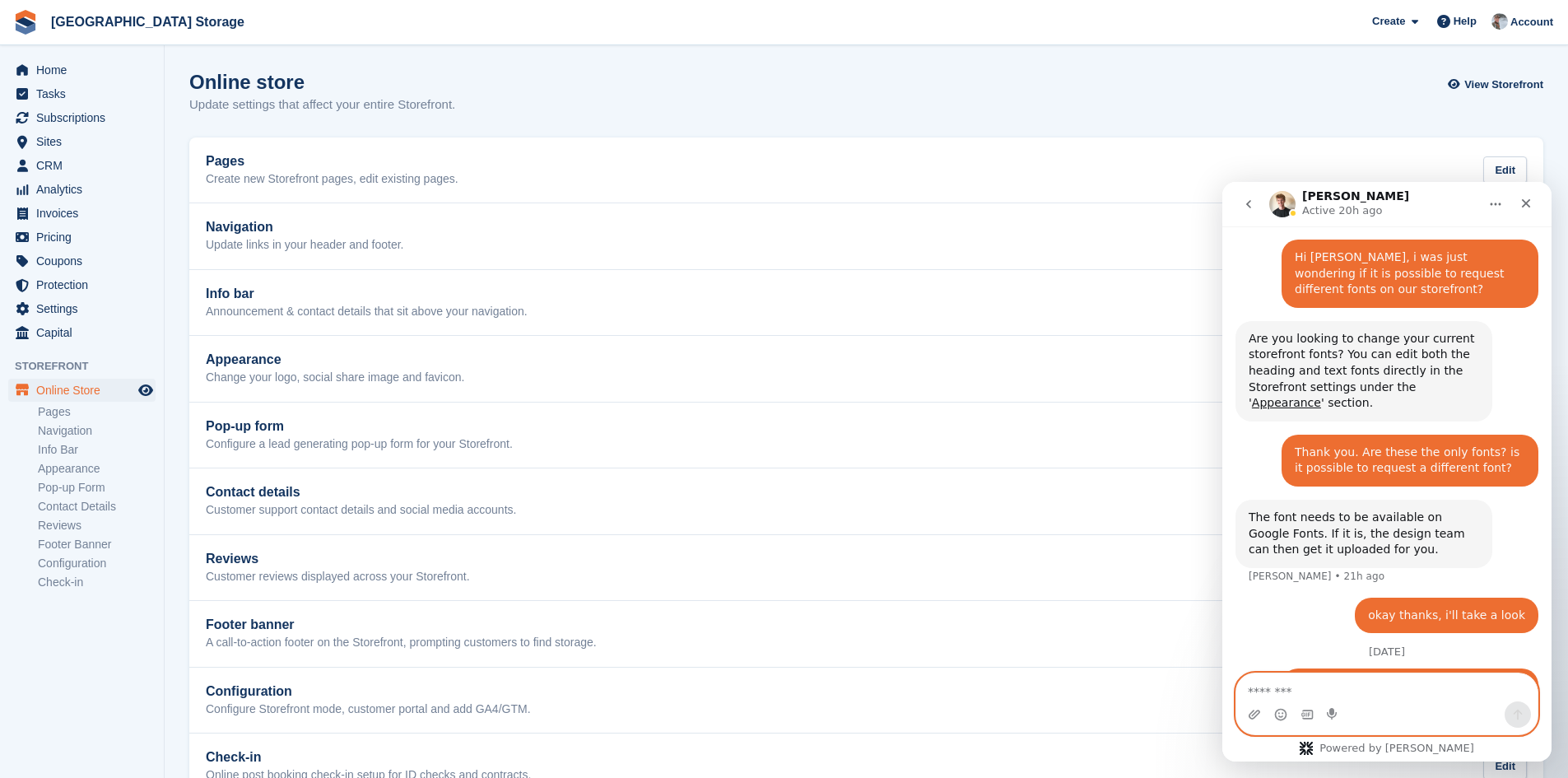
scroll to position [1065, 0]
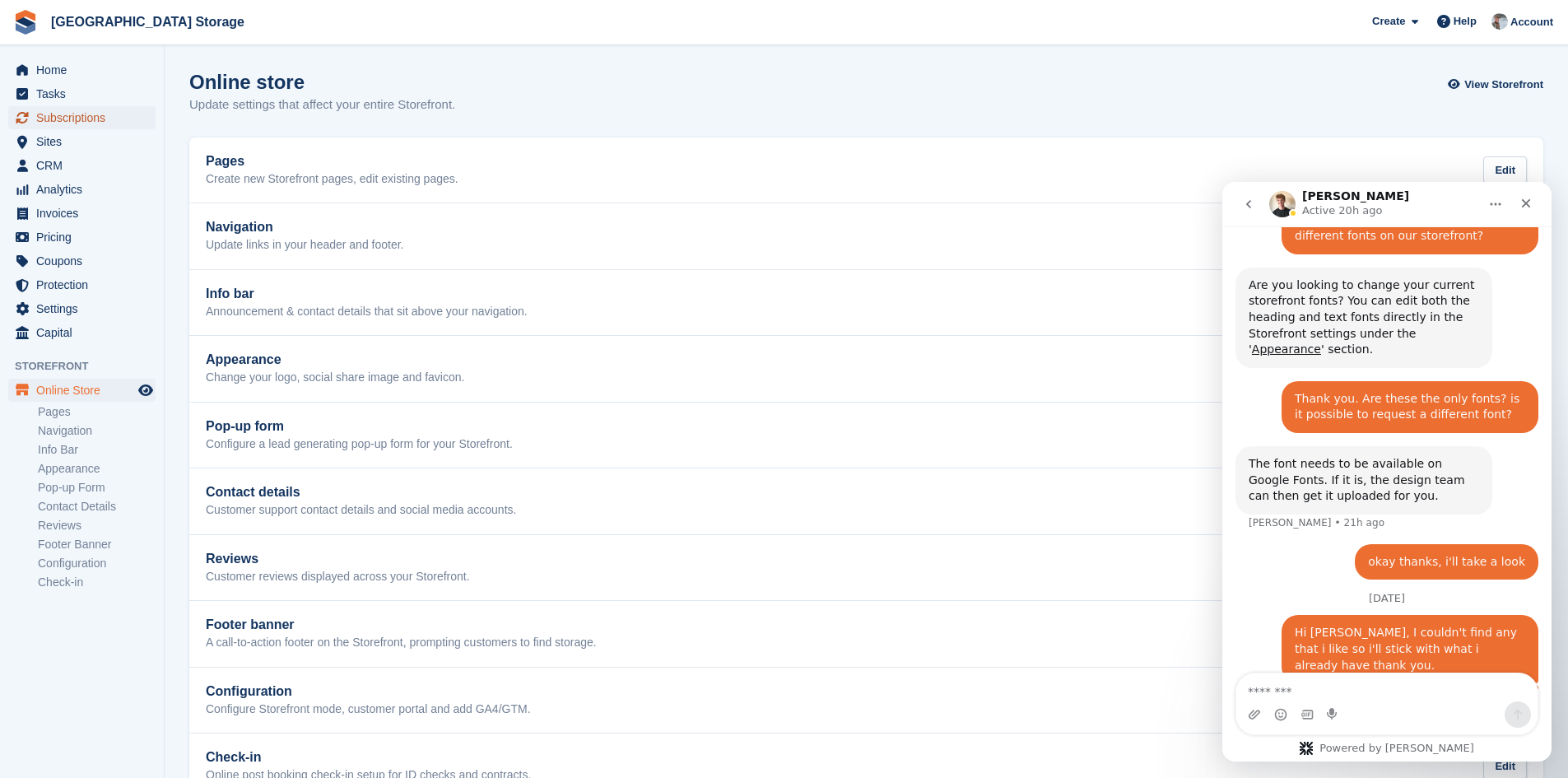
click at [74, 119] on span "Subscriptions" at bounding box center [86, 117] width 99 height 23
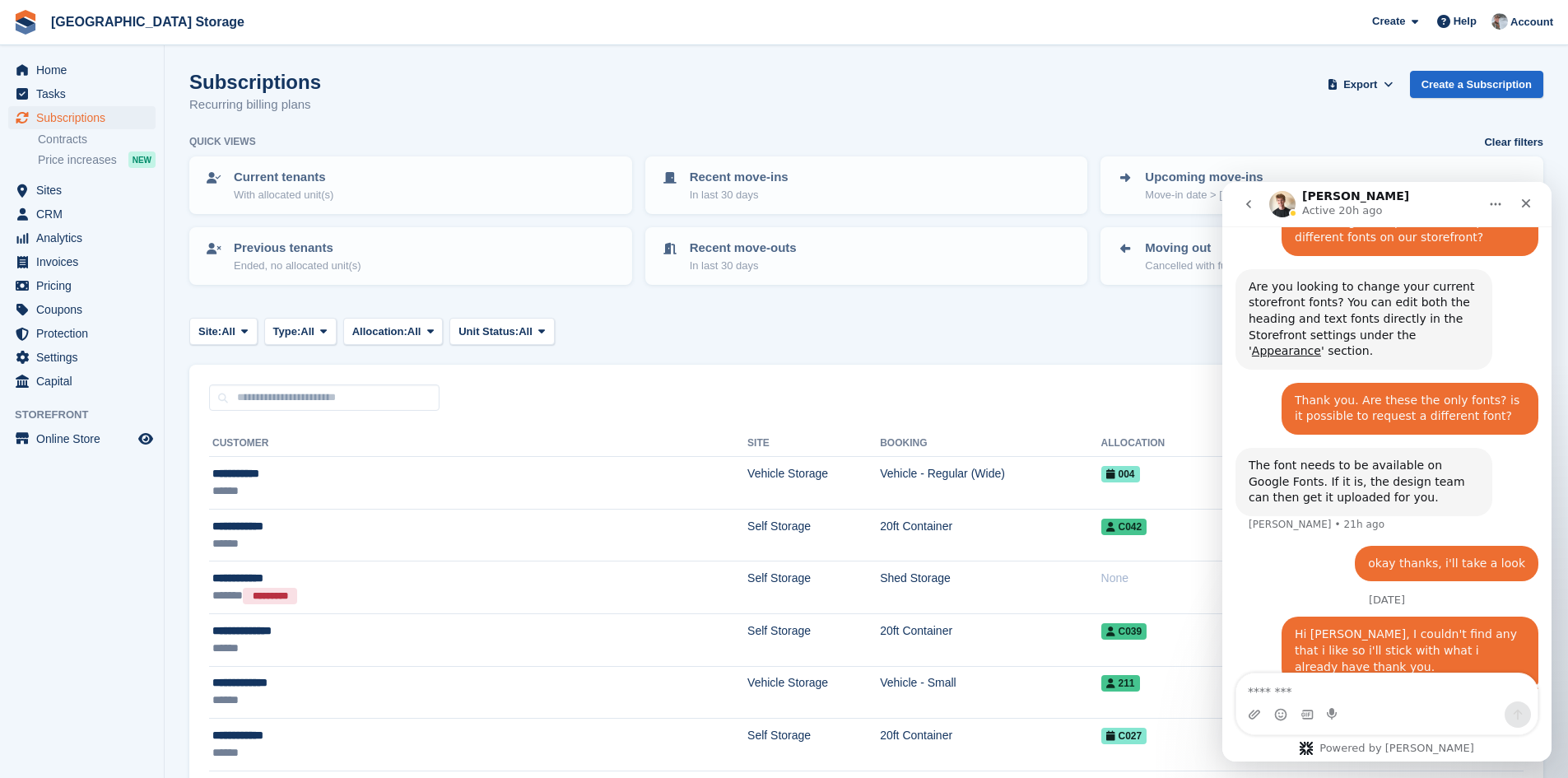
scroll to position [1065, 0]
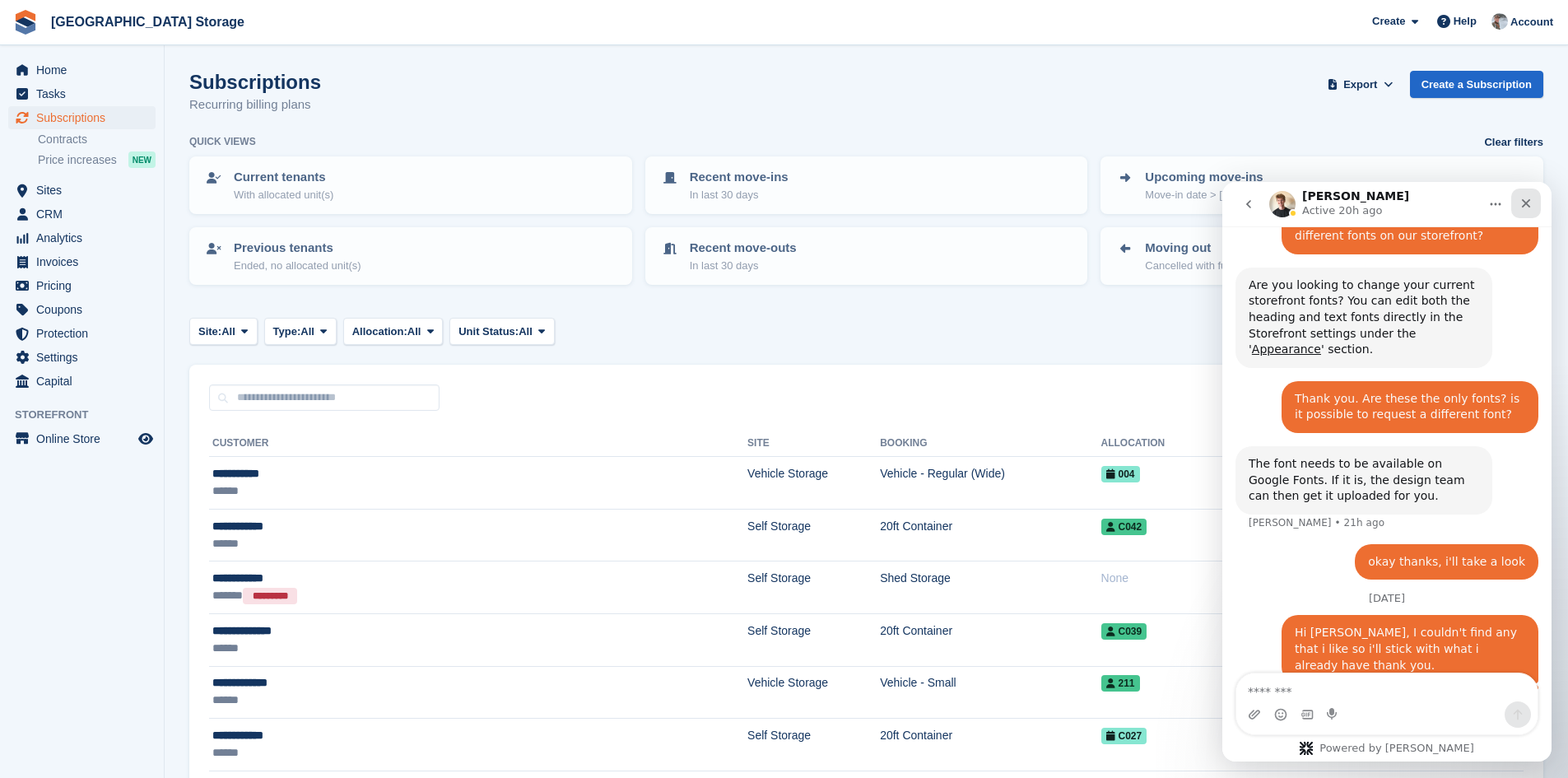
click at [1519, 208] on div "Close" at bounding box center [1527, 203] width 30 height 30
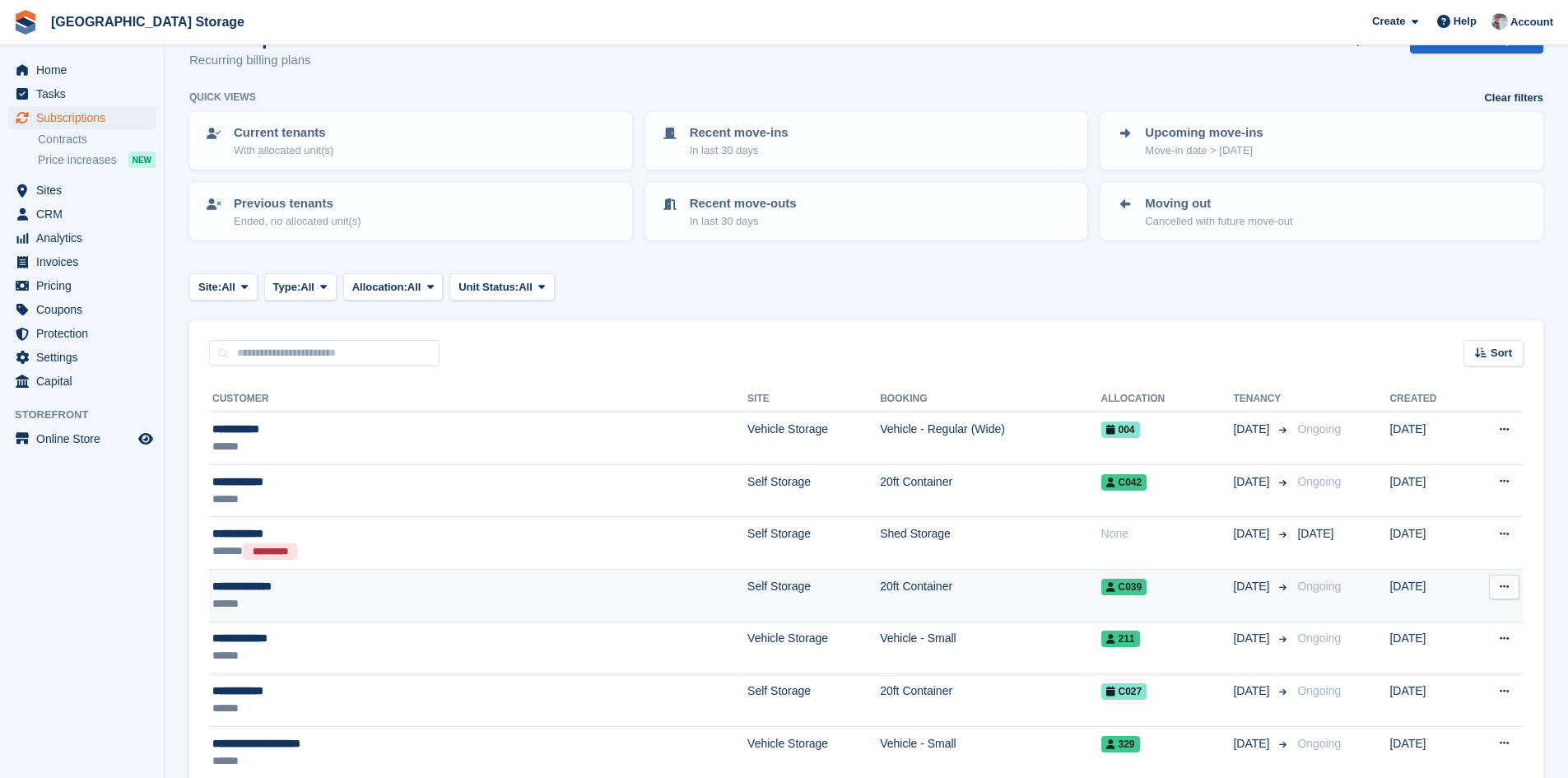
scroll to position [82, 0]
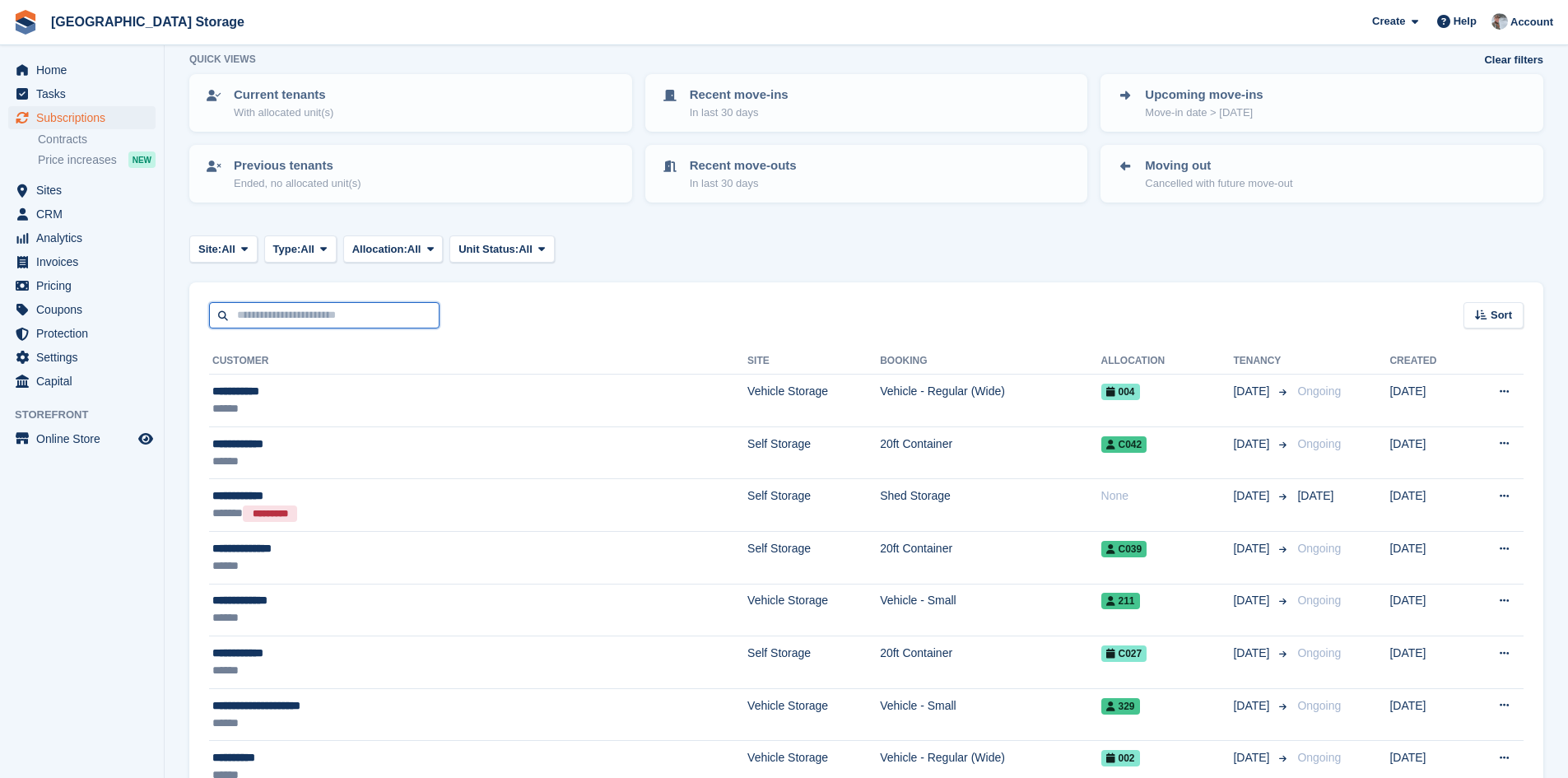
click at [292, 313] on input "text" at bounding box center [324, 316] width 230 height 28
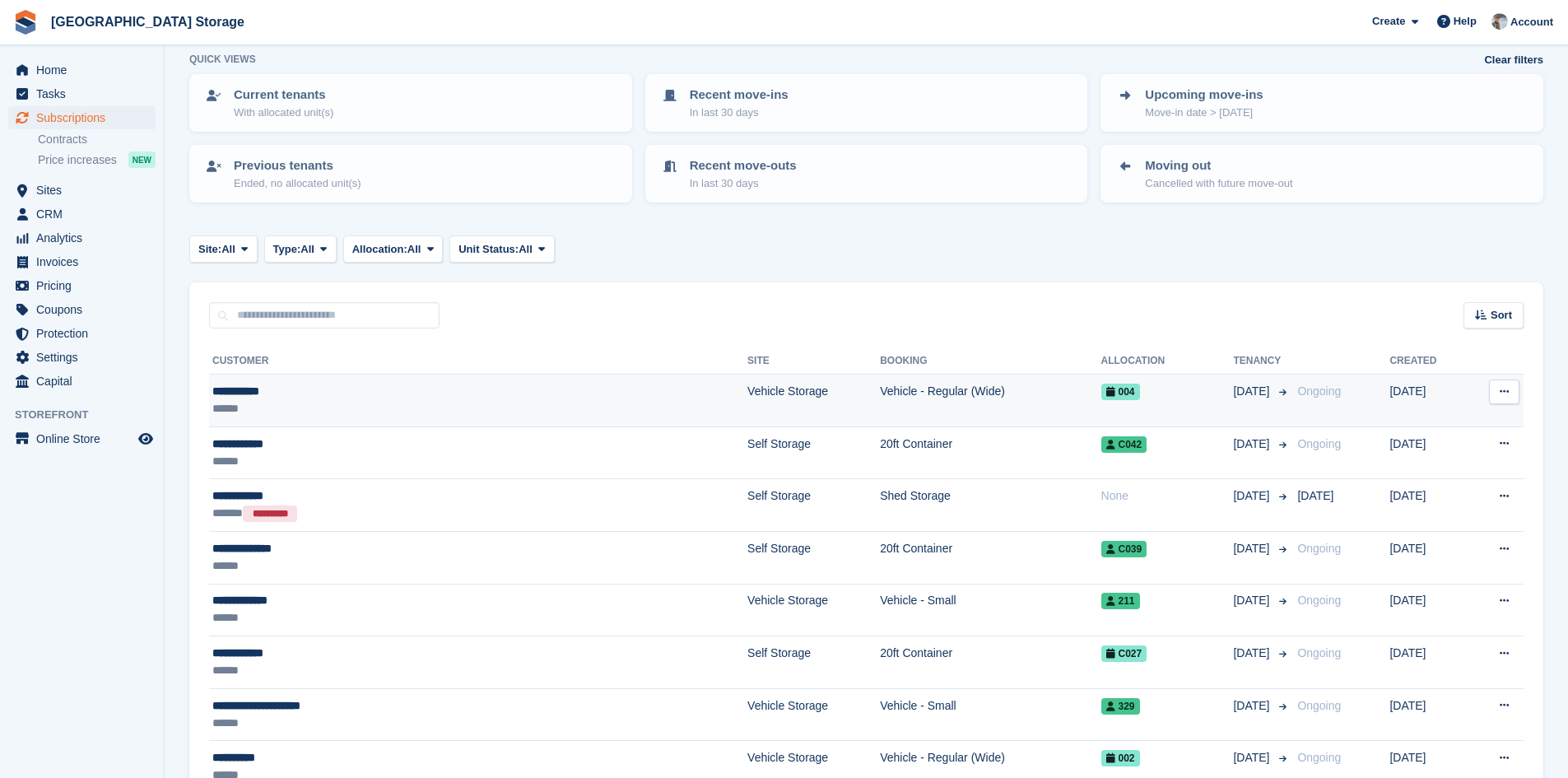
click at [241, 393] on div "**********" at bounding box center [374, 392] width 325 height 18
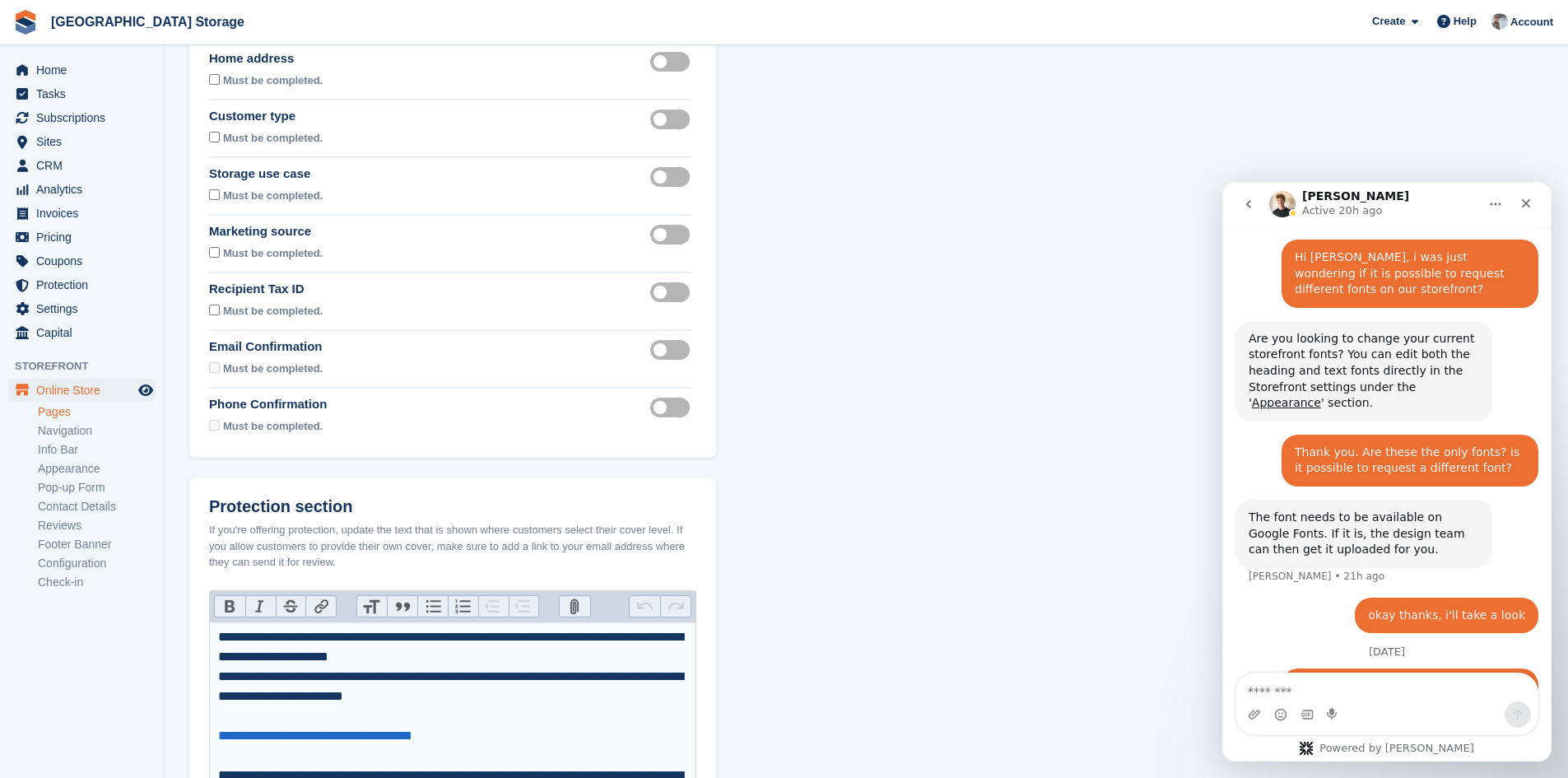
scroll to position [165, 0]
click at [665, 290] on label "Recipient tax id visible" at bounding box center [673, 291] width 46 height 3
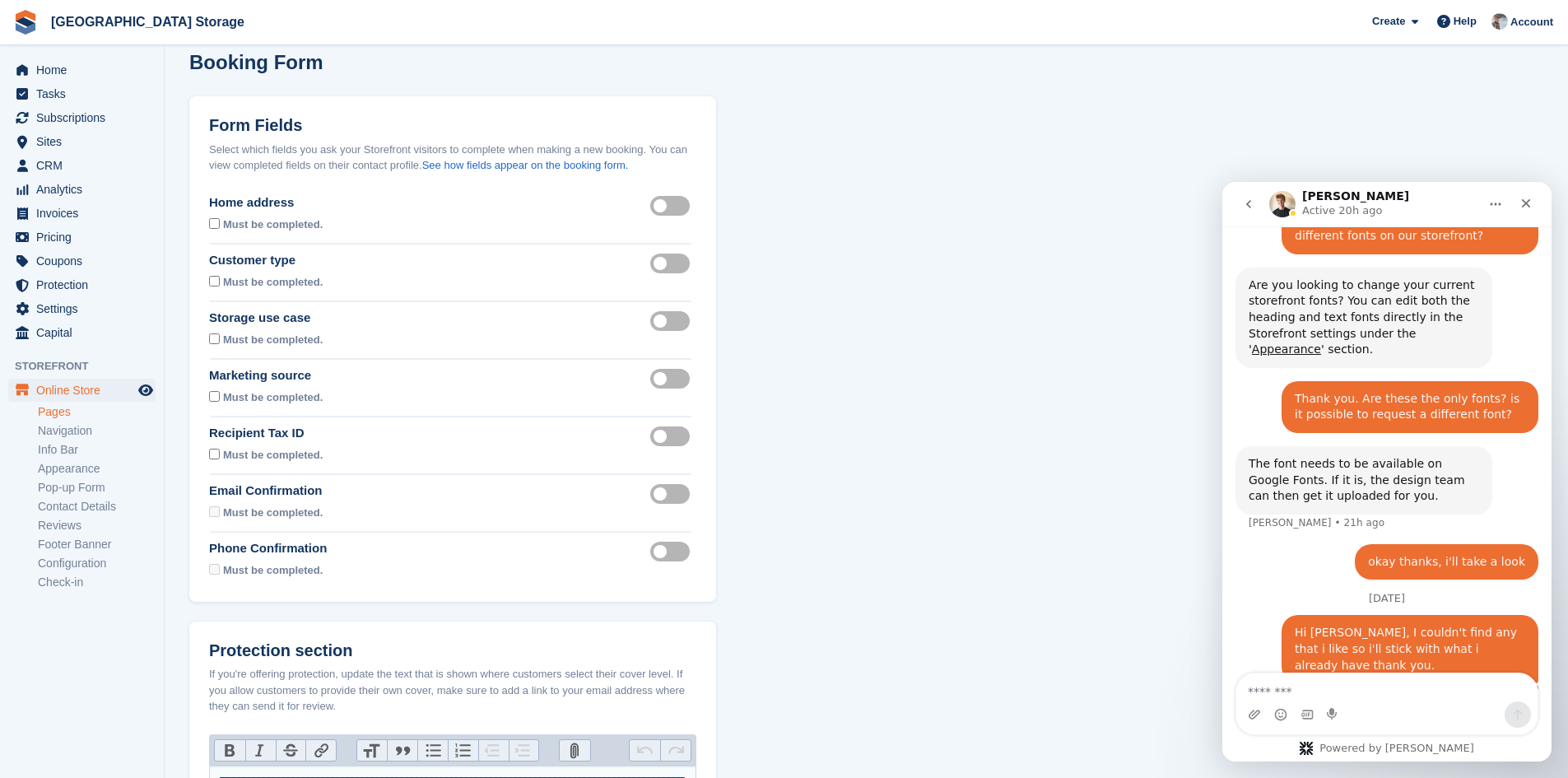
scroll to position [0, 0]
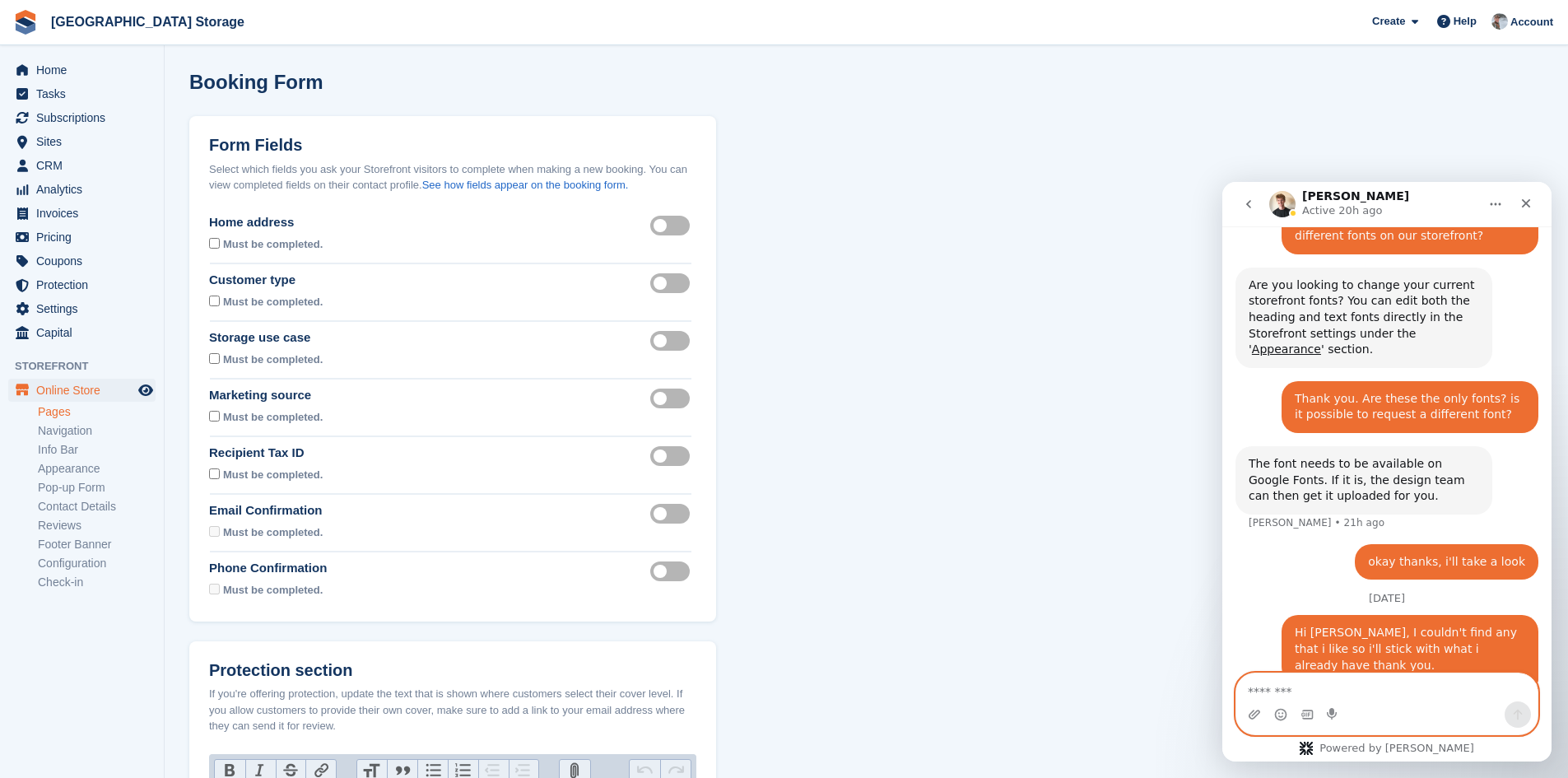
click at [1369, 691] on textarea "Message…" at bounding box center [1386, 687] width 301 height 28
click at [1363, 690] on textarea "Message…" at bounding box center [1386, 687] width 301 height 28
click at [1405, 696] on textarea "Message…" at bounding box center [1386, 687] width 301 height 28
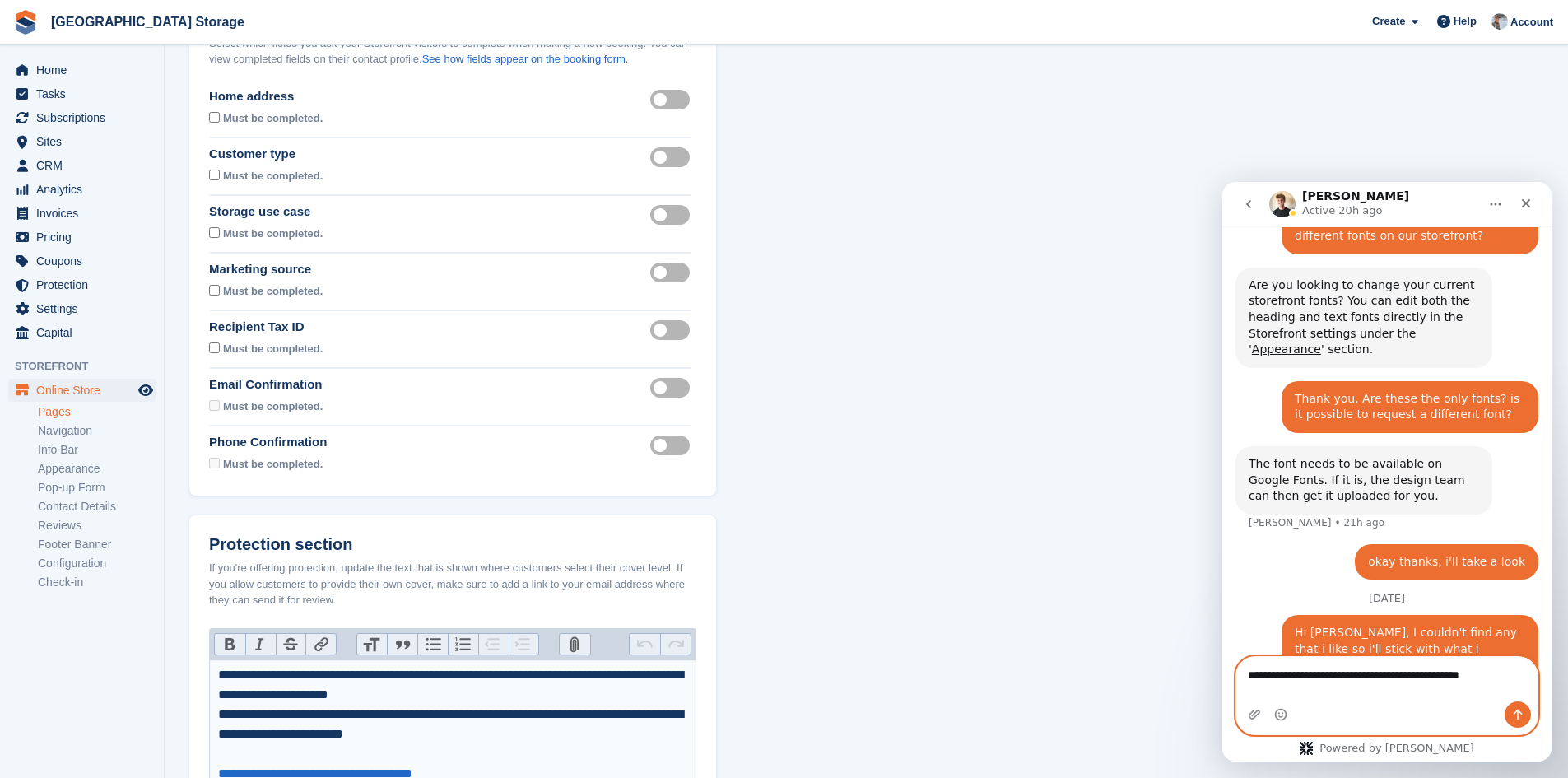
scroll to position [82, 0]
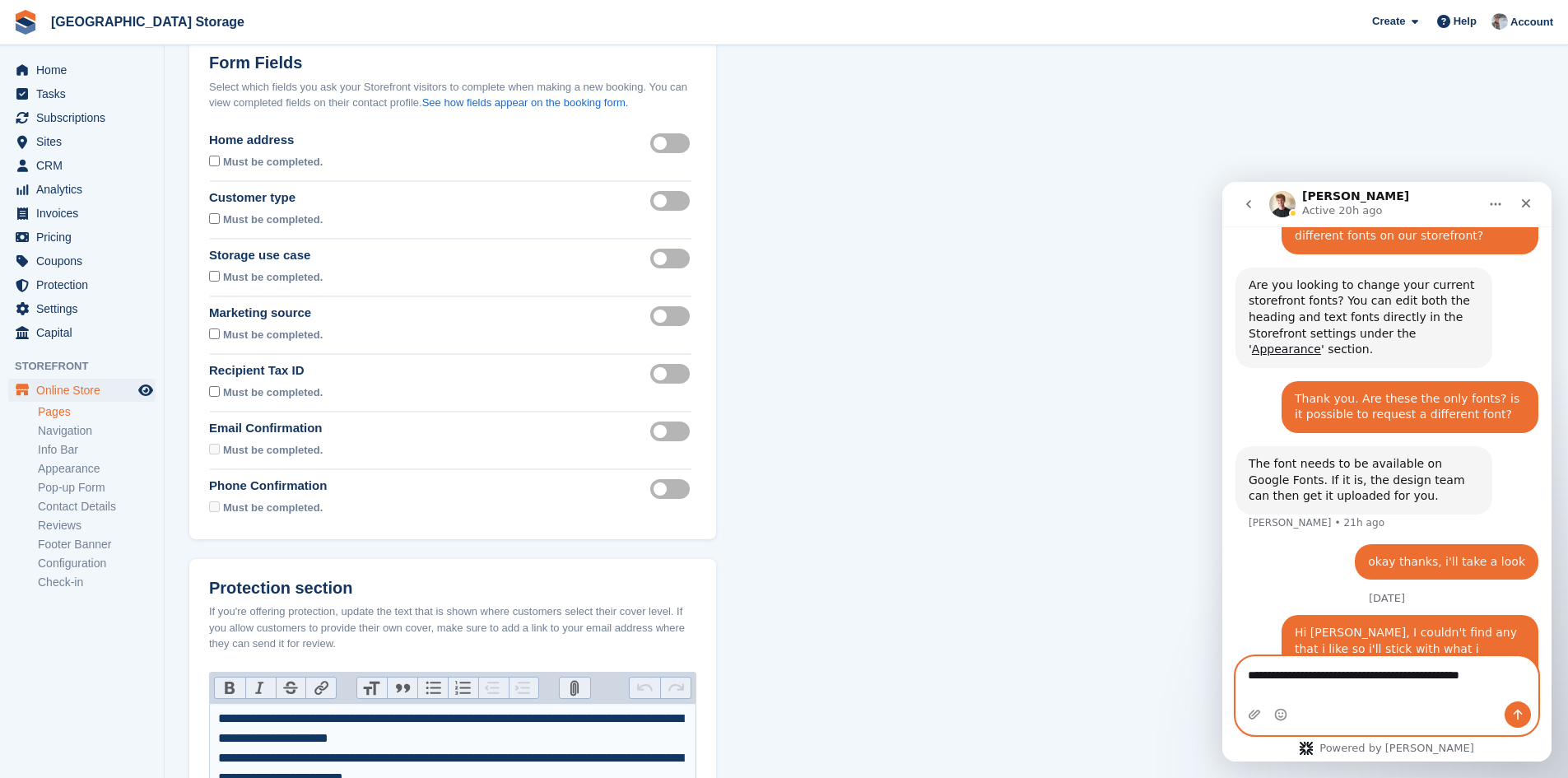
drag, startPoint x: 1502, startPoint y: 692, endPoint x: 1152, endPoint y: 694, distance: 350.0
click at [1222, 694] on html "[PERSON_NAME] Active 20h ago Ask us anything, or share your feedback. Support w…" at bounding box center [1387, 471] width 330 height 580
type textarea "**********"
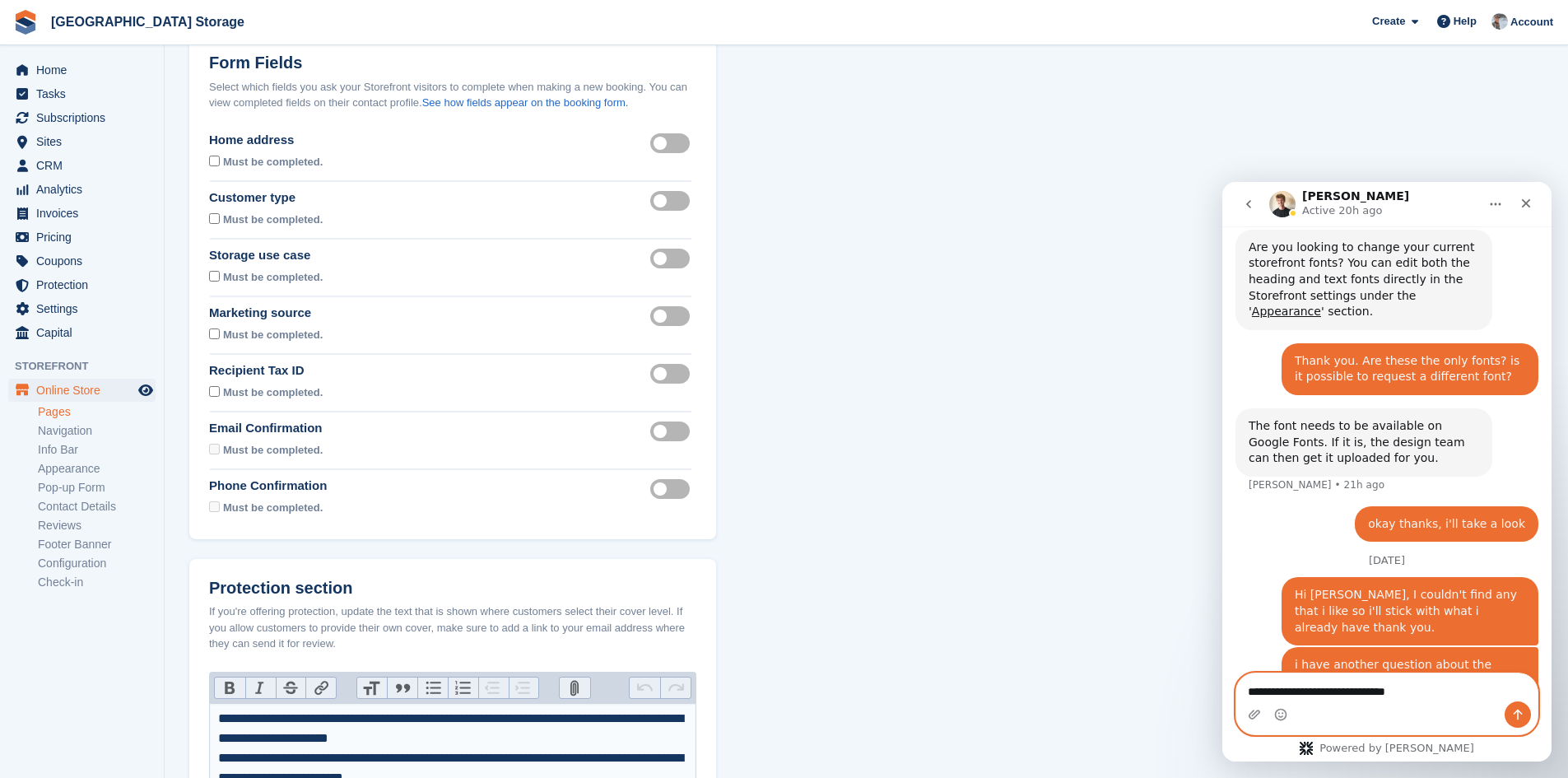
type textarea "**********"
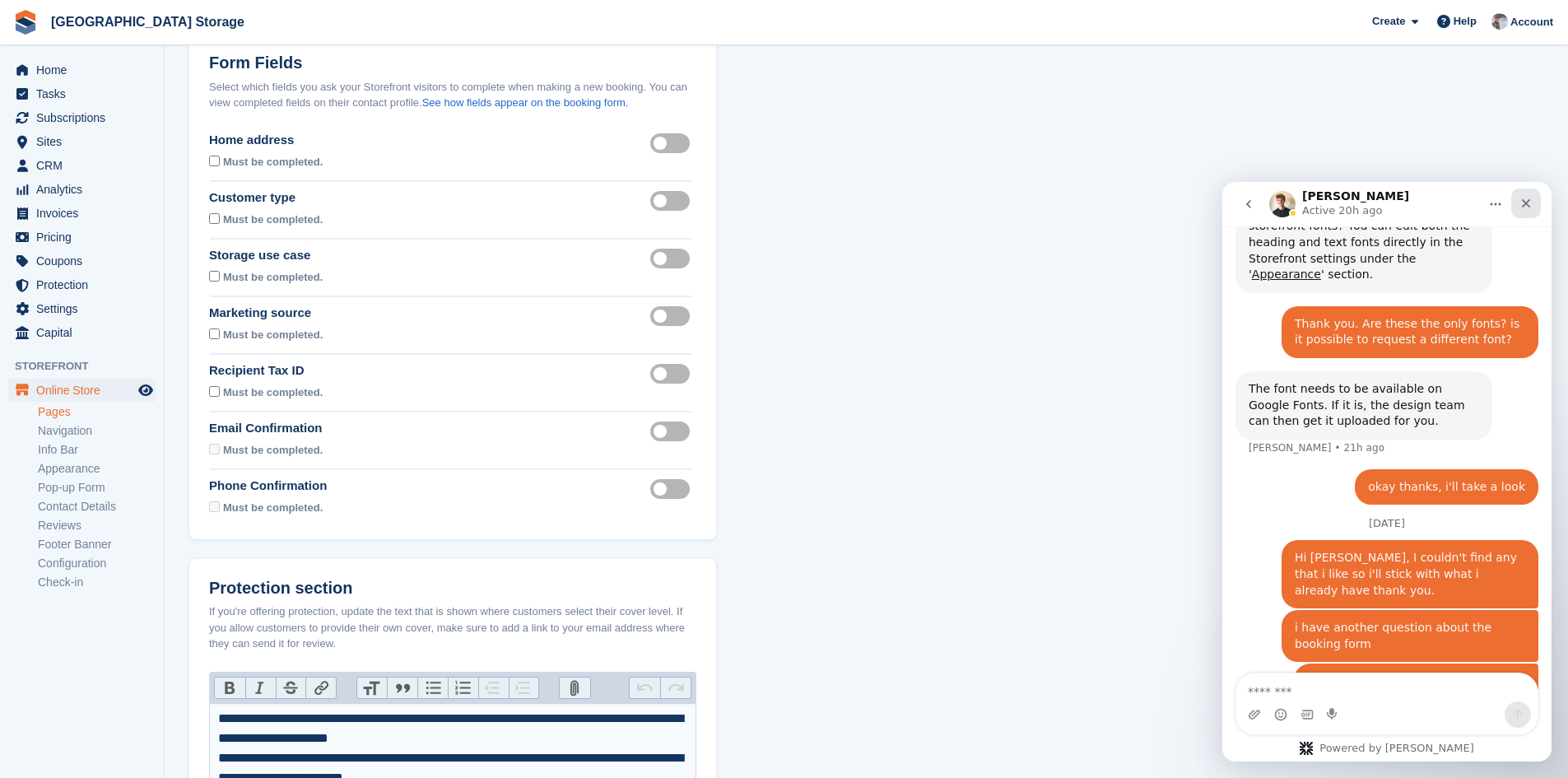
click at [1524, 199] on icon "Close" at bounding box center [1527, 203] width 9 height 9
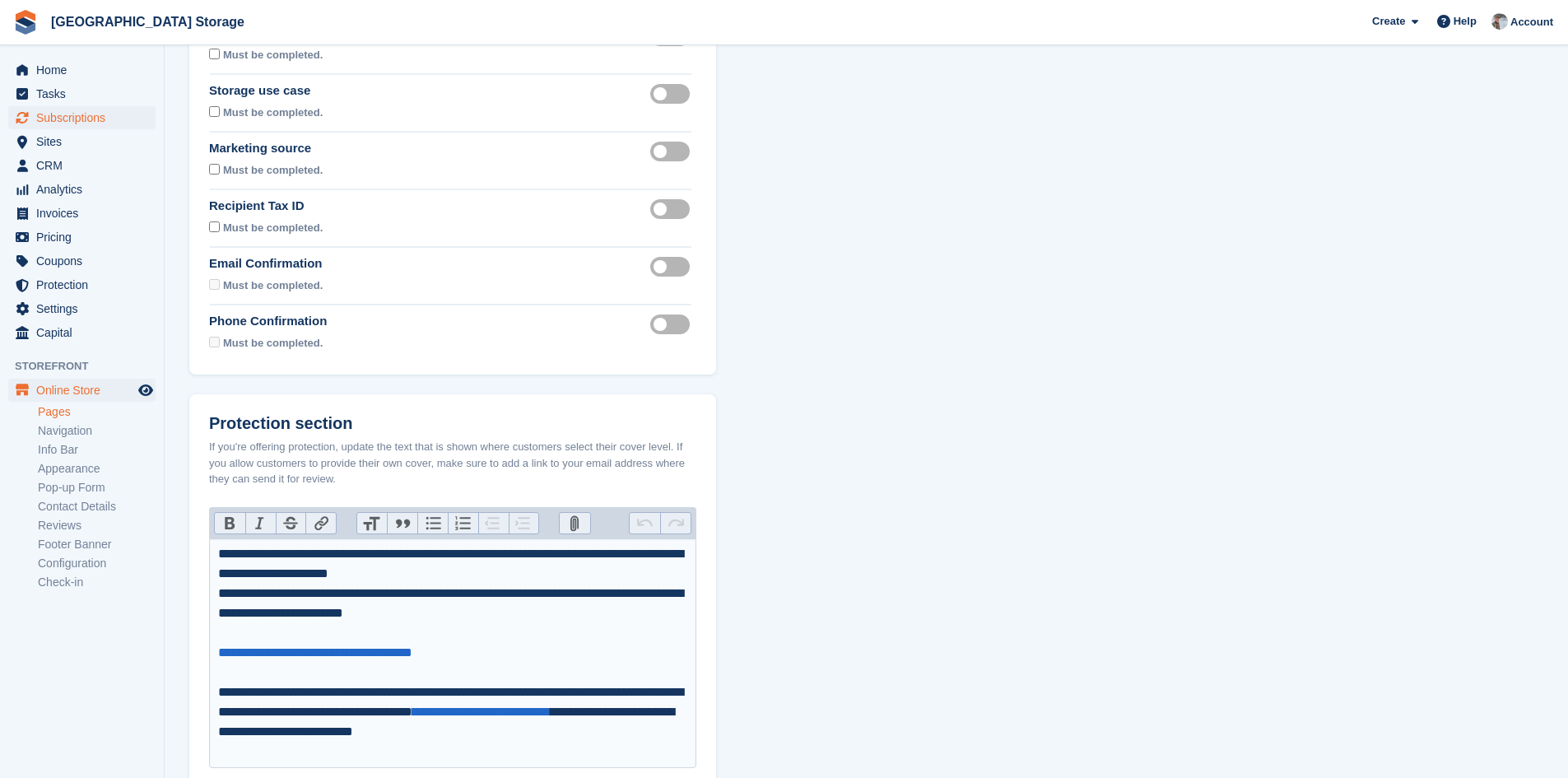
scroll to position [0, 0]
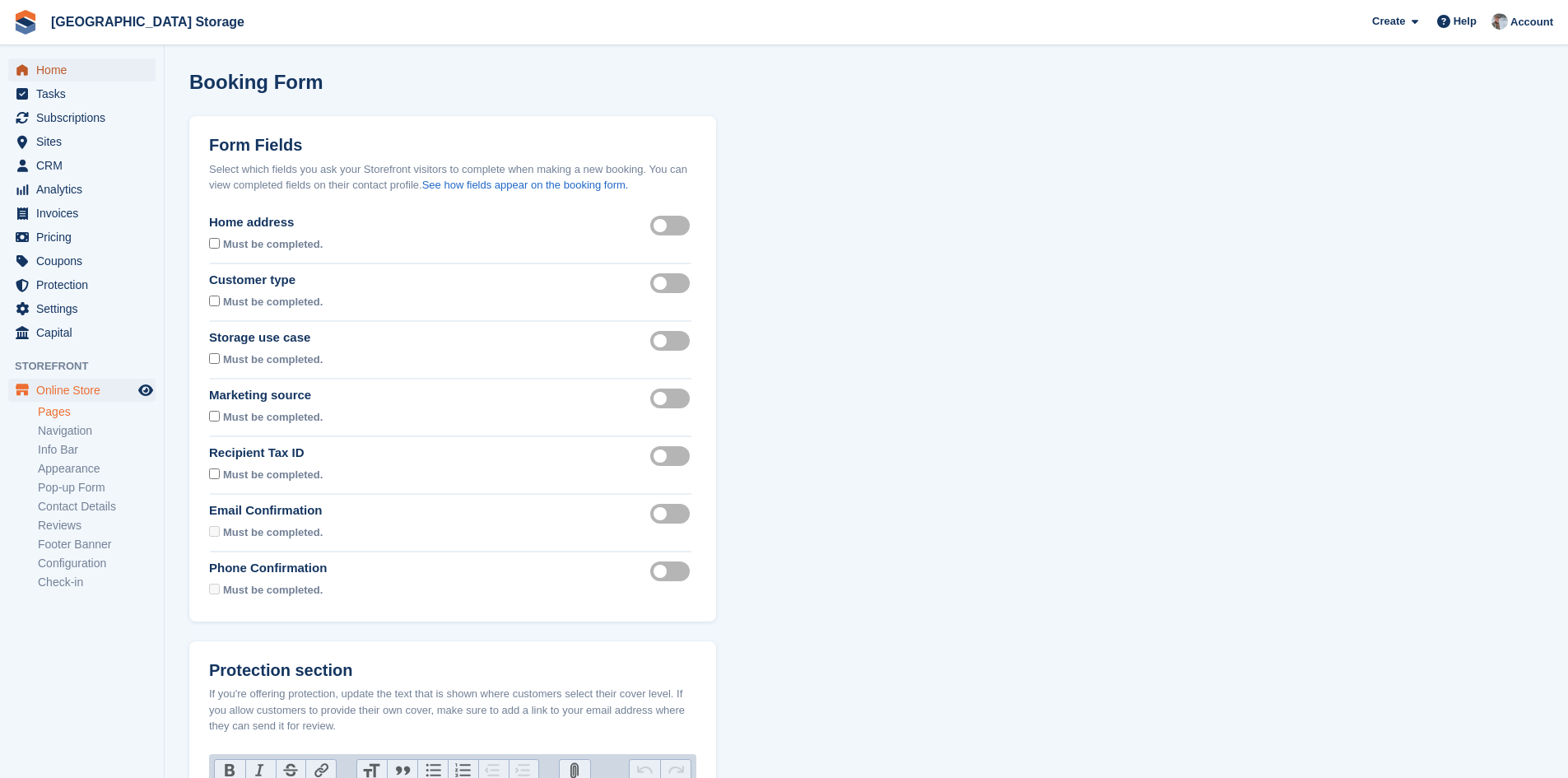
click at [52, 70] on span "Home" at bounding box center [86, 69] width 99 height 23
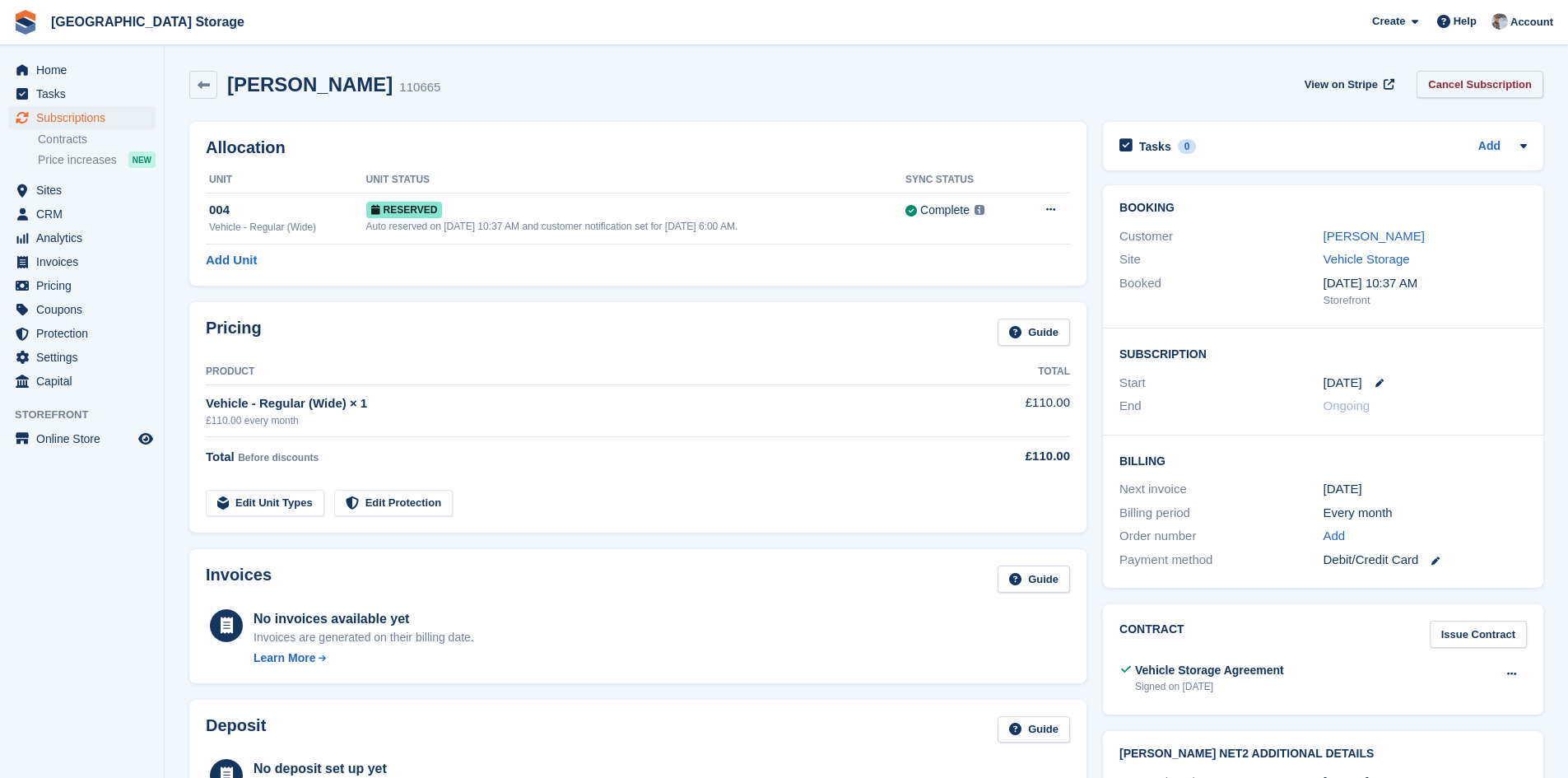
click at [1484, 82] on link "Cancel Subscription" at bounding box center [1480, 85] width 126 height 28
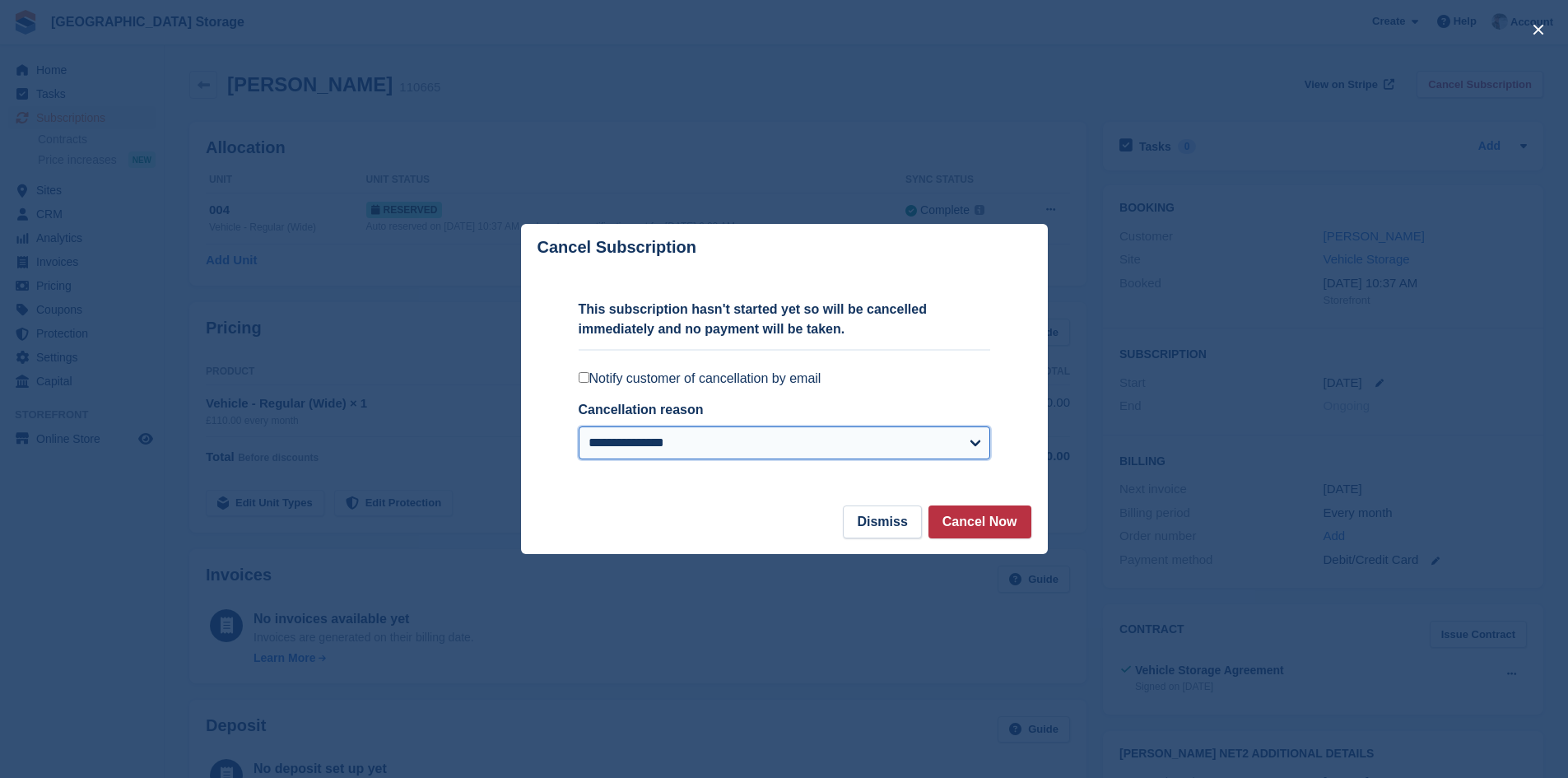
click at [778, 449] on select "**********" at bounding box center [784, 442] width 412 height 33
select select "*****"
click at [579, 428] on select "**********" at bounding box center [784, 442] width 412 height 33
click at [632, 453] on select "**********" at bounding box center [784, 442] width 412 height 33
click at [1345, 171] on div at bounding box center [784, 389] width 1568 height 778
